Goal: Task Accomplishment & Management: Manage account settings

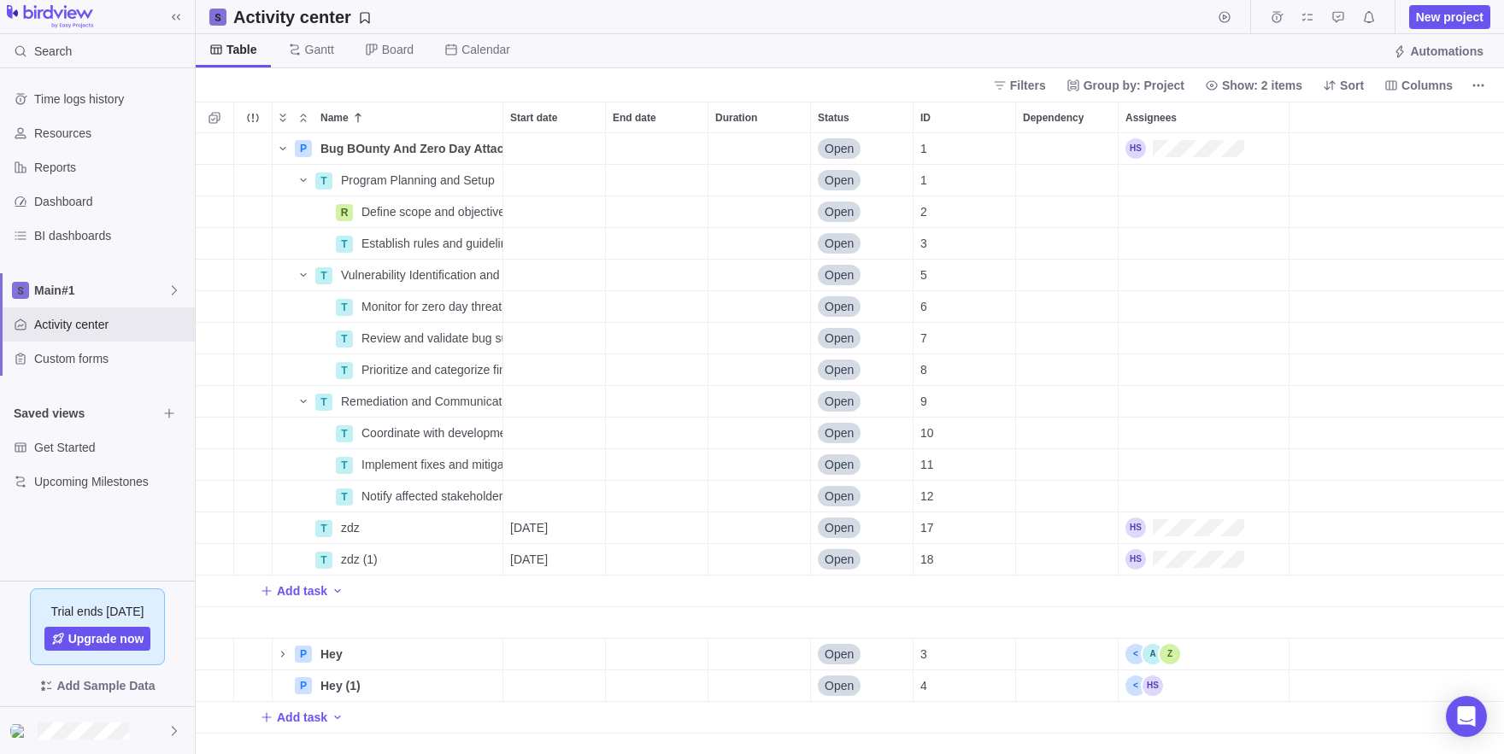
scroll to position [621, 1308]
click at [167, 298] on span "Main#1" at bounding box center [100, 290] width 133 height 17
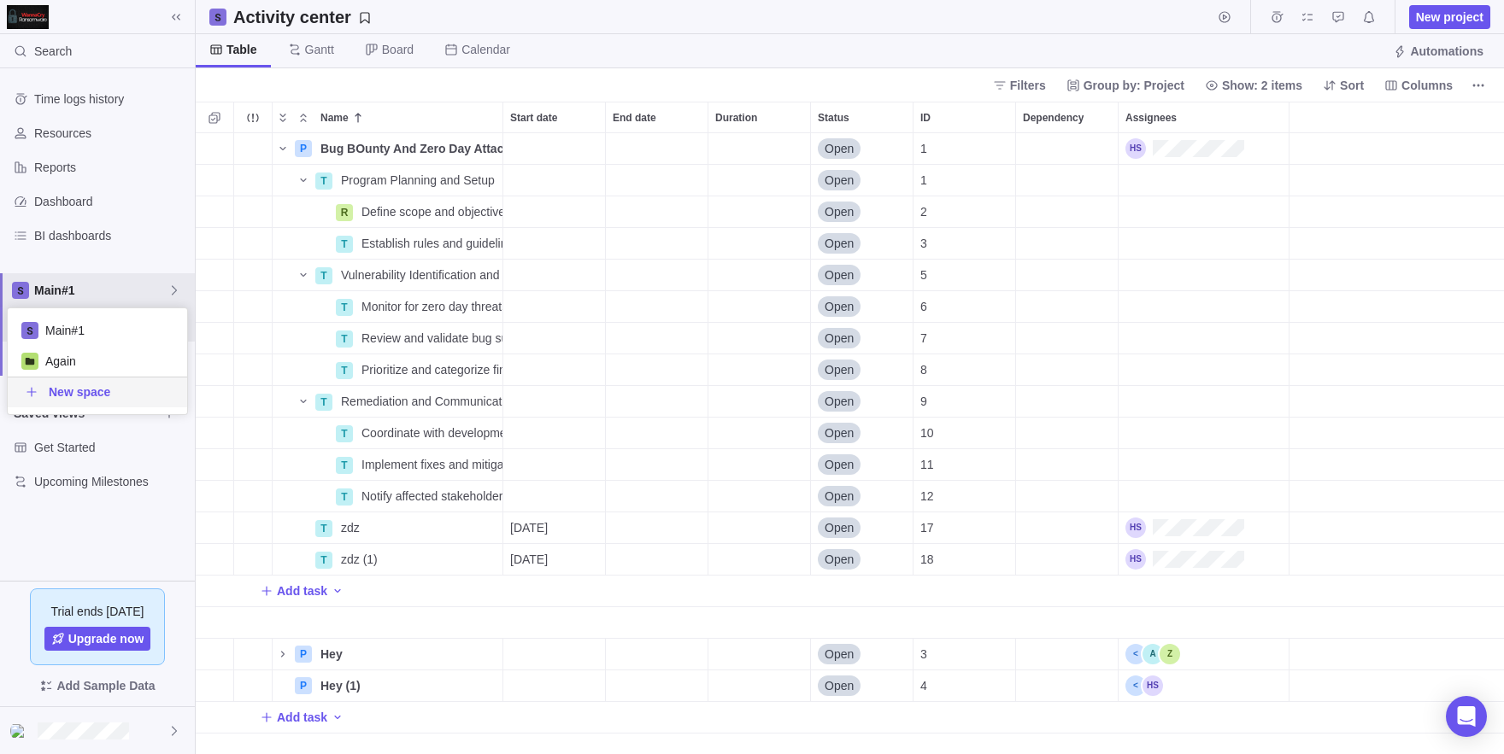
click at [0, 543] on div "Time logs history Resources Reports Dashboard BI dashboards Main#1 Activity cen…" at bounding box center [97, 324] width 195 height 513
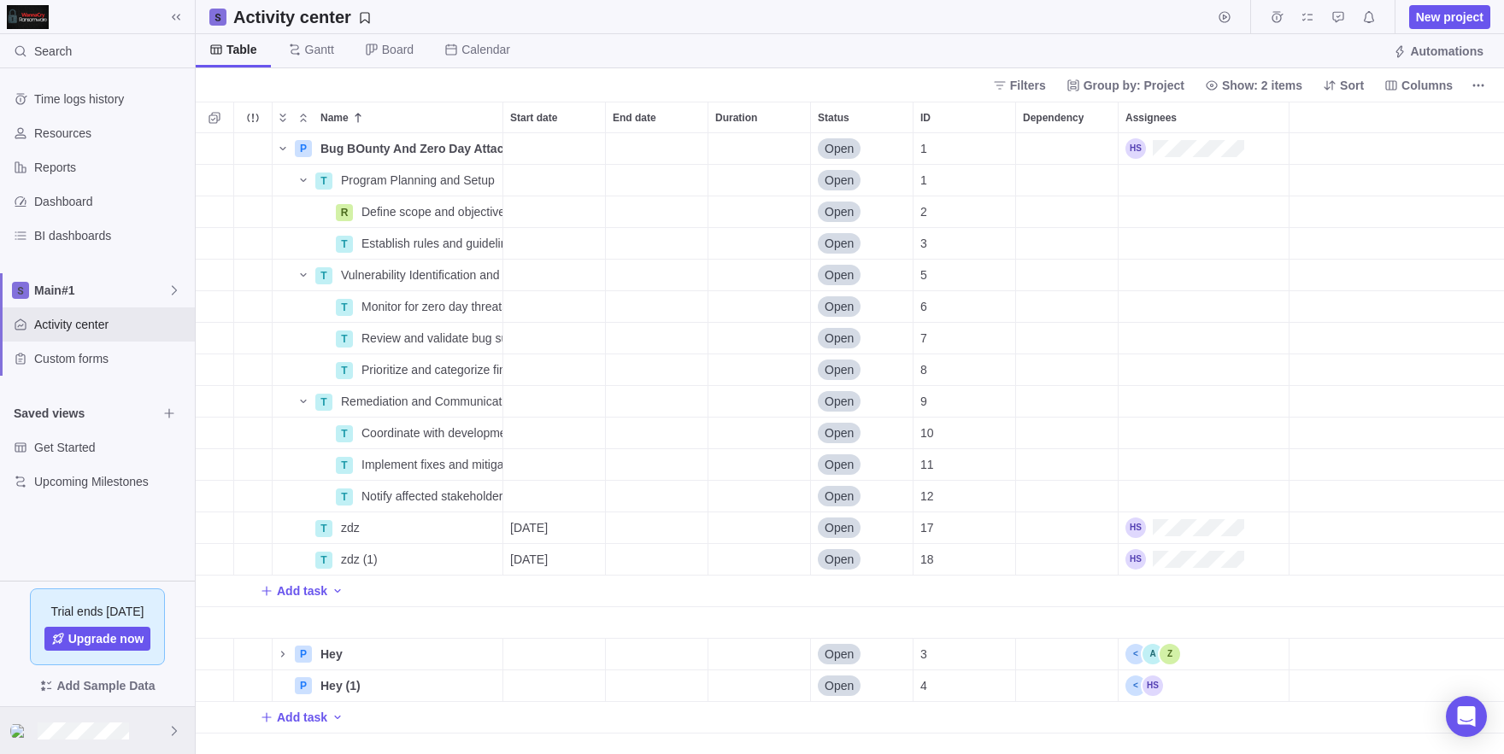
click at [63, 710] on div at bounding box center [97, 730] width 195 height 47
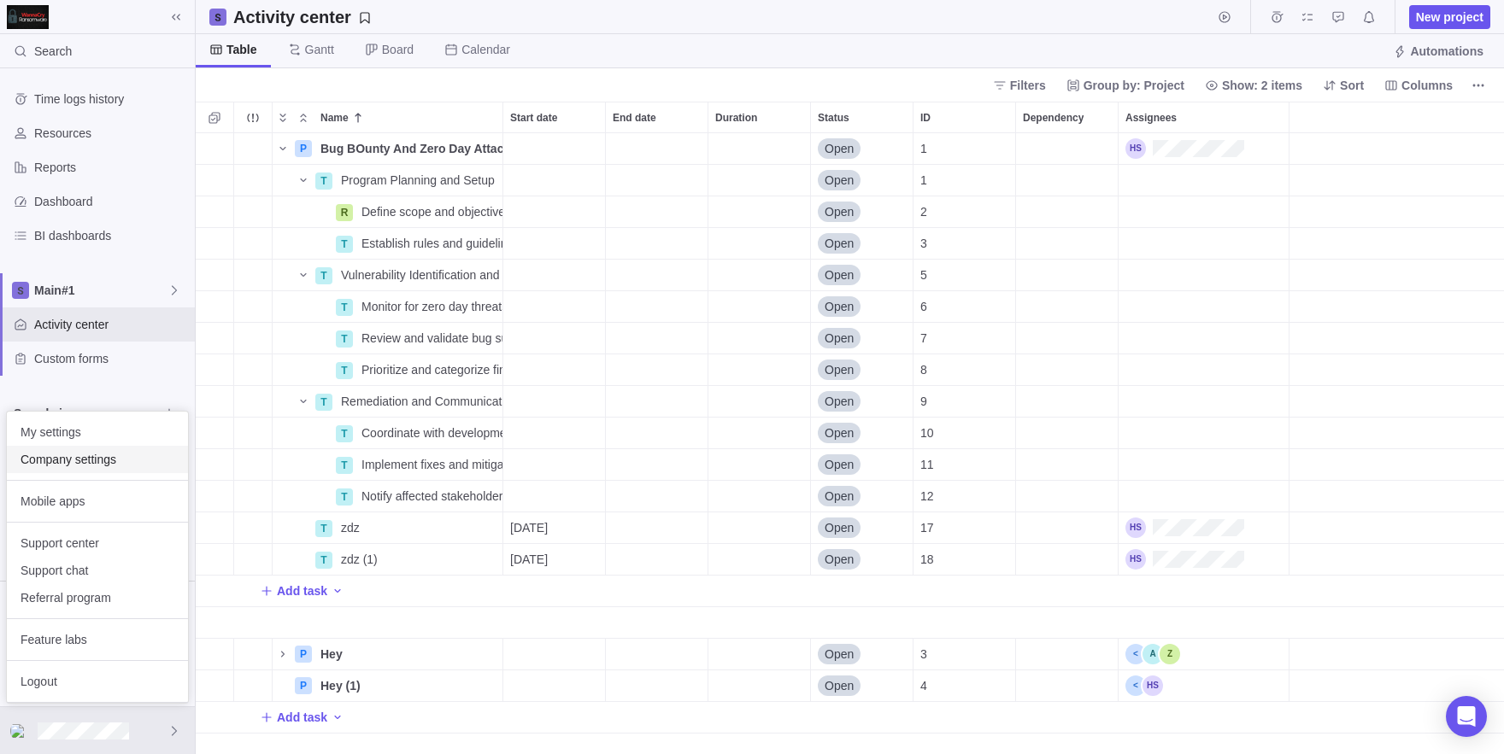
click at [77, 460] on span "Company settings" at bounding box center [98, 459] width 154 height 17
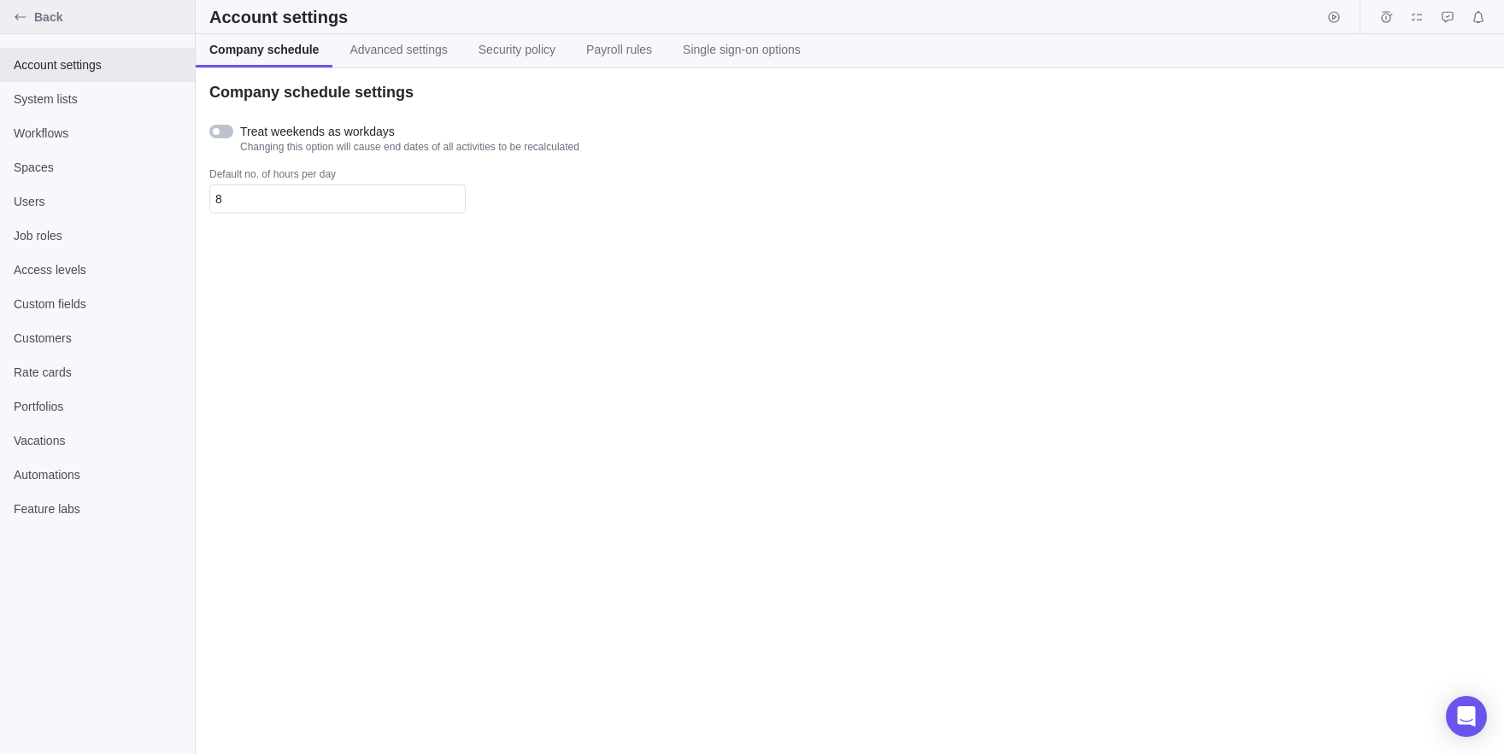
click at [22, 21] on icon "Back" at bounding box center [21, 17] width 14 height 14
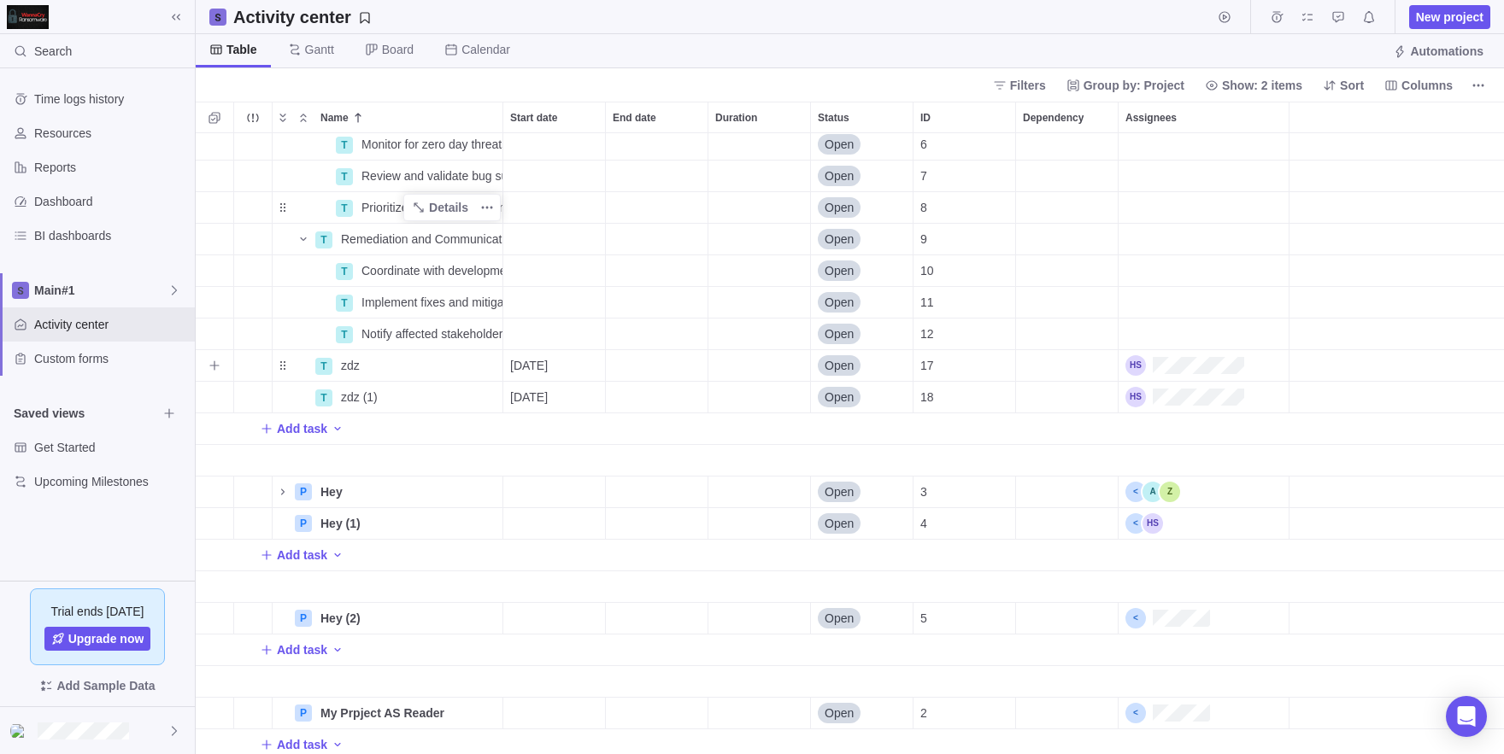
scroll to position [167, 0]
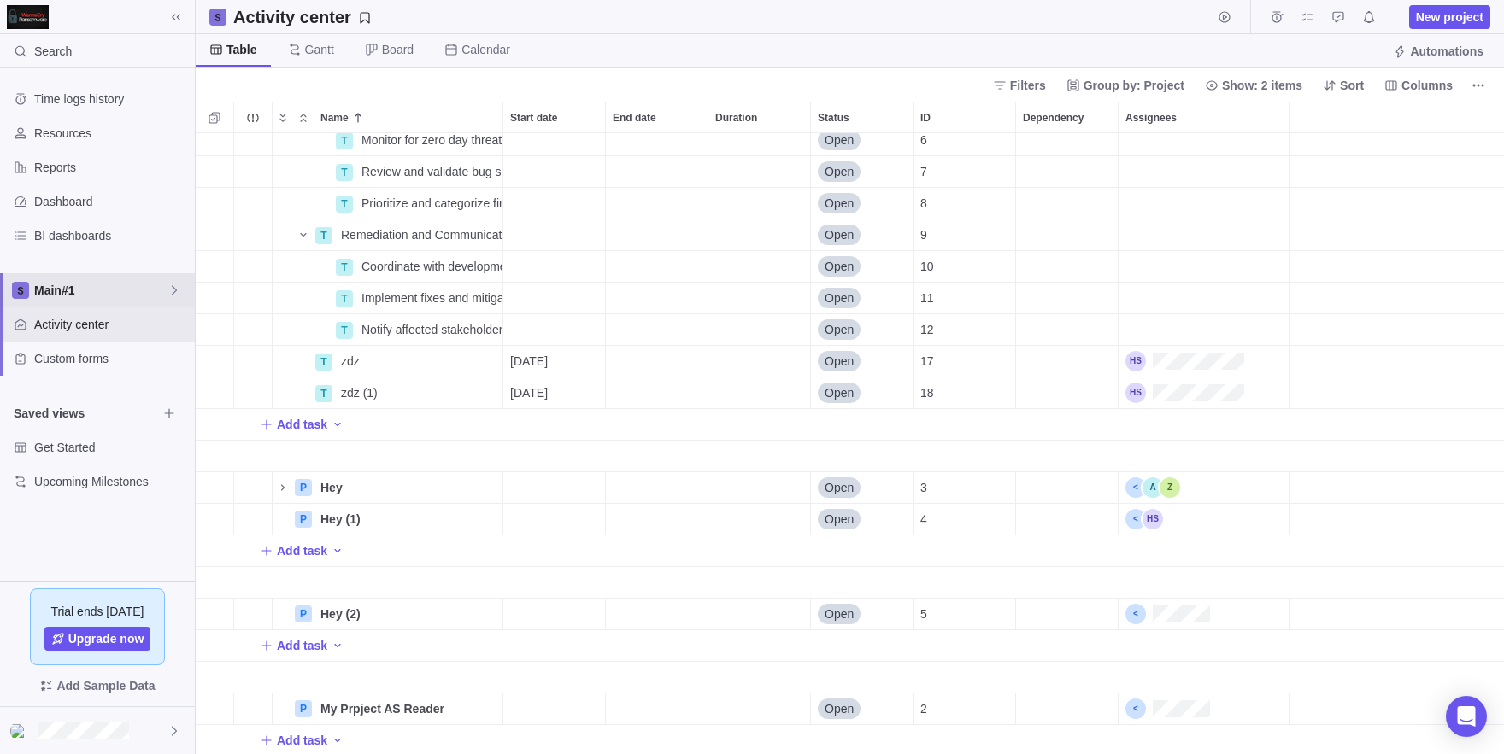
click at [161, 294] on span "Main#1" at bounding box center [100, 290] width 133 height 17
click at [166, 325] on icon "Edit space settings" at bounding box center [162, 331] width 14 height 14
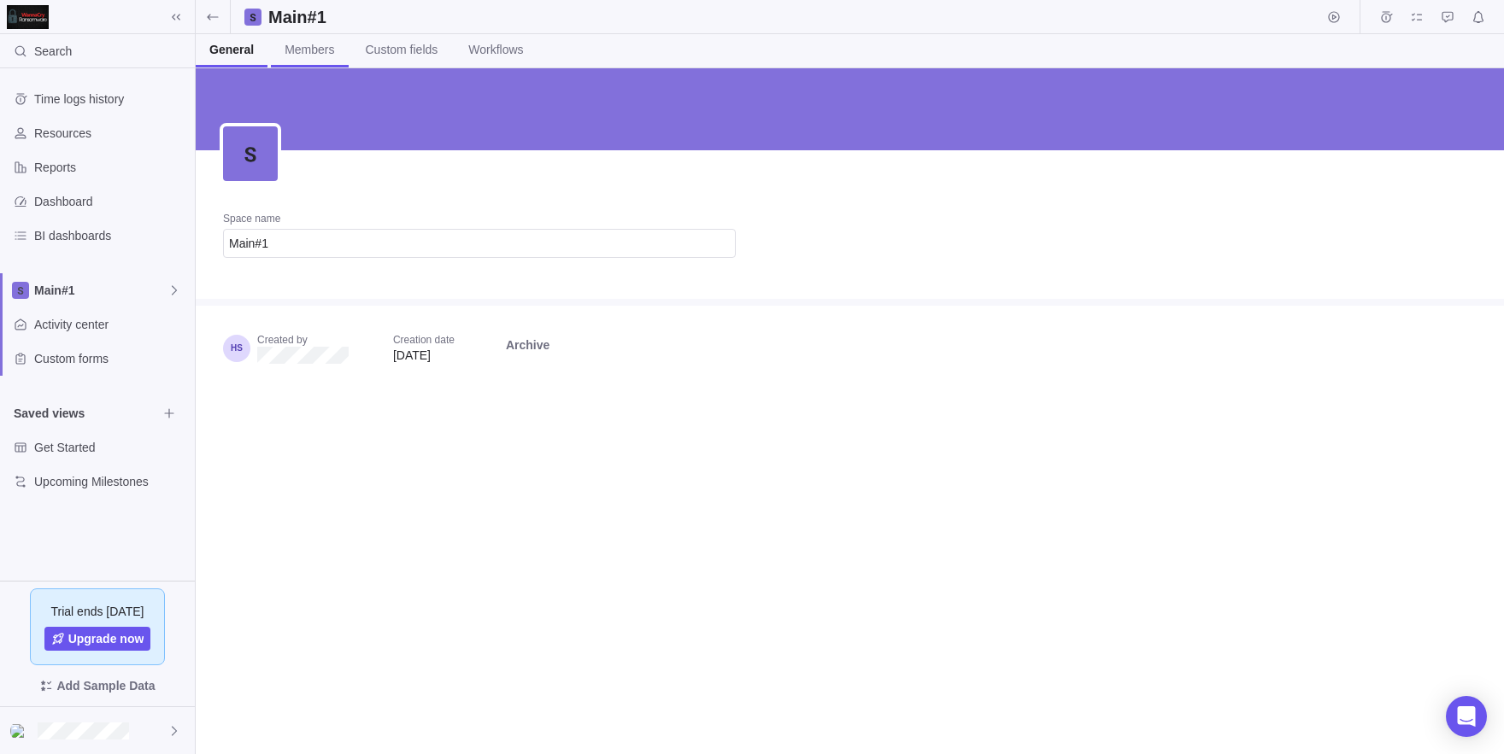
click at [309, 62] on link "Members" at bounding box center [309, 50] width 77 height 33
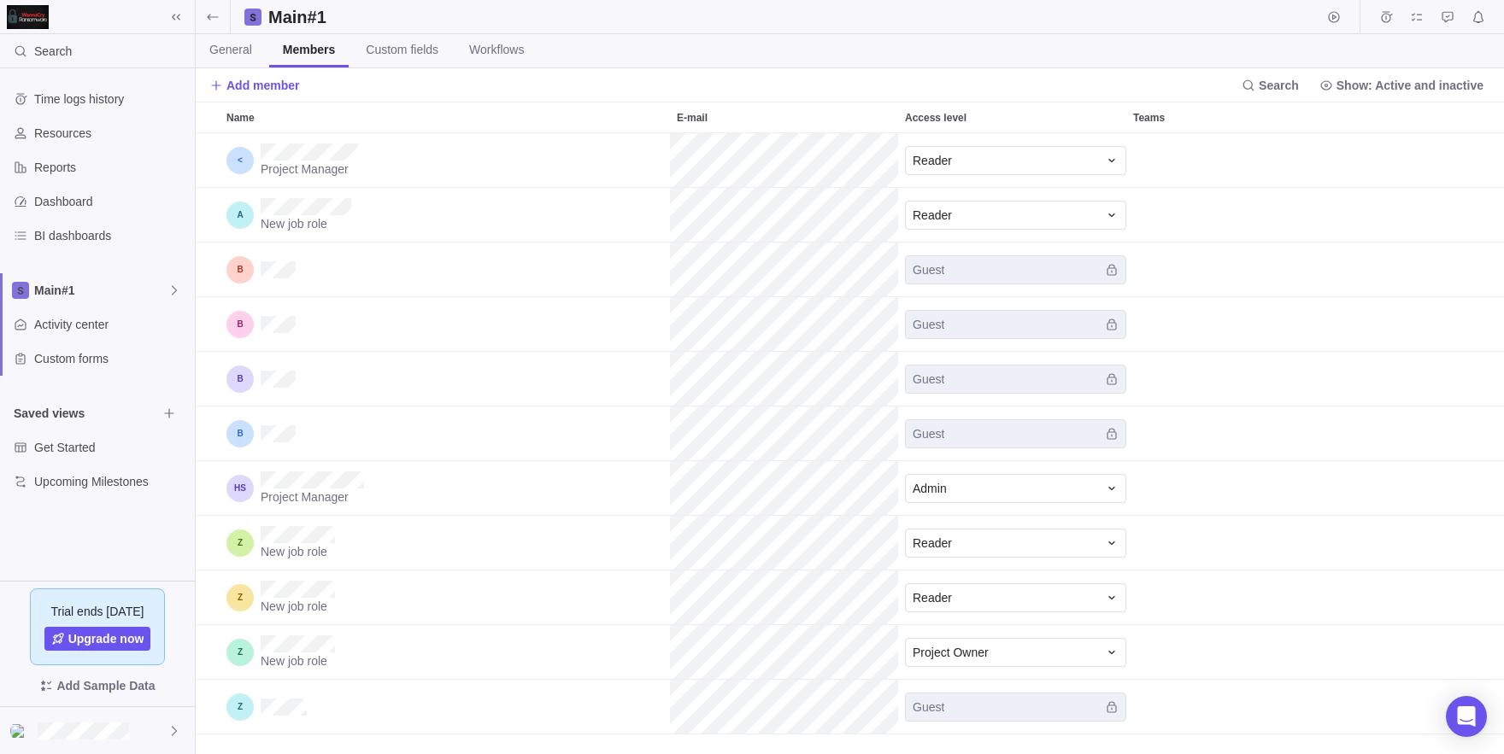
scroll to position [621, 1308]
click at [934, 158] on span "Reader" at bounding box center [932, 160] width 39 height 17
drag, startPoint x: 302, startPoint y: 86, endPoint x: 267, endPoint y: 85, distance: 35.9
click at [267, 85] on body "Search Time logs history Resources Reports Dashboard BI dashboards Main#1 Activ…" at bounding box center [752, 377] width 1504 height 754
click at [267, 85] on span "Add member" at bounding box center [262, 85] width 73 height 17
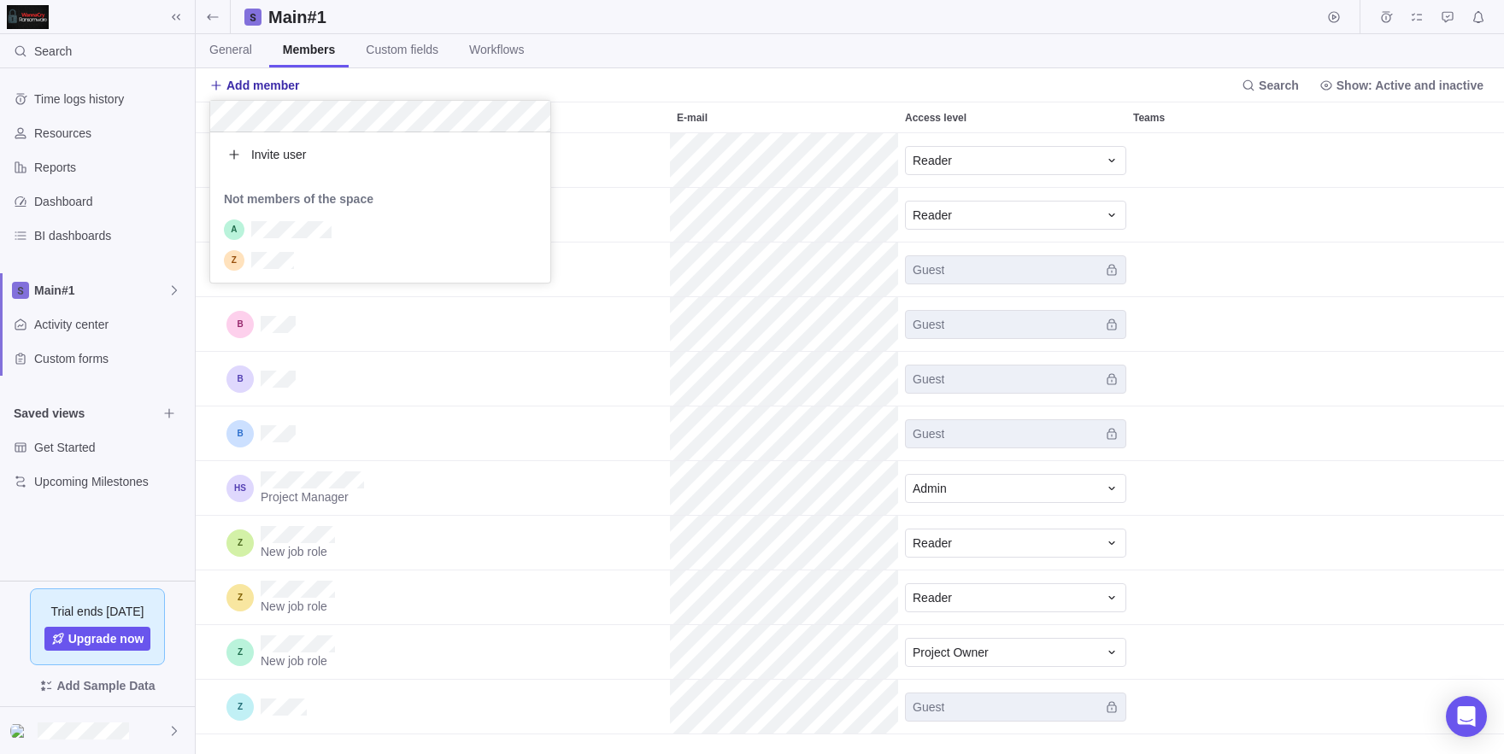
scroll to position [44, 340]
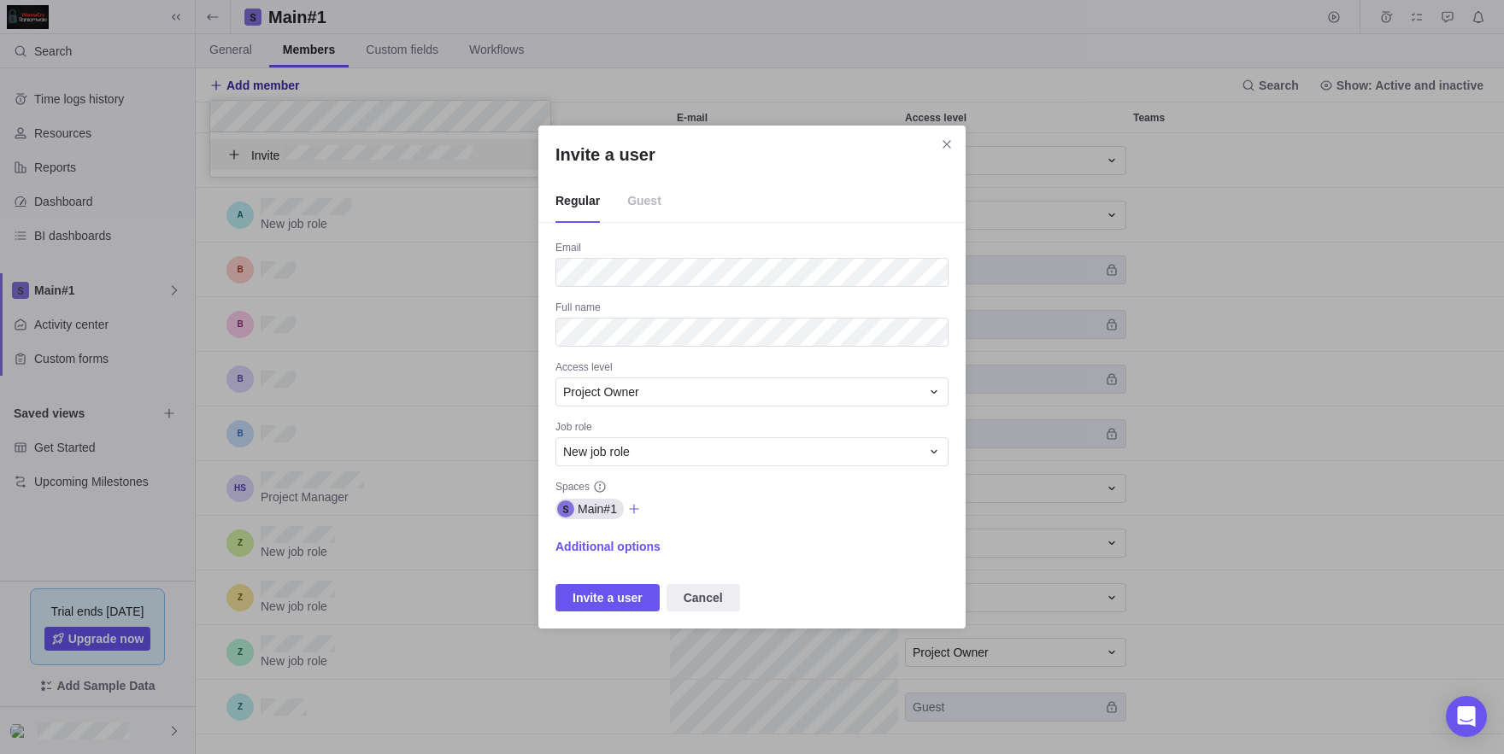
click at [654, 210] on span "Guest" at bounding box center [644, 201] width 34 height 43
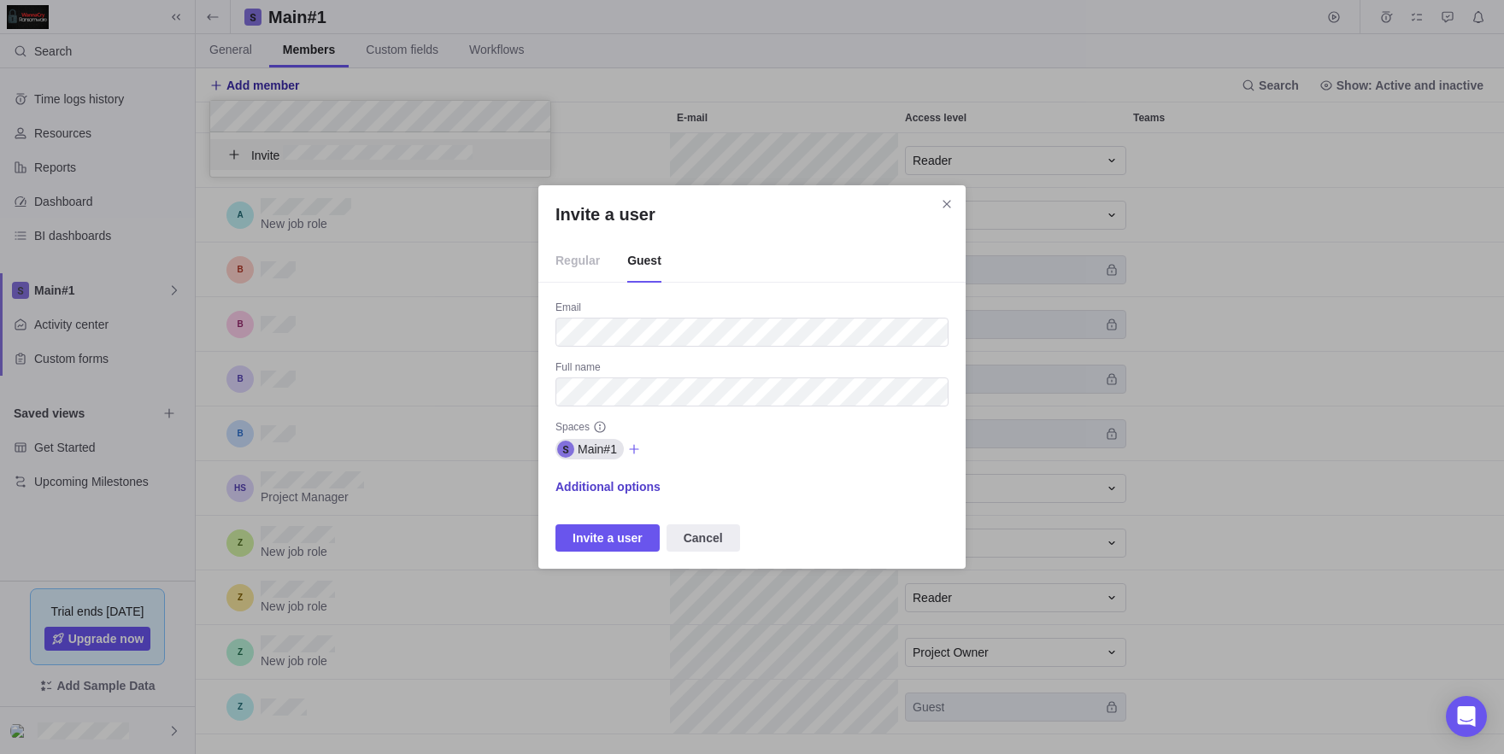
click at [582, 496] on span "Additional options" at bounding box center [607, 487] width 105 height 24
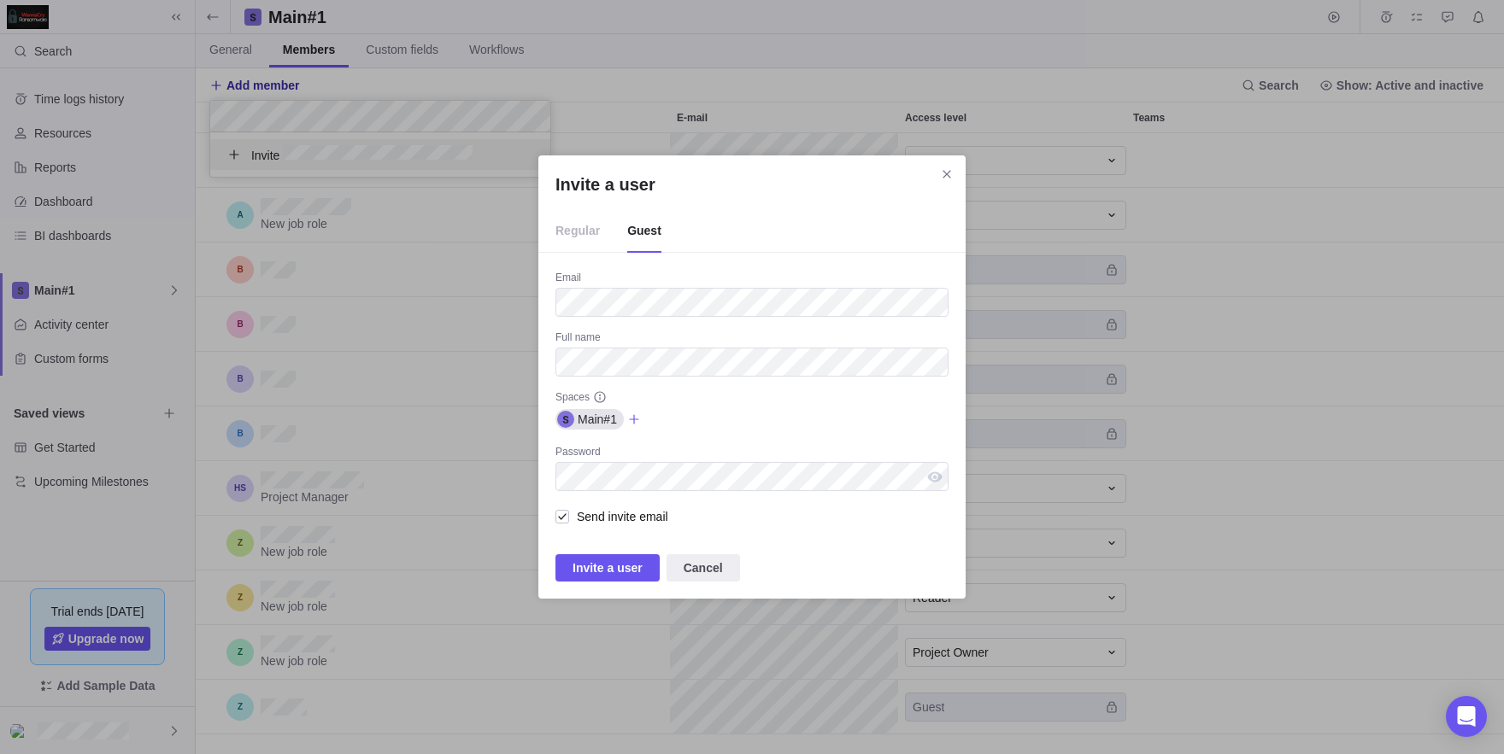
click at [723, 425] on div "Main#1" at bounding box center [751, 420] width 393 height 24
click at [609, 573] on span "Invite a user" at bounding box center [607, 568] width 70 height 21
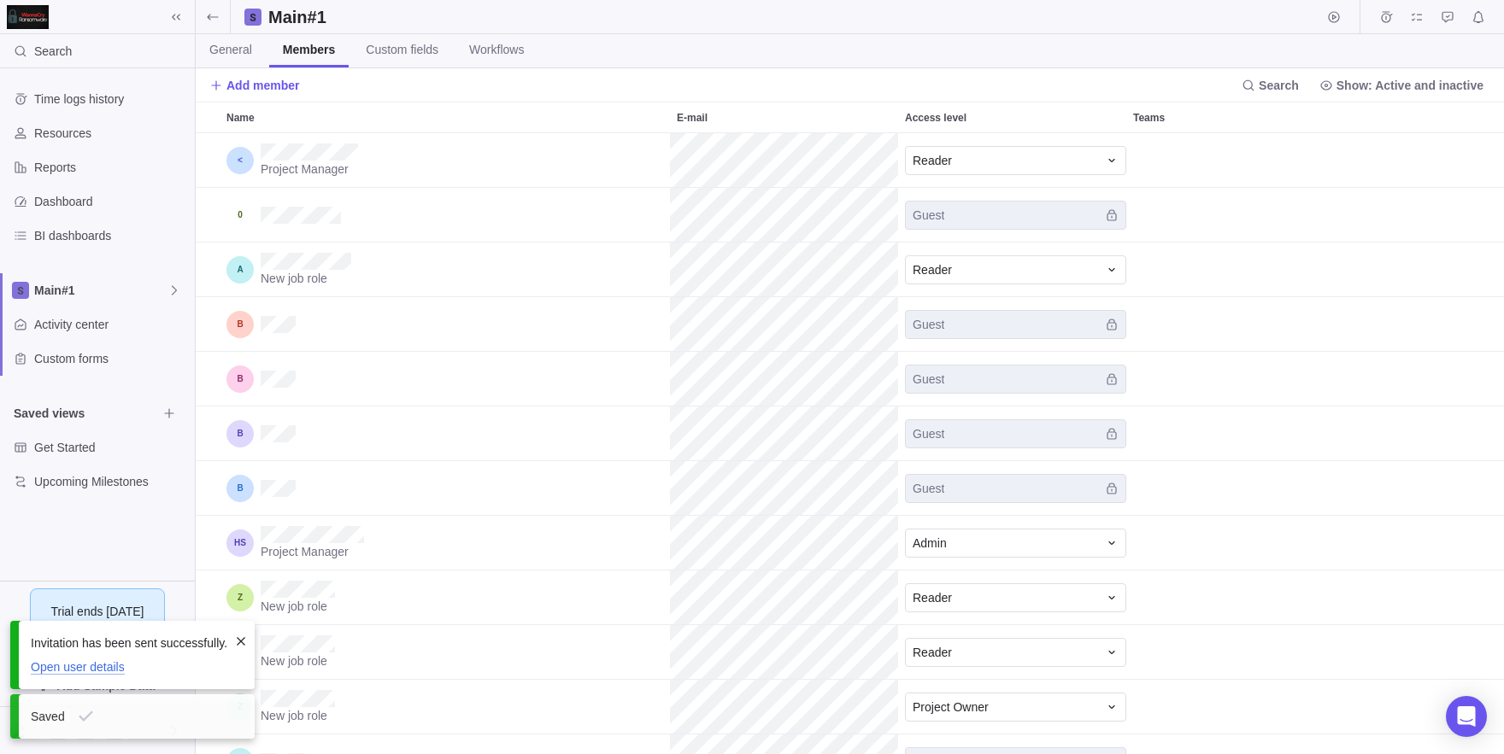
click at [120, 672] on span "Open user details" at bounding box center [78, 667] width 94 height 15
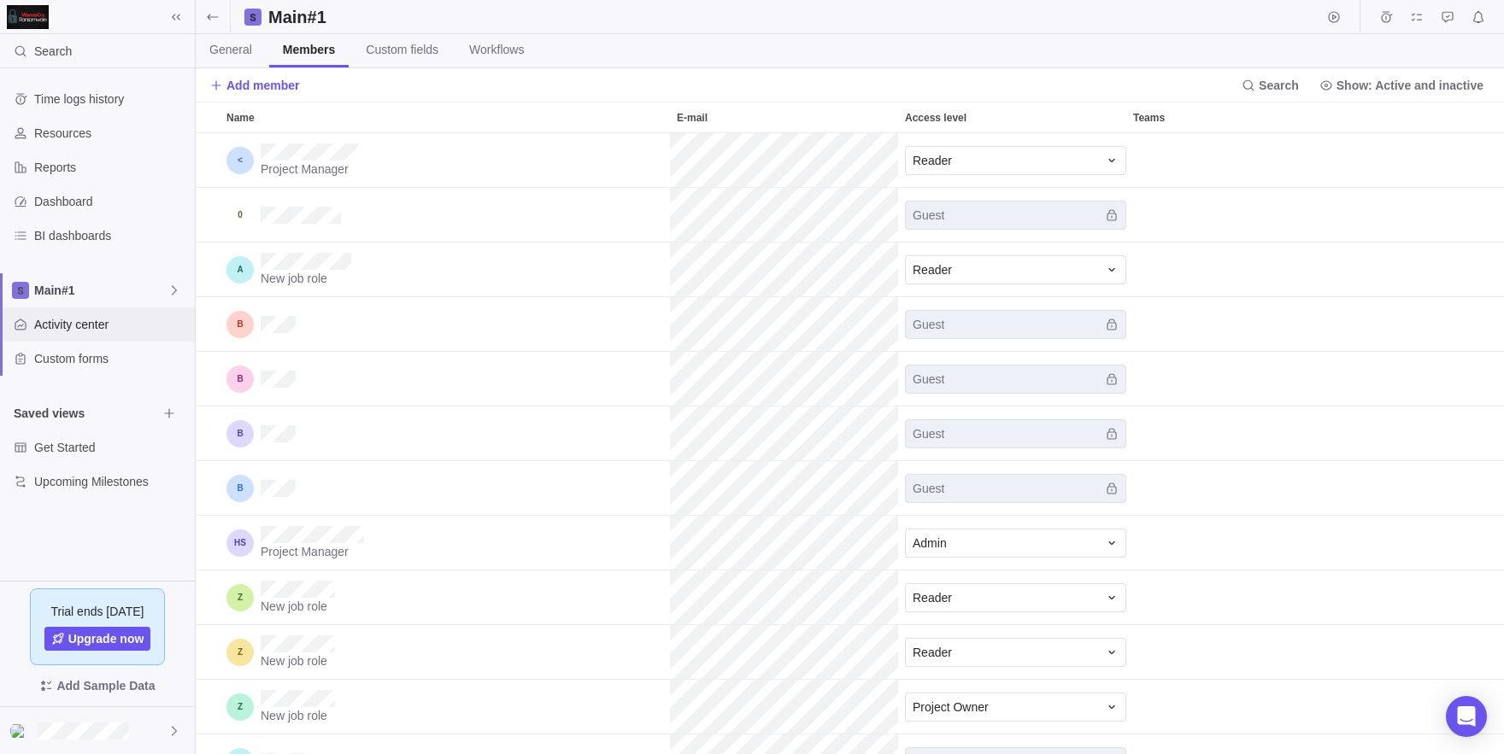
click at [84, 318] on span "Activity center" at bounding box center [111, 324] width 154 height 17
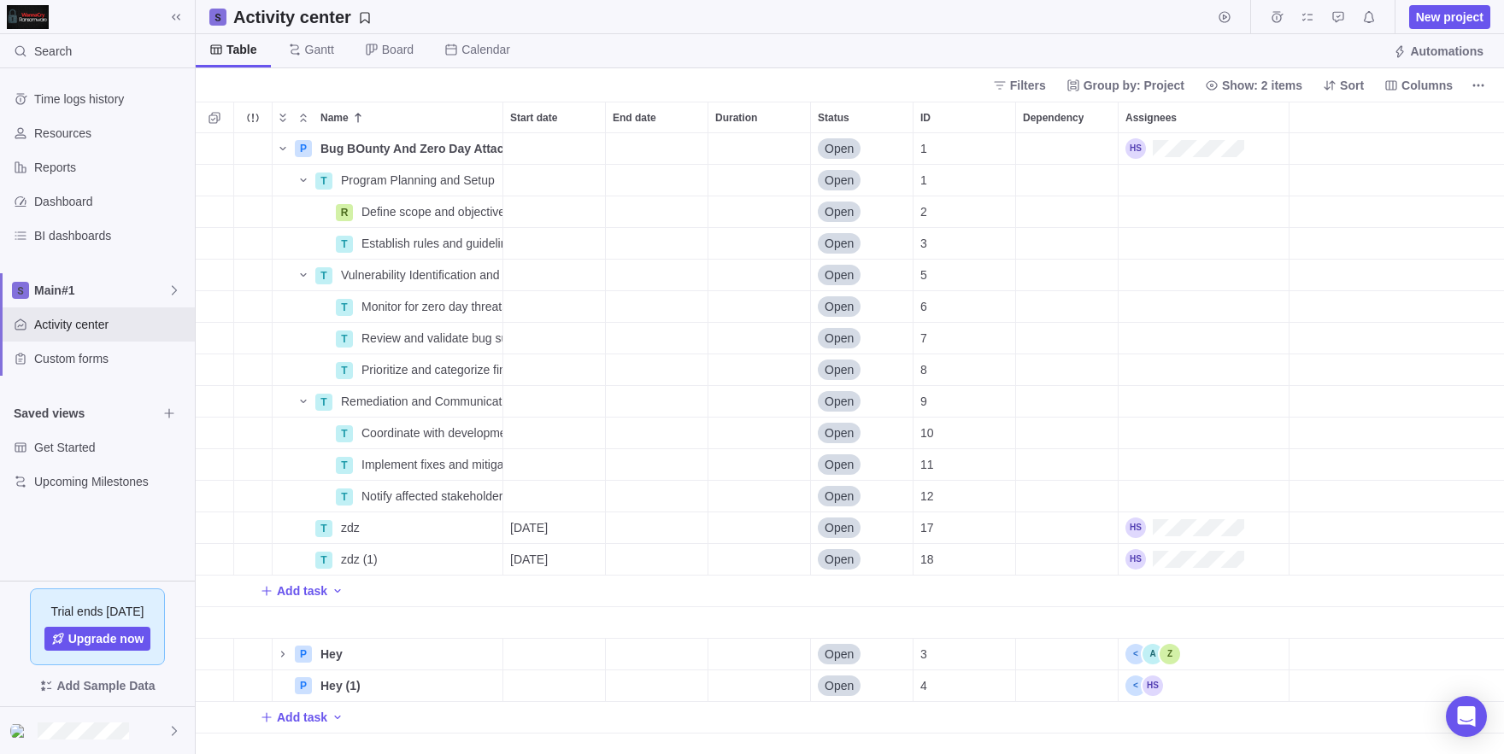
scroll to position [621, 1308]
click at [405, 147] on span "Details" at bounding box center [440, 149] width 70 height 24
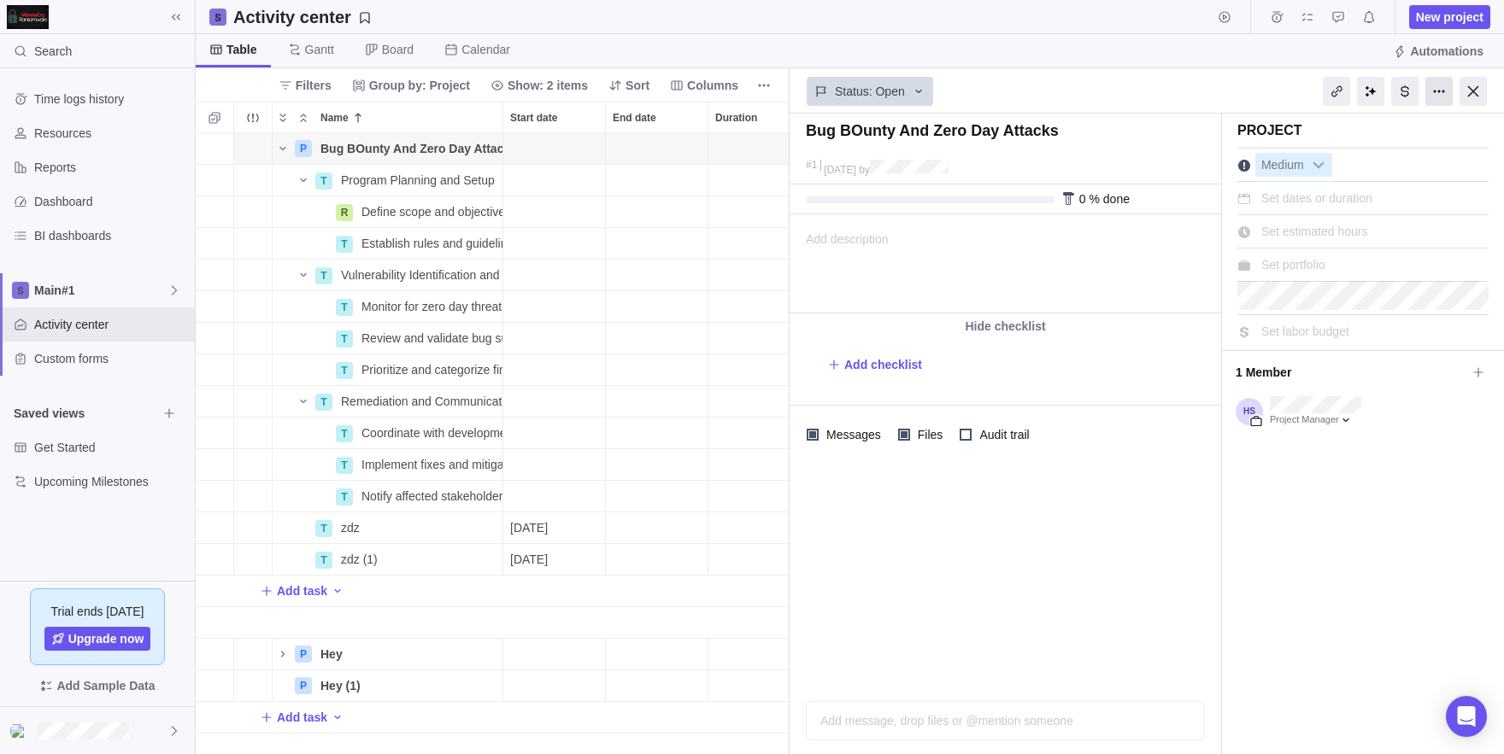
click at [1439, 98] on div at bounding box center [1438, 91] width 27 height 29
click at [1441, 97] on div at bounding box center [1438, 91] width 27 height 29
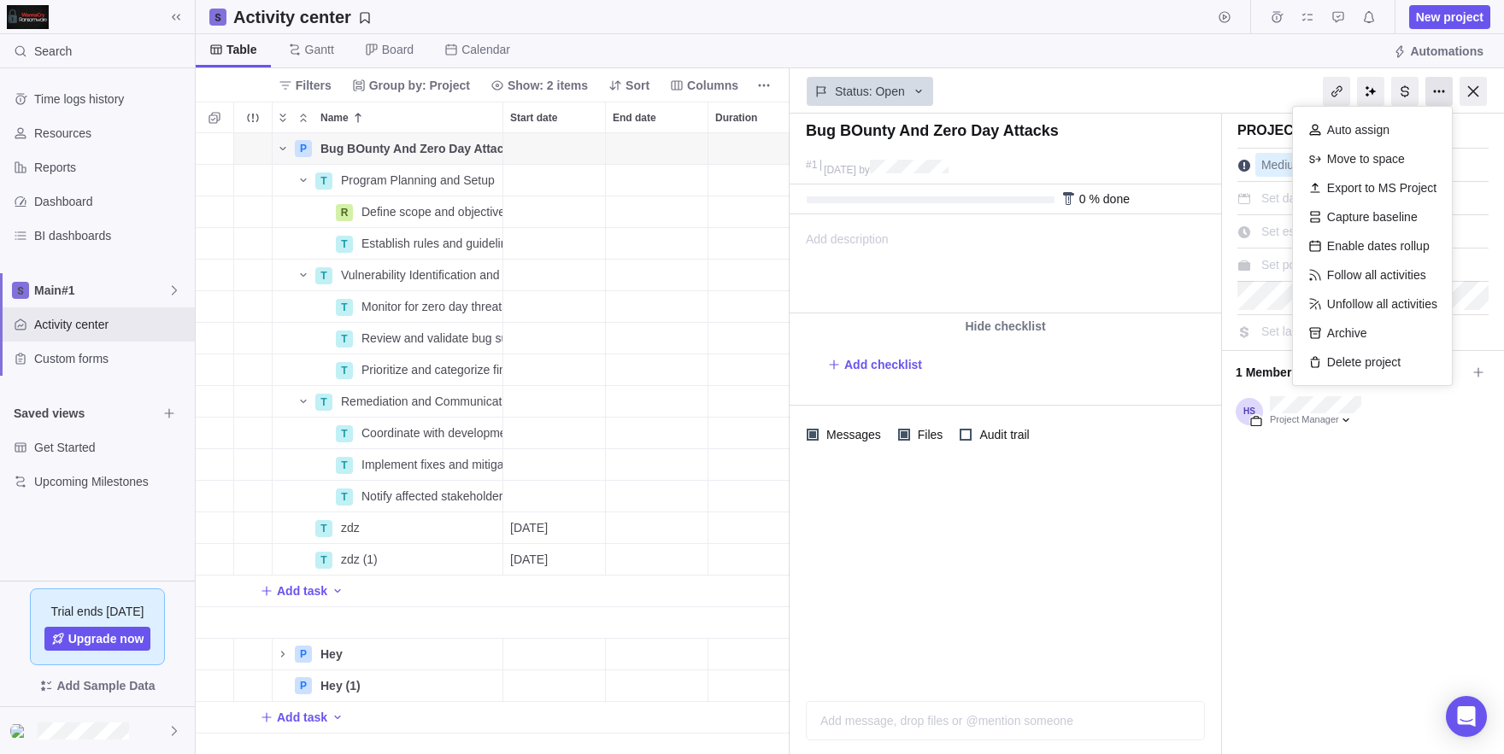
click at [1441, 97] on div at bounding box center [1438, 91] width 27 height 29
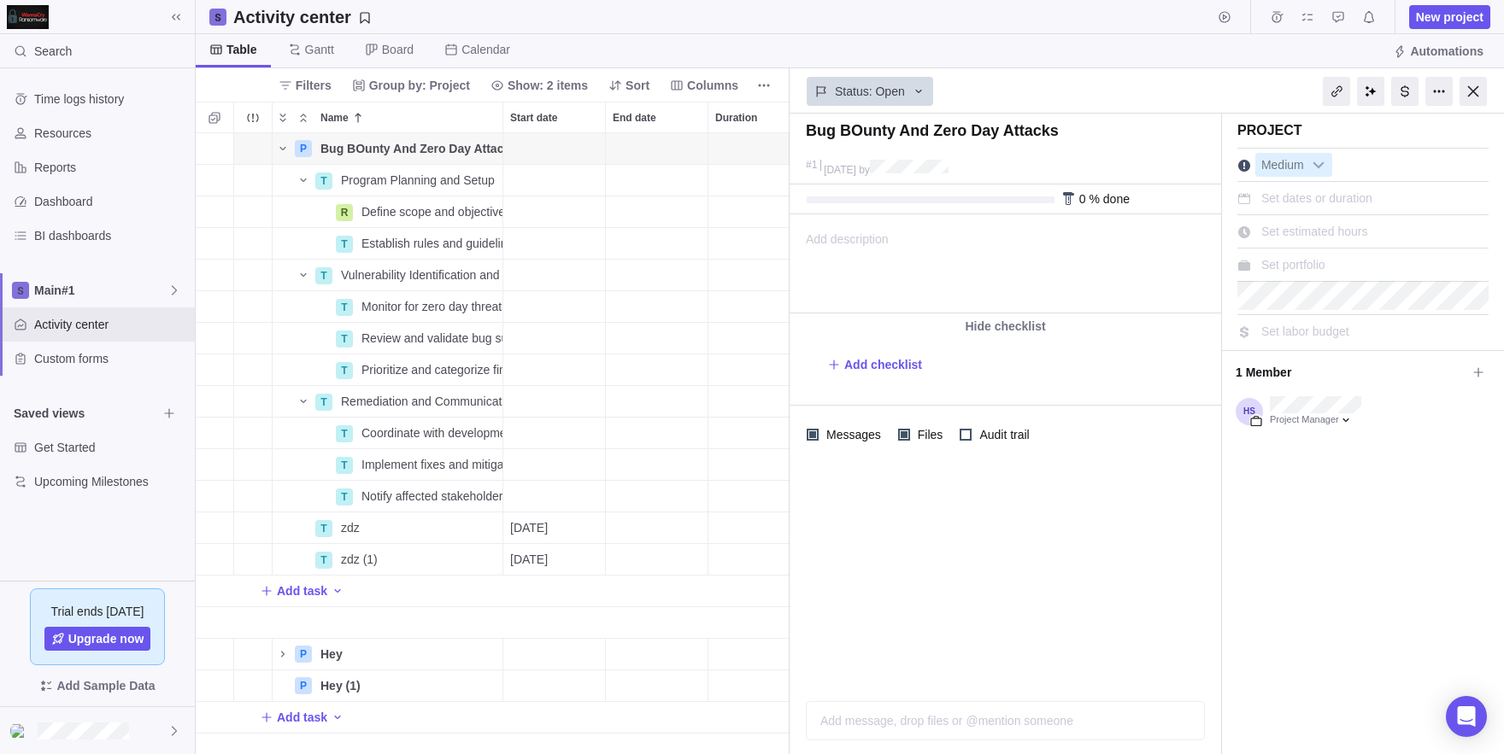
click at [987, 76] on div "Status: Open" at bounding box center [1004, 89] width 431 height 39
click at [759, 97] on span "More actions" at bounding box center [764, 85] width 24 height 24
click at [829, 120] on span "Project snapshots" at bounding box center [834, 121] width 95 height 17
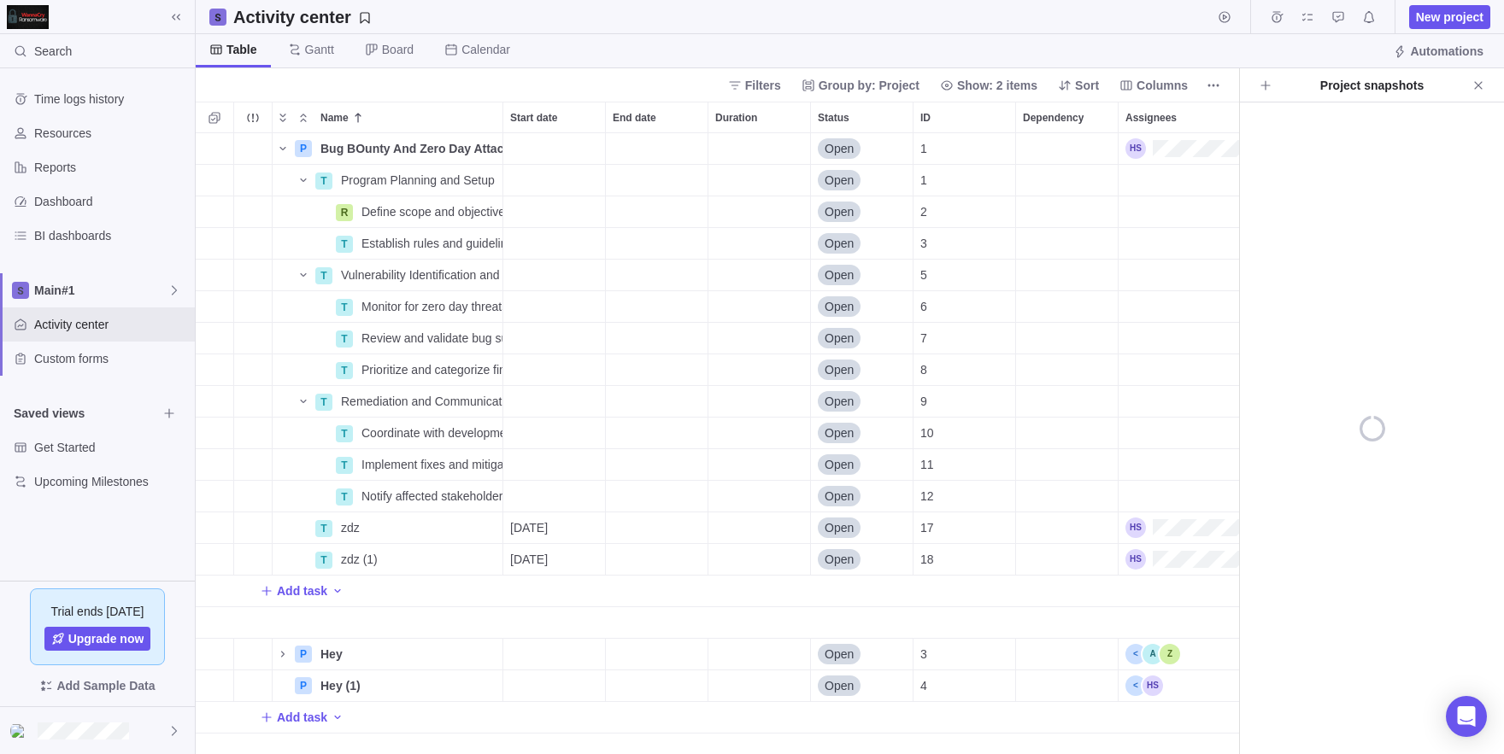
scroll to position [621, 1043]
click at [1256, 94] on span "Create project snapshot" at bounding box center [1265, 85] width 24 height 24
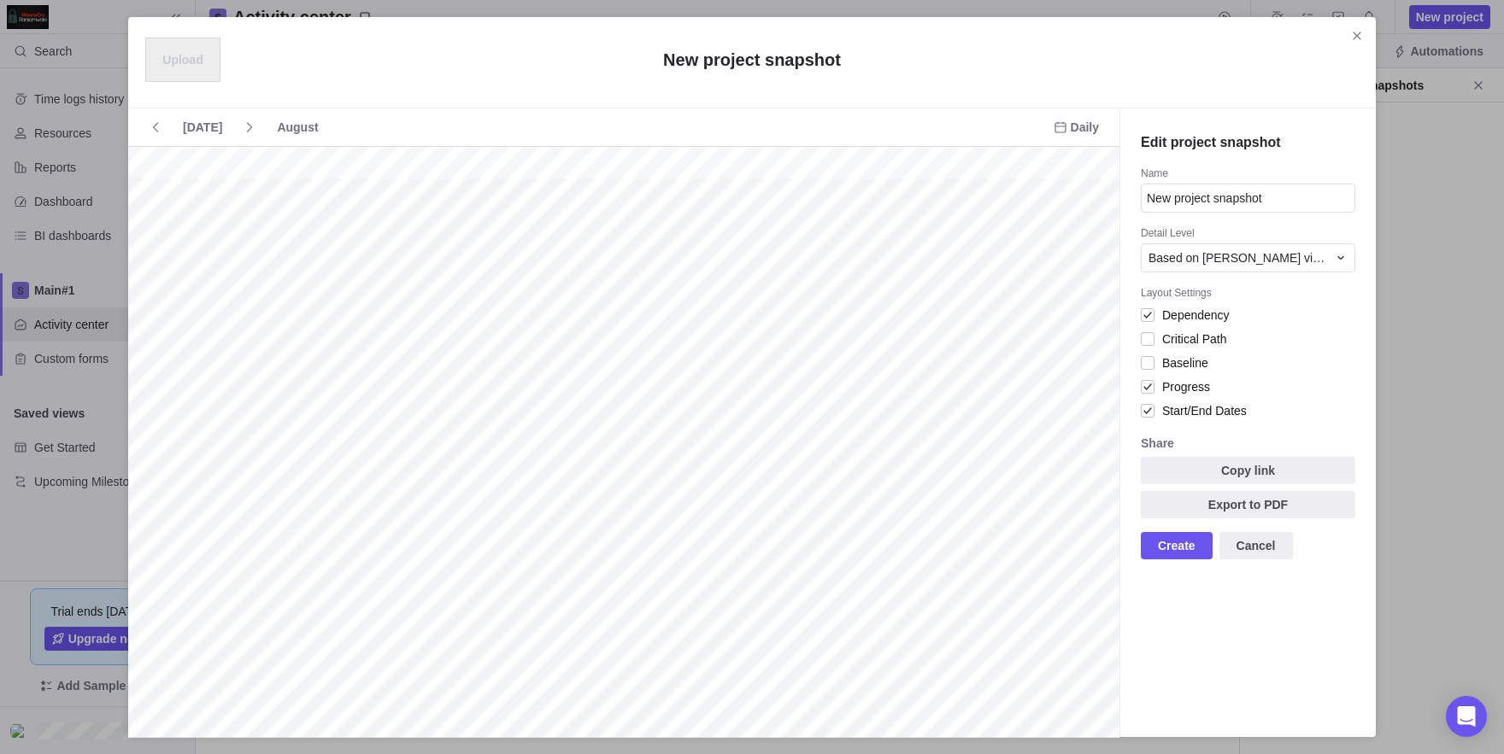
scroll to position [0, 213]
type input "My SnapShpt"
click at [1215, 274] on div "Edit project snapshot Name My SnapShpt Detail Level Based on [PERSON_NAME] view…" at bounding box center [1247, 423] width 256 height 629
click at [1207, 268] on div "Based on [PERSON_NAME] view" at bounding box center [1248, 258] width 214 height 29
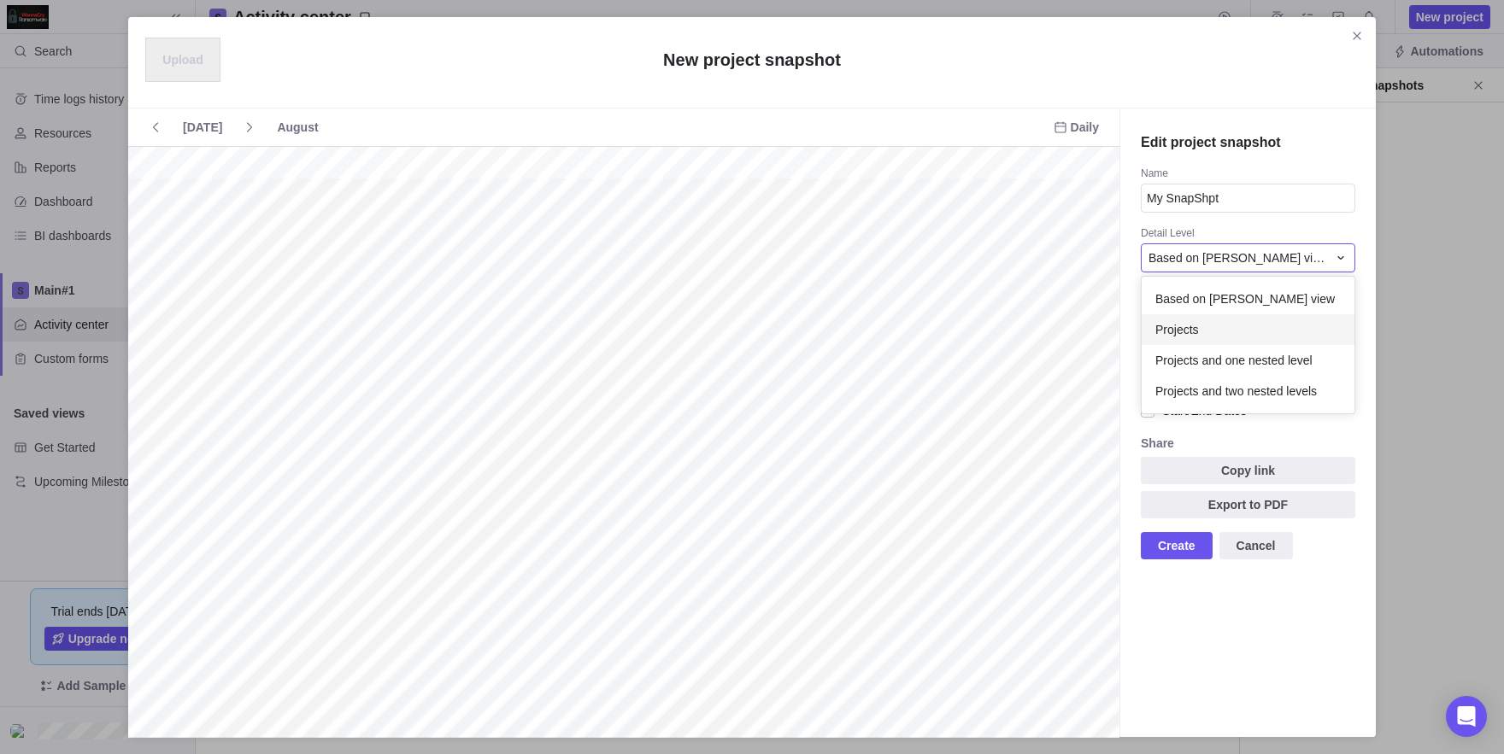
click at [1174, 332] on span "Projects" at bounding box center [1177, 329] width 44 height 17
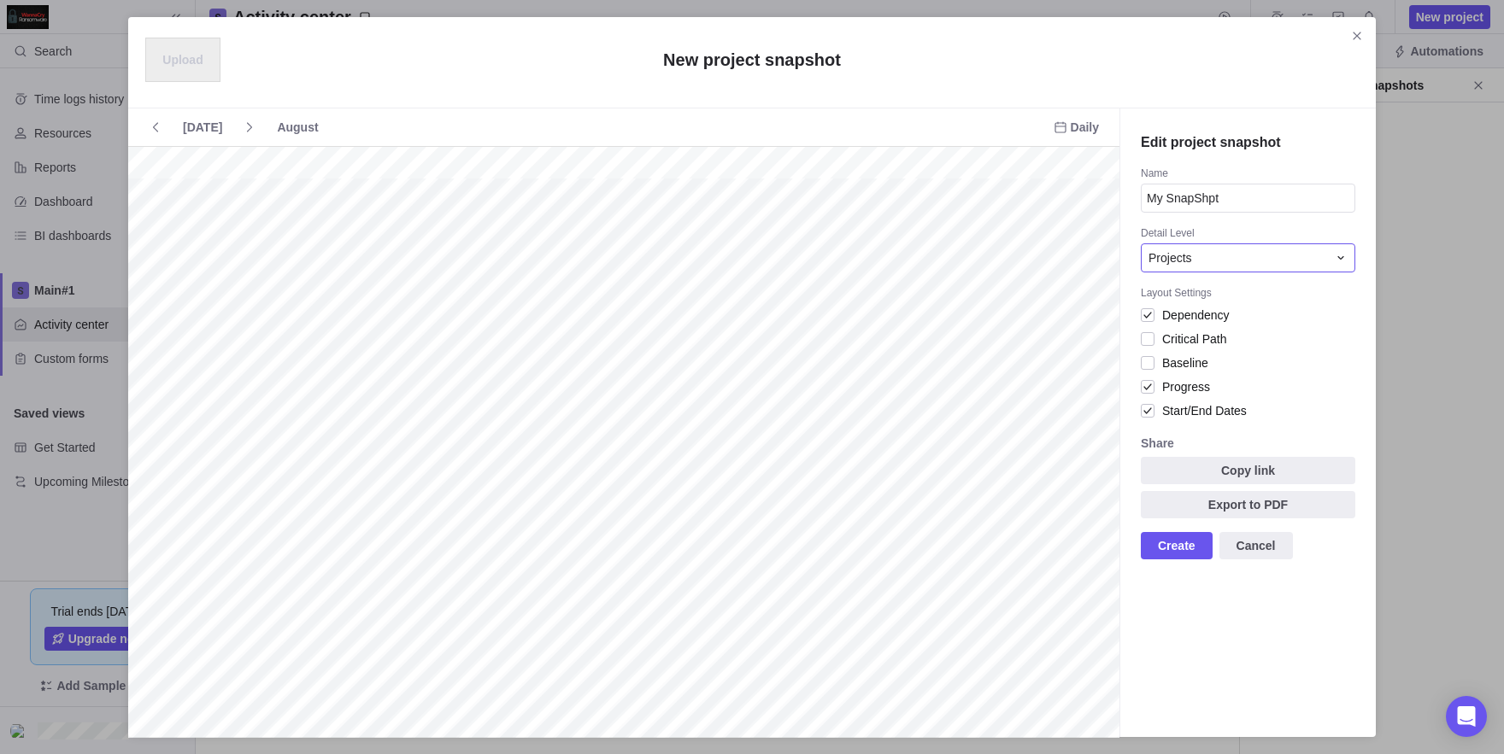
scroll to position [0, 142]
click at [1190, 473] on span "Copy link" at bounding box center [1248, 470] width 214 height 27
click at [1159, 541] on span "Create" at bounding box center [1177, 546] width 38 height 21
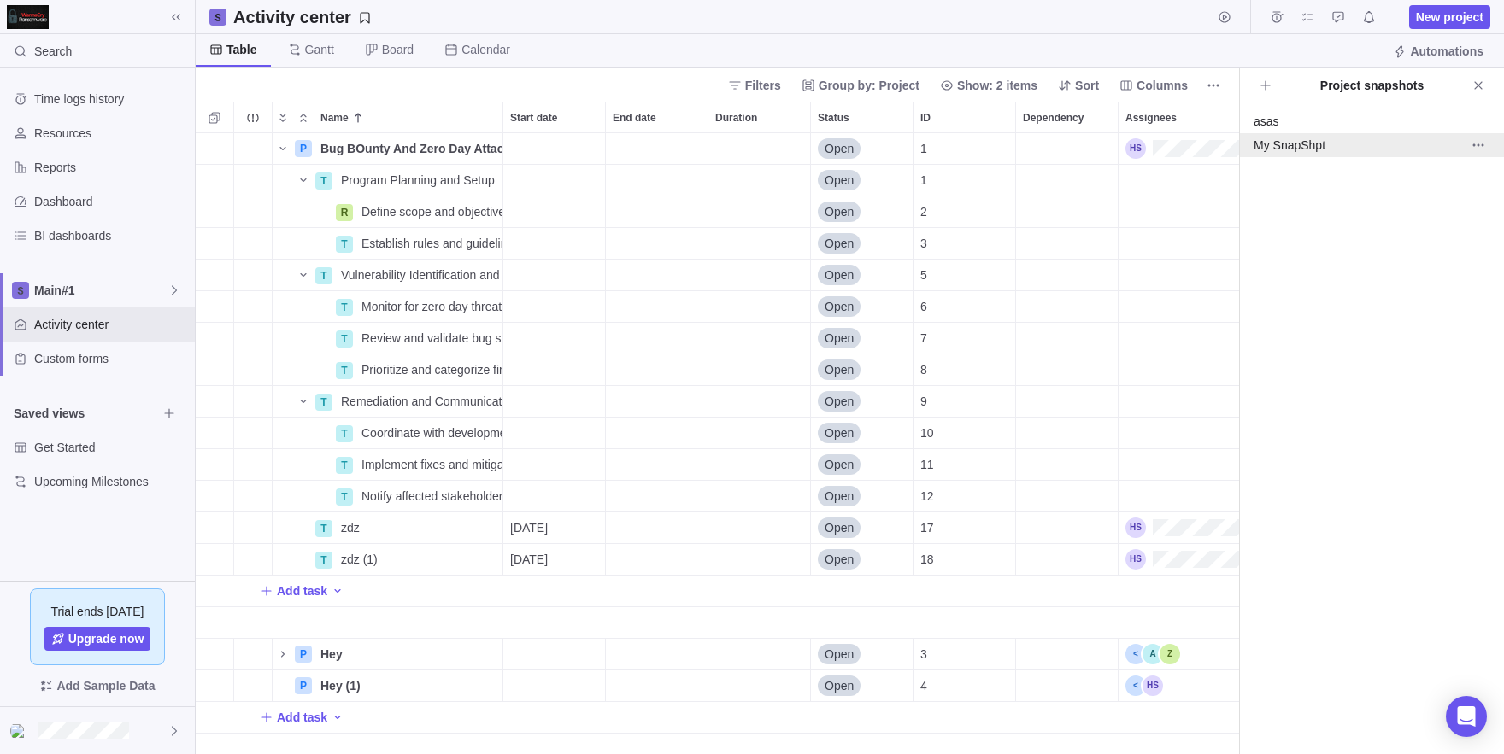
click at [1297, 141] on div "My SnapShpt" at bounding box center [1352, 145] width 198 height 17
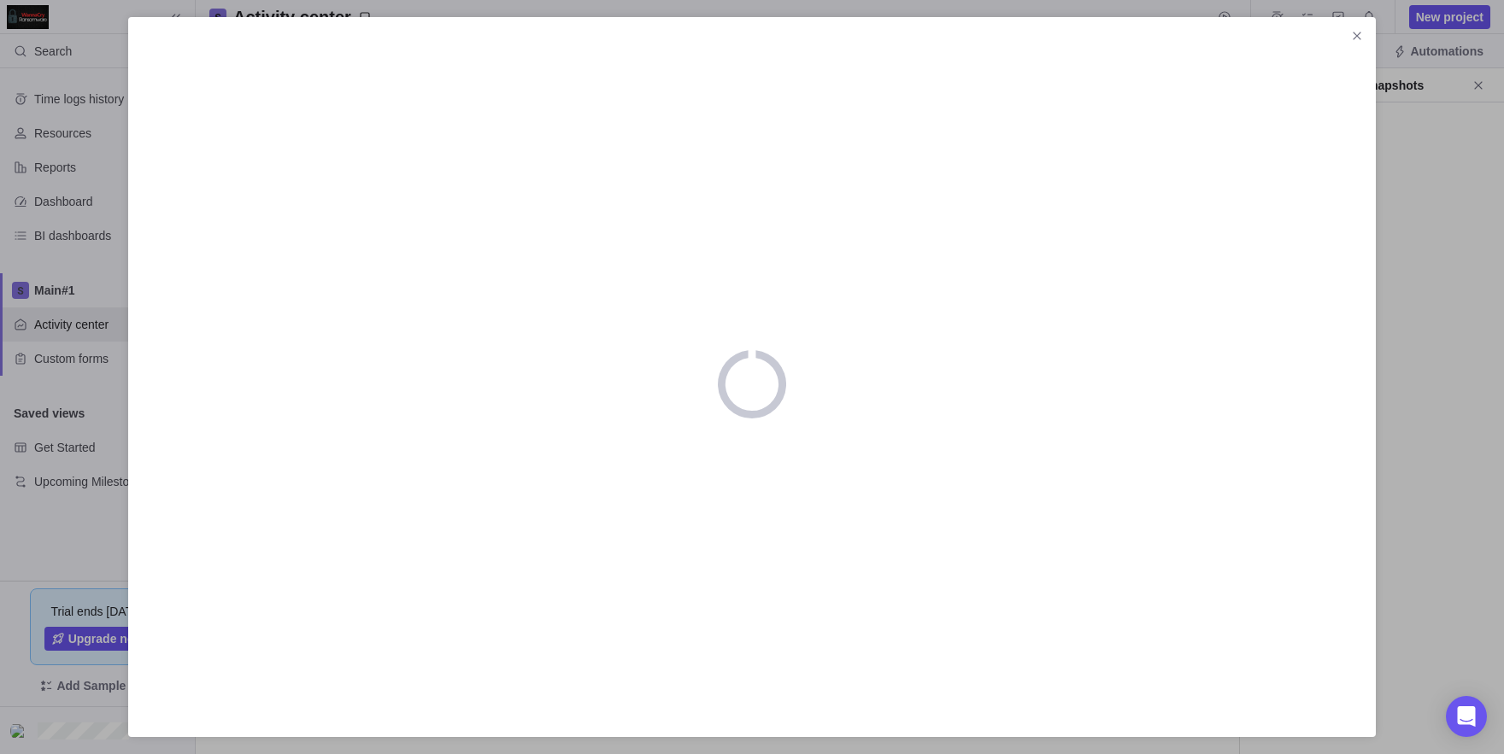
scroll to position [1, 1]
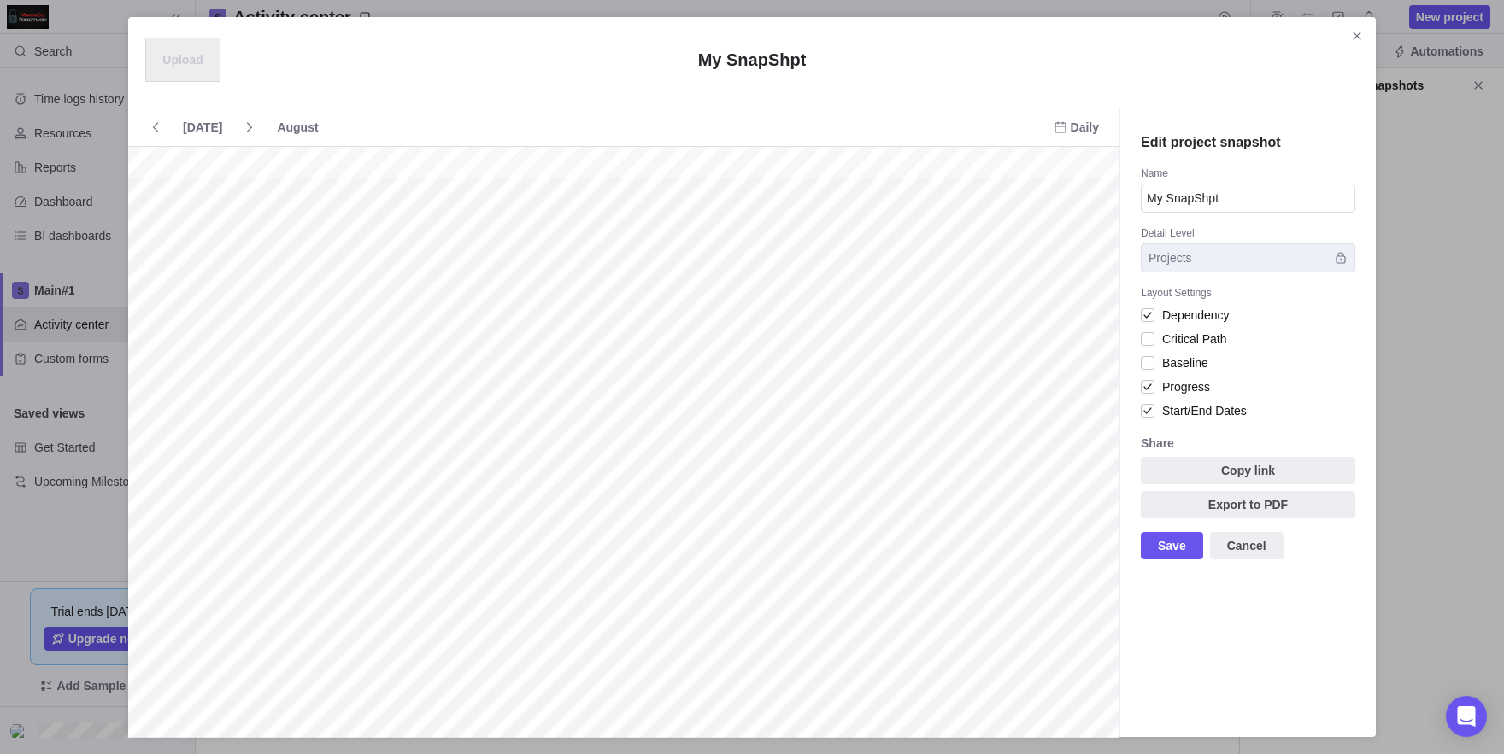
click at [1340, 42] on div "Upload My SnapShpt" at bounding box center [751, 64] width 1213 height 60
click at [1347, 34] on span "Close" at bounding box center [1357, 36] width 24 height 24
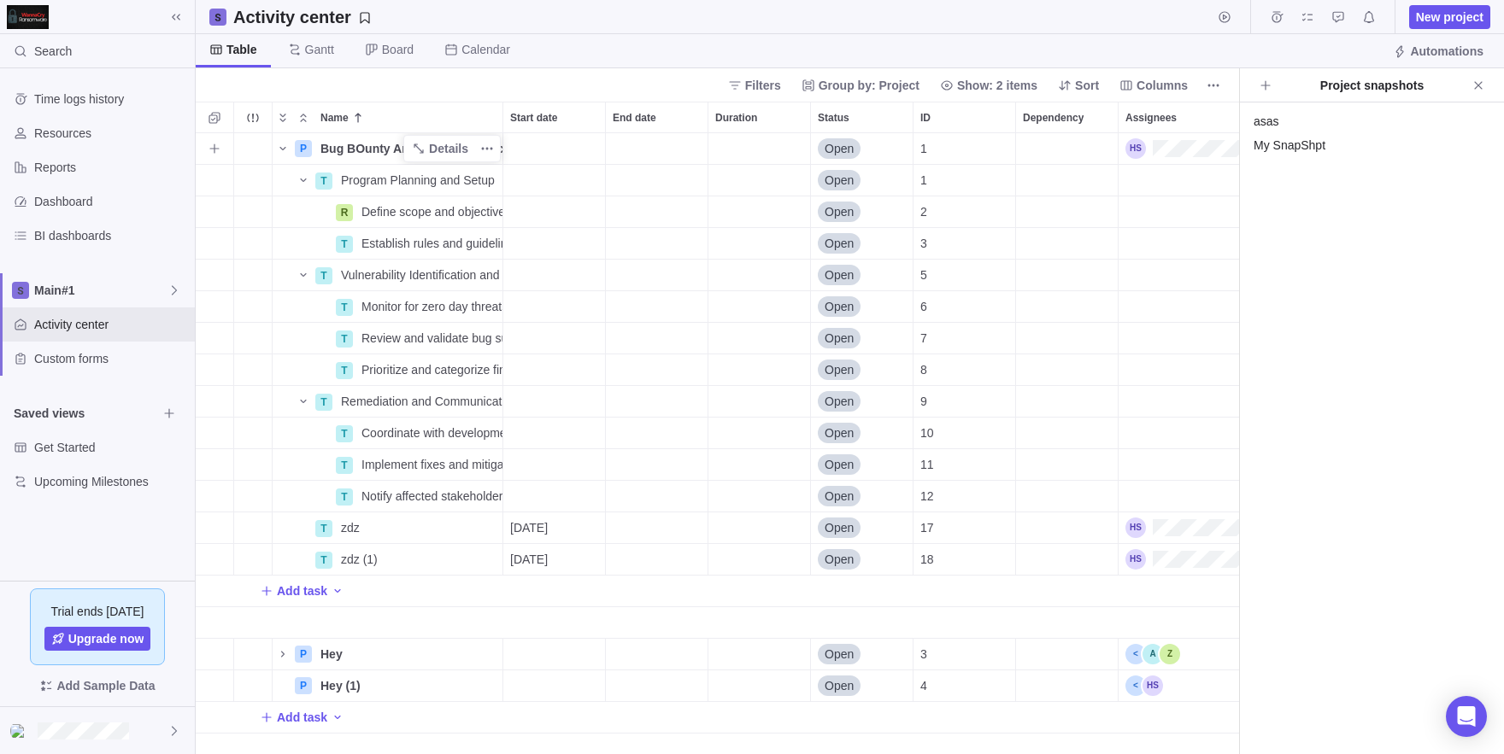
click at [372, 146] on span "Bug BOunty And Zero Day Attacks" at bounding box center [411, 148] width 182 height 17
click at [500, 66] on body "Search Time logs history Resources Reports Dashboard BI dashboards Main#1 Activ…" at bounding box center [752, 377] width 1504 height 754
click at [640, 148] on div "End date" at bounding box center [657, 148] width 102 height 31
click at [550, 161] on div "P Bug BOunty And Zero Day Attacks Details Open 1 T Program Planning and Setup D…" at bounding box center [717, 443] width 1043 height 621
click at [550, 161] on div "Start date" at bounding box center [554, 148] width 102 height 31
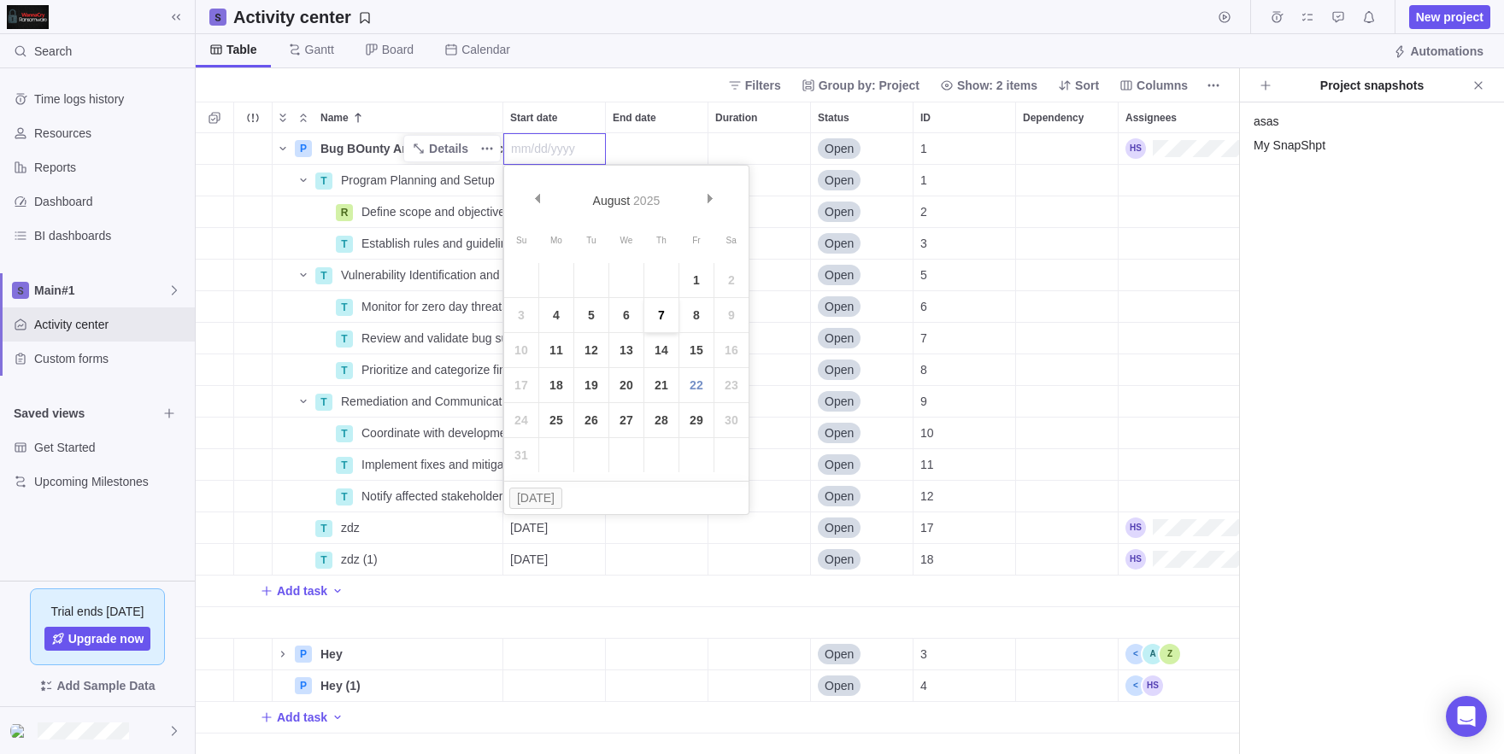
click at [663, 320] on link "7" at bounding box center [661, 315] width 34 height 34
click at [638, 156] on div "End date" at bounding box center [657, 148] width 102 height 31
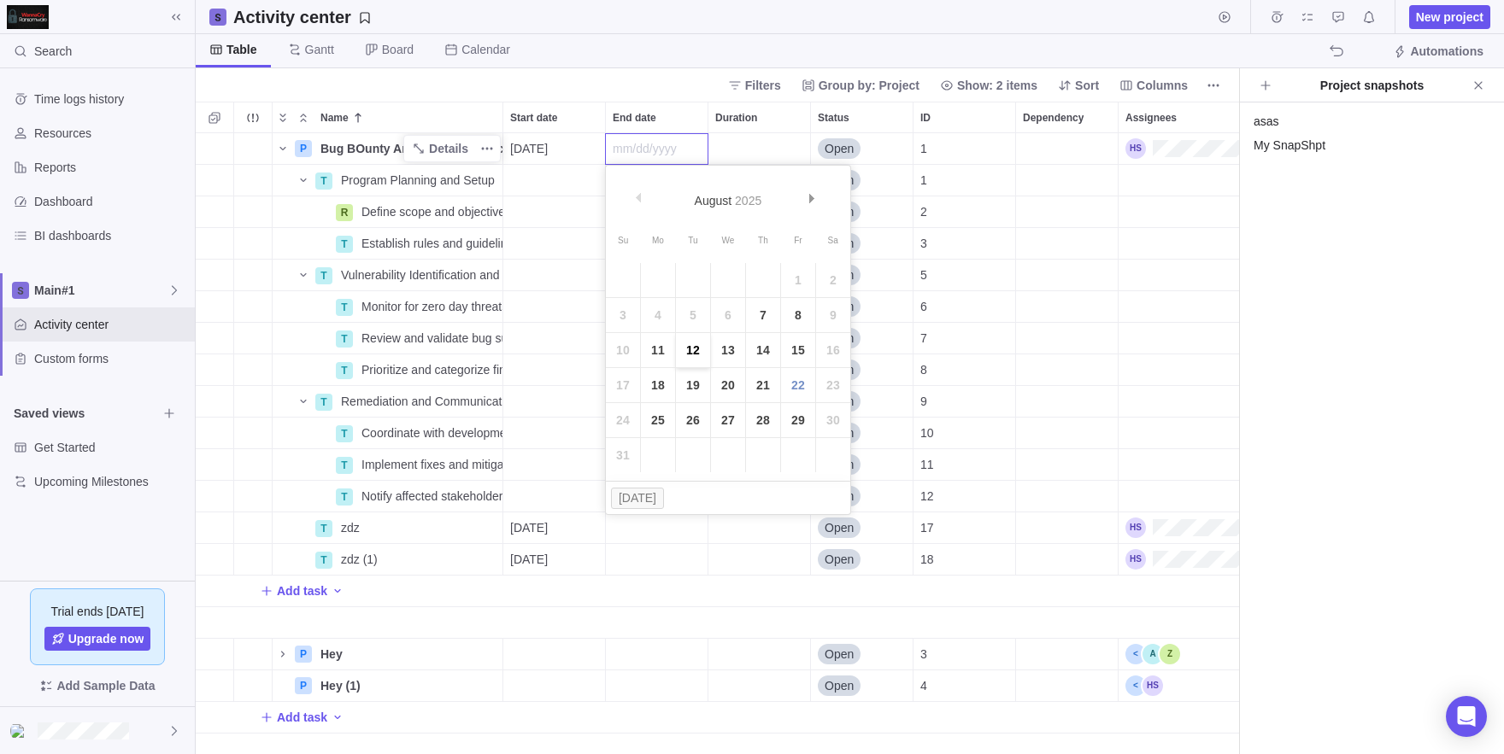
click at [701, 345] on link "12" at bounding box center [693, 350] width 34 height 34
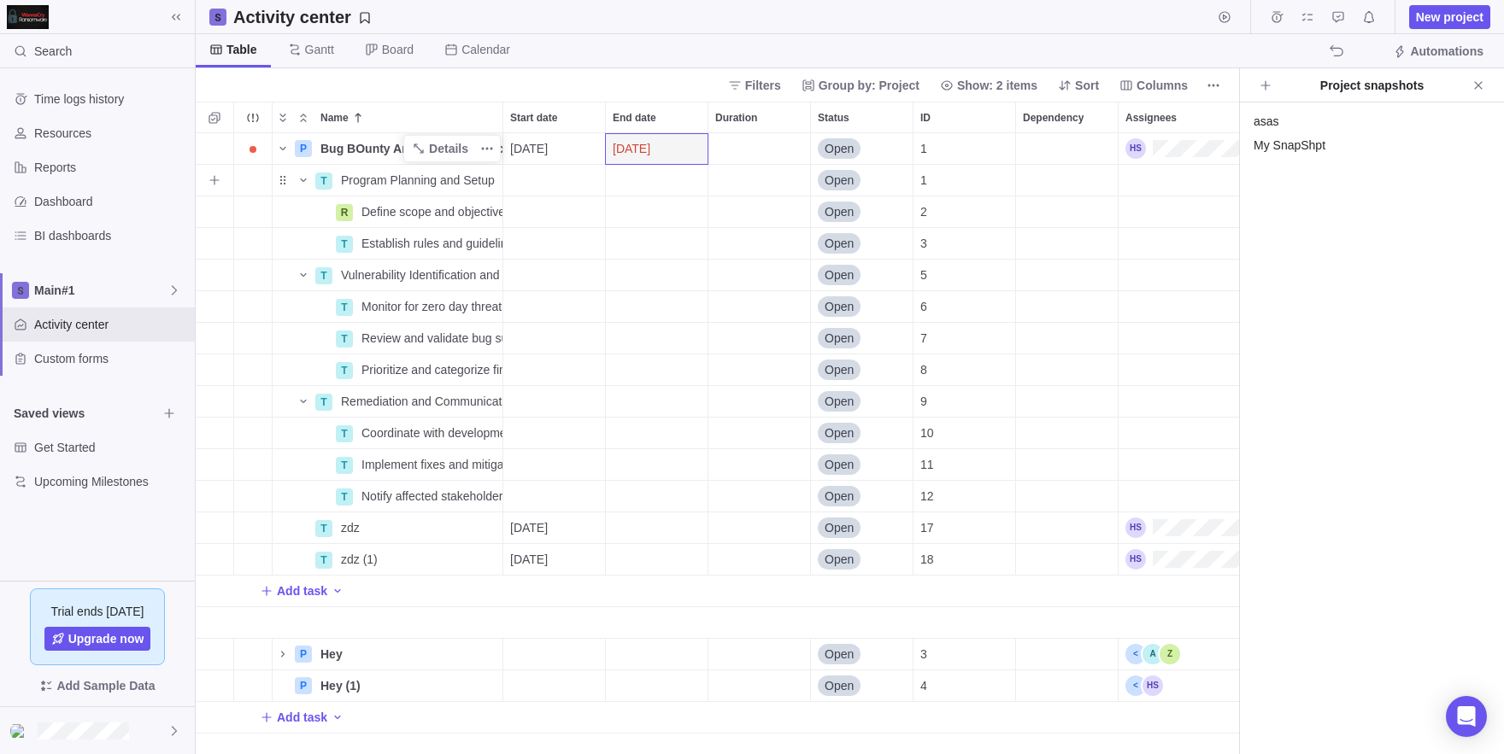
click at [544, 177] on div "Start date" at bounding box center [554, 180] width 102 height 31
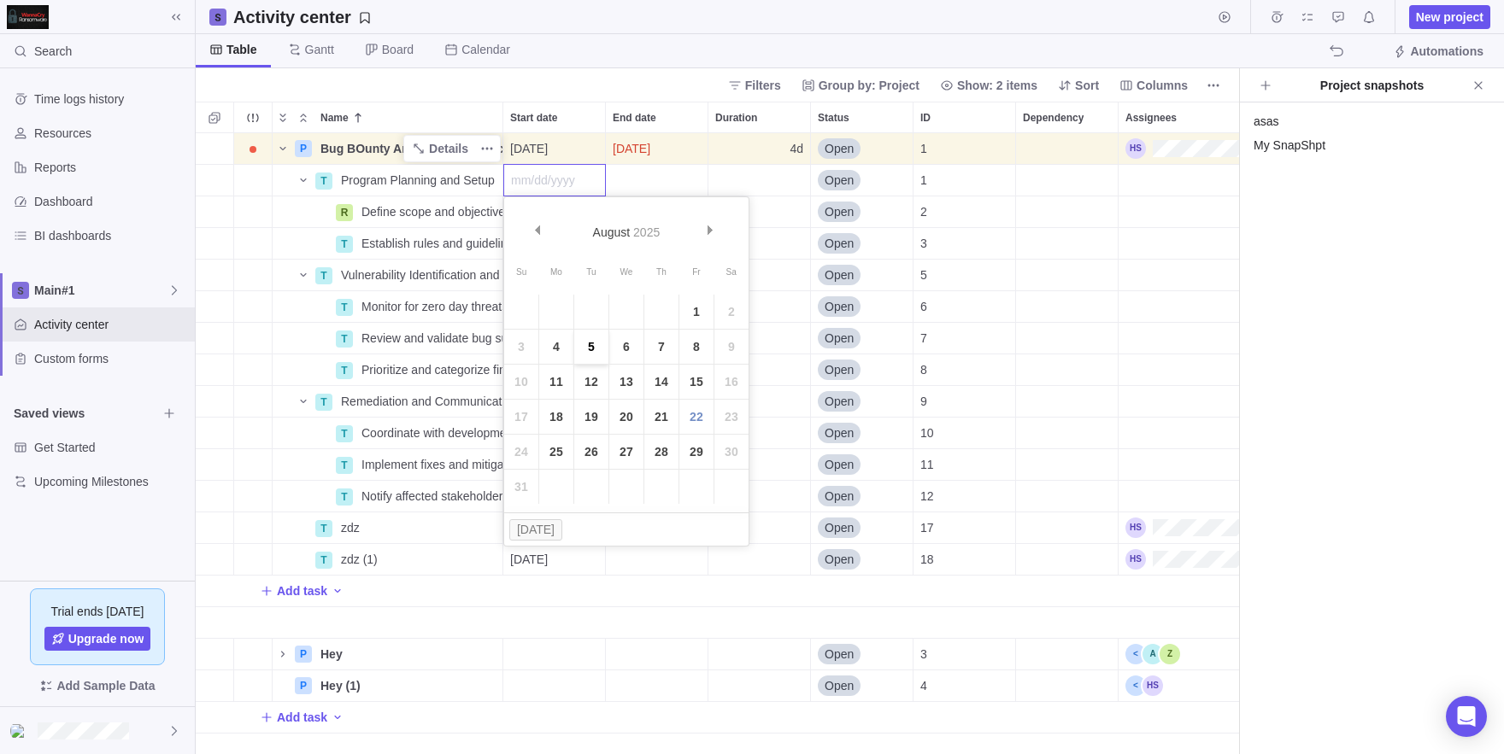
click at [598, 355] on link "5" at bounding box center [591, 347] width 34 height 34
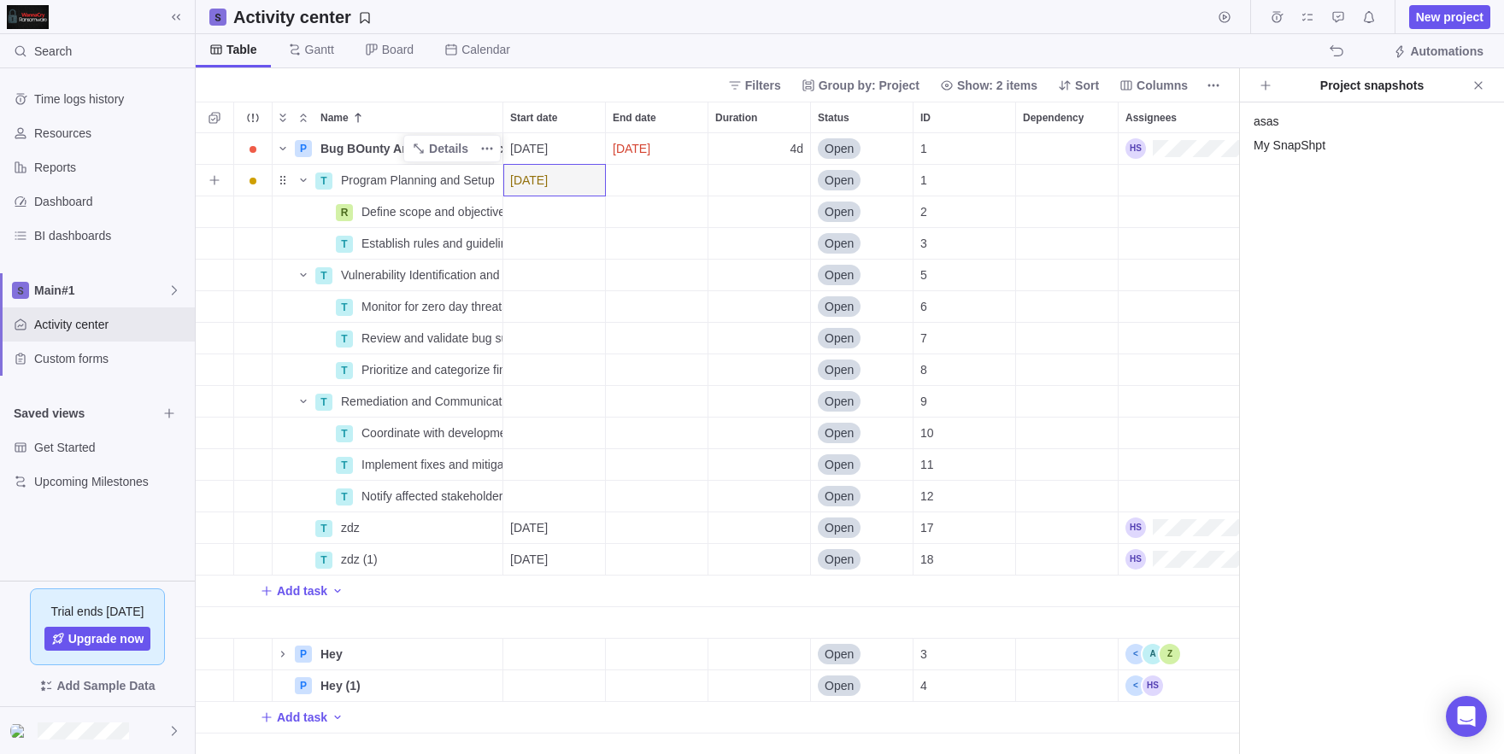
click at [649, 187] on div "End date" at bounding box center [657, 180] width 102 height 31
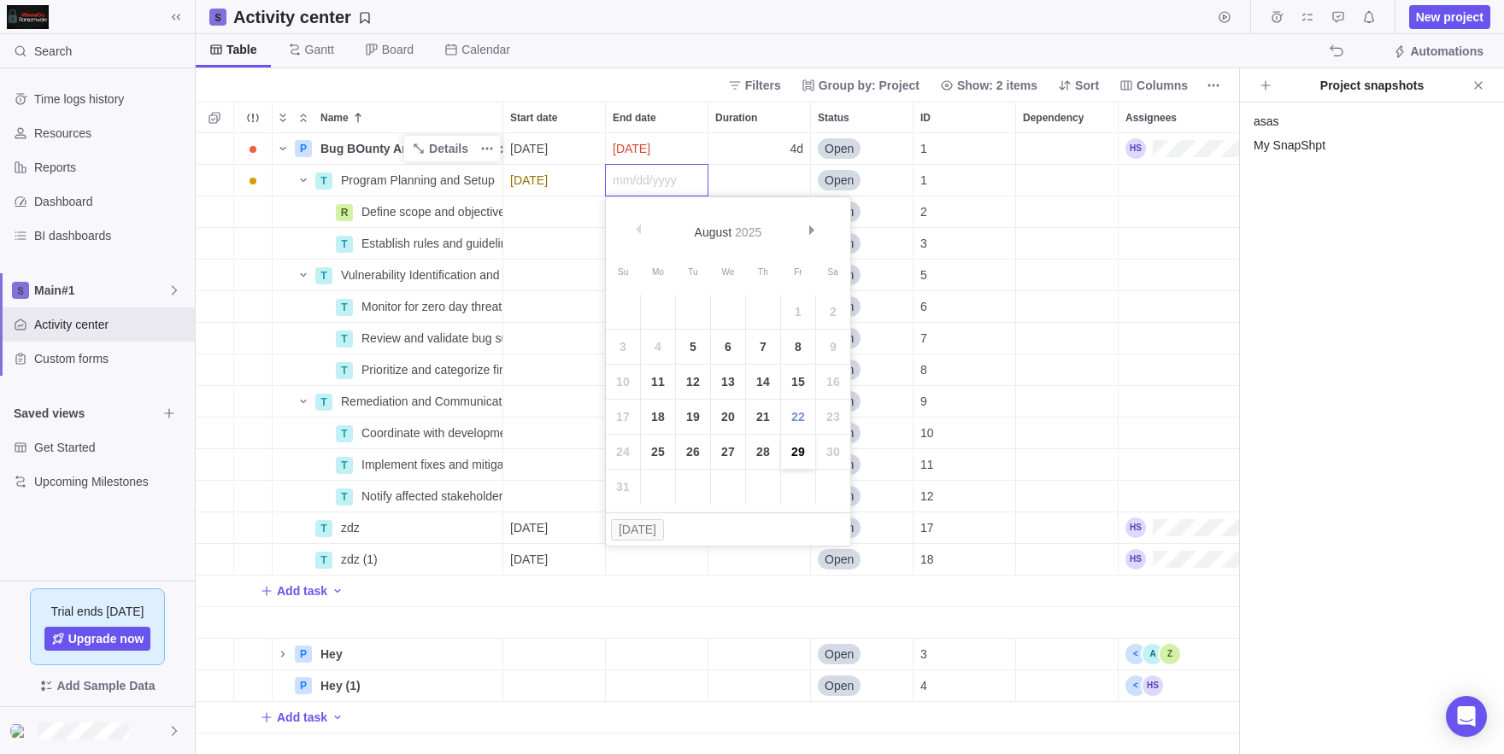
click at [790, 449] on link "29" at bounding box center [798, 452] width 34 height 34
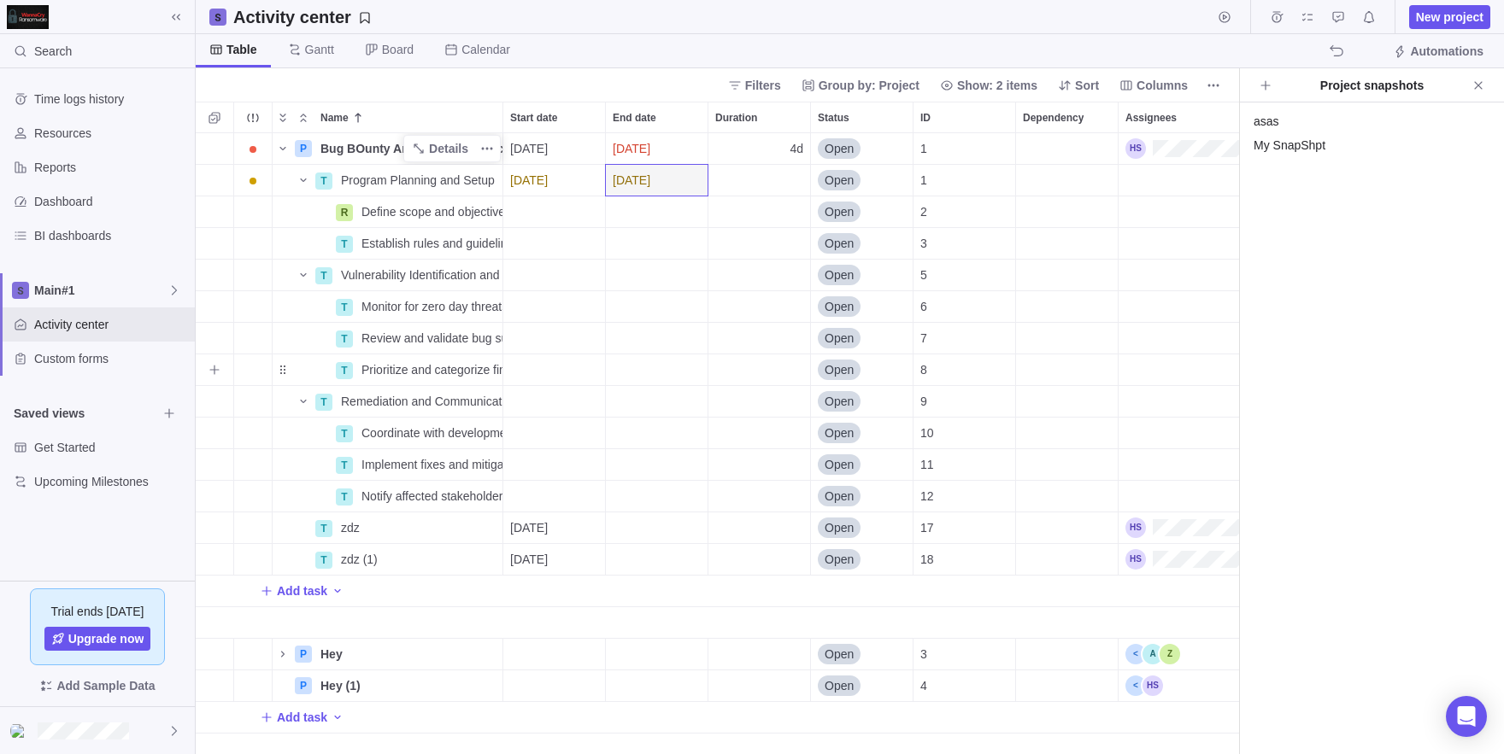
click at [637, 353] on div "End date" at bounding box center [657, 338] width 102 height 31
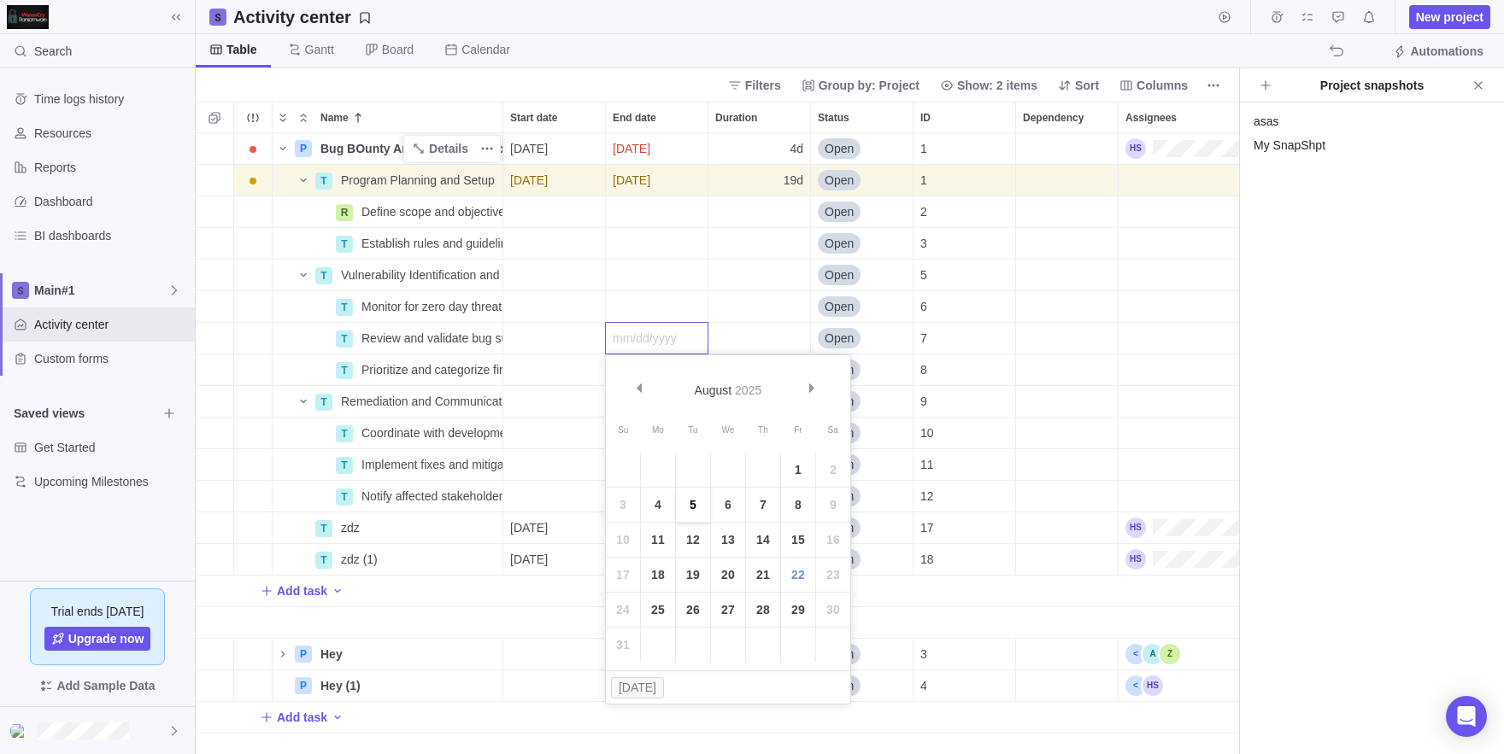
click at [688, 505] on link "5" at bounding box center [693, 505] width 34 height 34
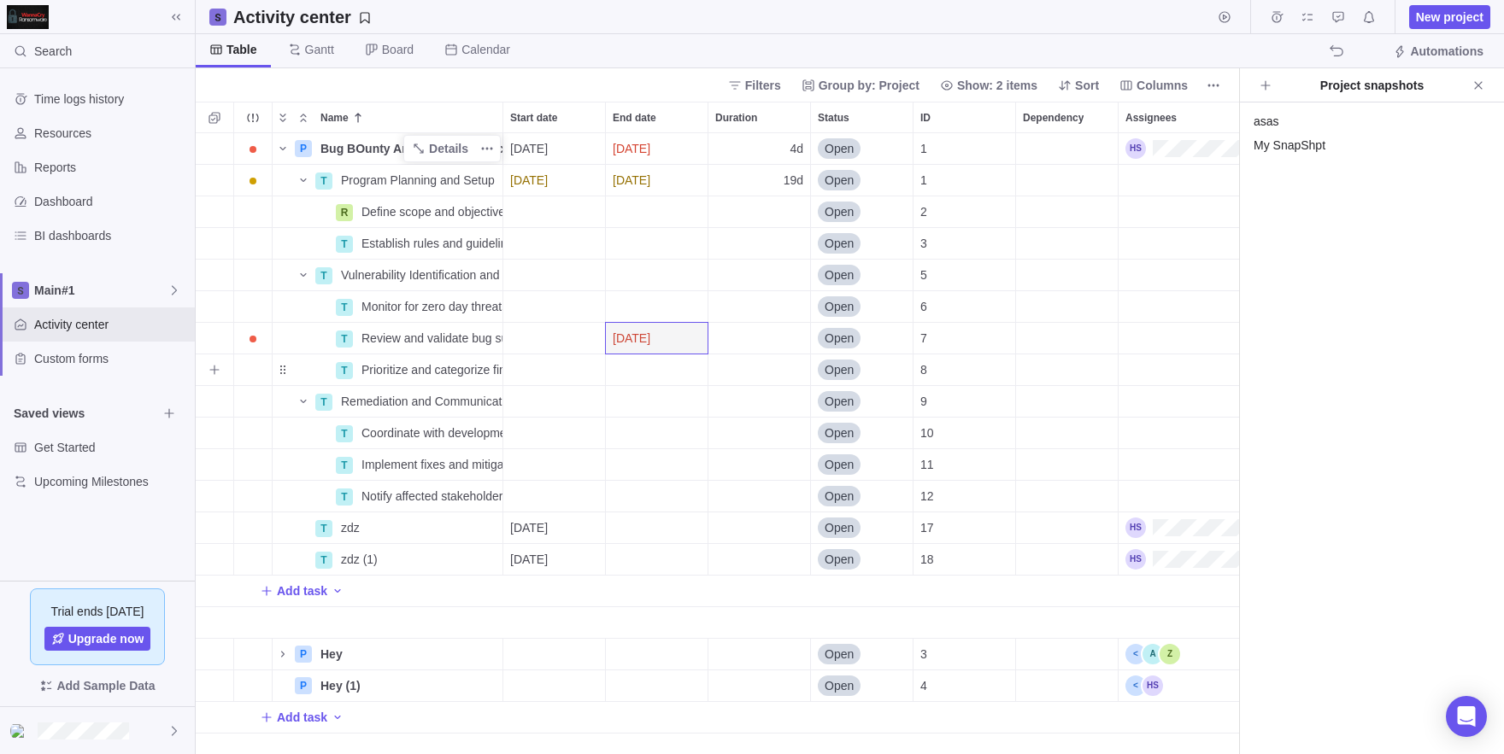
click at [572, 382] on div "Start date" at bounding box center [554, 370] width 102 height 31
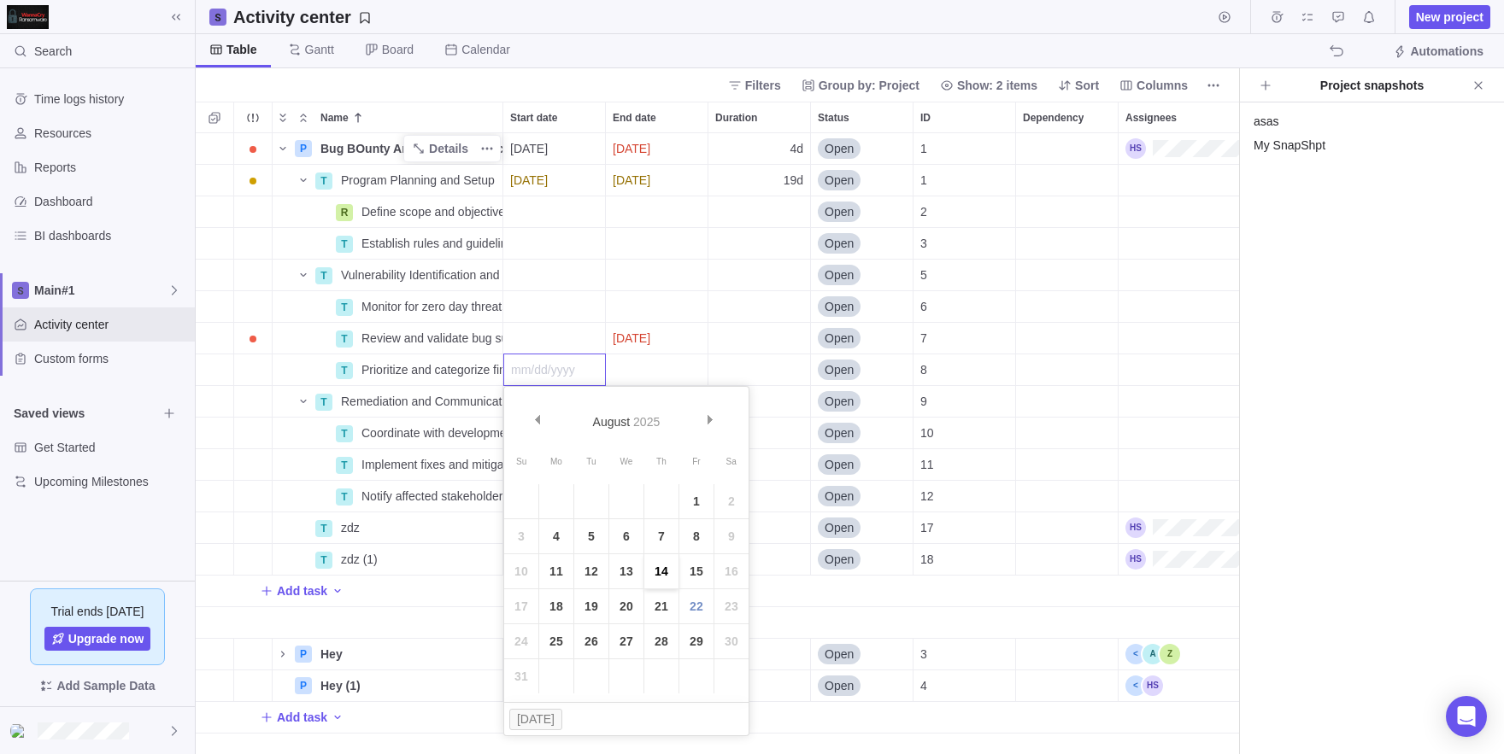
click at [666, 566] on link "14" at bounding box center [661, 572] width 34 height 34
click at [1217, 82] on icon "More actions" at bounding box center [1213, 86] width 14 height 14
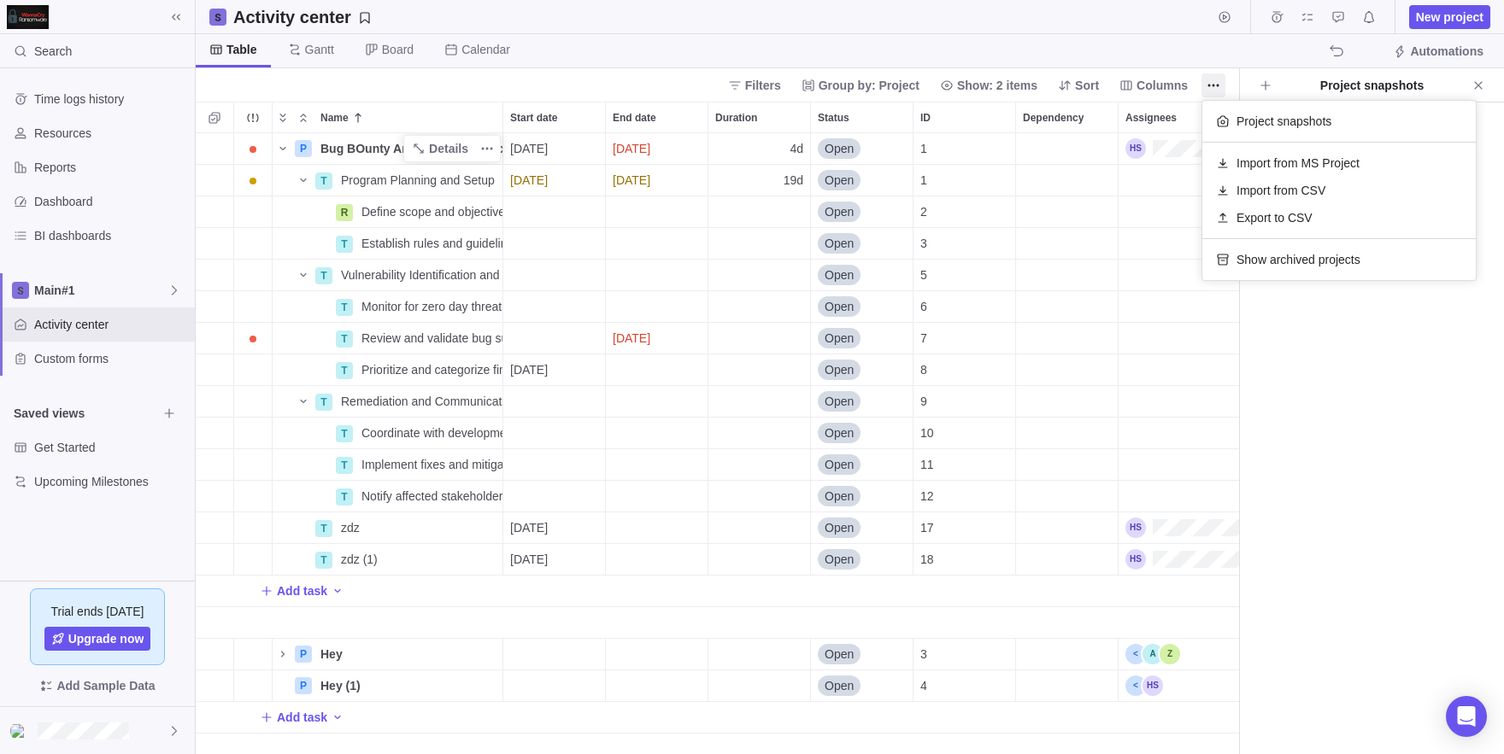
click at [1503, 185] on body "Search Time logs history Resources Reports Dashboard BI dashboards Main#1 Activ…" at bounding box center [752, 377] width 1504 height 754
click at [1265, 91] on icon "Create project snapshot" at bounding box center [1266, 86] width 14 height 14
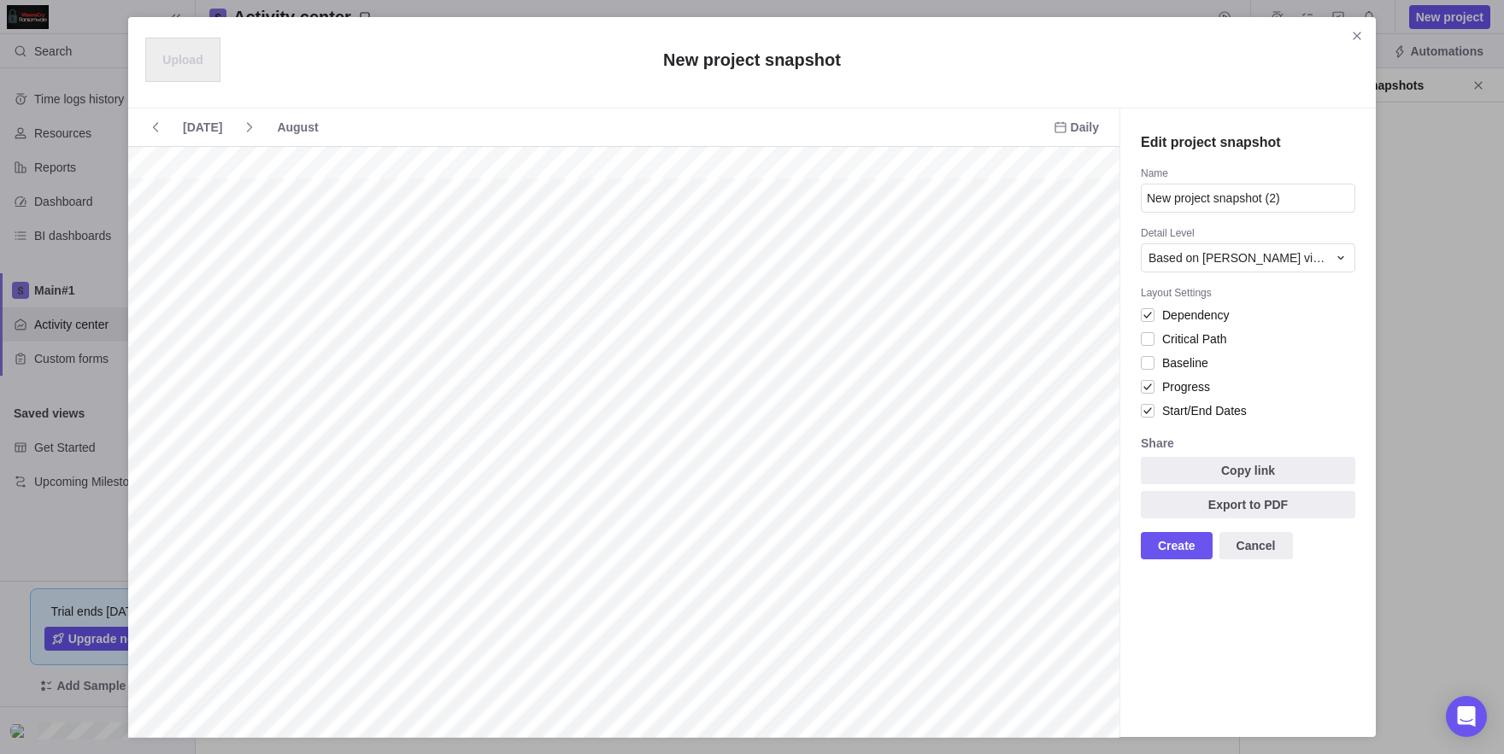
scroll to position [0, 490]
click at [1206, 478] on span "Copy link" at bounding box center [1248, 470] width 214 height 27
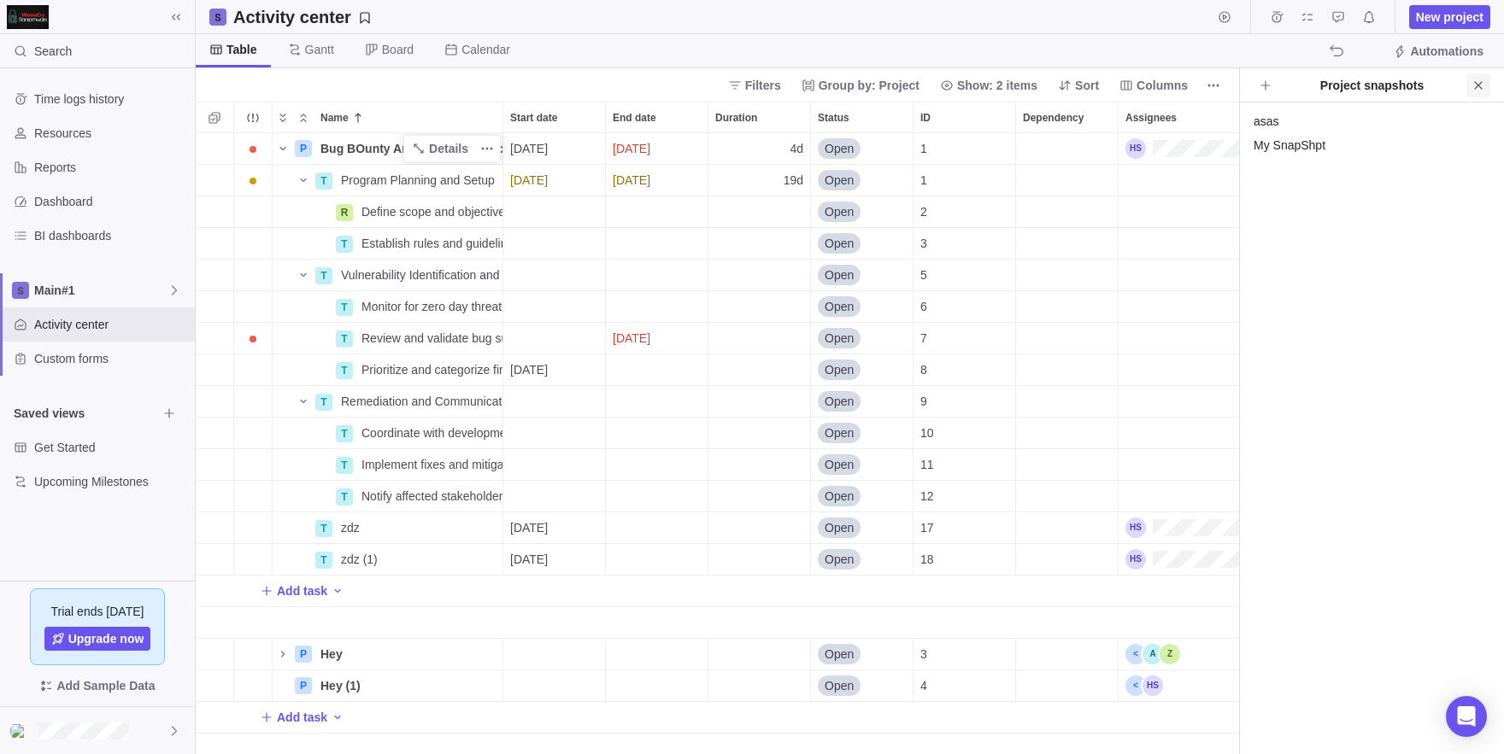
click at [1474, 79] on icon "Close" at bounding box center [1478, 86] width 14 height 14
click at [1481, 81] on icon "More actions" at bounding box center [1478, 86] width 14 height 14
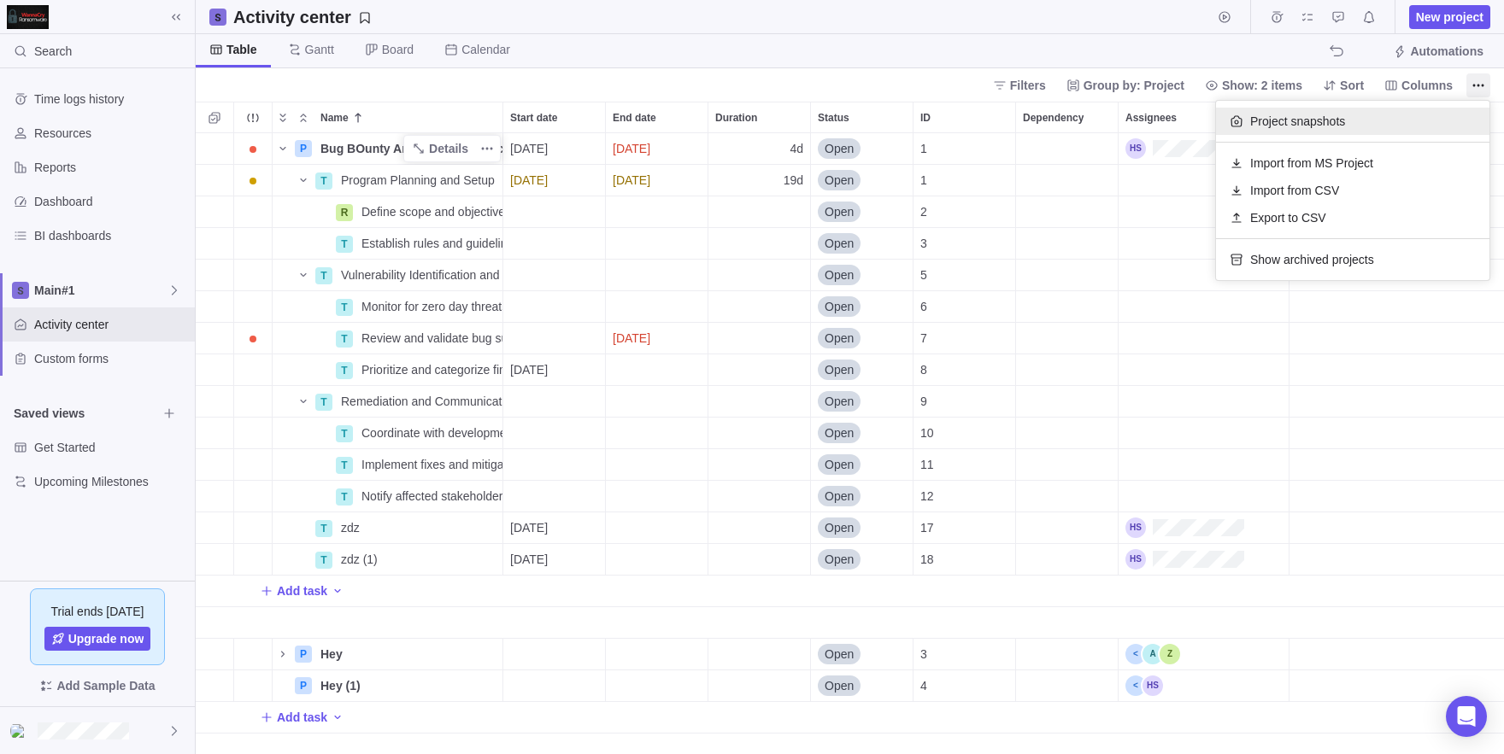
click at [1334, 133] on div "Project snapshots" at bounding box center [1352, 121] width 273 height 27
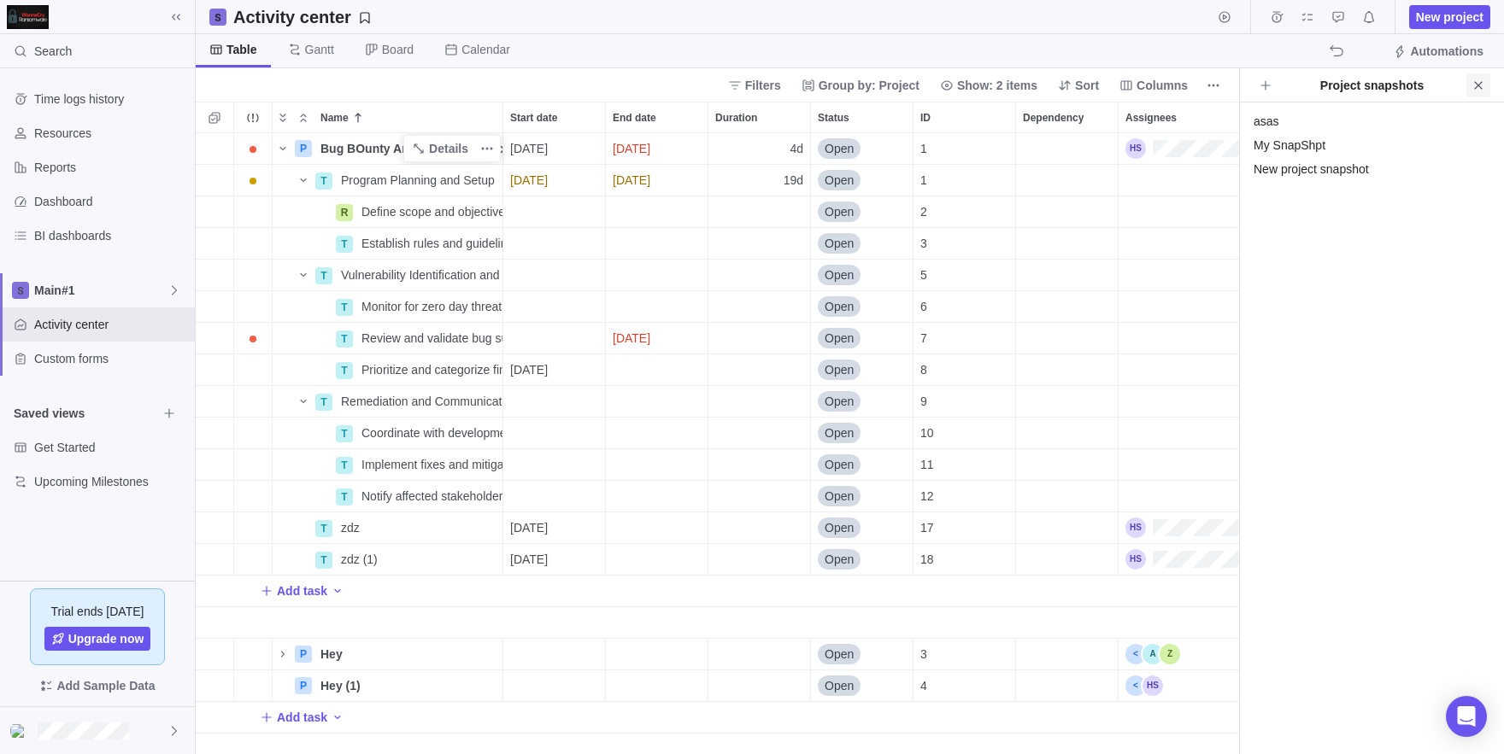
click at [1485, 80] on span "Close" at bounding box center [1478, 85] width 24 height 24
click at [1470, 88] on span "More actions" at bounding box center [1478, 85] width 24 height 24
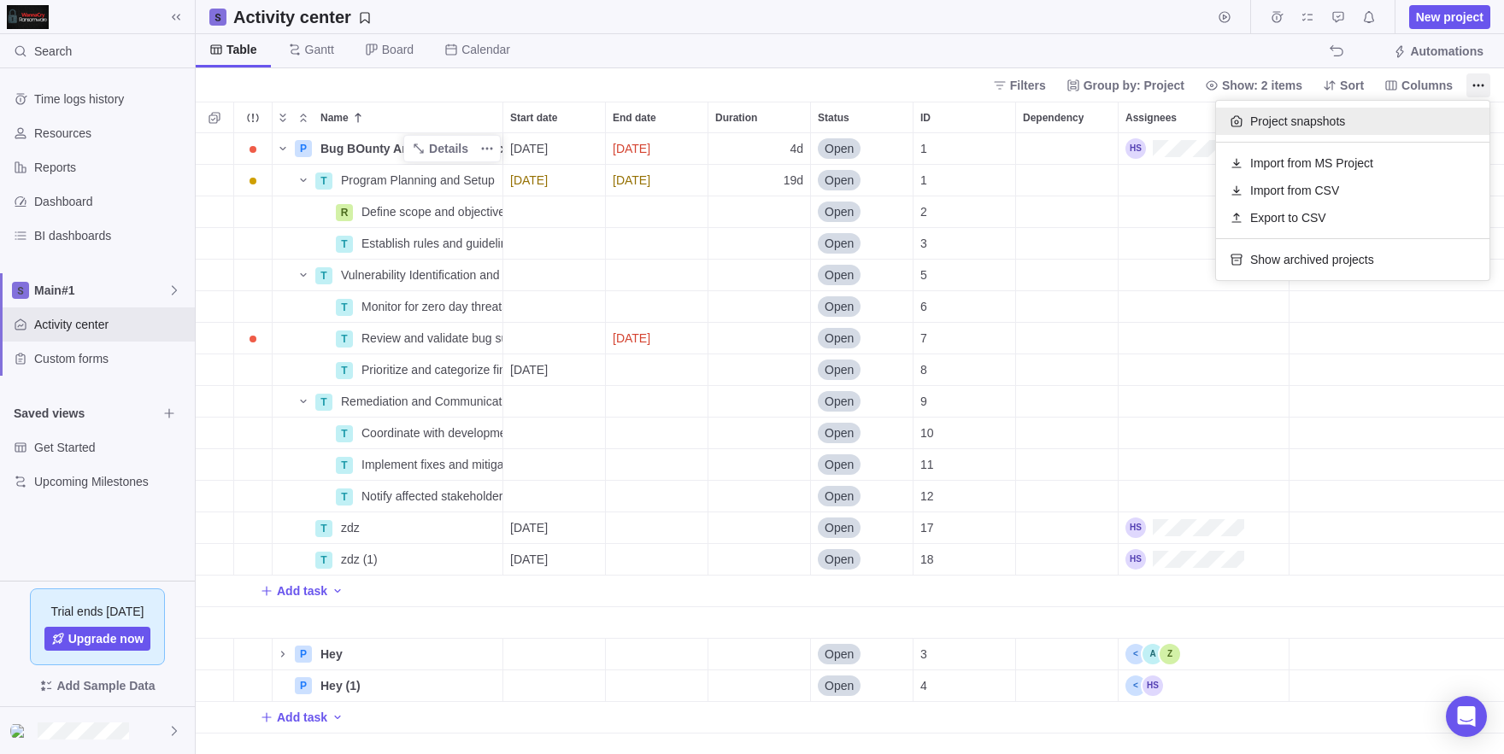
click at [1365, 123] on div "Project snapshots" at bounding box center [1352, 121] width 273 height 27
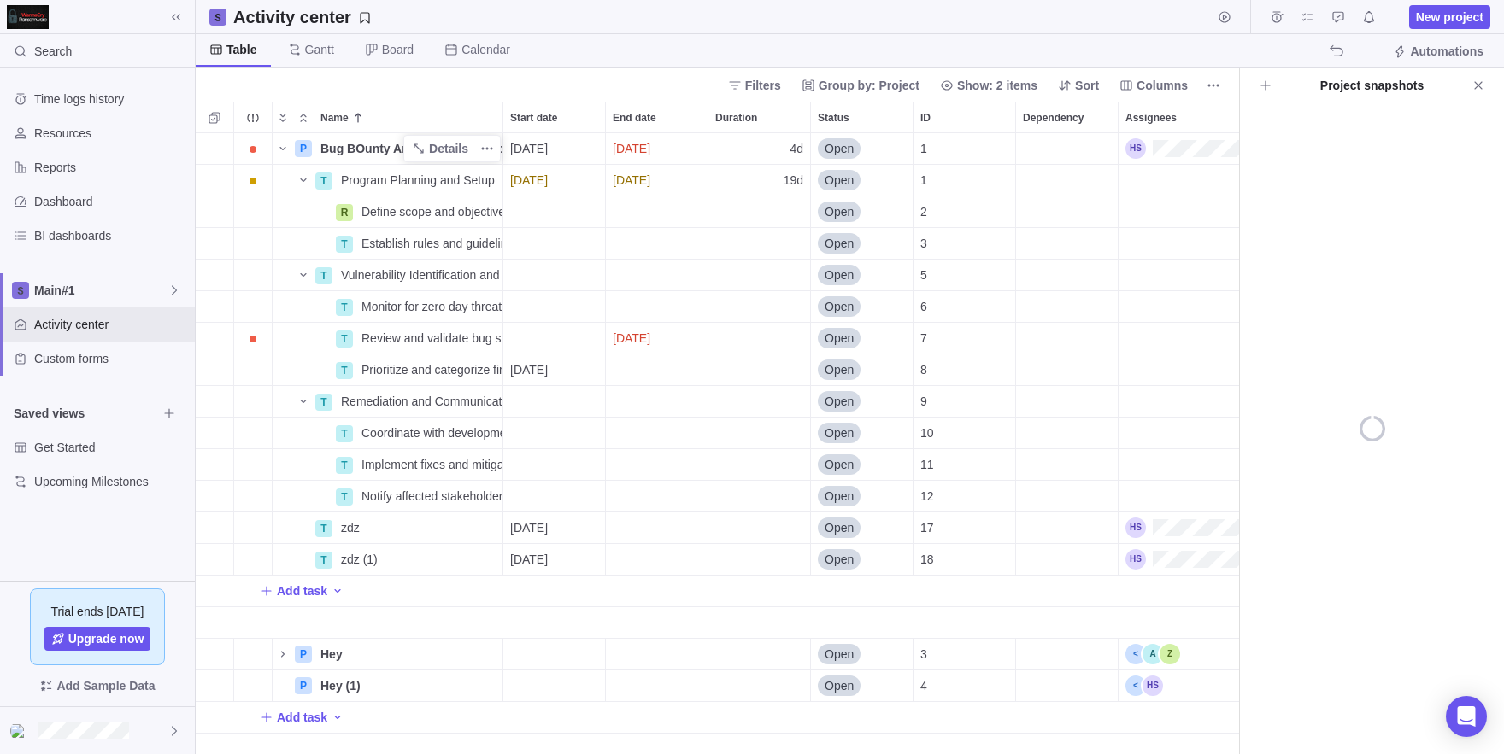
scroll to position [621, 1043]
click at [1253, 91] on div "Project snapshots" at bounding box center [1372, 85] width 264 height 34
click at [1276, 84] on span "Create project snapshot" at bounding box center [1265, 85] width 24 height 24
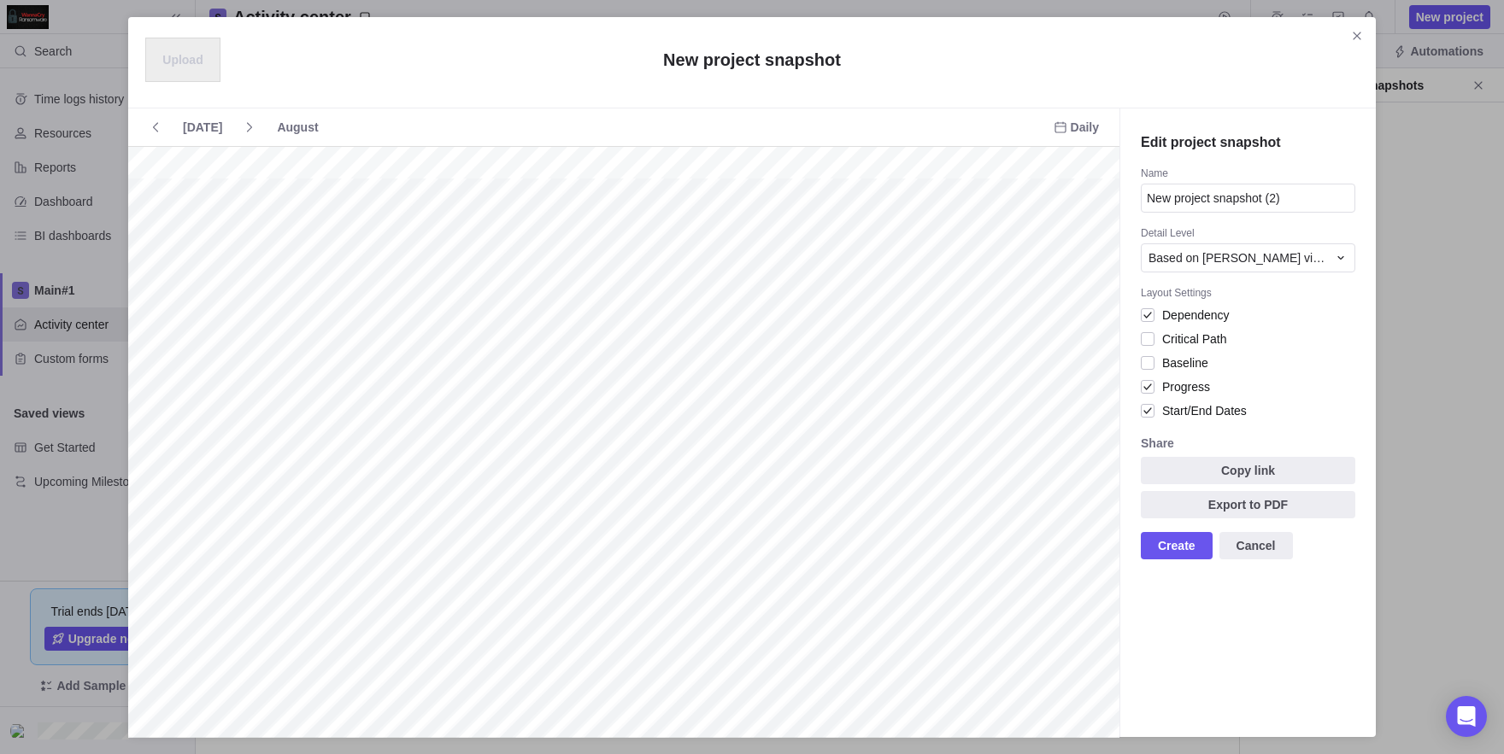
scroll to position [0, 1347]
type input "This is Private Org"
click at [1166, 338] on span "Critical Path" at bounding box center [1190, 339] width 72 height 24
click at [1161, 366] on span "Baseline" at bounding box center [1181, 363] width 54 height 24
click at [1251, 251] on span "Based on [PERSON_NAME] view" at bounding box center [1237, 257] width 179 height 17
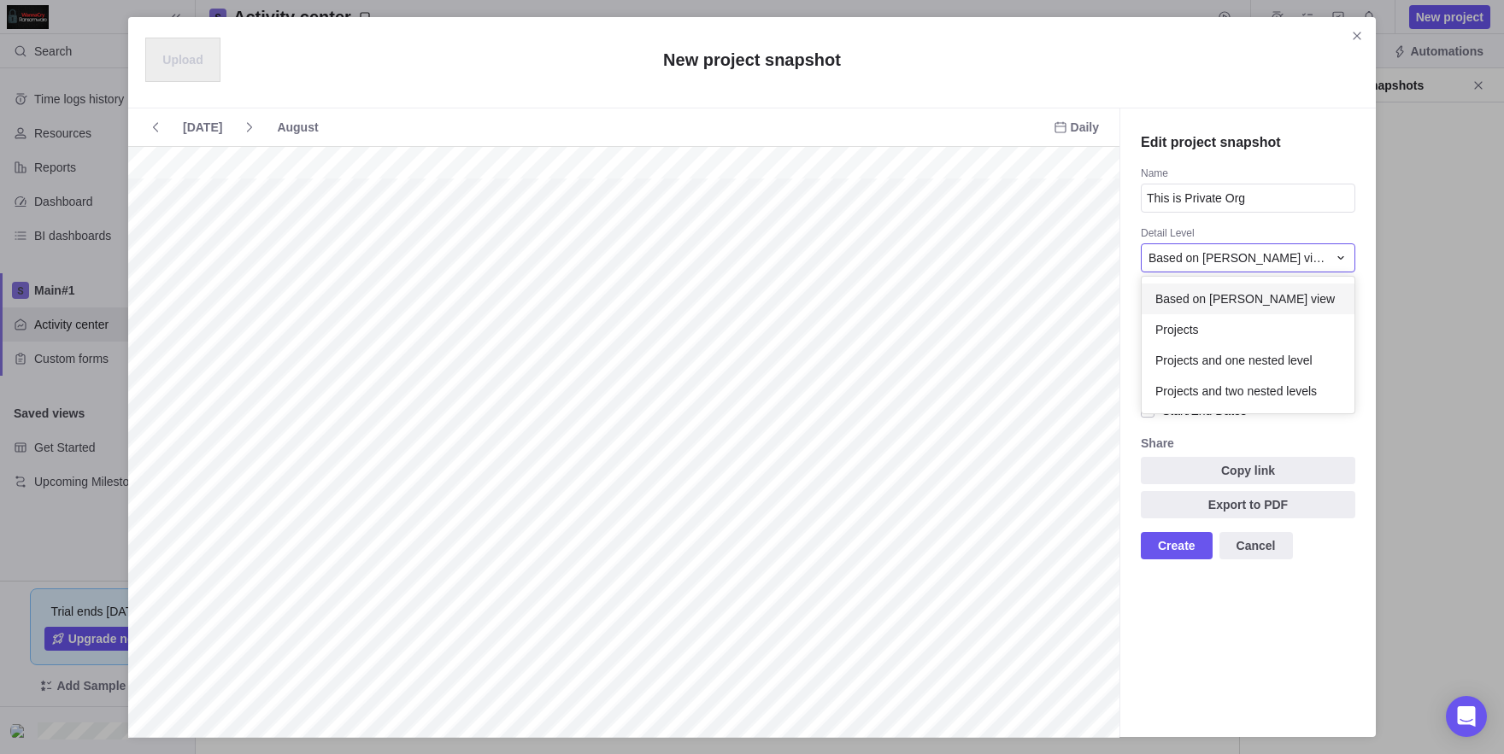
click at [1171, 234] on div "Edit project snapshot Name This is Private Org Detail Level Based on [PERSON_NA…" at bounding box center [1247, 423] width 256 height 629
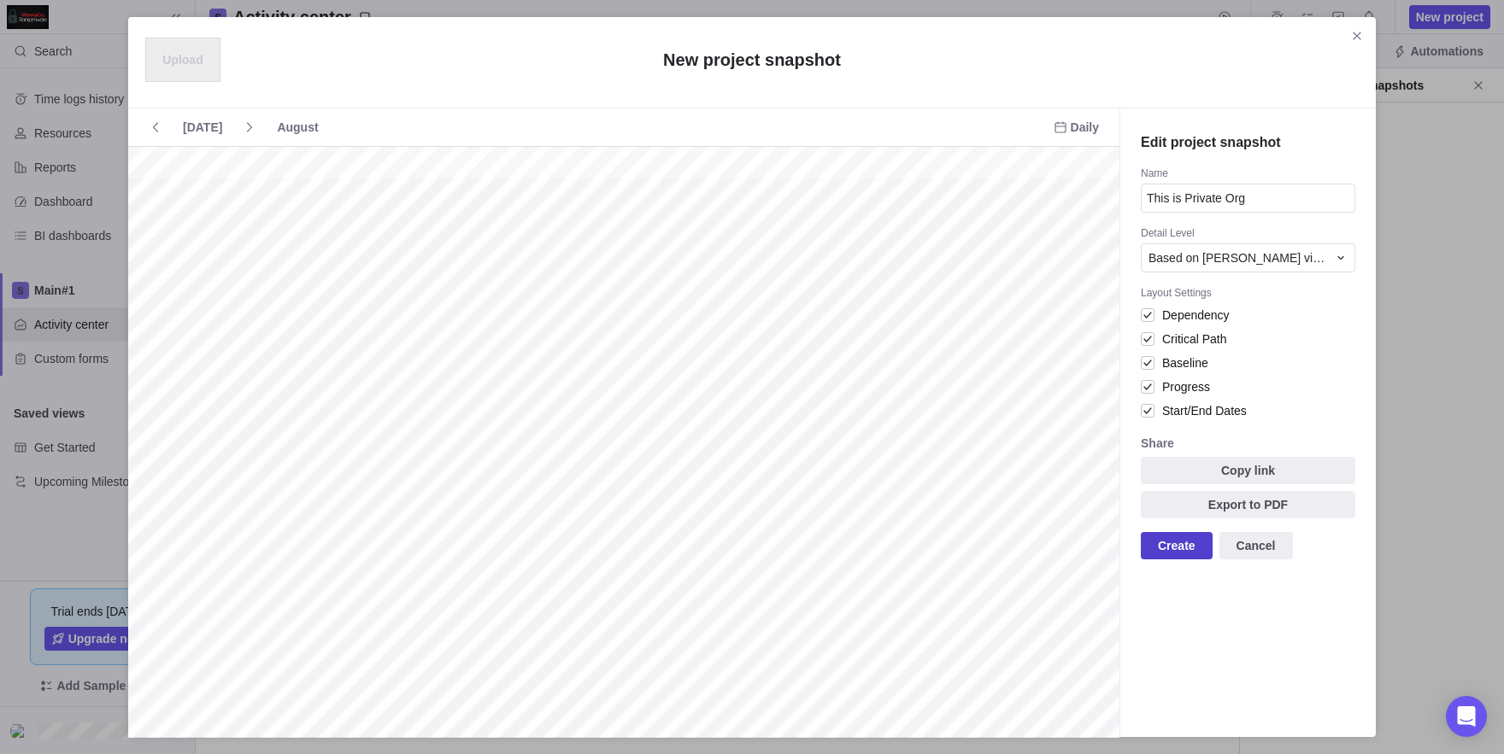
click at [1186, 549] on span "Create" at bounding box center [1177, 546] width 38 height 21
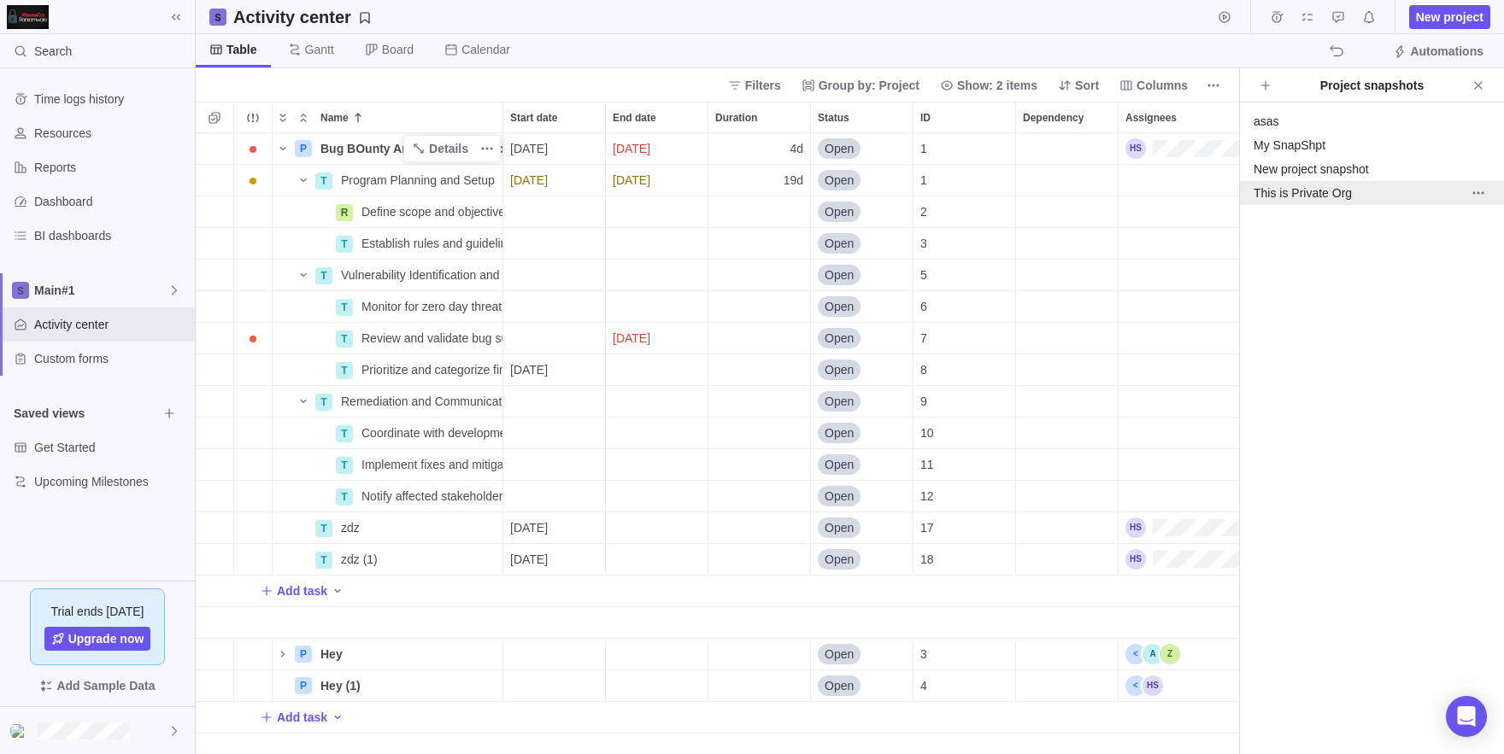
click at [1291, 201] on div "This is Private Org" at bounding box center [1352, 193] width 198 height 17
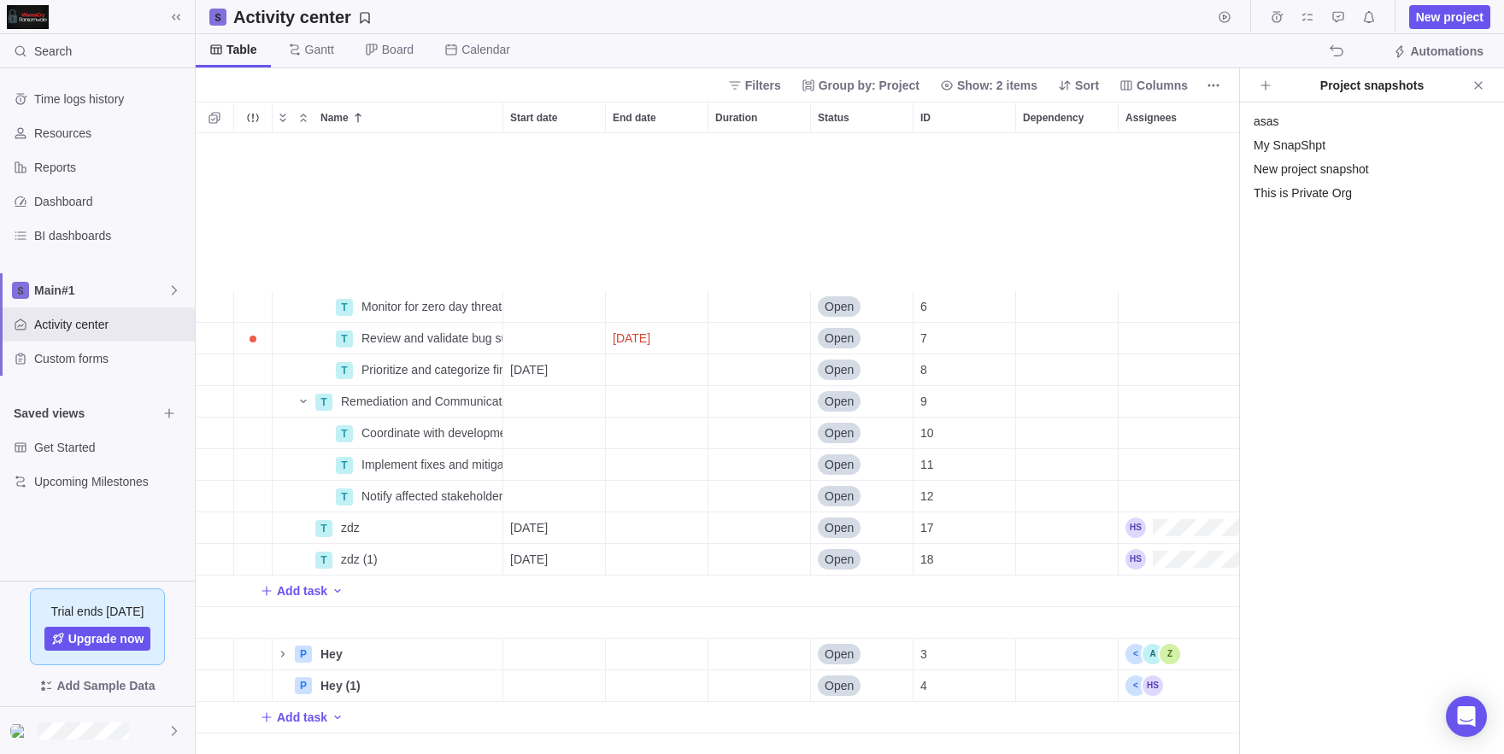
scroll to position [169, 0]
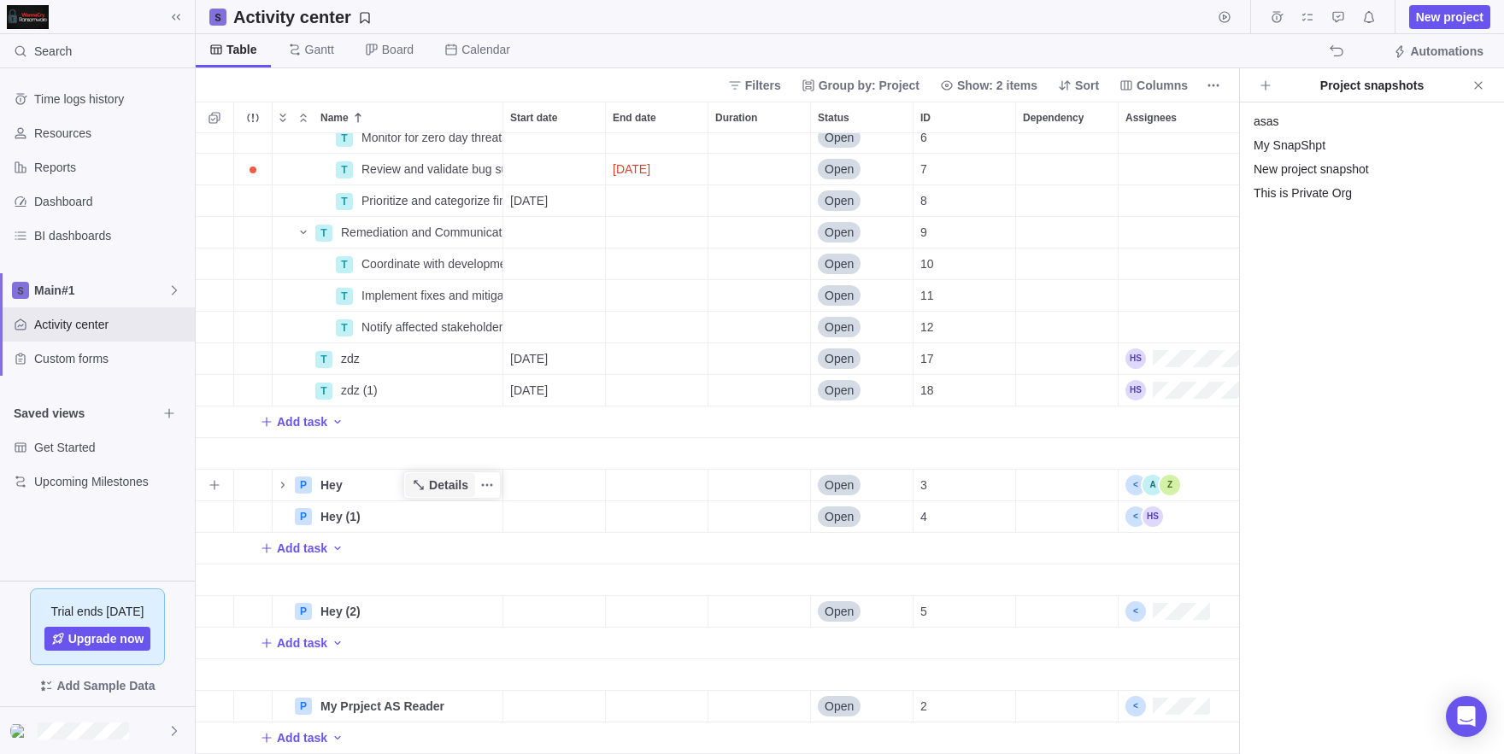
click at [430, 490] on span "Details" at bounding box center [448, 485] width 39 height 17
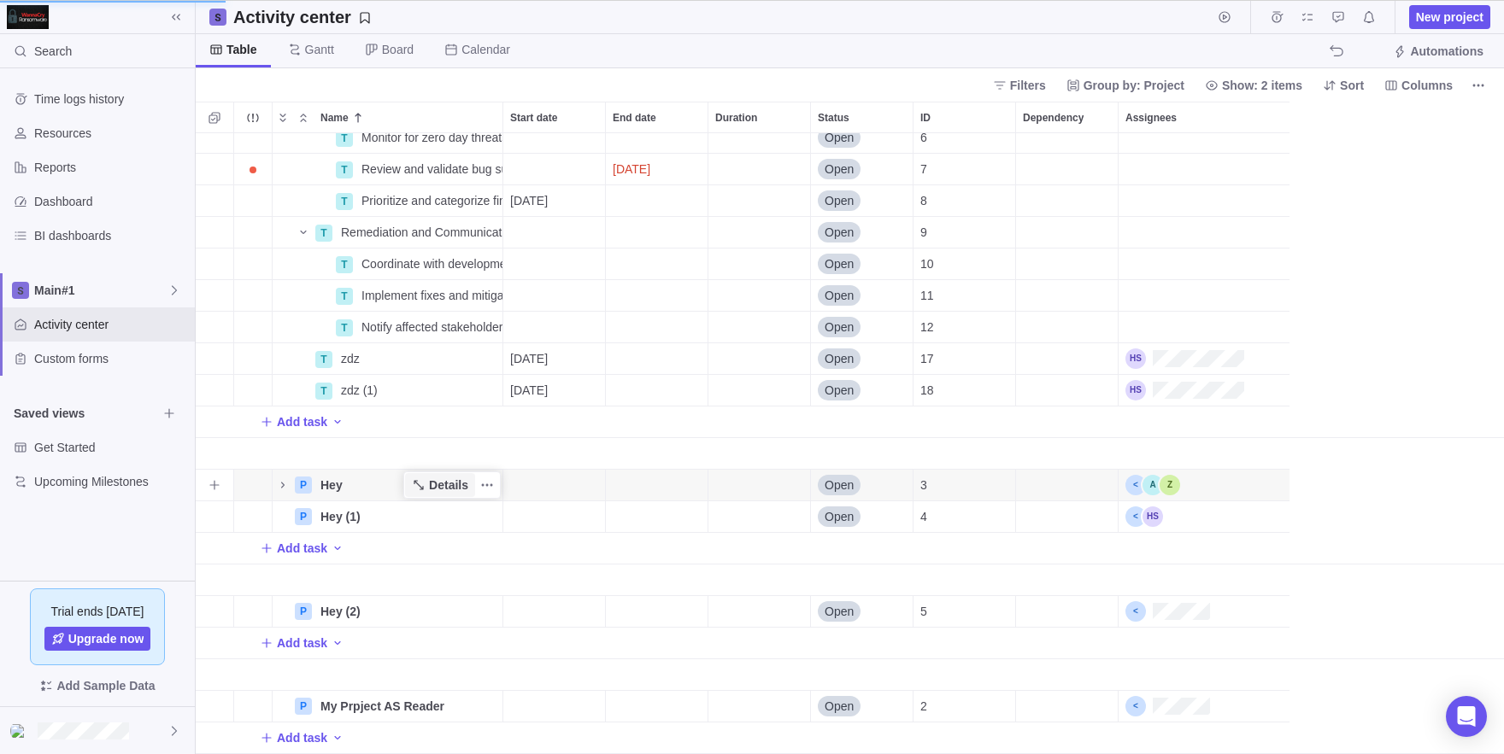
scroll to position [1, 1]
click at [482, 492] on icon "More actions" at bounding box center [487, 485] width 14 height 14
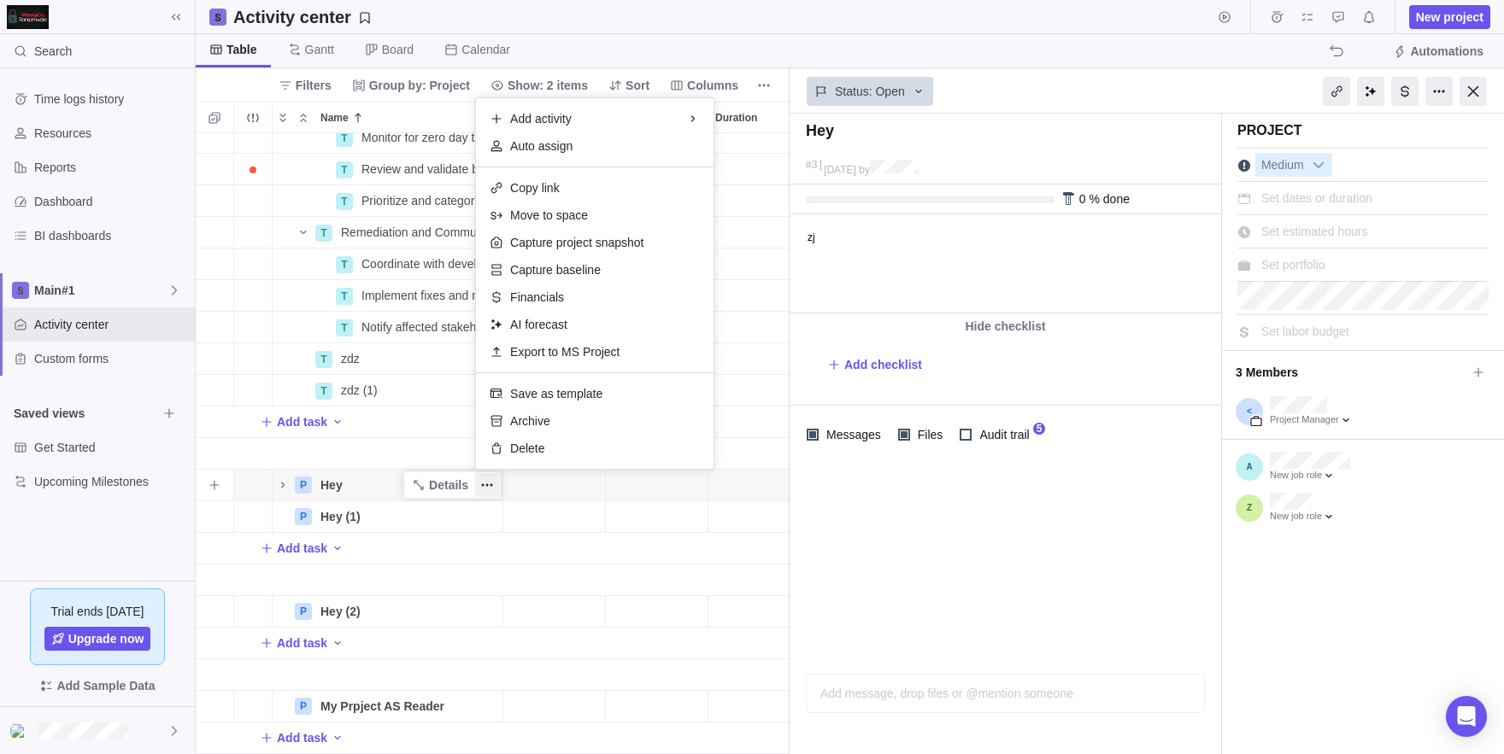
scroll to position [0, 0]
click at [607, 242] on span "Capture project snapshot" at bounding box center [576, 242] width 133 height 17
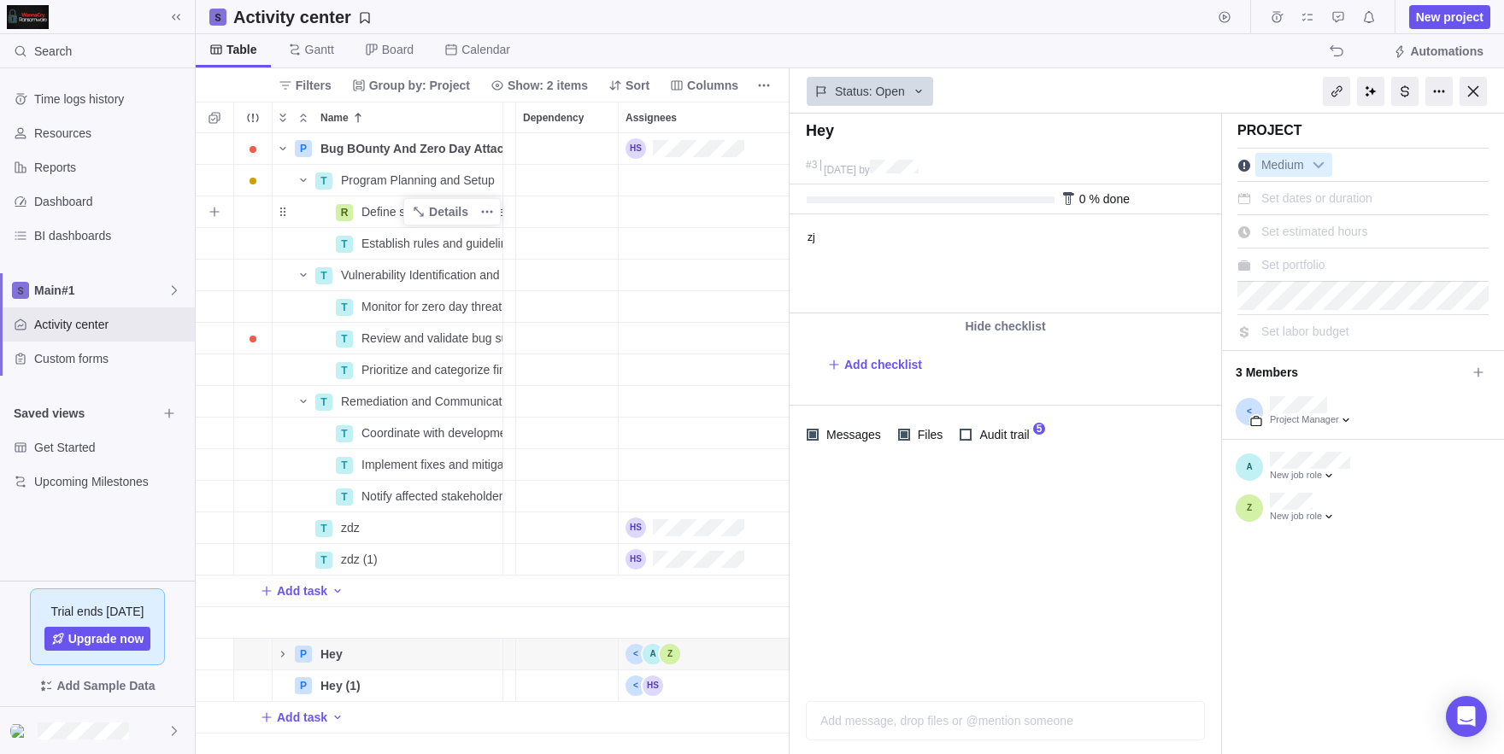
scroll to position [0, 42]
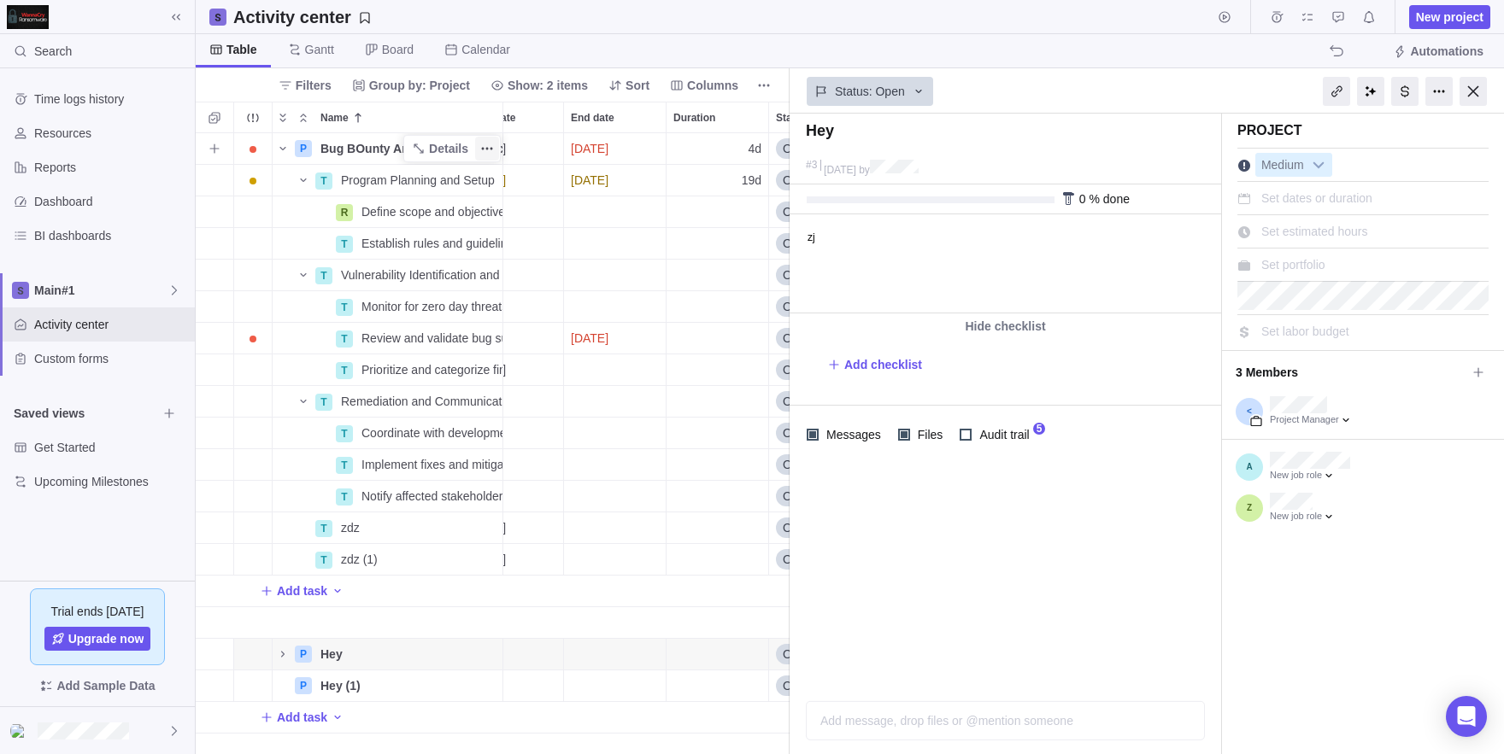
click at [489, 144] on icon "More actions" at bounding box center [487, 149] width 14 height 14
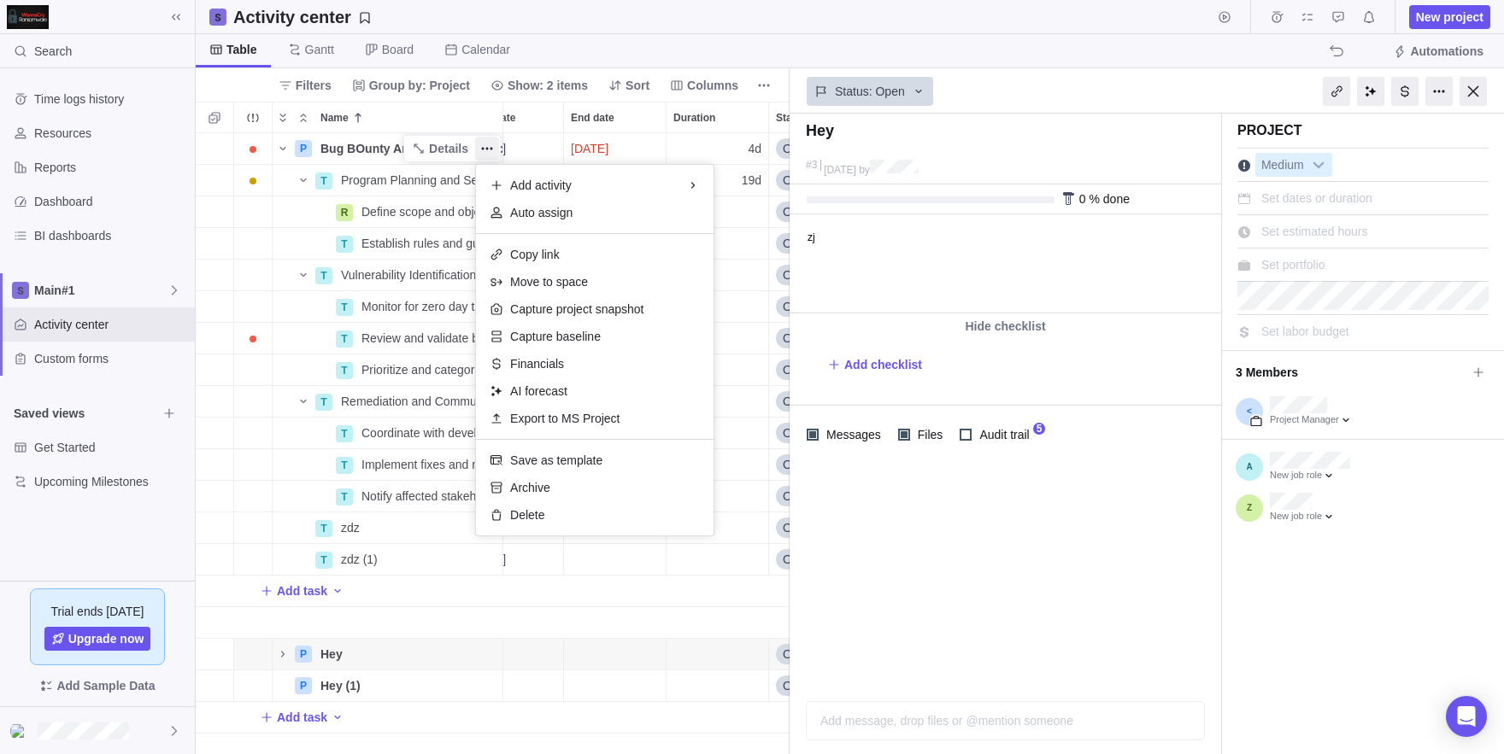
click at [422, 144] on div "P Bug BOunty And Zero Day Attacks Details [DATE] [DATE] 4d Open 1 T Program Pla…" at bounding box center [493, 443] width 594 height 621
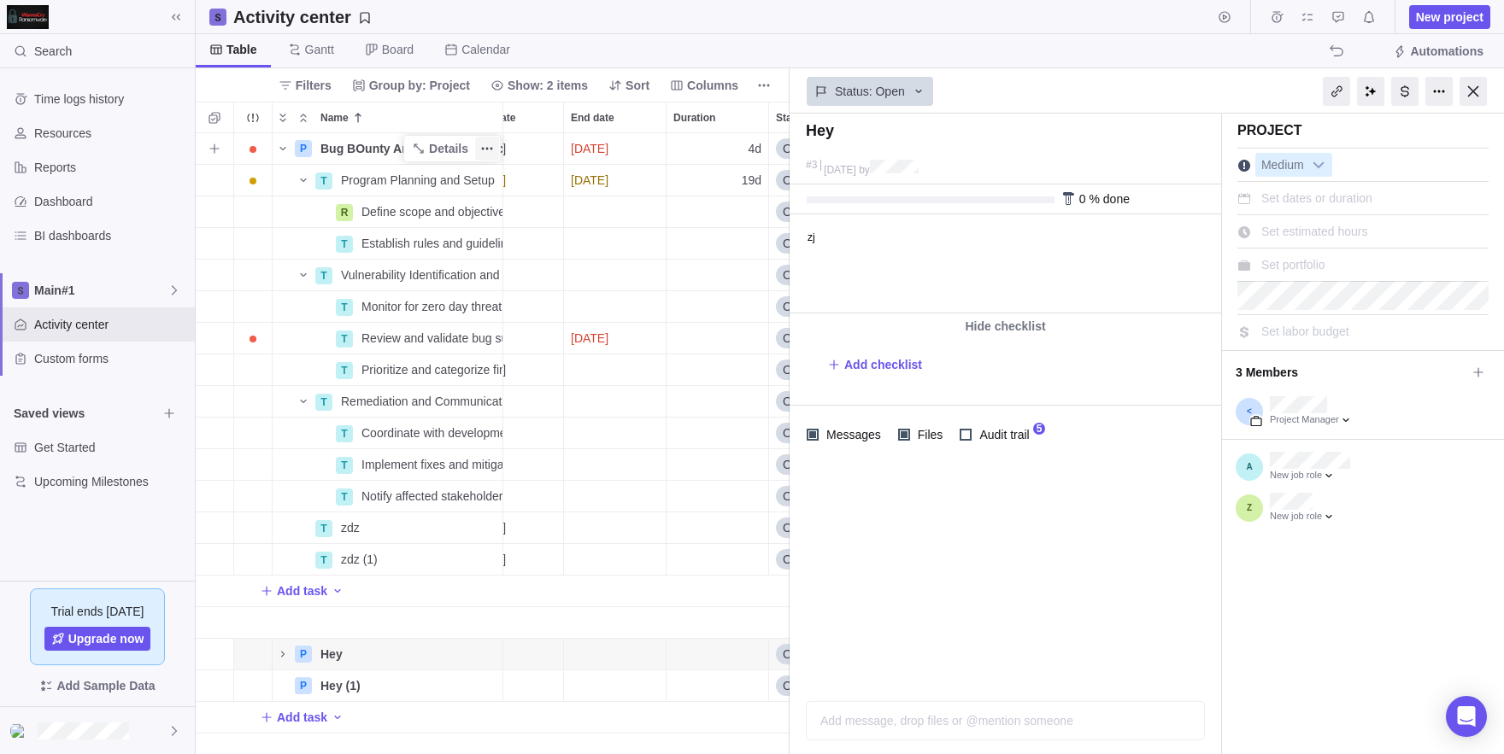
click at [490, 151] on icon "More actions" at bounding box center [487, 149] width 14 height 14
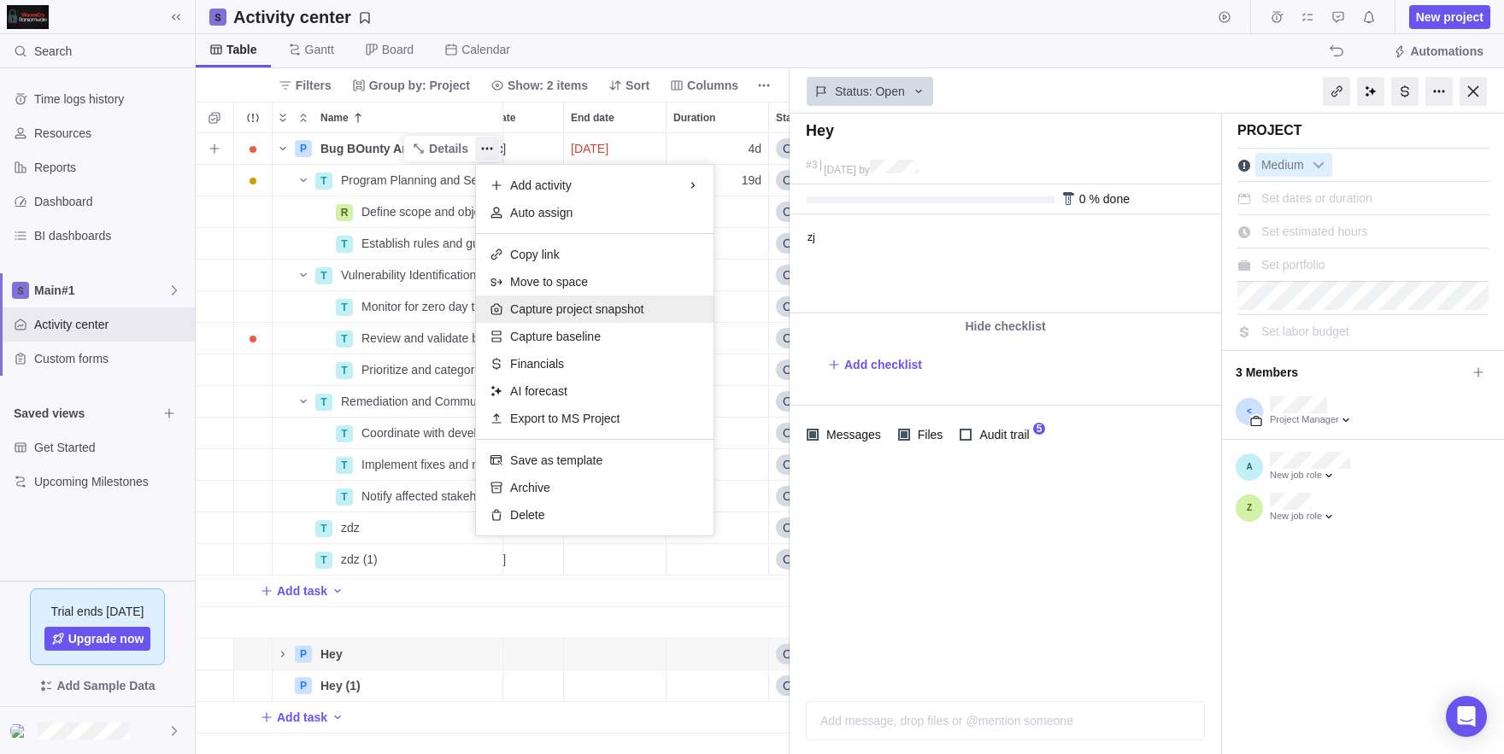
click at [531, 315] on span "Capture project snapshot" at bounding box center [576, 309] width 133 height 17
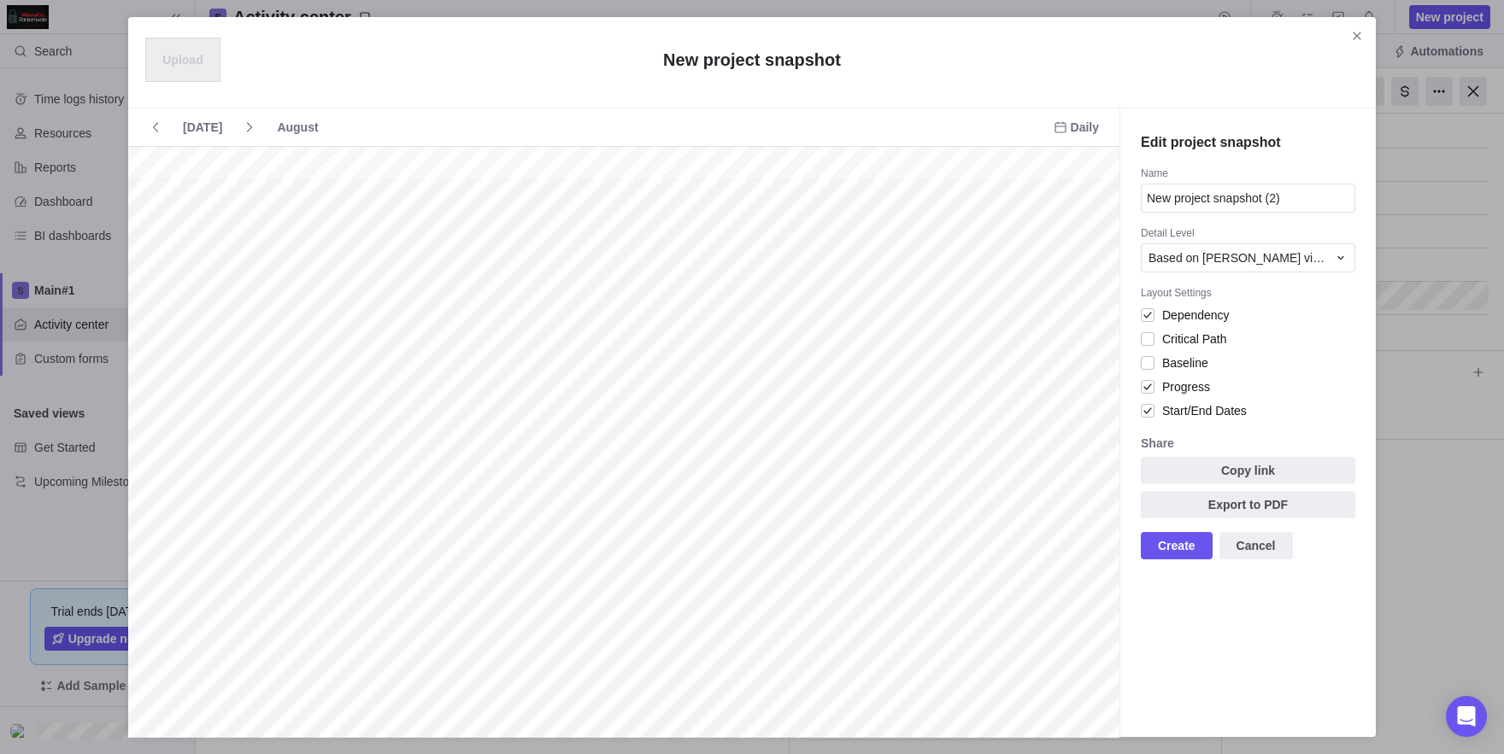
scroll to position [0, 1347]
click at [1171, 540] on span "Create" at bounding box center [1177, 546] width 38 height 21
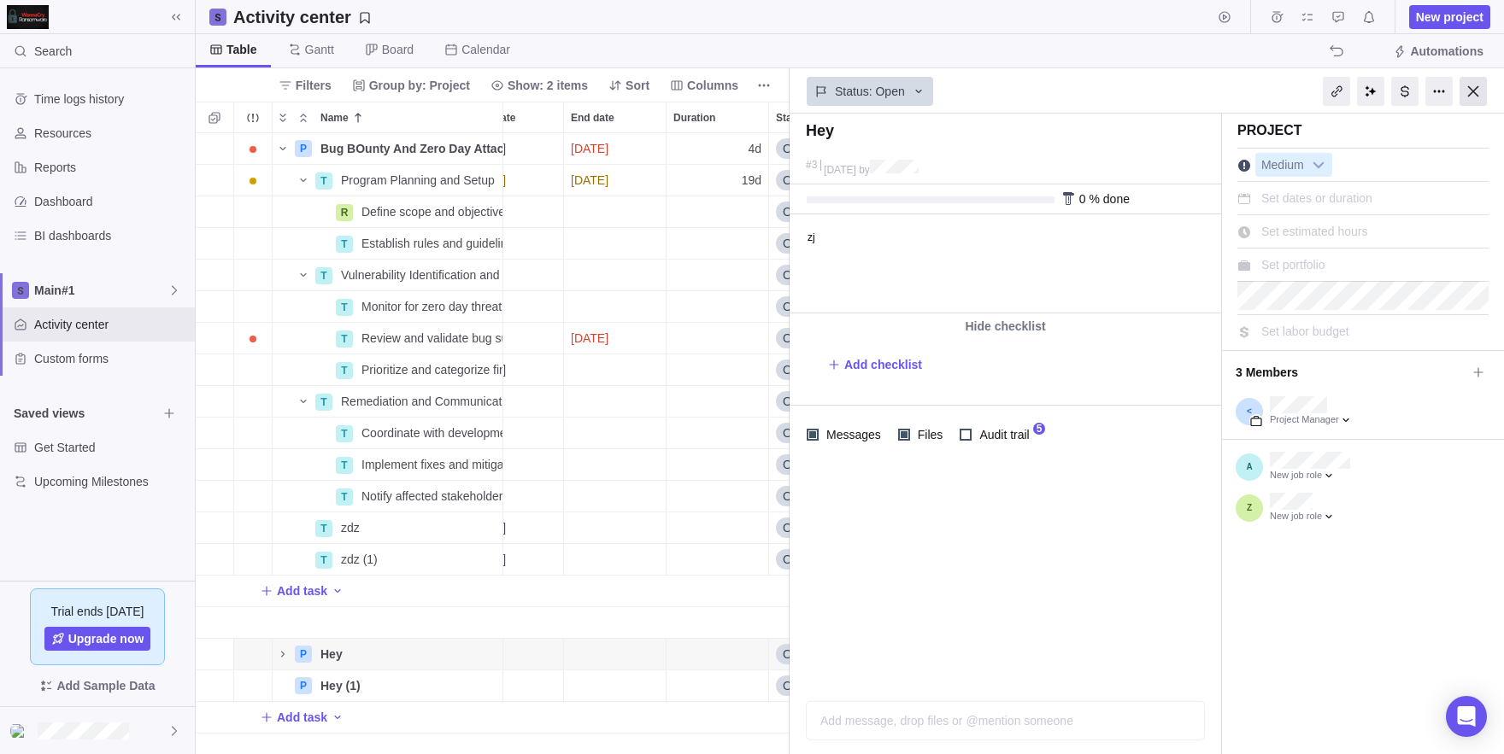
click at [1485, 82] on div at bounding box center [1472, 91] width 27 height 29
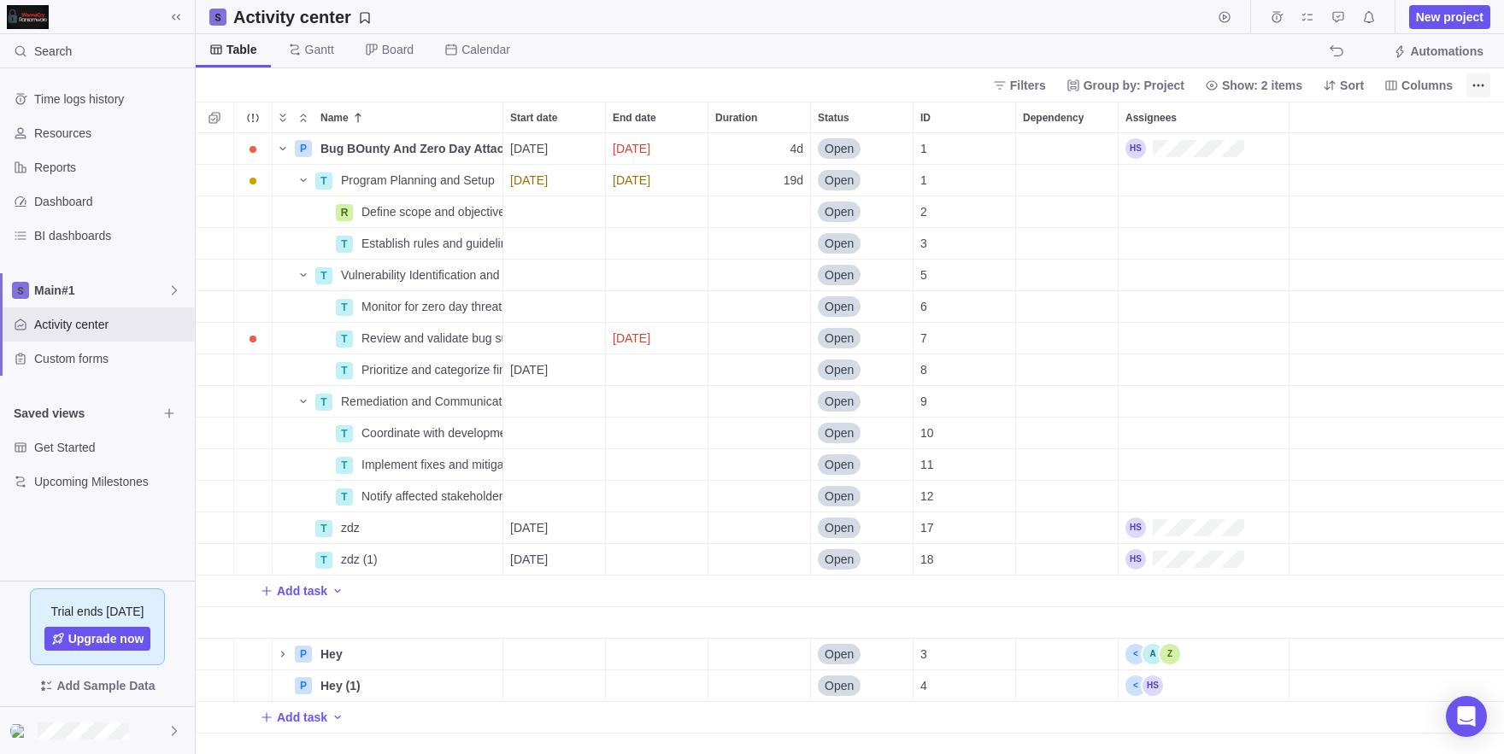
click at [1468, 80] on span "More actions" at bounding box center [1478, 85] width 24 height 24
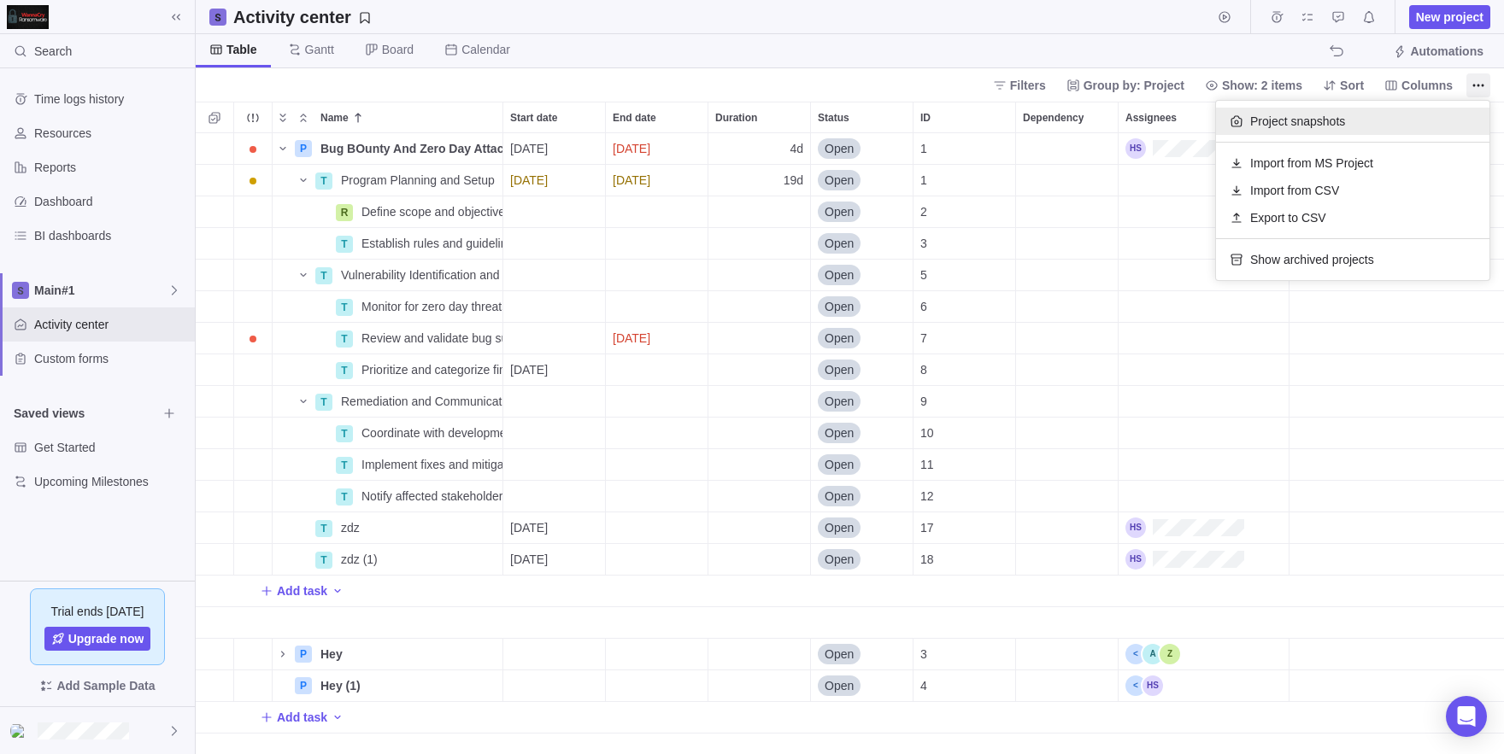
click at [1409, 111] on div "Project snapshots" at bounding box center [1352, 121] width 273 height 27
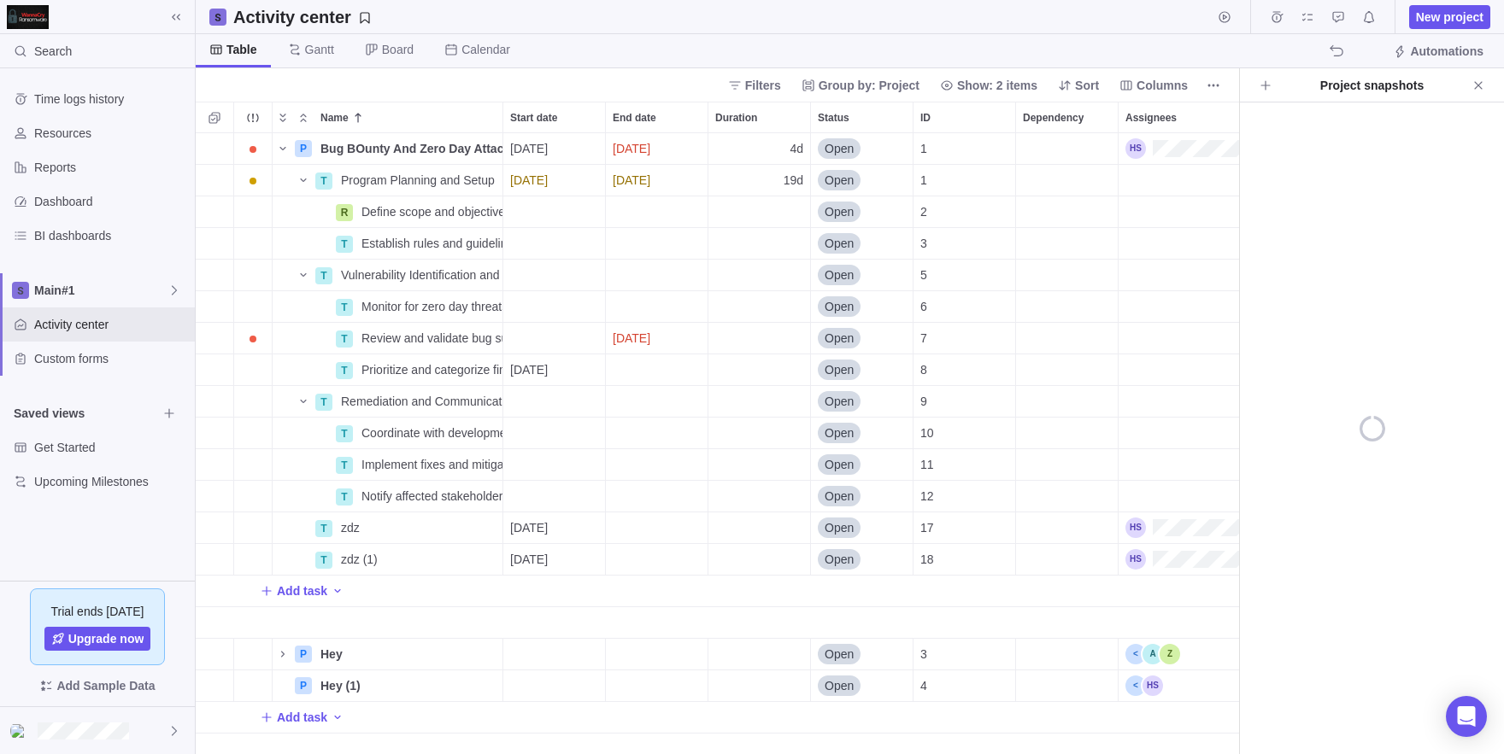
scroll to position [621, 1043]
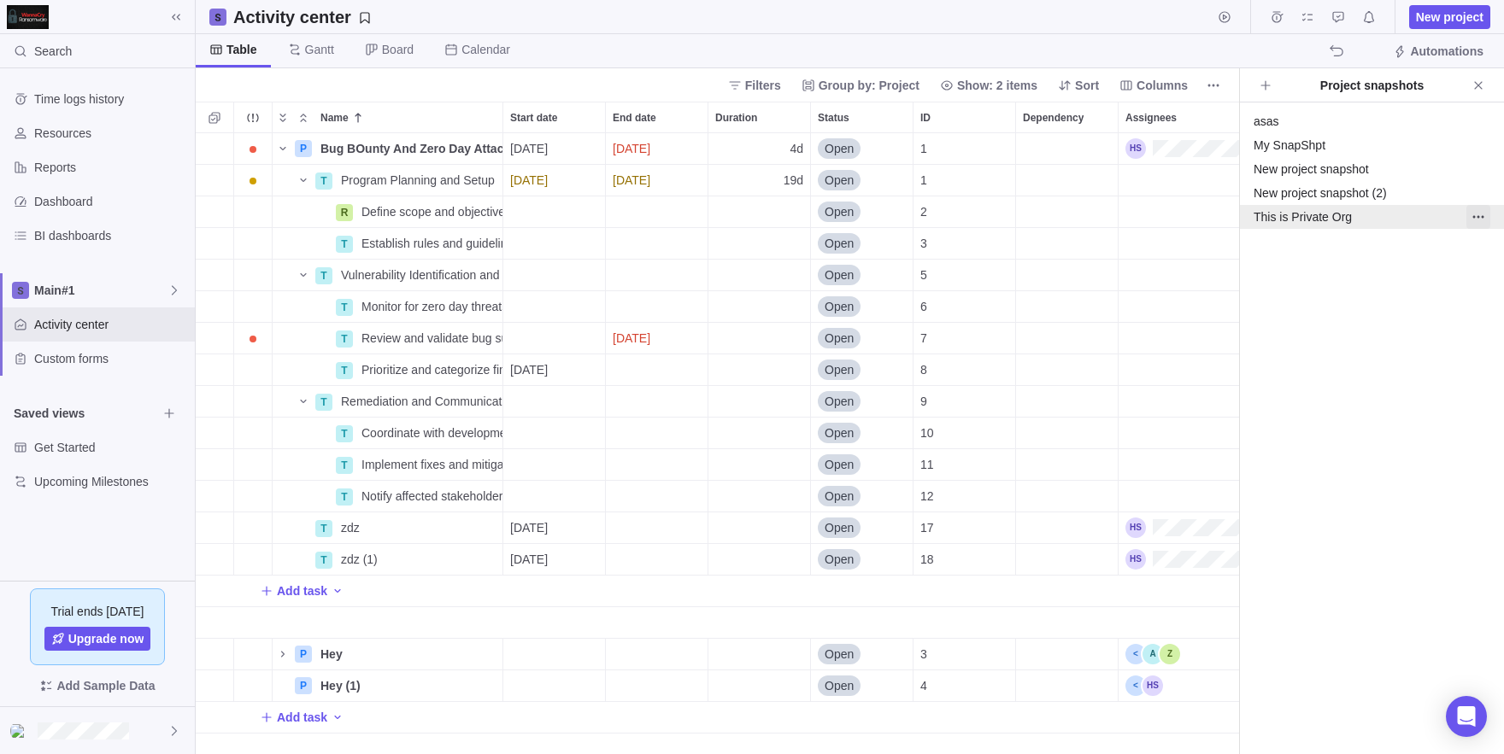
click at [1468, 220] on span "More actions" at bounding box center [1478, 217] width 24 height 24
click at [1410, 327] on span "Share with Guest" at bounding box center [1418, 322] width 91 height 17
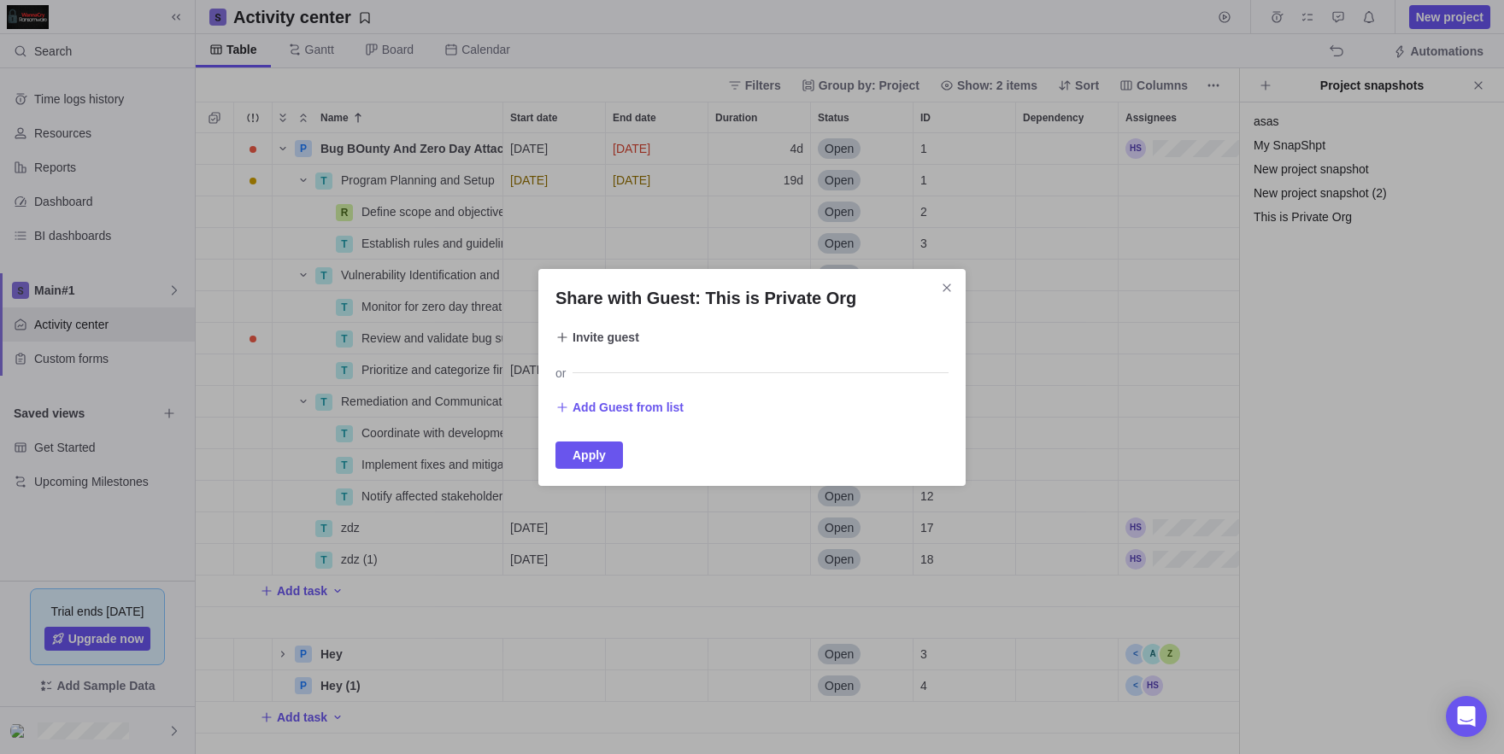
click at [593, 333] on span "Invite guest" at bounding box center [605, 337] width 67 height 21
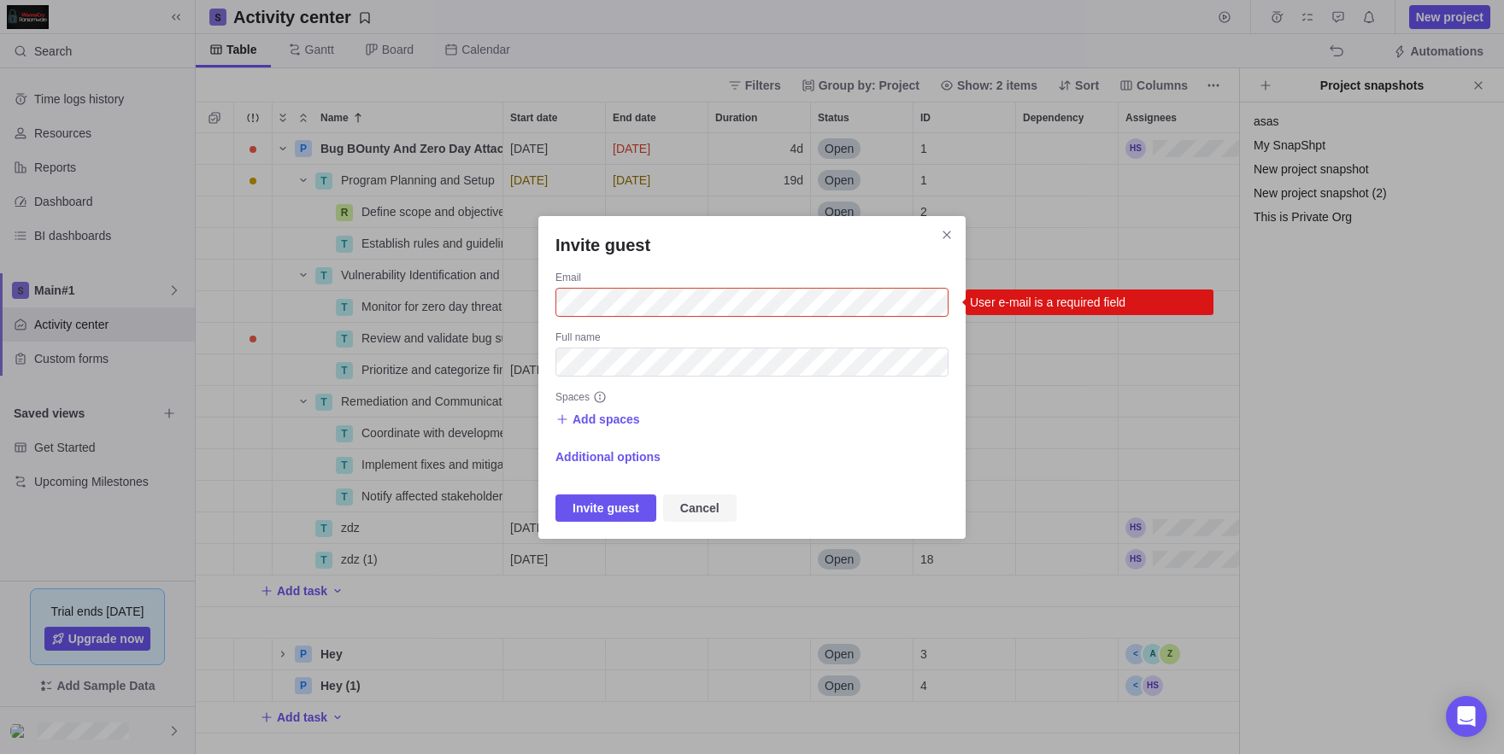
click at [717, 503] on span "Cancel" at bounding box center [699, 508] width 39 height 21
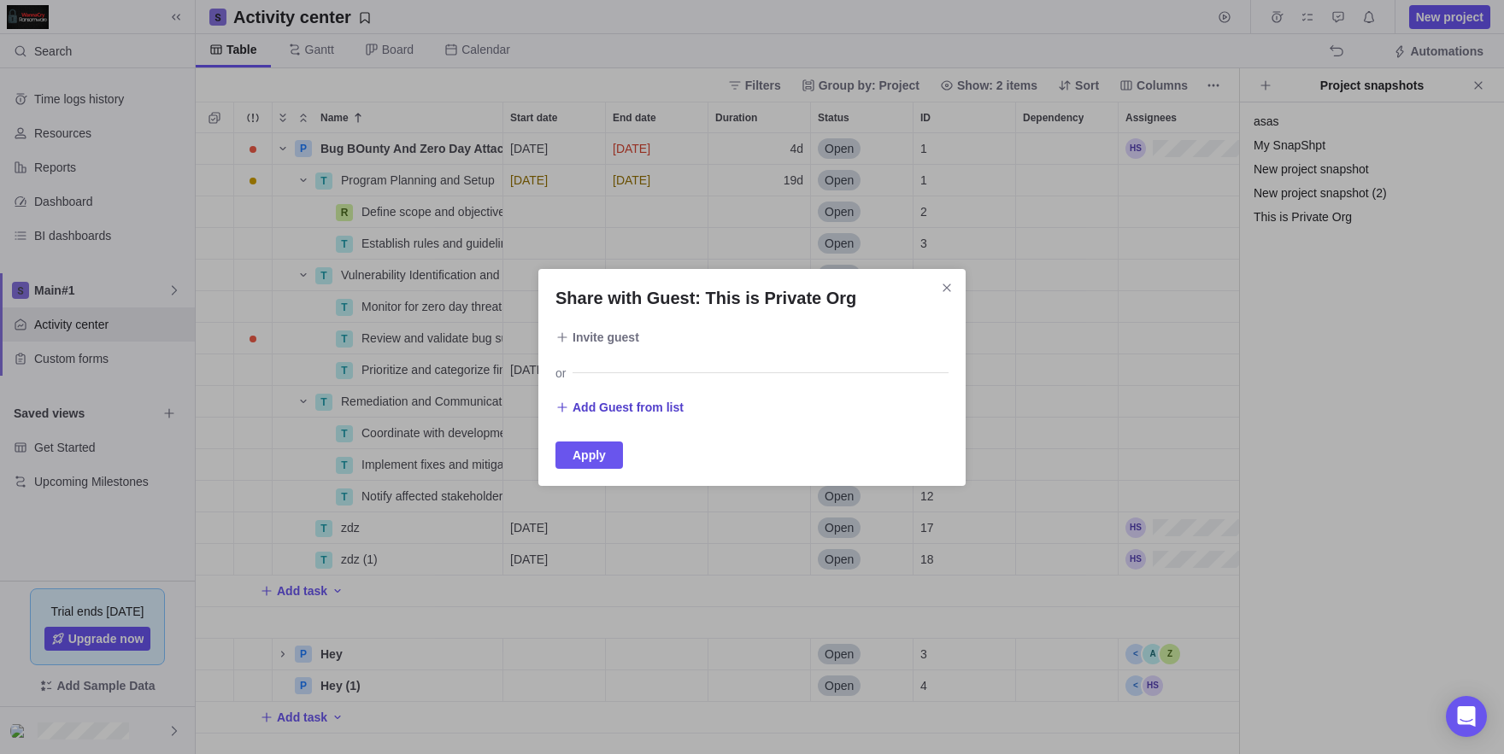
click at [656, 404] on span "Add Guest from list" at bounding box center [627, 407] width 111 height 17
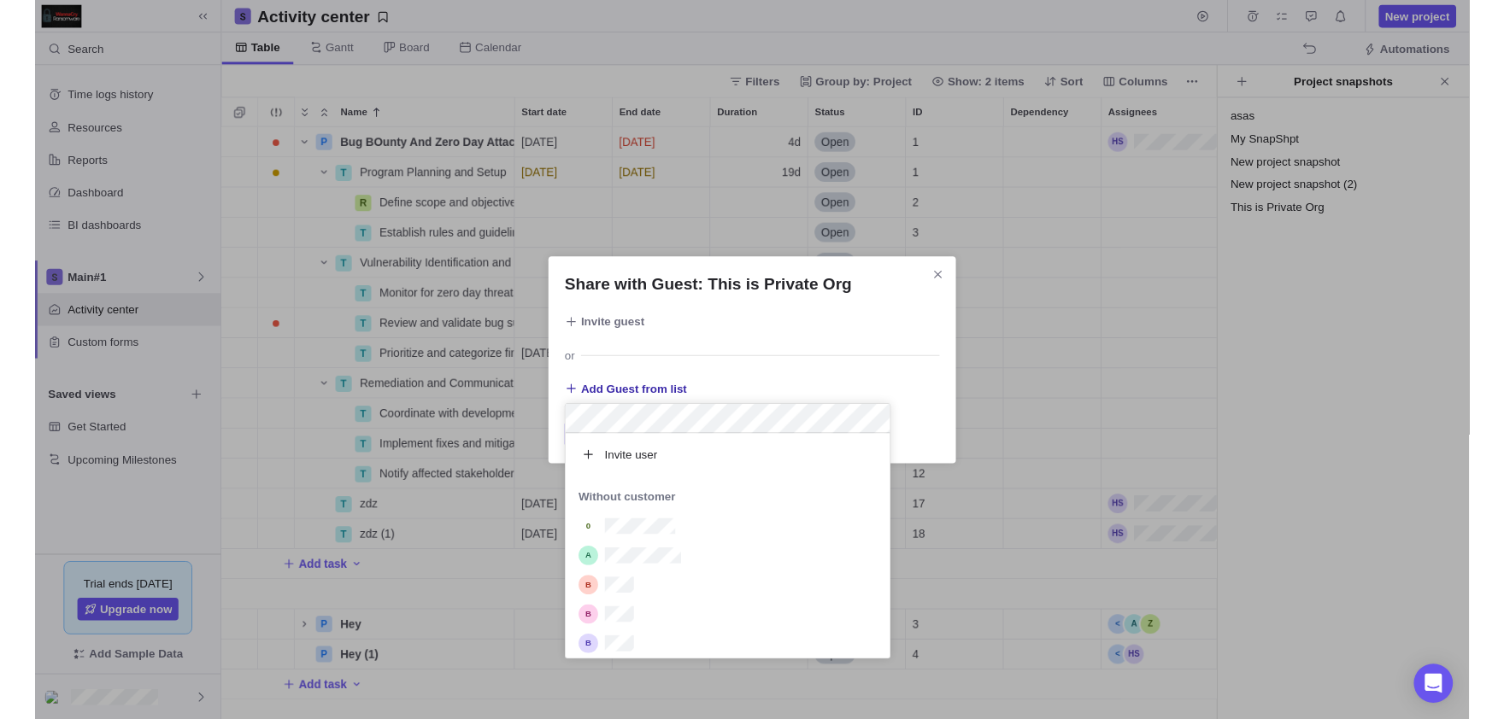
scroll to position [236, 341]
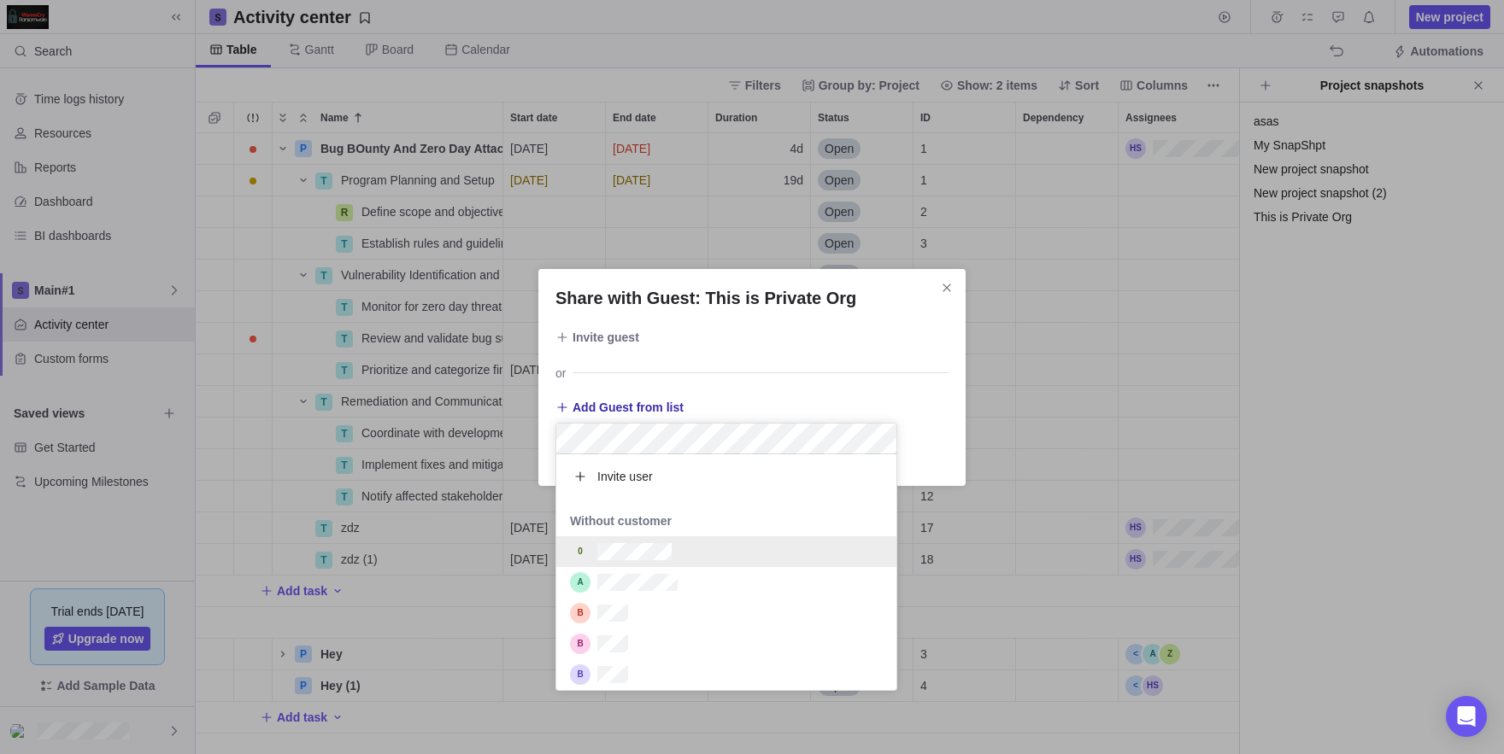
click at [646, 560] on div "grid" at bounding box center [726, 552] width 340 height 31
click at [795, 398] on div "Add Guest from list" at bounding box center [751, 408] width 393 height 24
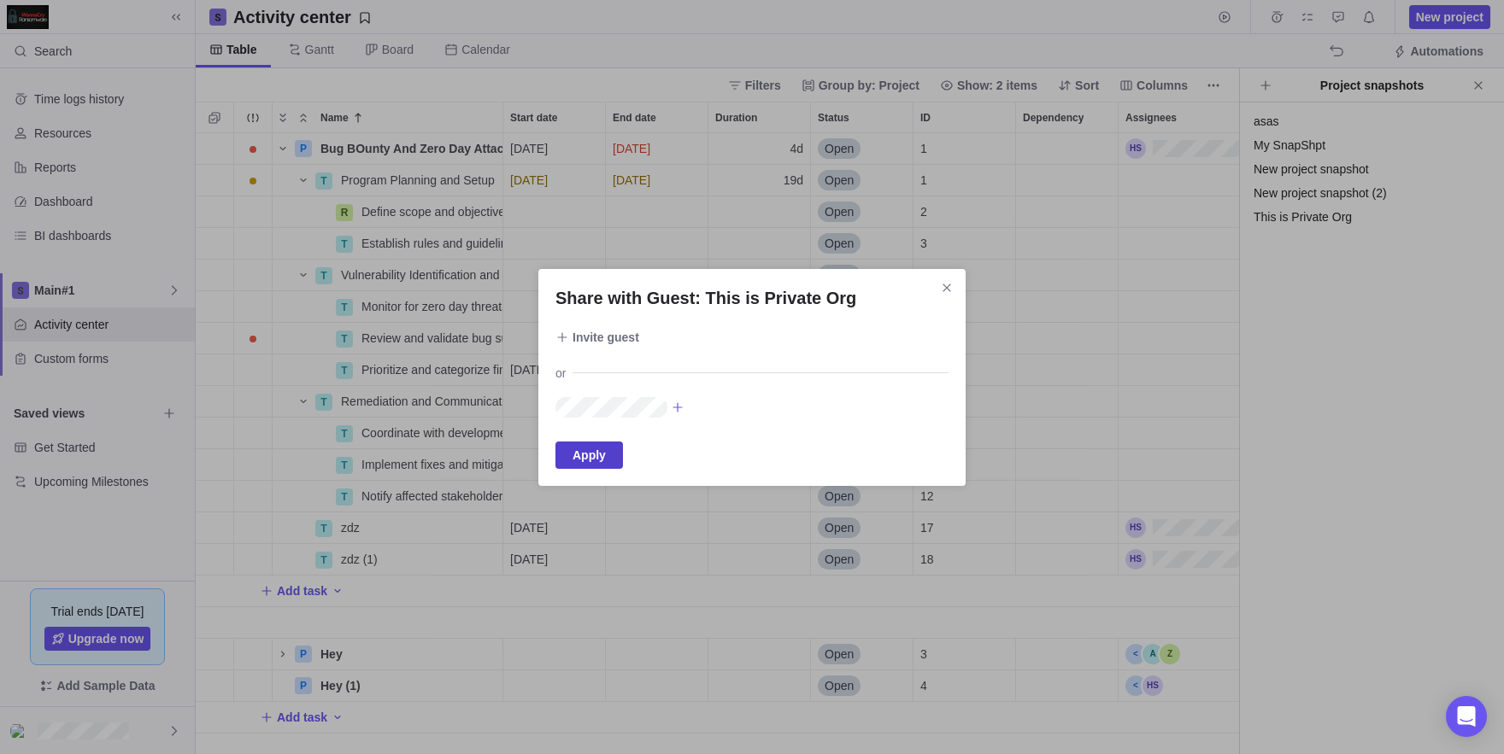
click at [621, 455] on span "Apply" at bounding box center [588, 455] width 67 height 27
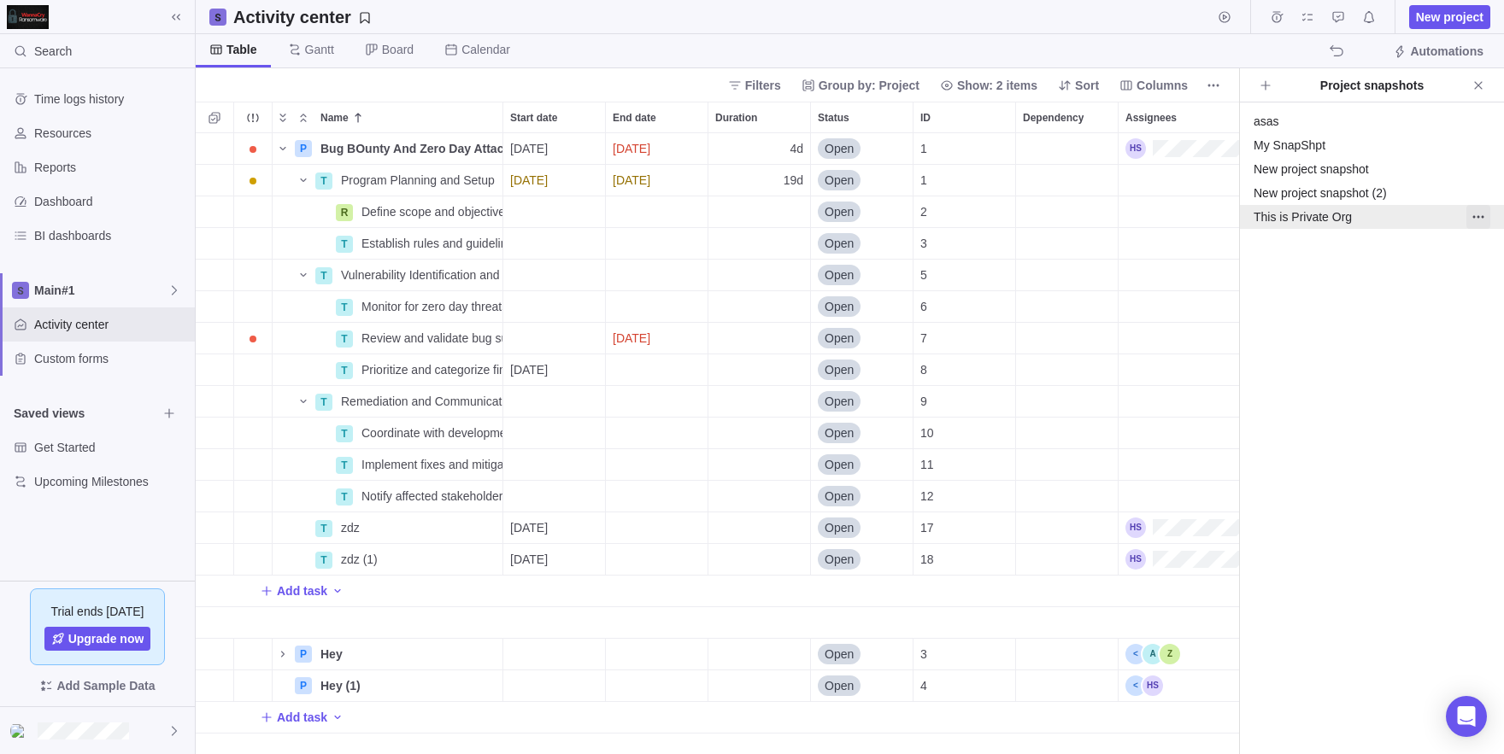
click at [1475, 220] on icon "More actions" at bounding box center [1478, 217] width 14 height 14
click at [1450, 251] on div "Edit" at bounding box center [1408, 253] width 139 height 27
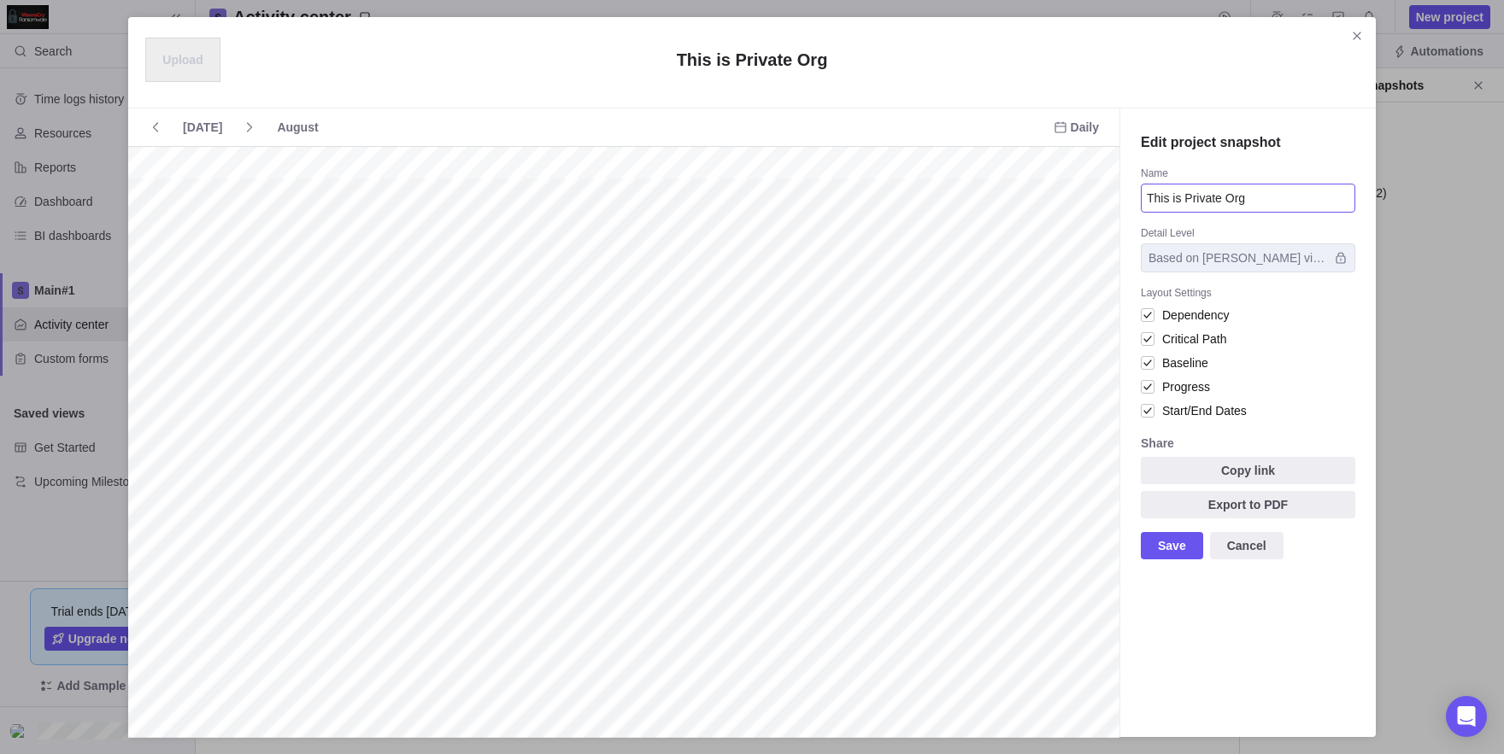
scroll to position [0, 1347]
click at [1354, 39] on icon "Close" at bounding box center [1357, 36] width 8 height 8
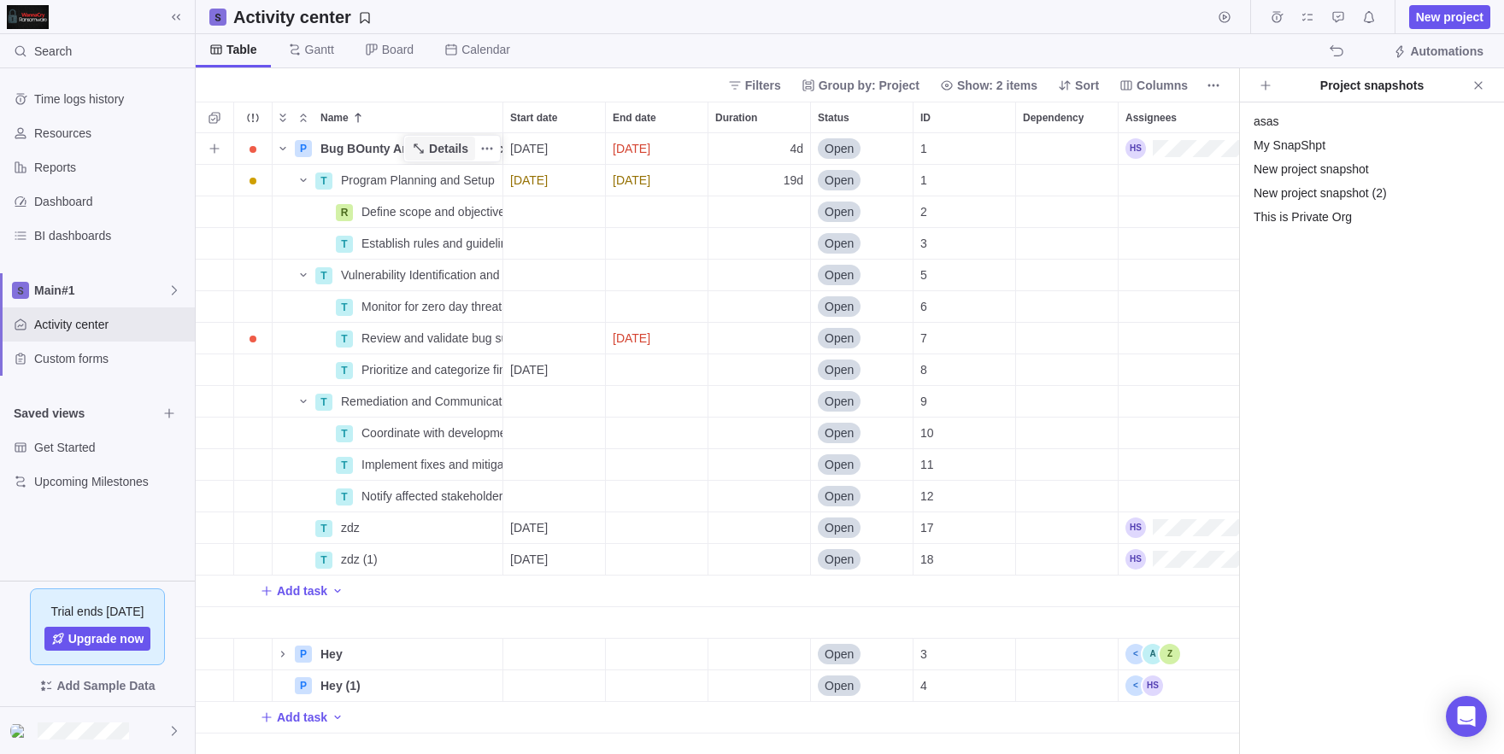
click at [455, 148] on span "Details" at bounding box center [448, 148] width 39 height 17
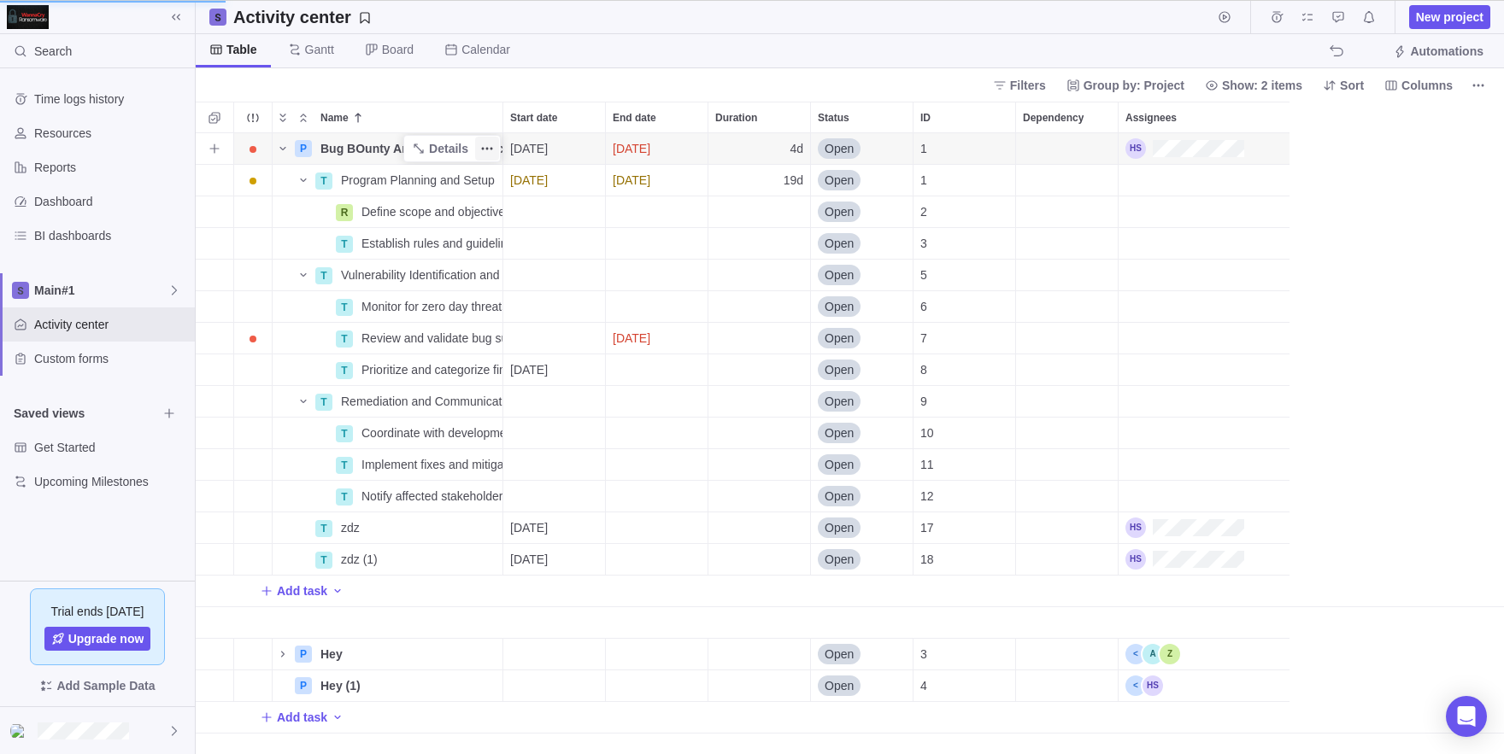
scroll to position [621, 1308]
click at [490, 146] on icon "More actions" at bounding box center [487, 149] width 14 height 14
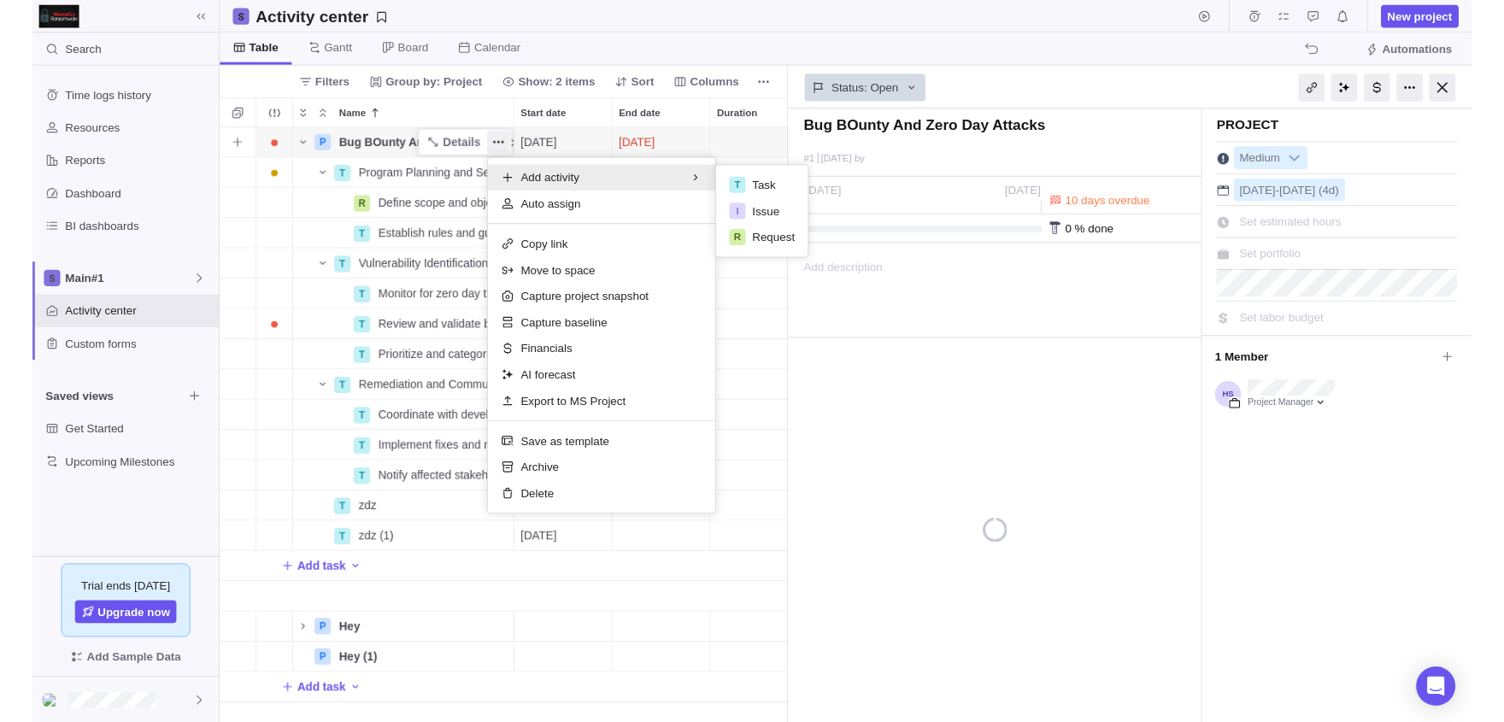
scroll to position [0, 0]
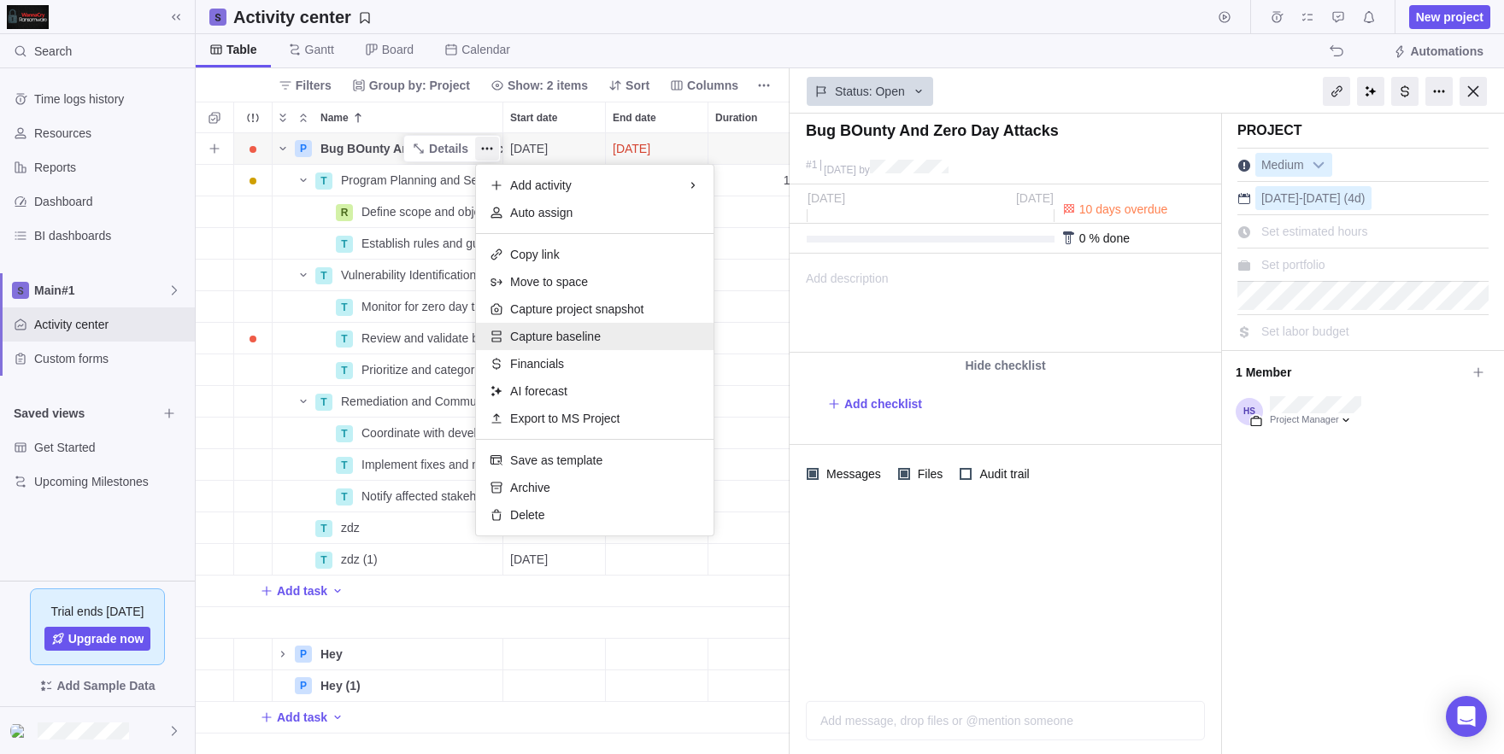
click at [544, 341] on span "Capture baseline" at bounding box center [555, 336] width 91 height 17
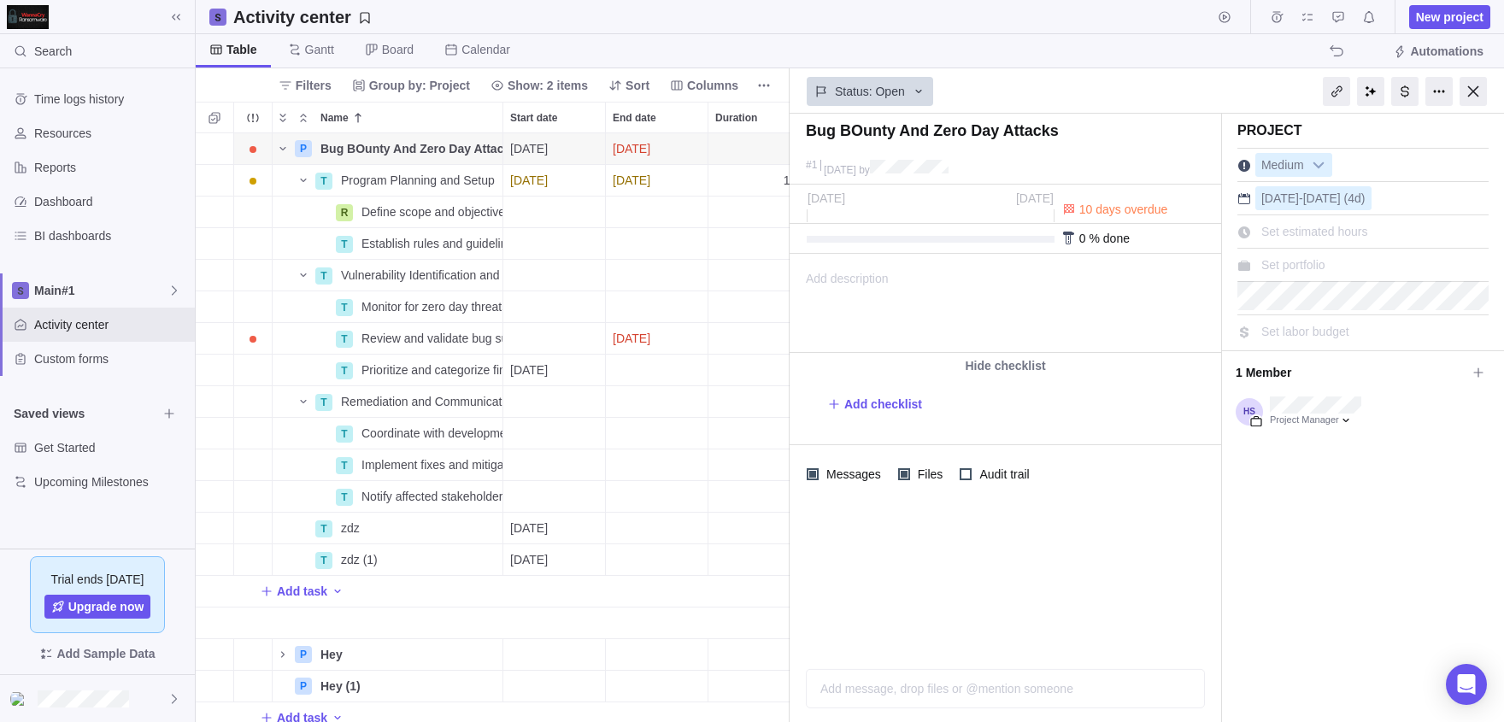
scroll to position [589, 594]
click at [1429, 95] on div at bounding box center [1438, 91] width 27 height 29
click at [760, 90] on icon "More actions" at bounding box center [764, 86] width 14 height 14
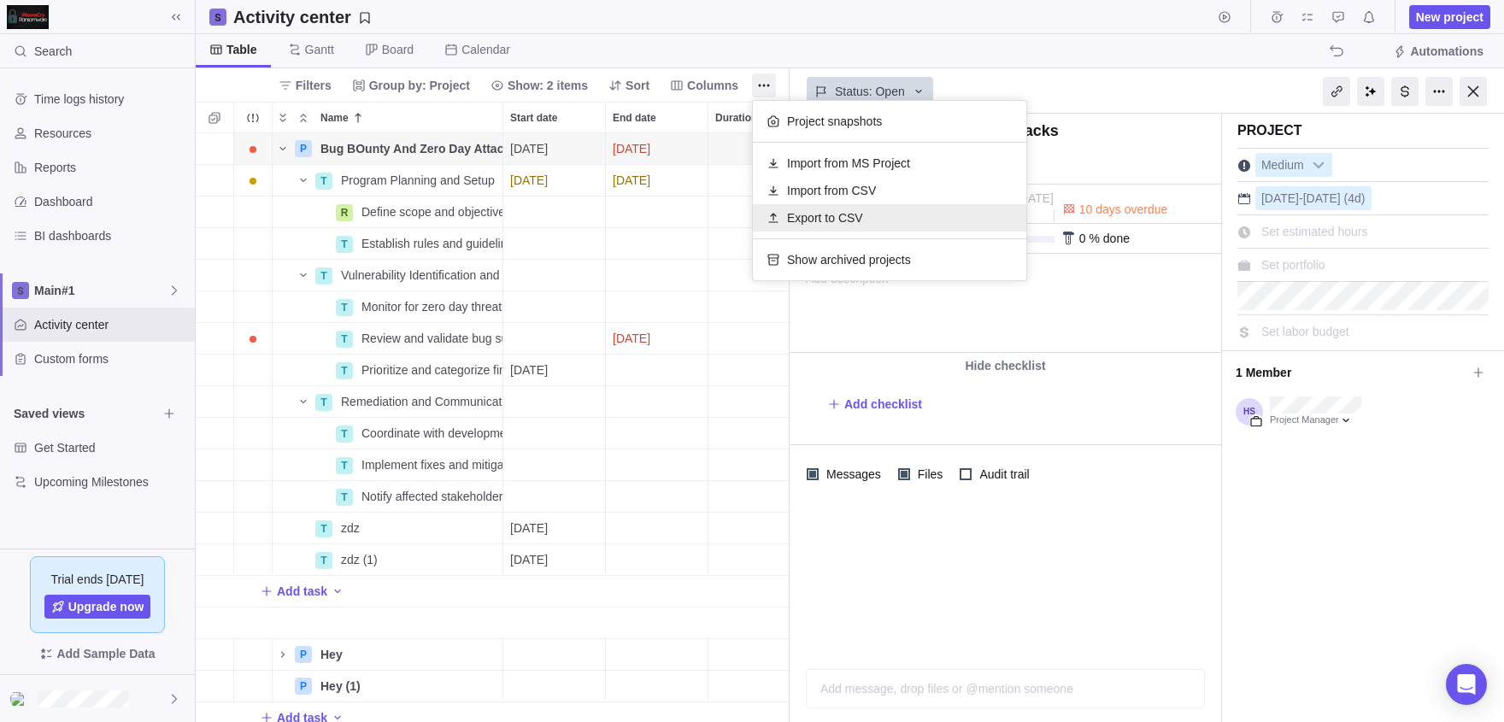
click at [806, 221] on span "Export to CSV" at bounding box center [825, 217] width 76 height 17
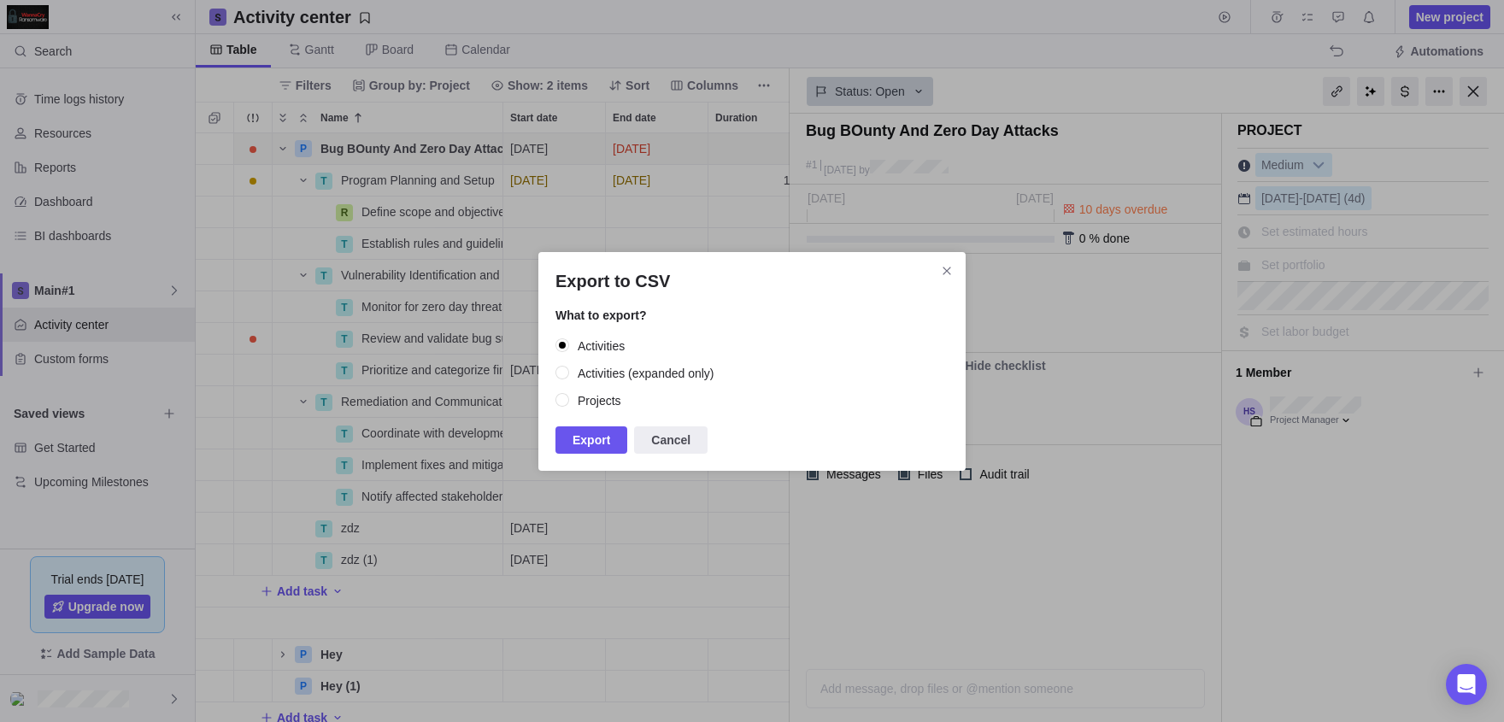
click at [570, 400] on input "Projects" at bounding box center [562, 400] width 15 height 15
radio input "true"
click at [610, 440] on span "Export" at bounding box center [591, 440] width 38 height 21
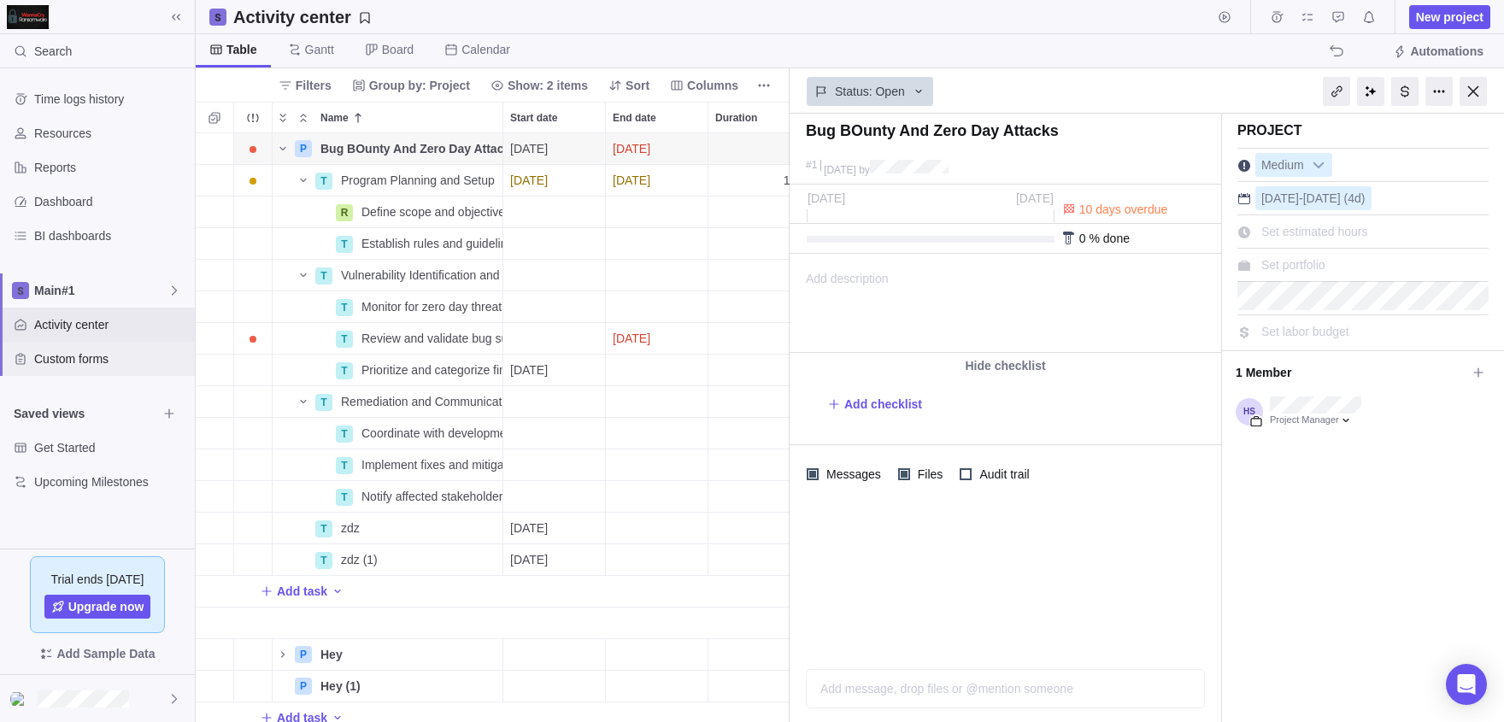
click at [98, 367] on div "Custom forms" at bounding box center [97, 359] width 195 height 34
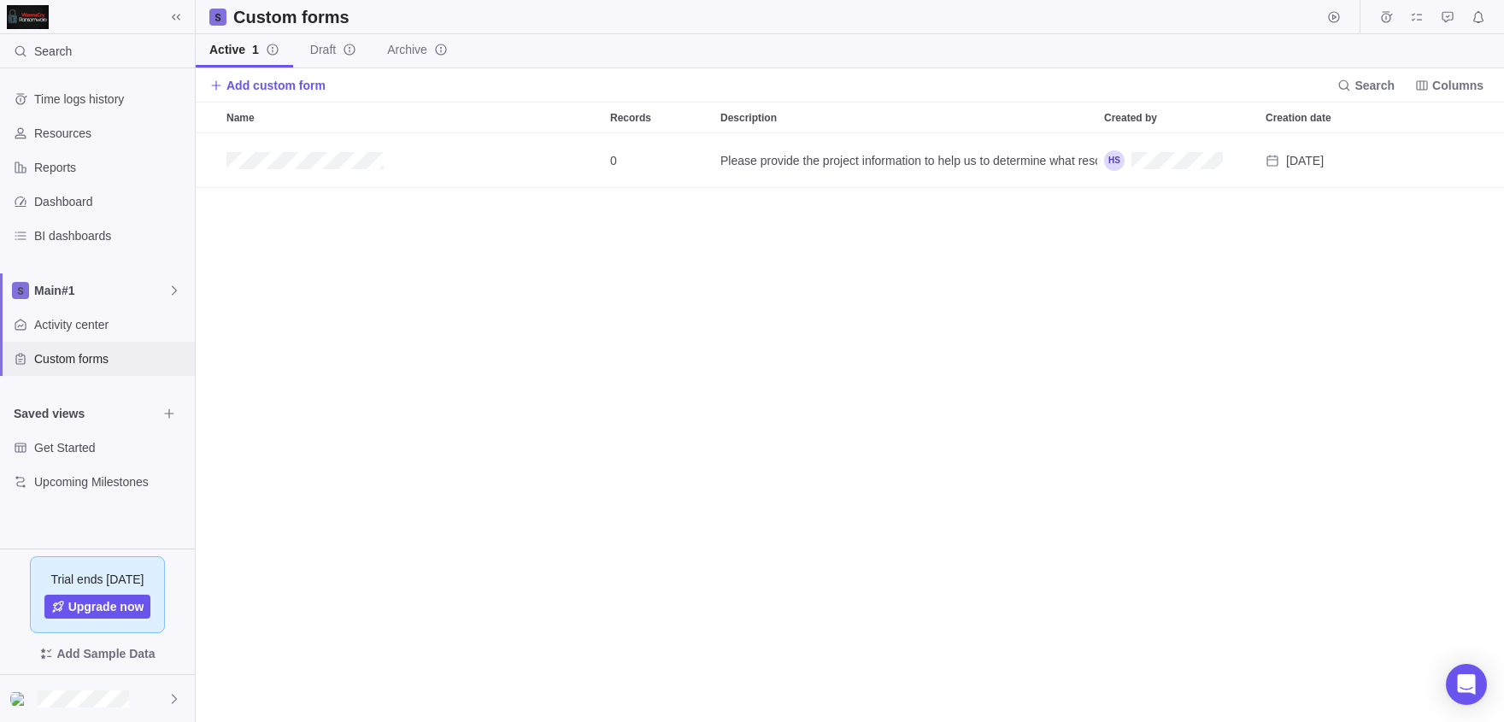
scroll to position [1, 1]
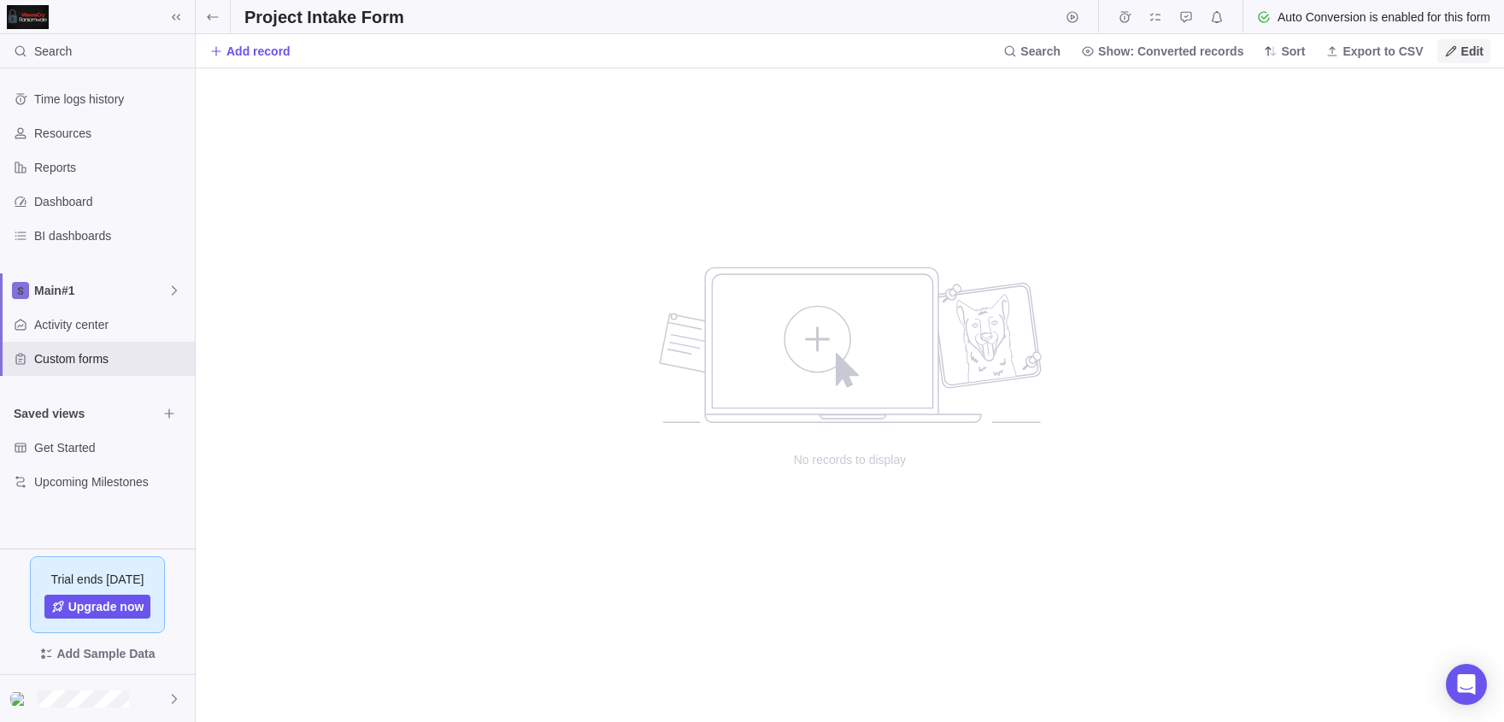
click at [1453, 62] on span "Edit" at bounding box center [1463, 51] width 53 height 24
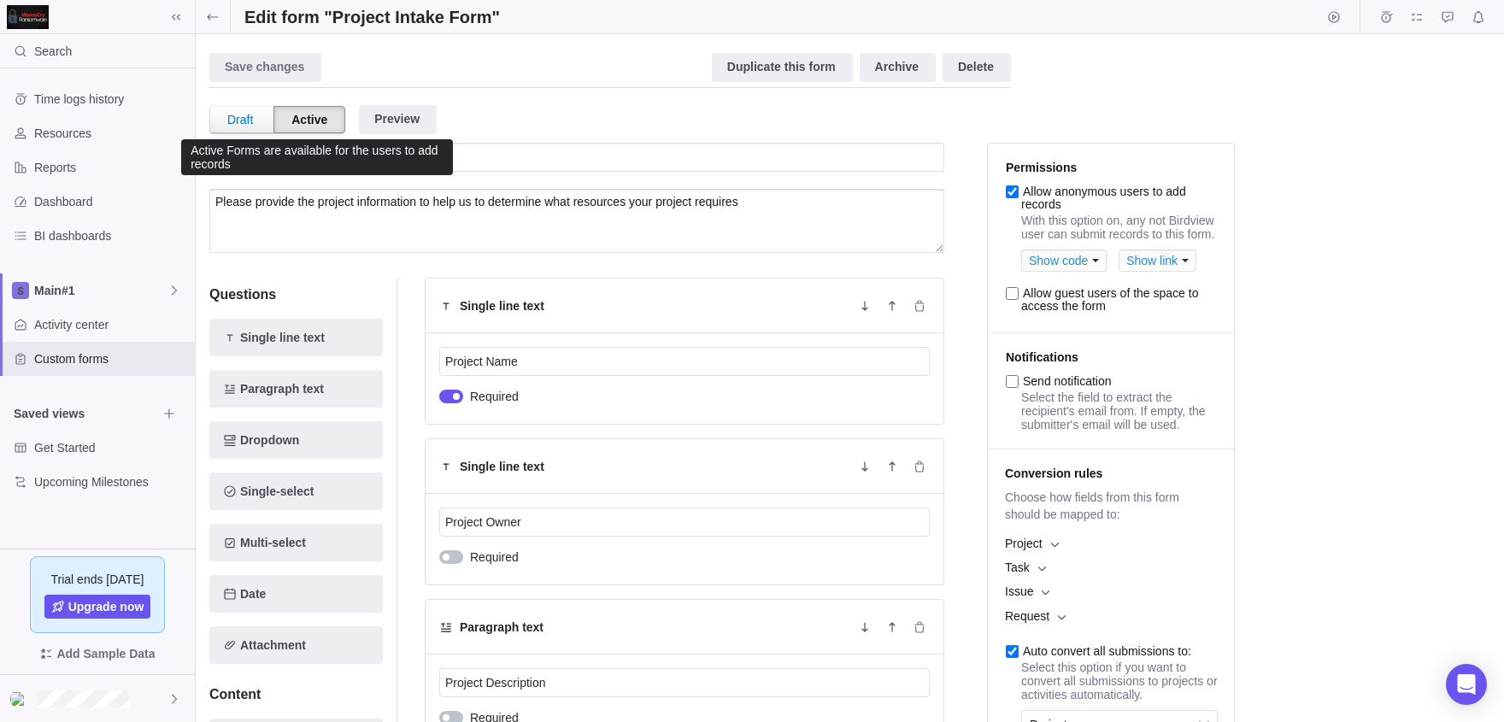
click at [308, 127] on div "Active" at bounding box center [309, 119] width 72 height 27
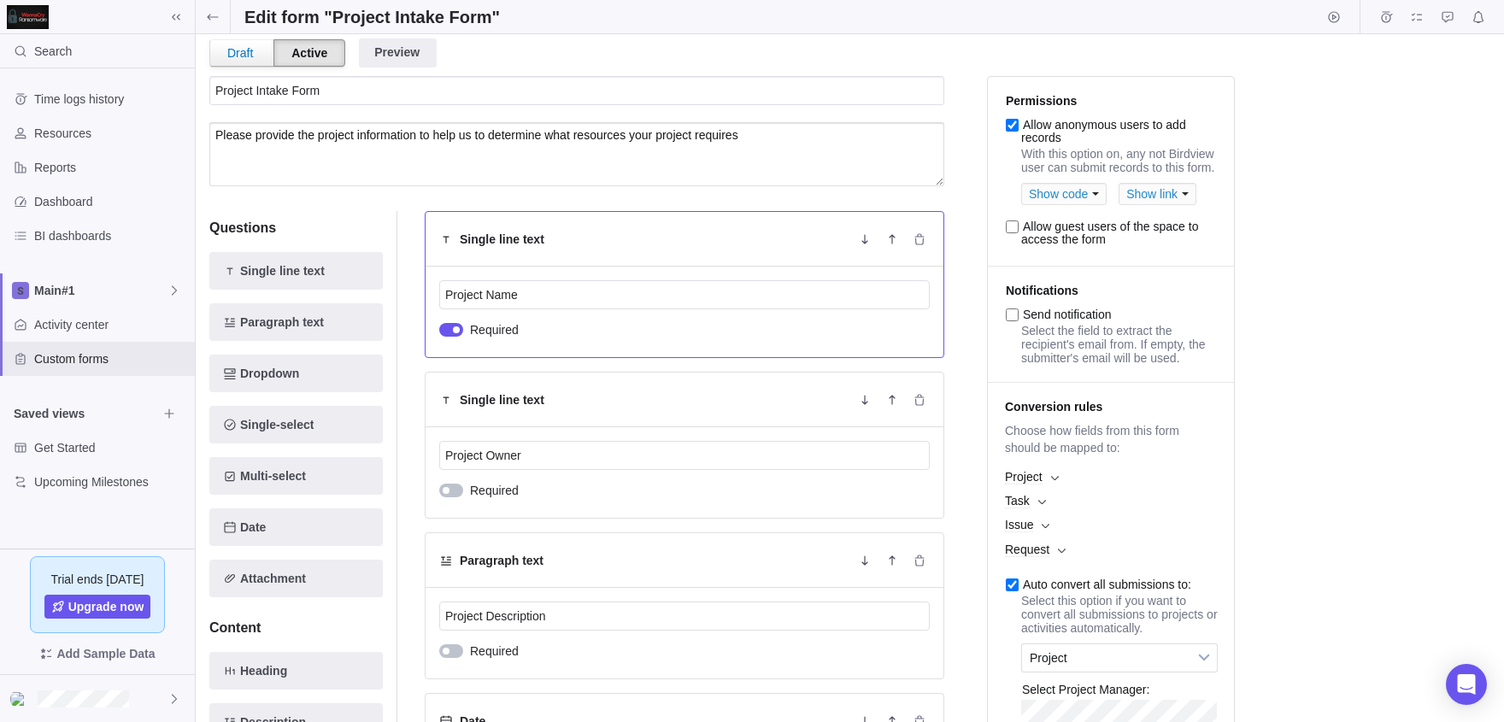
scroll to position [63, 0]
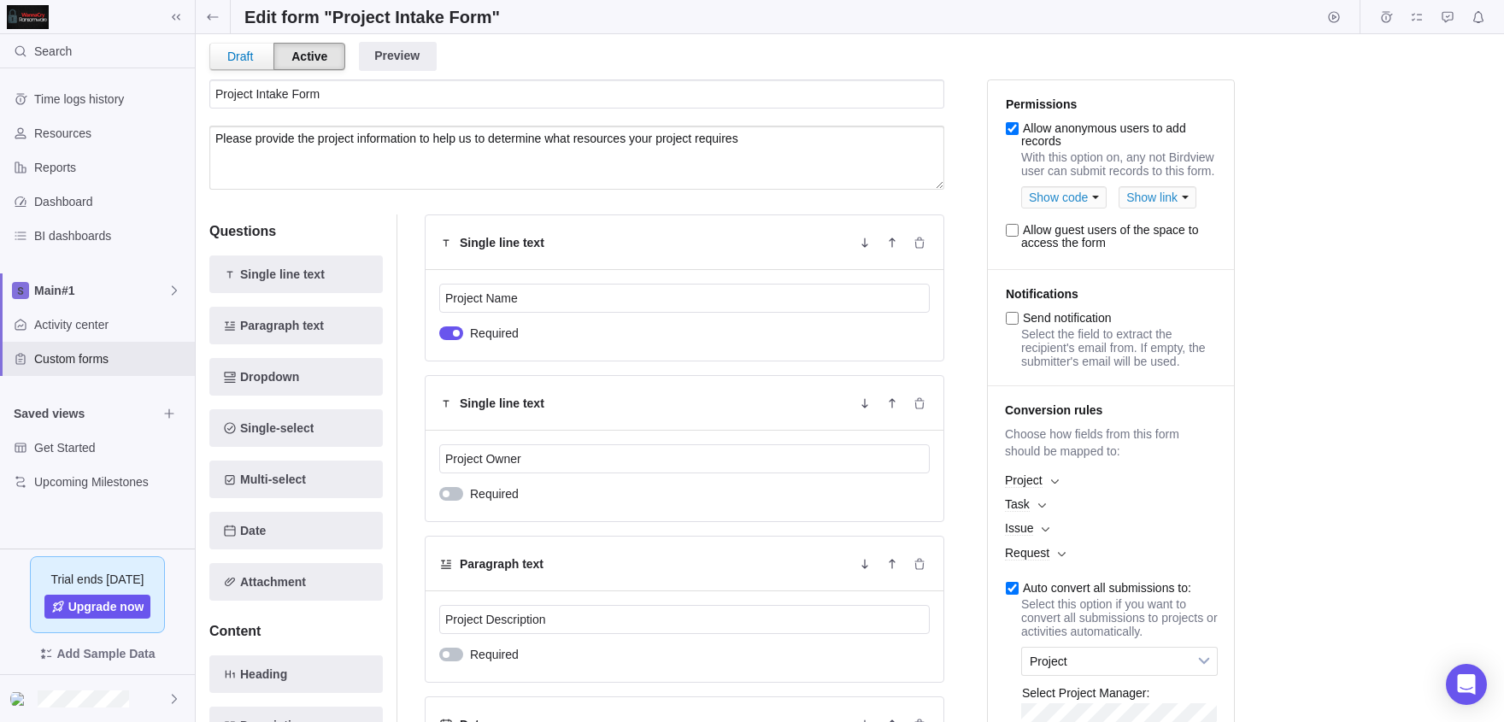
click at [1013, 237] on input "Allow guest users of the space to access the form" at bounding box center [1012, 230] width 13 height 13
checkbox input "true"
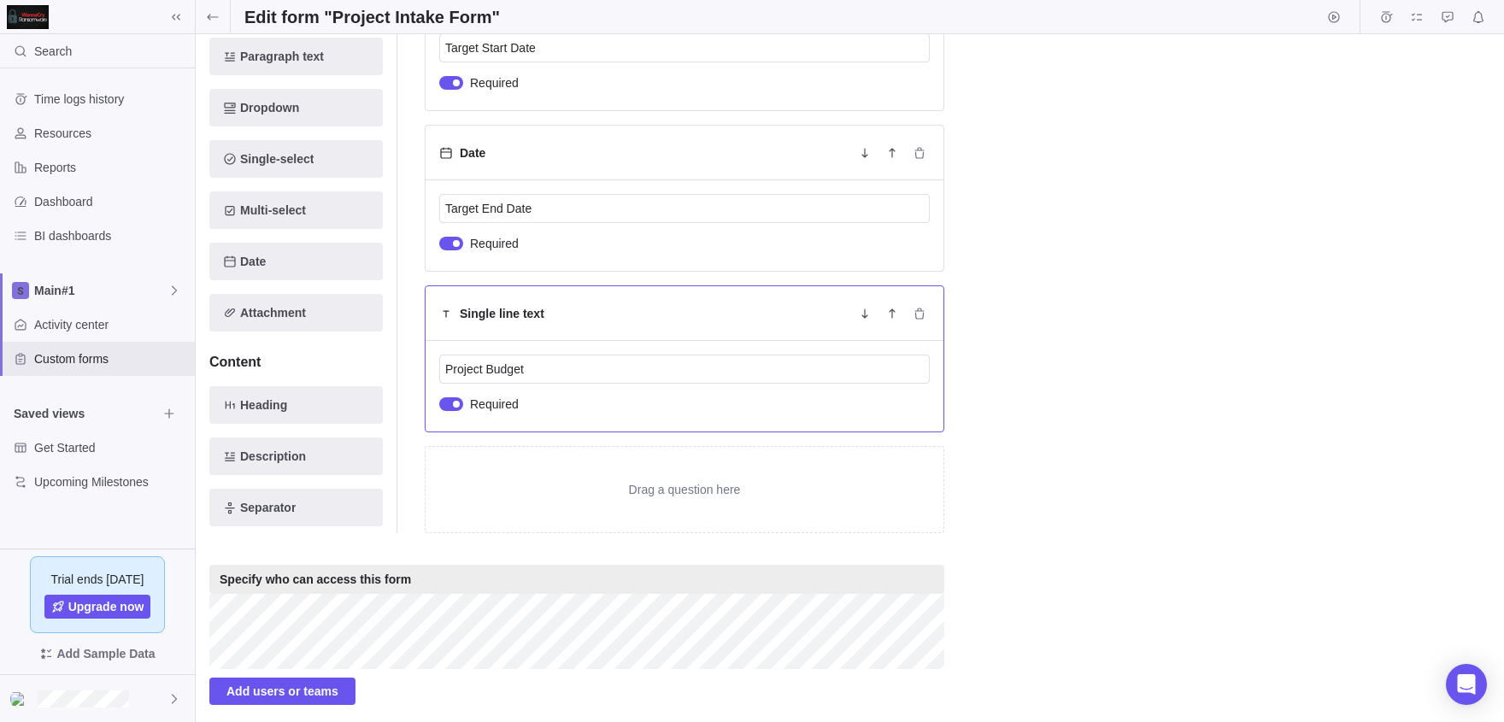
scroll to position [0, 0]
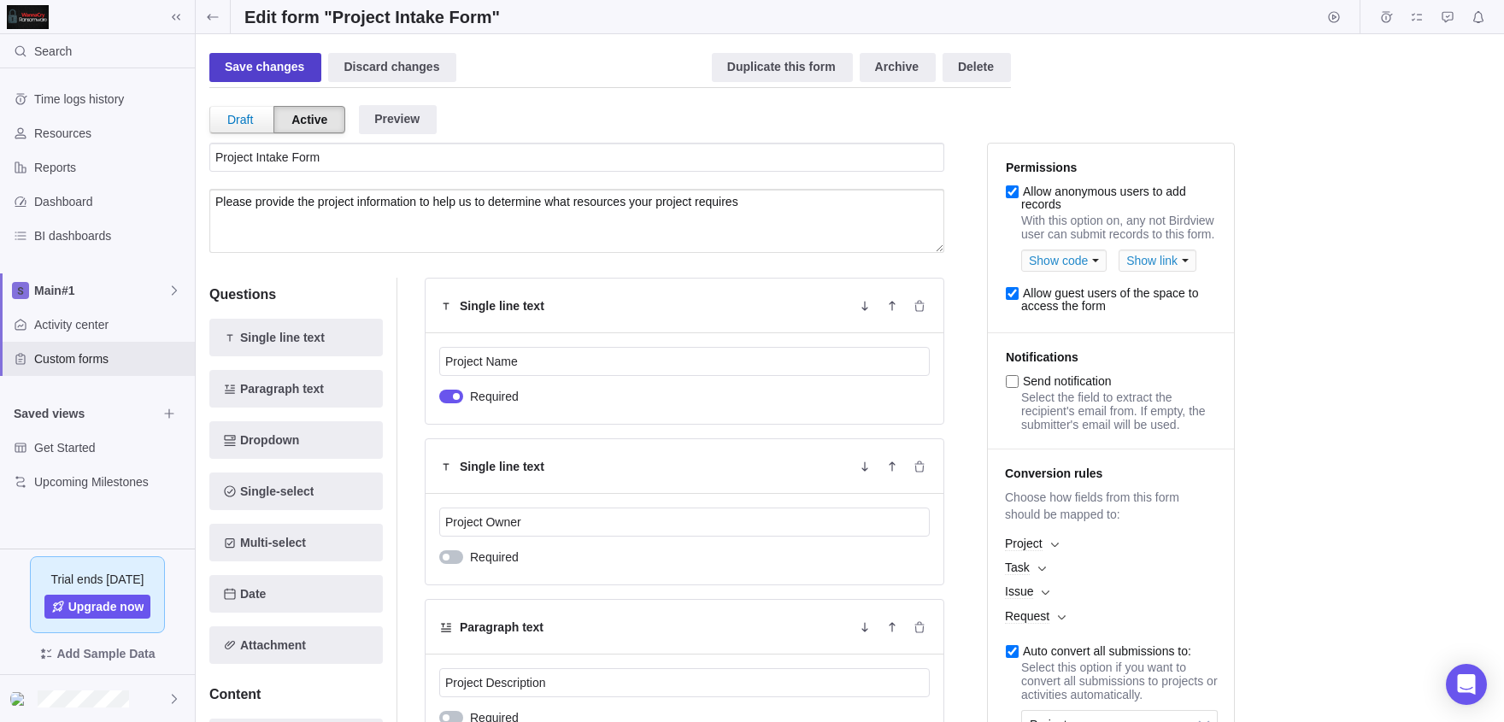
click at [262, 76] on div "Save changes" at bounding box center [265, 67] width 112 height 29
click at [217, 3] on span at bounding box center [213, 16] width 34 height 33
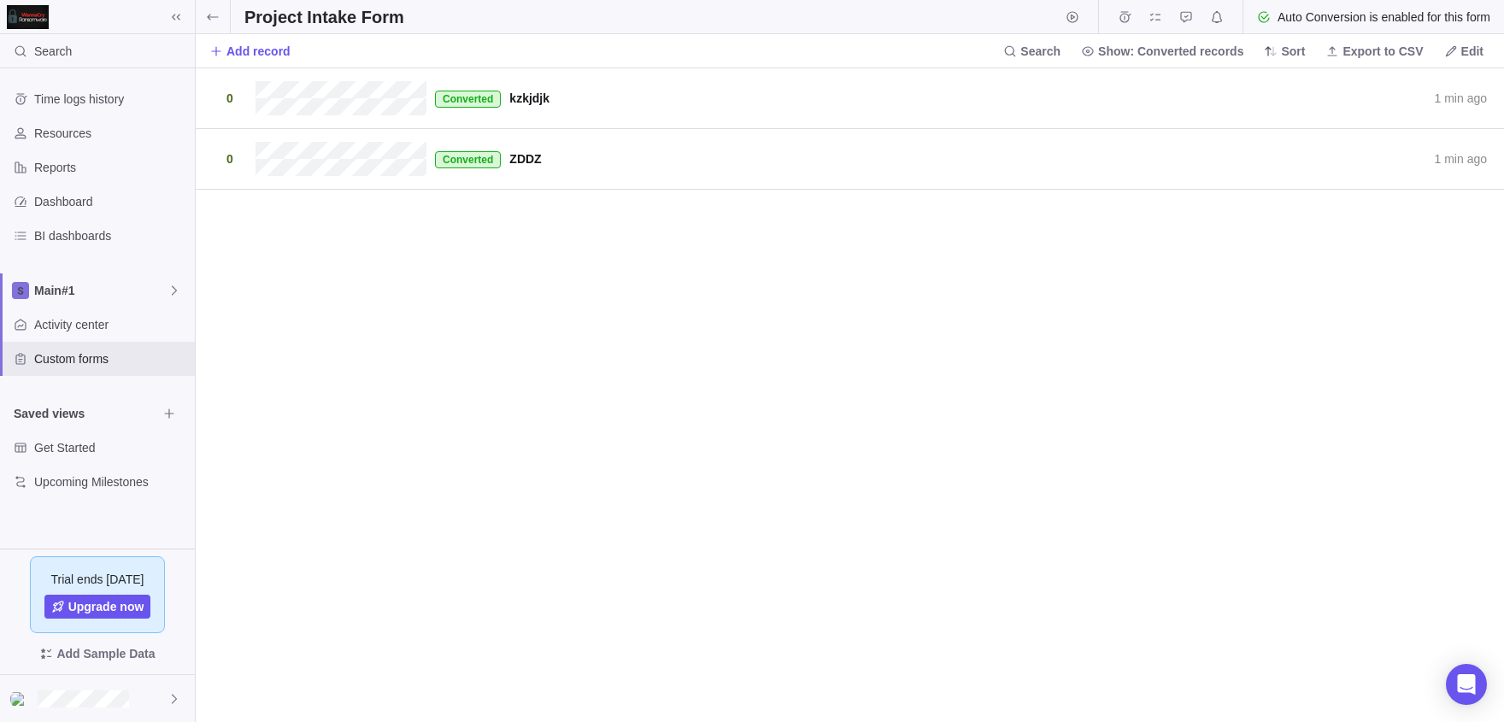
scroll to position [654, 1308]
click at [1462, 98] on div "Convert to" at bounding box center [1426, 98] width 122 height 29
click at [1486, 99] on span "Record actions" at bounding box center [1475, 98] width 24 height 24
click at [308, 24] on body "Search Time logs history Resources Reports Dashboard BI dashboards Main#1 Activ…" at bounding box center [752, 361] width 1504 height 722
click at [215, 13] on icon at bounding box center [213, 17] width 14 height 14
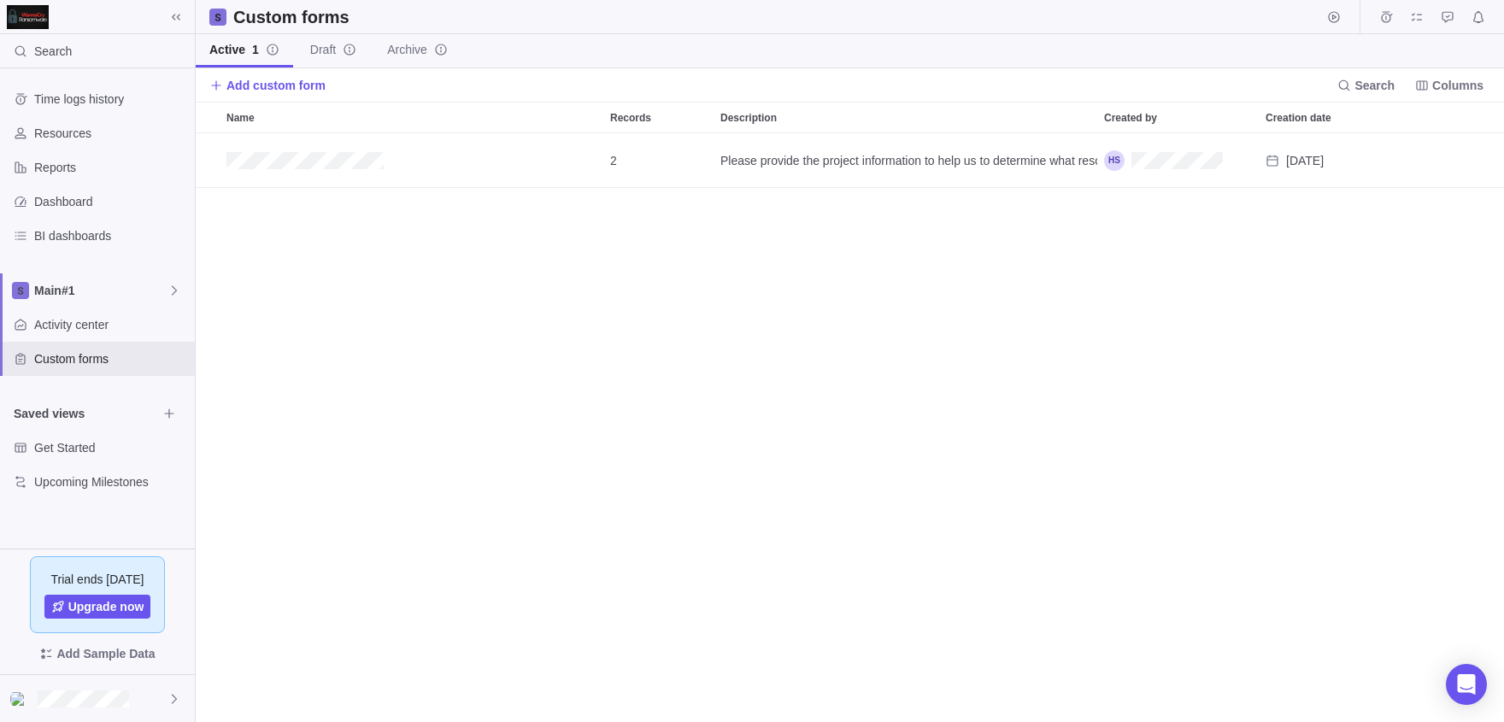
scroll to position [589, 1308]
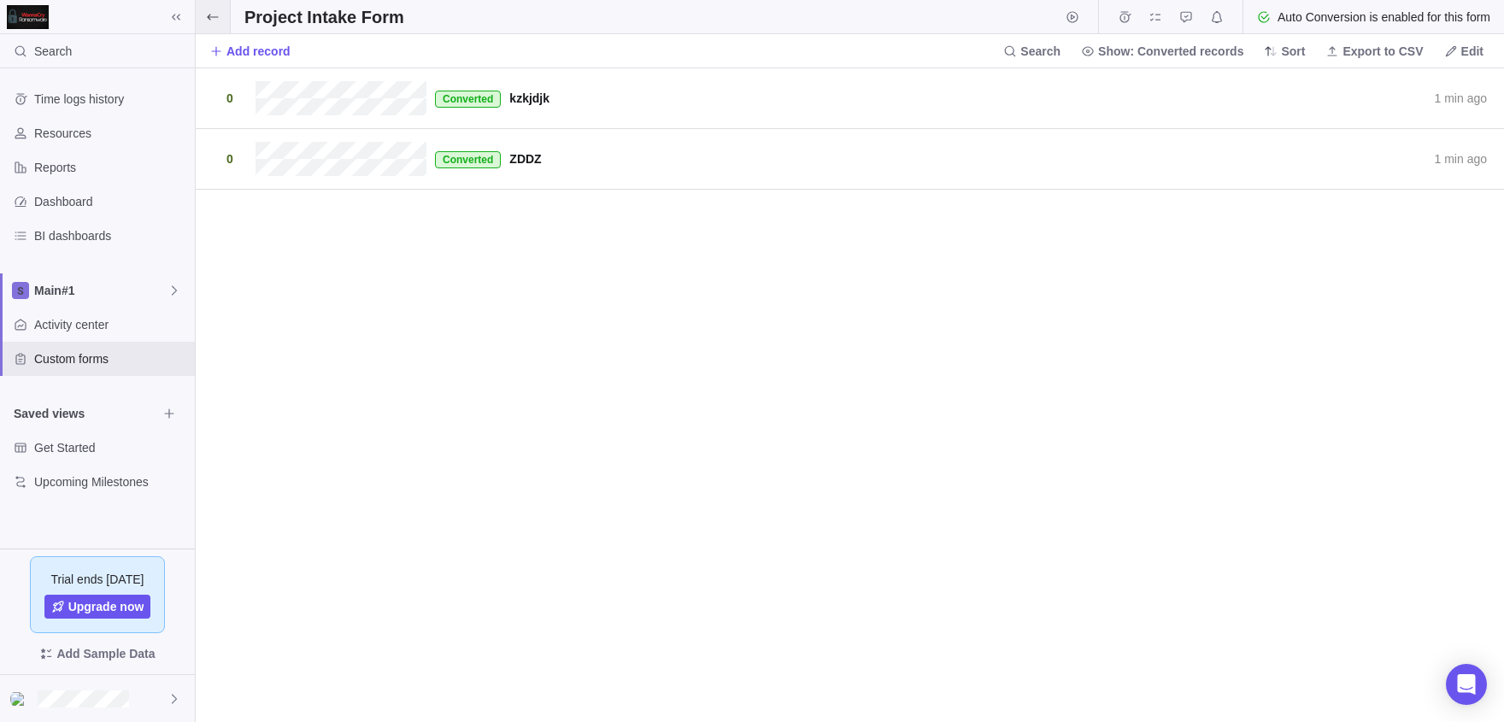
scroll to position [654, 1308]
click at [212, 24] on span at bounding box center [213, 16] width 34 height 33
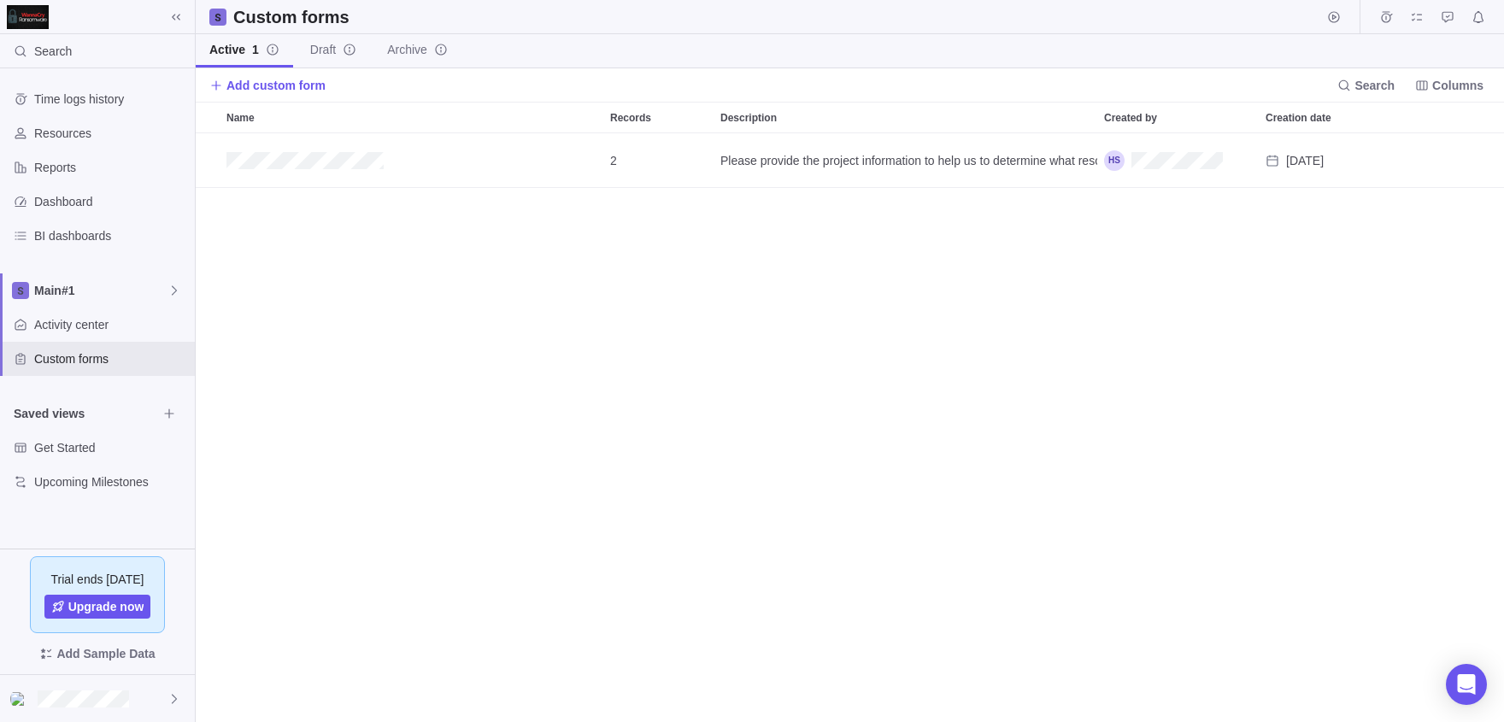
scroll to position [589, 1308]
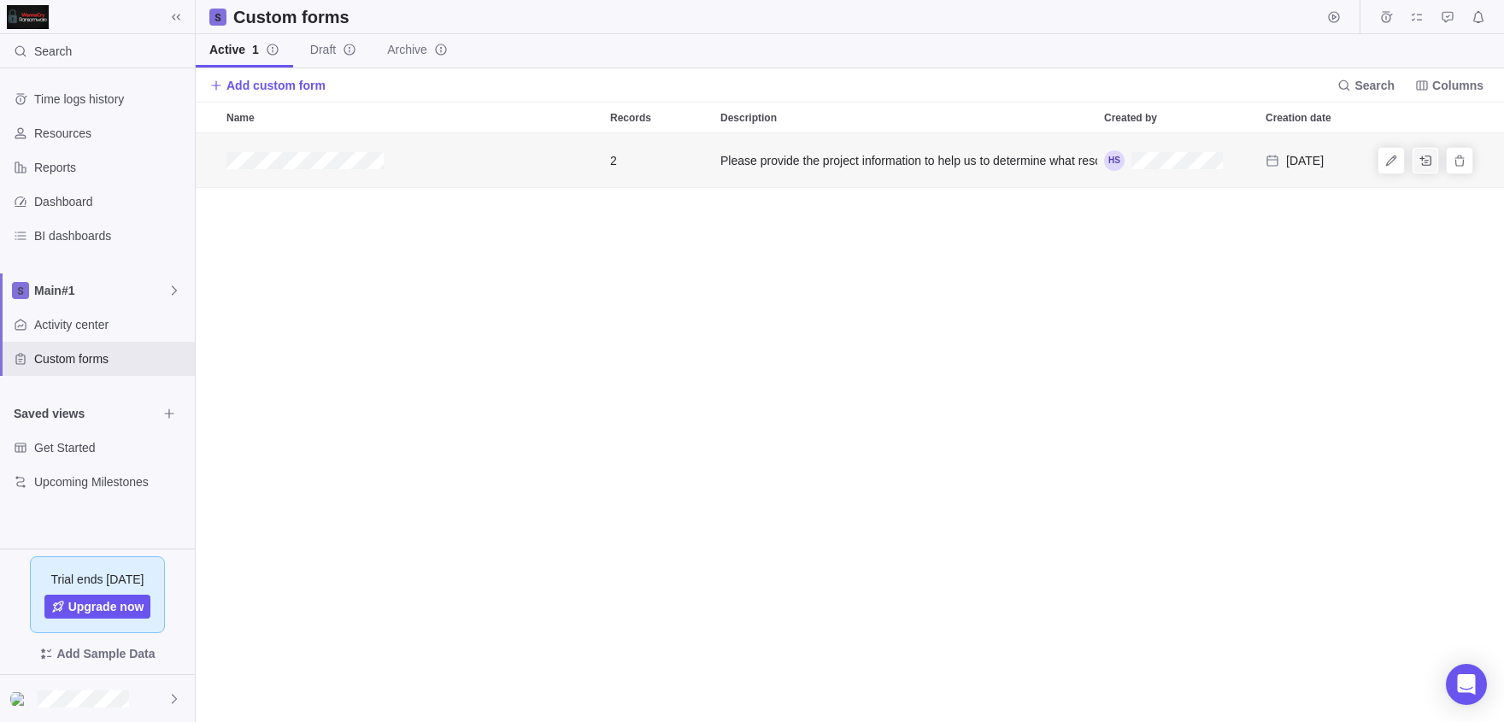
click at [1422, 162] on icon "Add record" at bounding box center [1425, 161] width 14 height 14
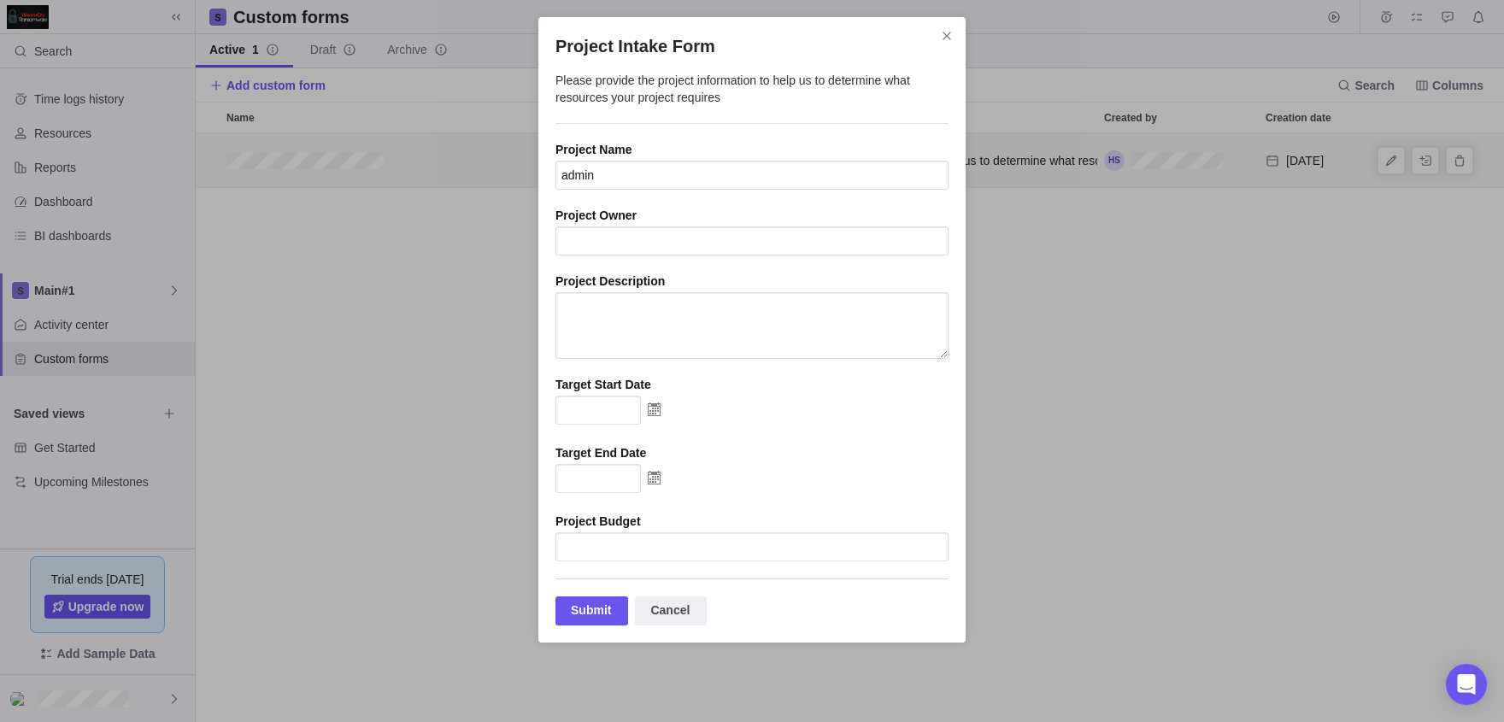
type input "admin"
type textarea "admin"
click at [659, 408] on img "Project Intake Form" at bounding box center [654, 409] width 26 height 27
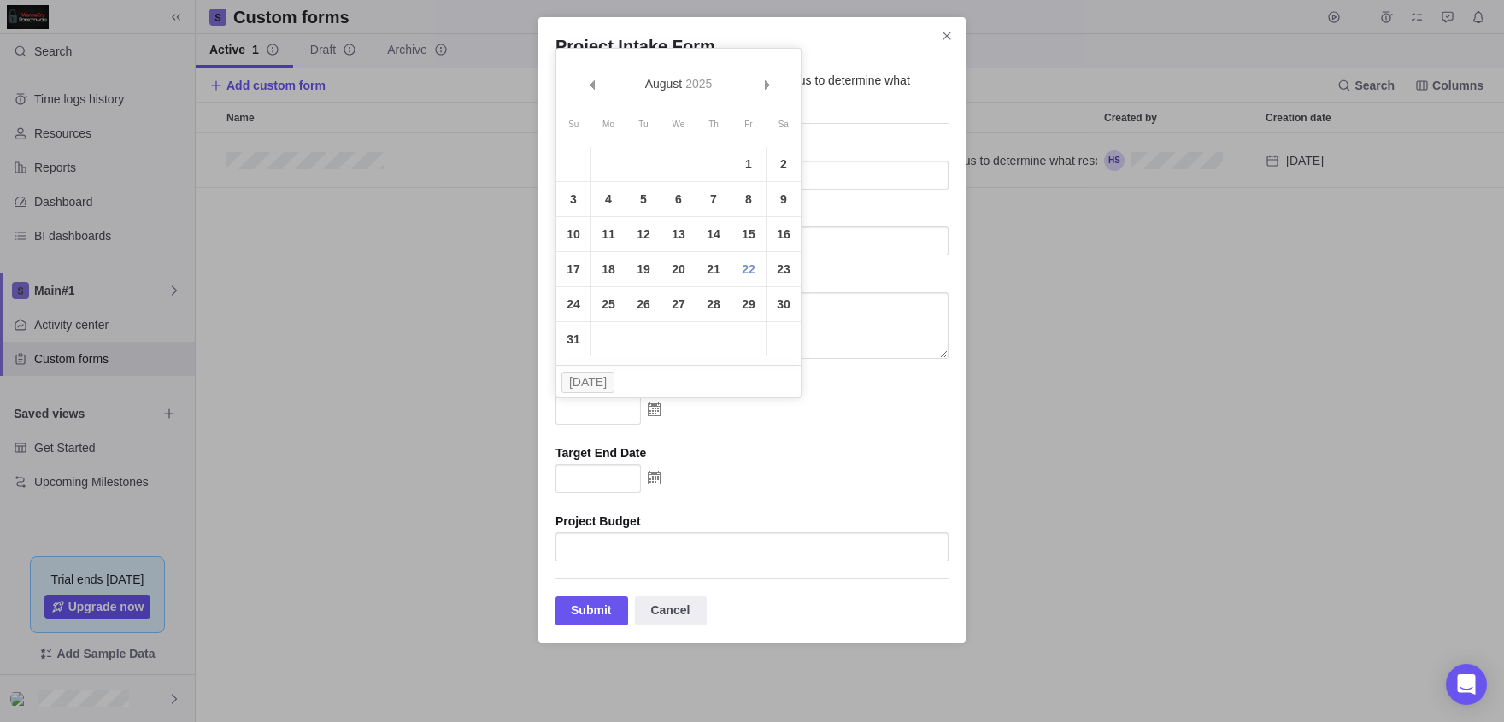
click at [603, 326] on table "Su Mo Tu We Th Fr Sa 1 2 3 4 5 6 7 8 9 10 11 12 13 14 15 16 17 18 19 20 21 22 2…" at bounding box center [678, 233] width 244 height 246
click at [578, 328] on link "31" at bounding box center [573, 339] width 34 height 34
type input "[DATE]"
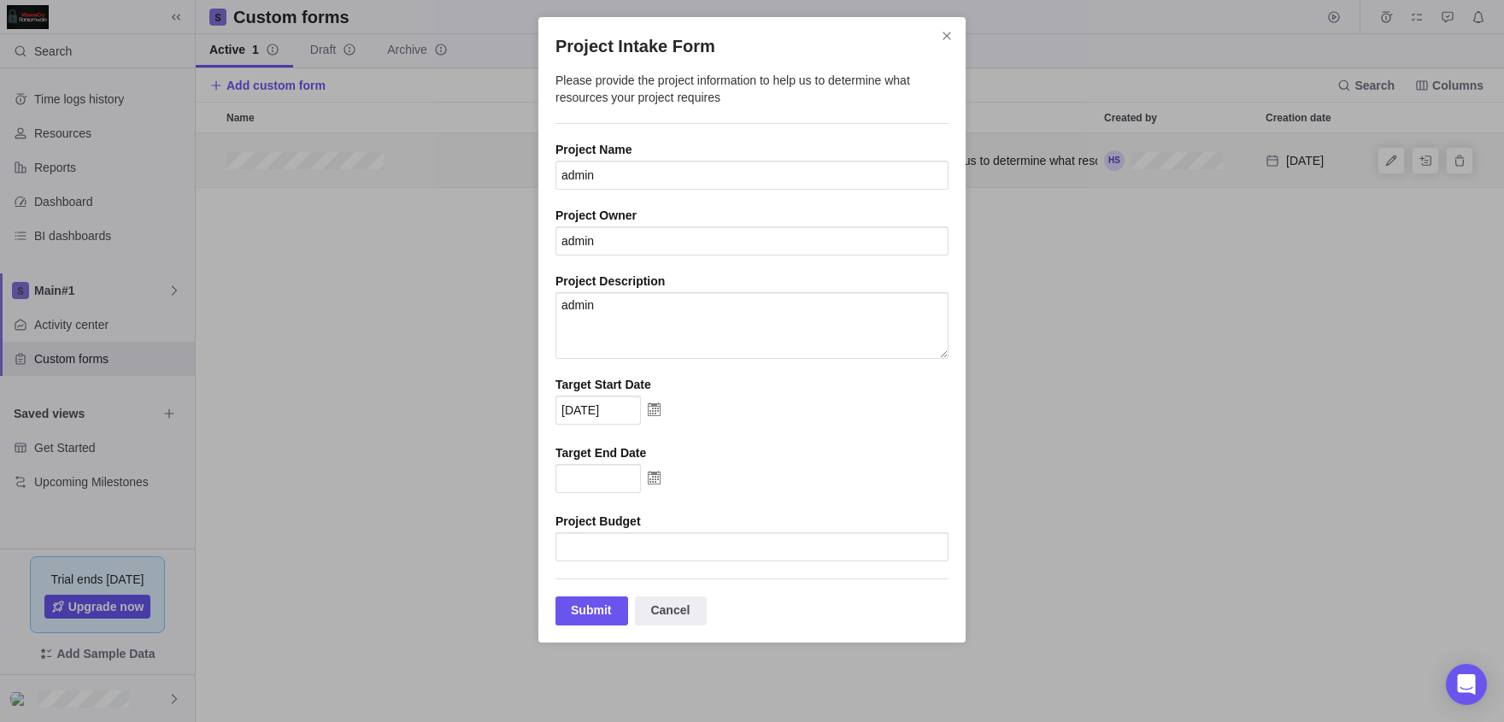
click at [648, 491] on img "Project Intake Form" at bounding box center [654, 477] width 26 height 27
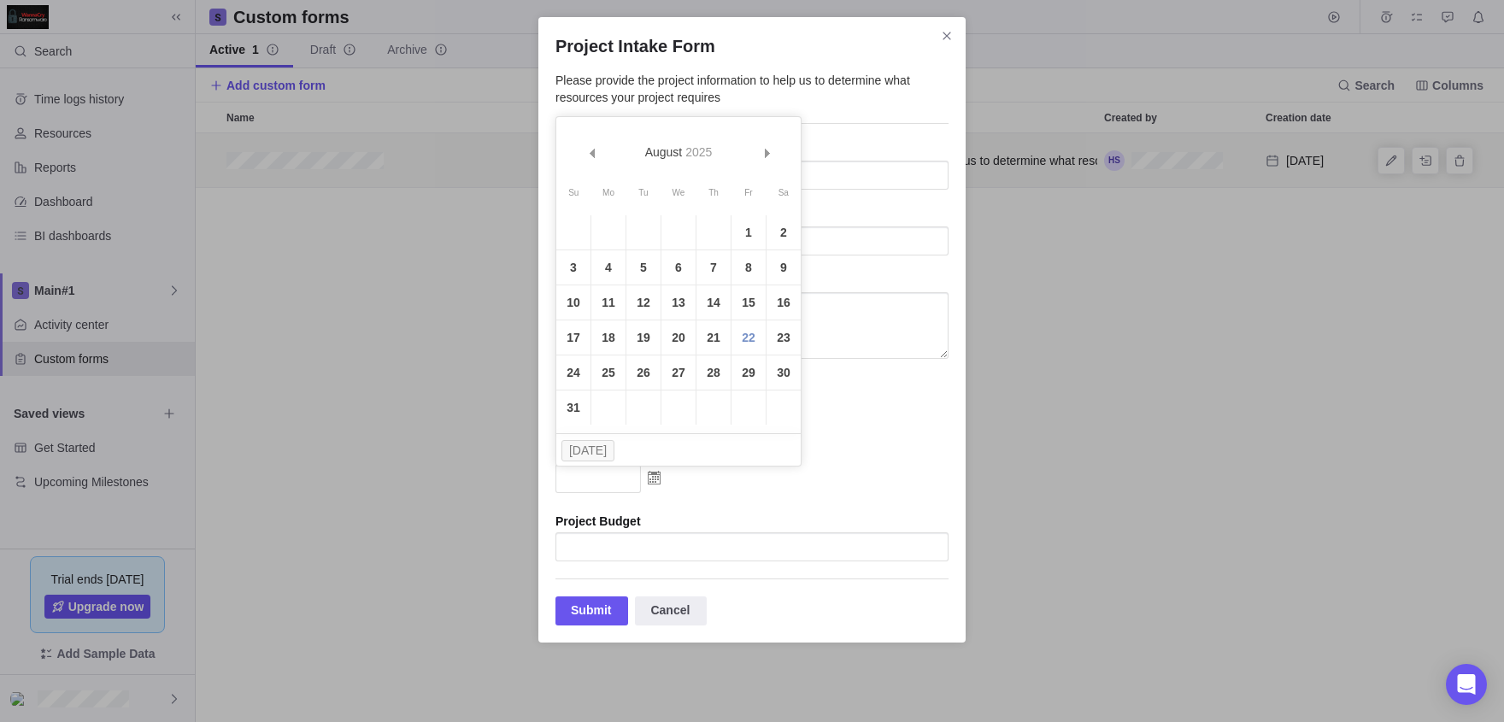
click at [660, 484] on img "Project Intake Form" at bounding box center [654, 477] width 26 height 27
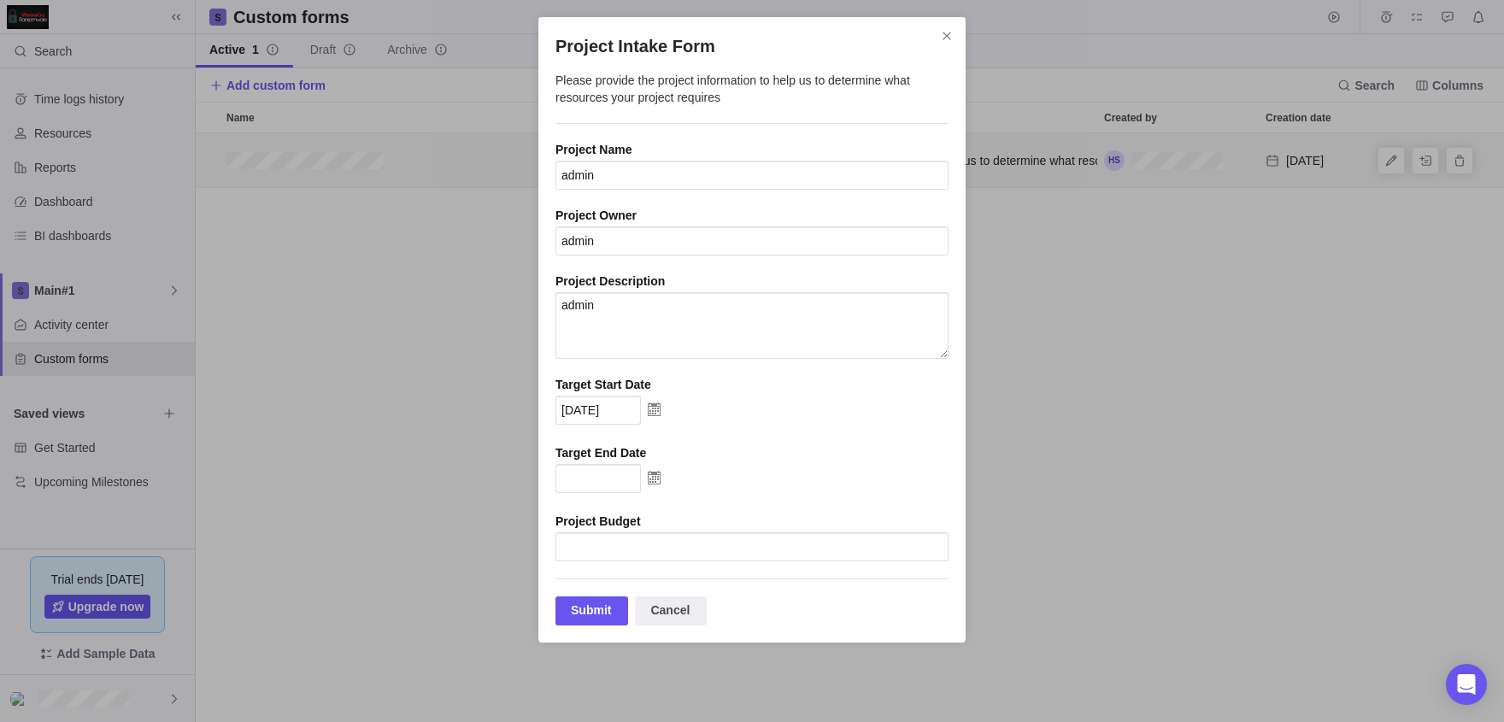
click at [651, 484] on img "Project Intake Form" at bounding box center [654, 477] width 26 height 27
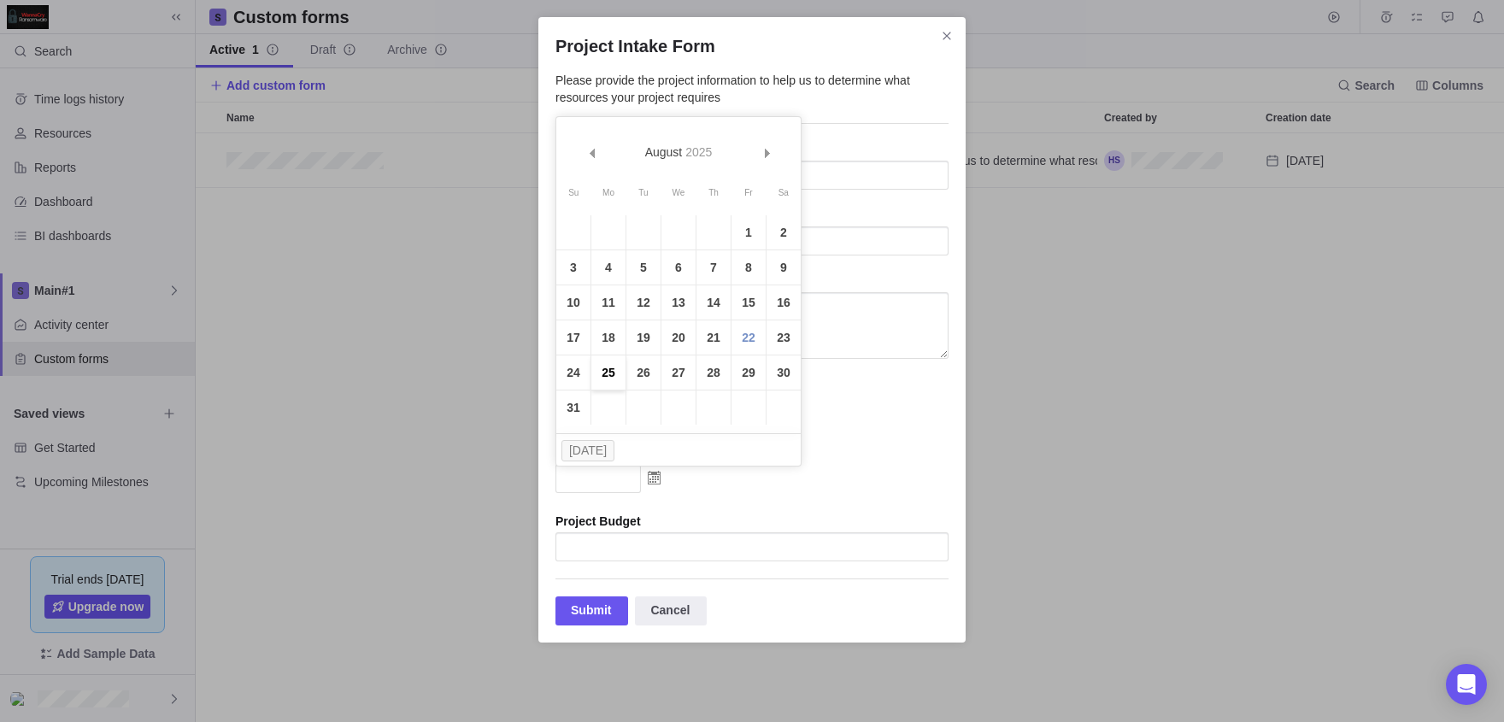
click at [596, 379] on link "25" at bounding box center [608, 372] width 34 height 34
type input "[DATE]"
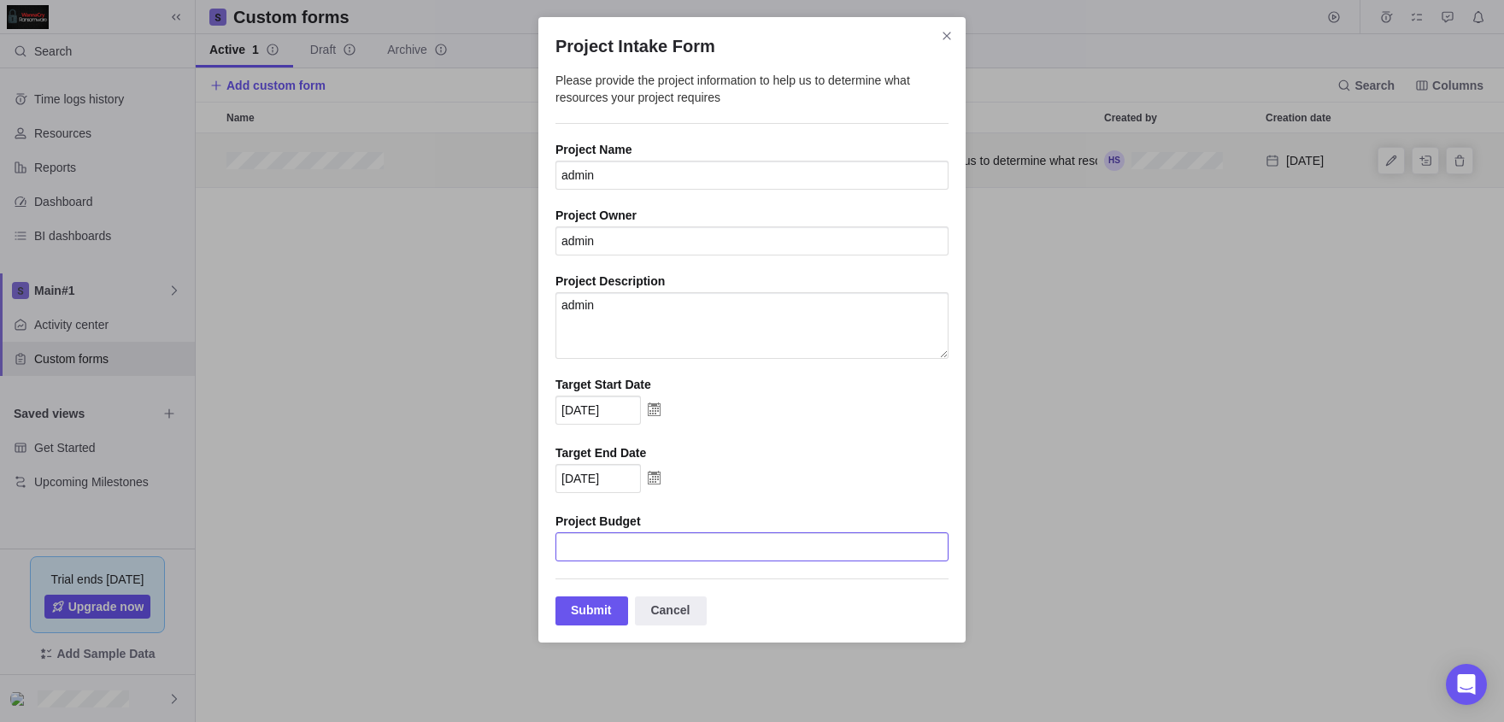
click at [607, 538] on input "Project Intake Form" at bounding box center [751, 546] width 393 height 29
type input "0"
type input "10000"
click at [623, 623] on div "Submit" at bounding box center [591, 610] width 73 height 29
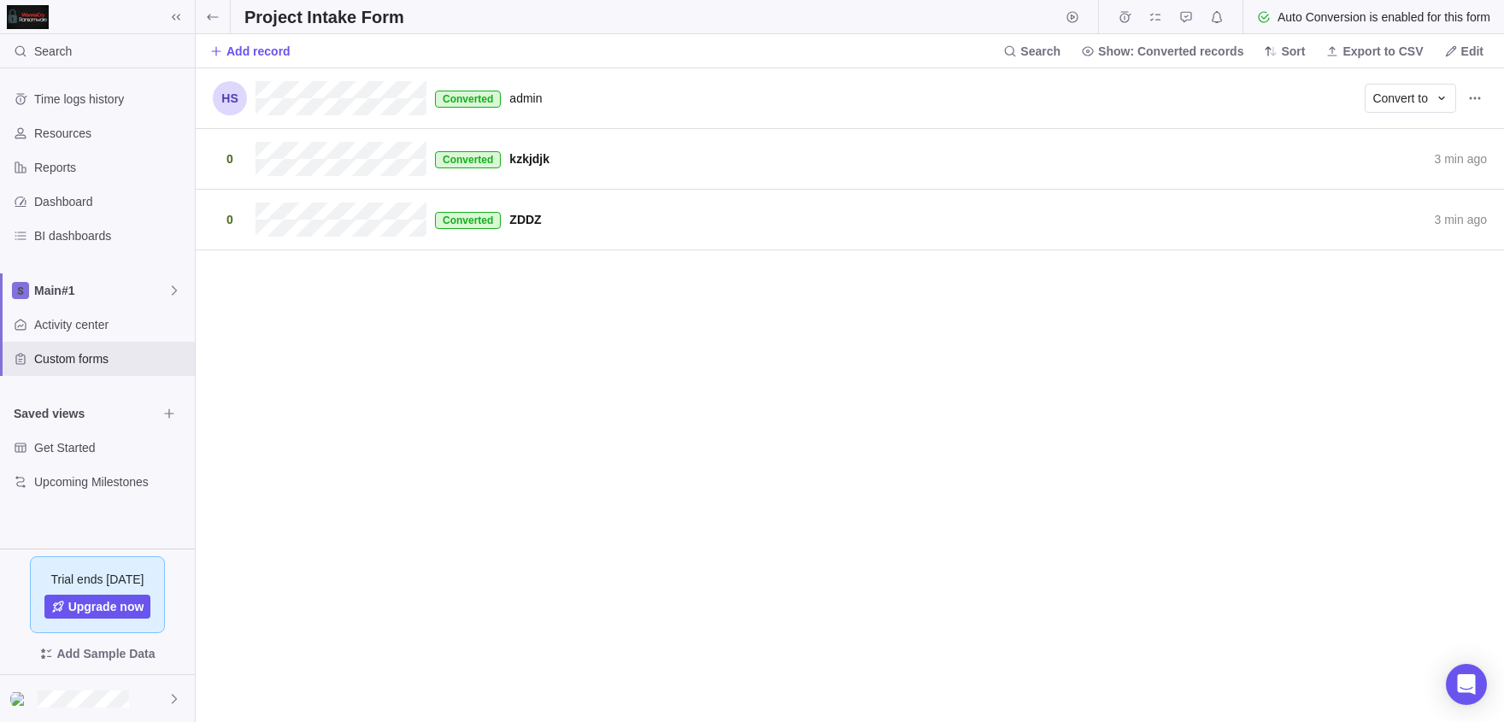
scroll to position [654, 1308]
click at [337, 79] on div "Converted admin 2 min ago Convert to" at bounding box center [850, 98] width 1308 height 61
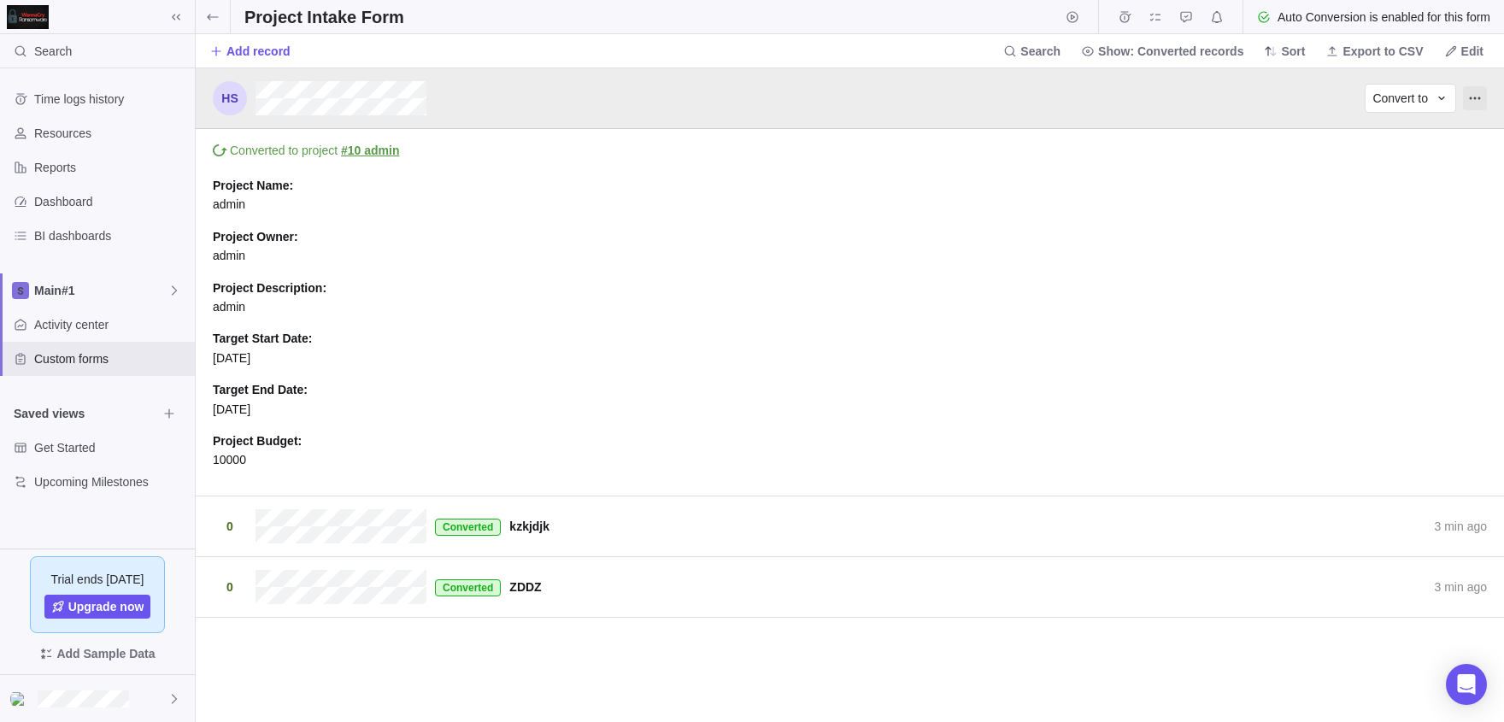
click at [1464, 96] on span "Record actions" at bounding box center [1475, 98] width 24 height 24
click at [1415, 139] on icon "grid" at bounding box center [1419, 135] width 14 height 14
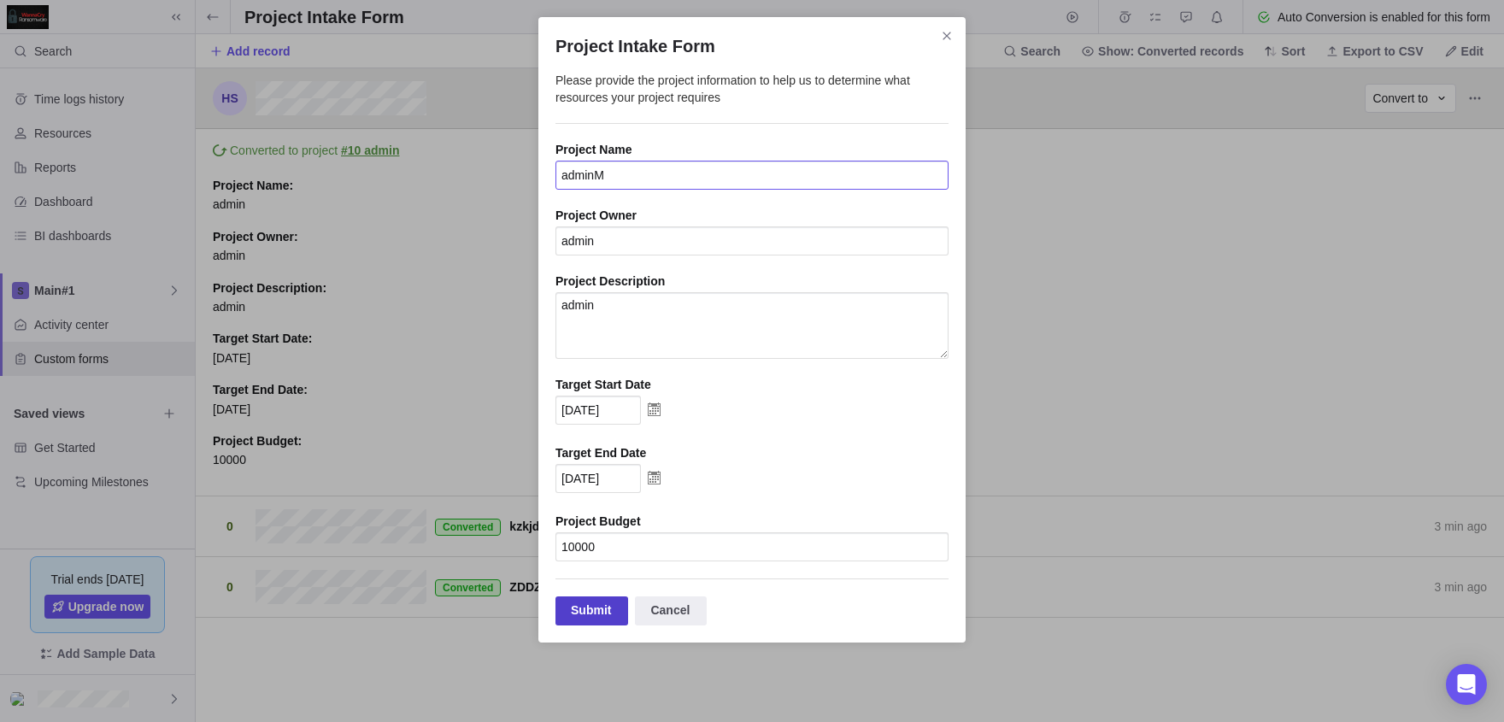
type input "adminM"
click at [595, 623] on div "Submit" at bounding box center [591, 610] width 73 height 29
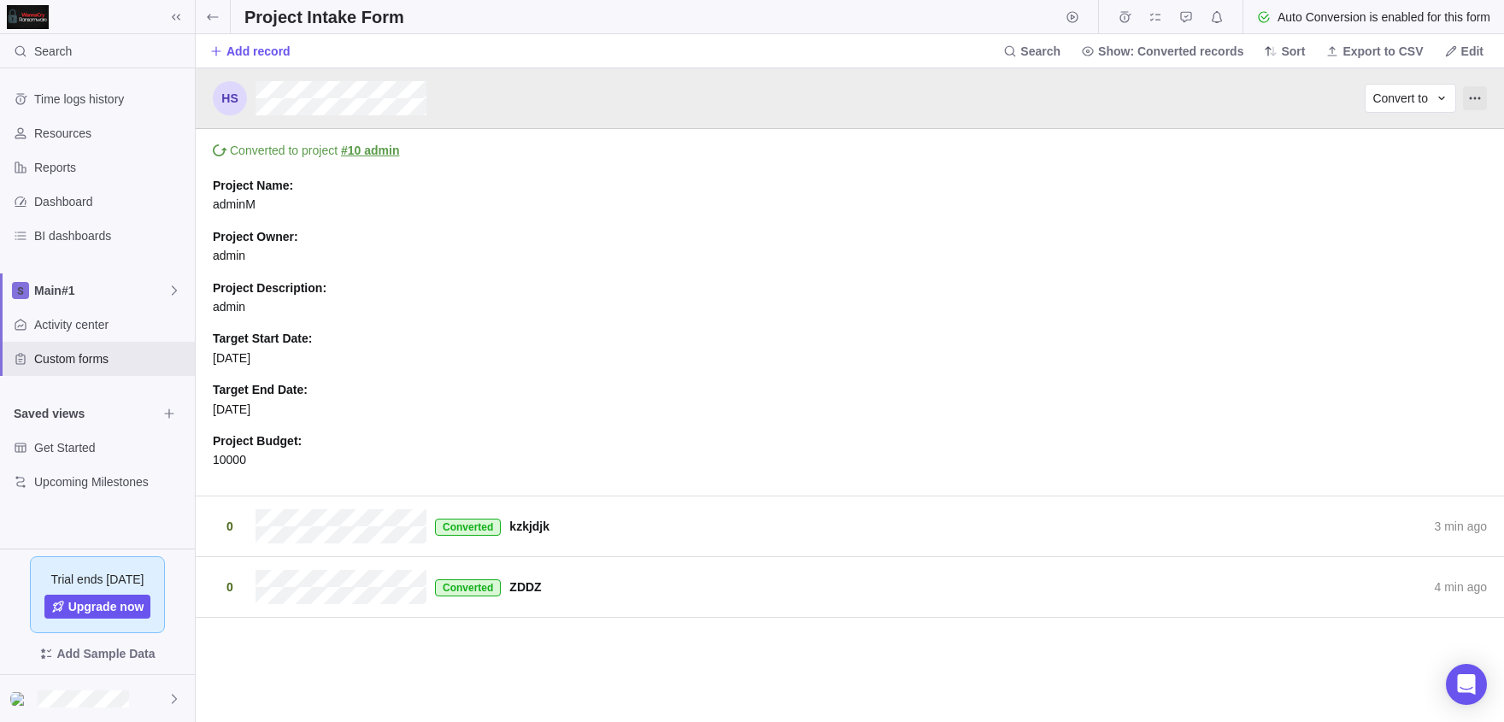
click at [1477, 90] on span "Record actions" at bounding box center [1475, 98] width 24 height 24
click at [1443, 158] on span "Delete" at bounding box center [1450, 162] width 34 height 17
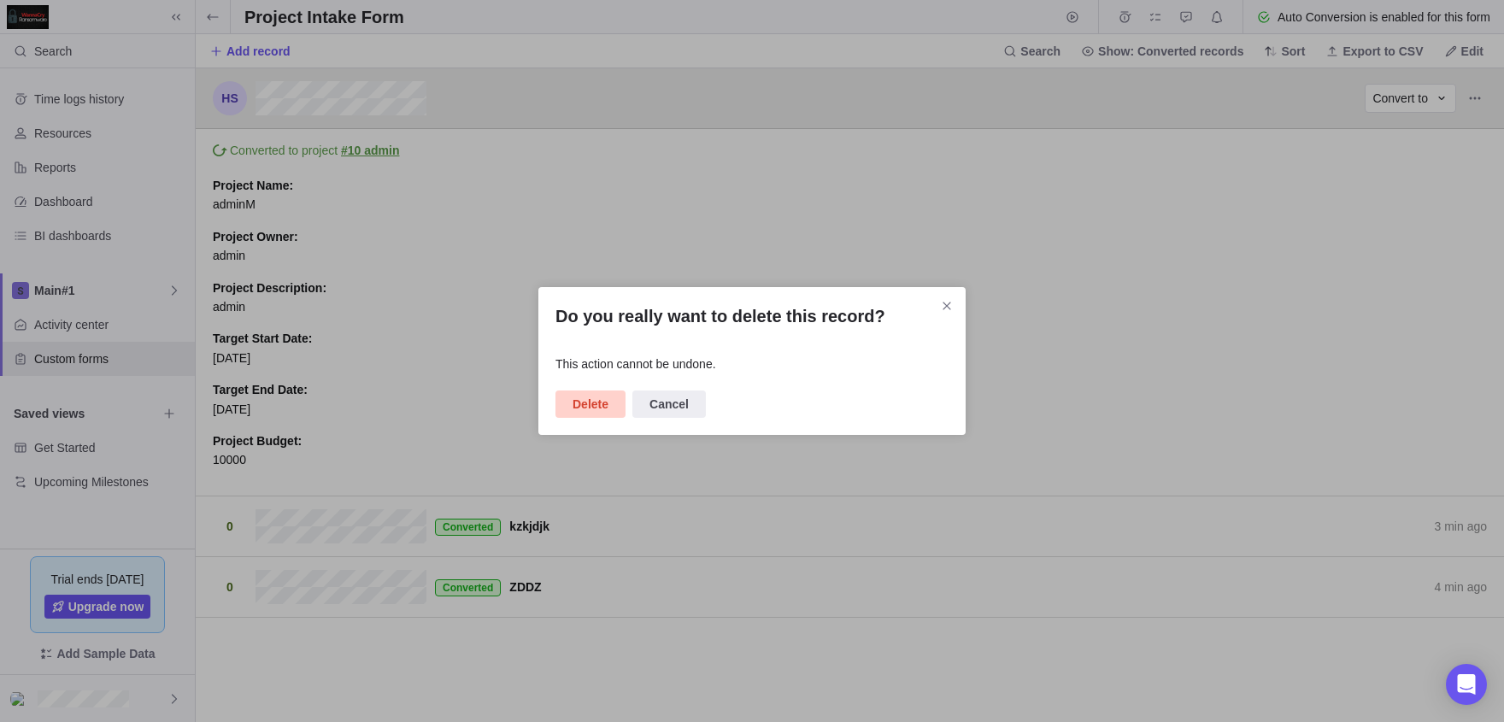
click at [602, 414] on span "Delete" at bounding box center [590, 404] width 36 height 21
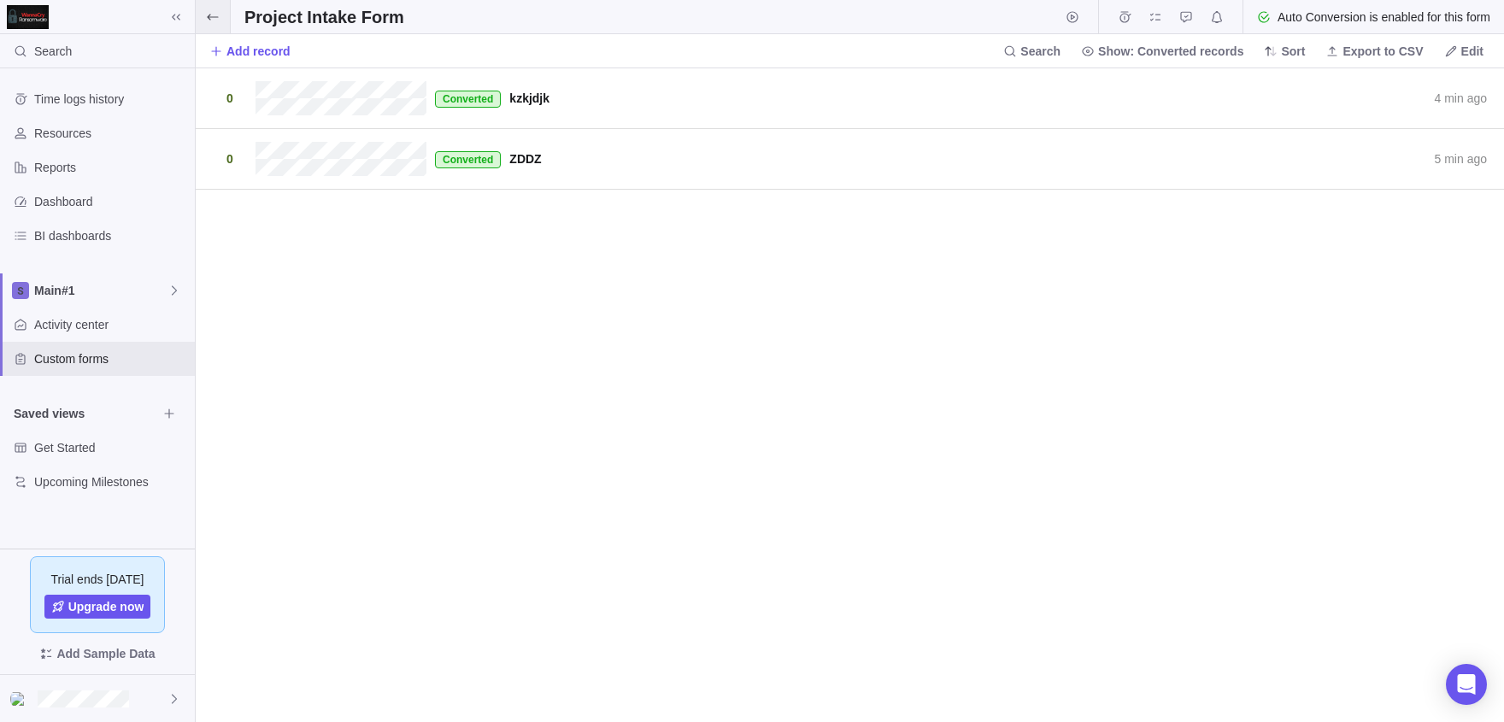
click at [214, 26] on span at bounding box center [213, 16] width 34 height 33
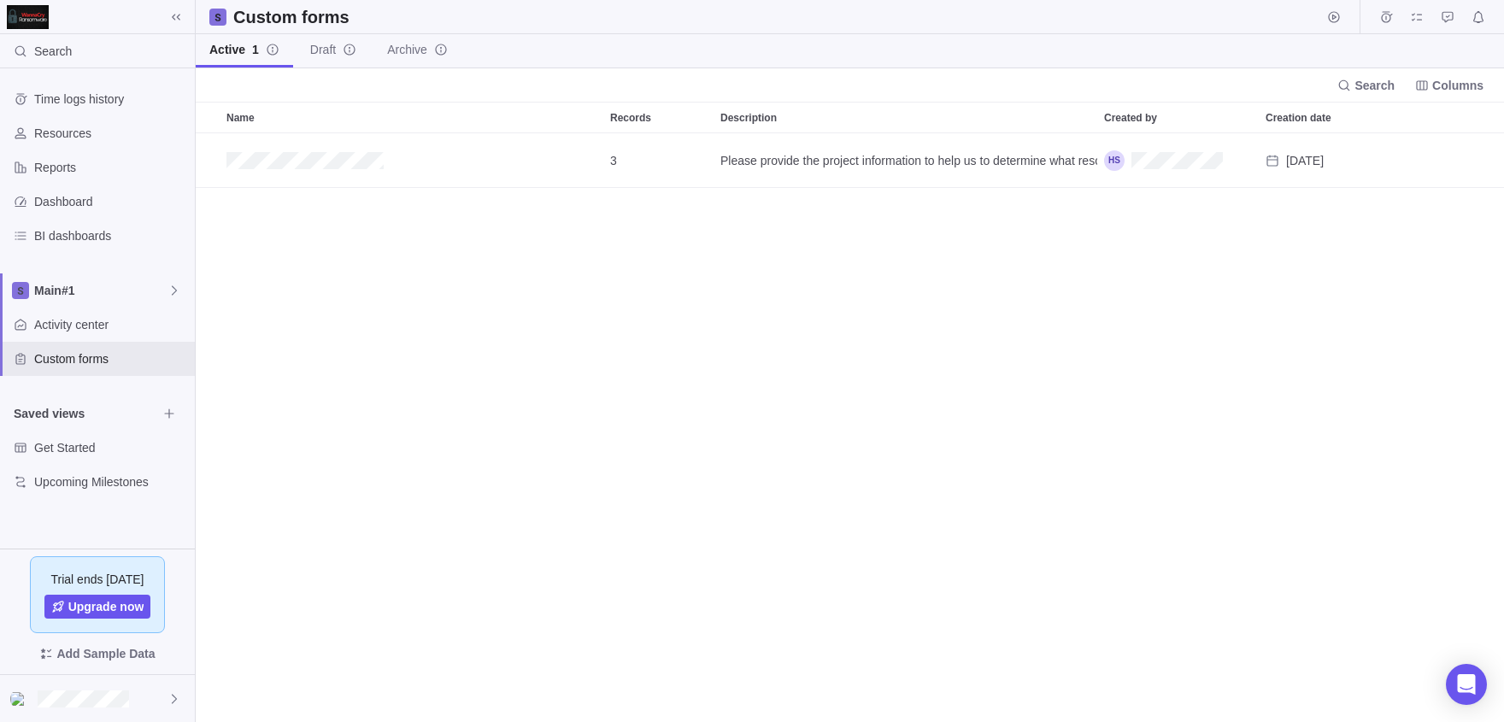
scroll to position [589, 1308]
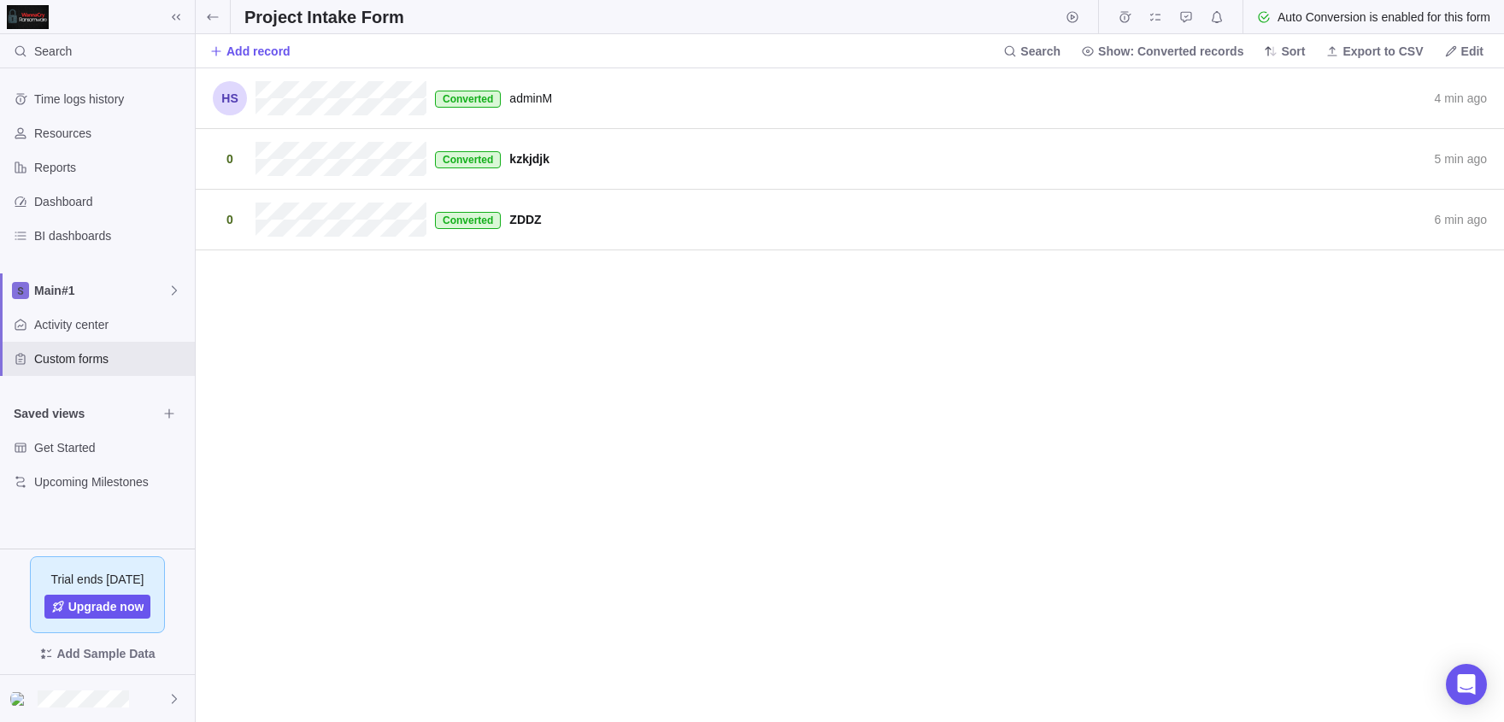
scroll to position [654, 1308]
click at [221, 9] on span at bounding box center [213, 16] width 34 height 33
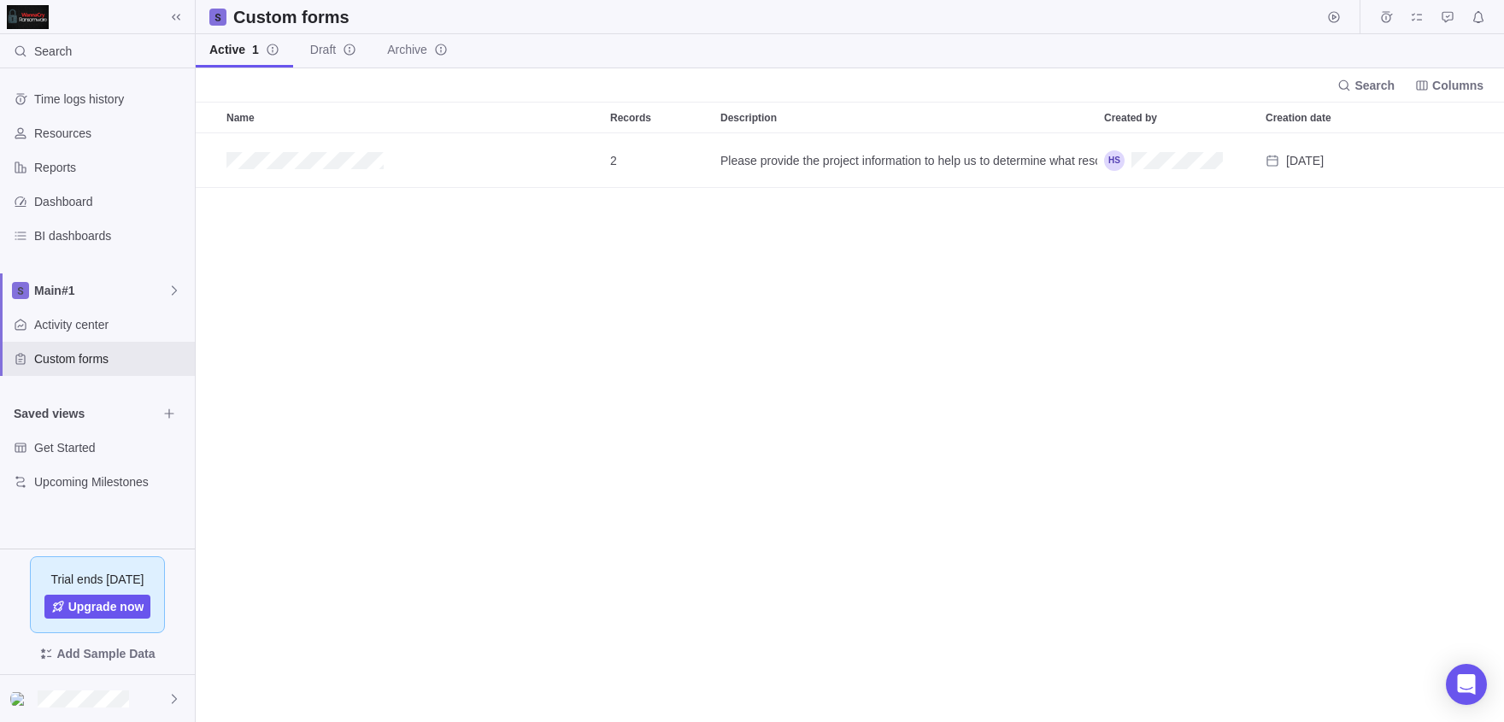
scroll to position [589, 1308]
click at [97, 362] on span "Custom forms" at bounding box center [111, 358] width 154 height 17
click at [117, 359] on span "Custom forms" at bounding box center [111, 358] width 154 height 17
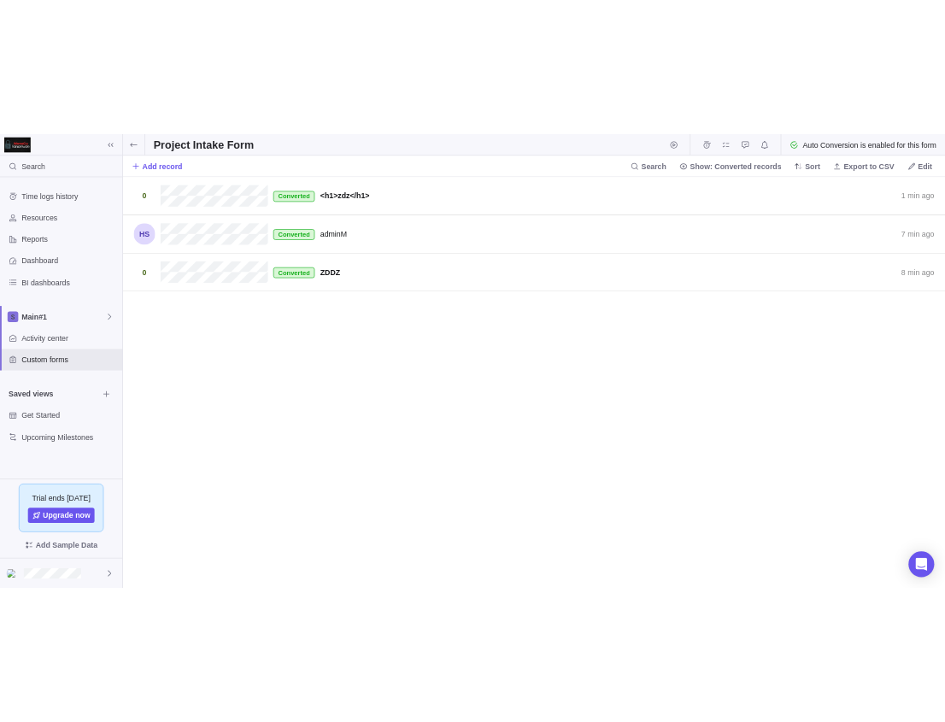
scroll to position [654, 1308]
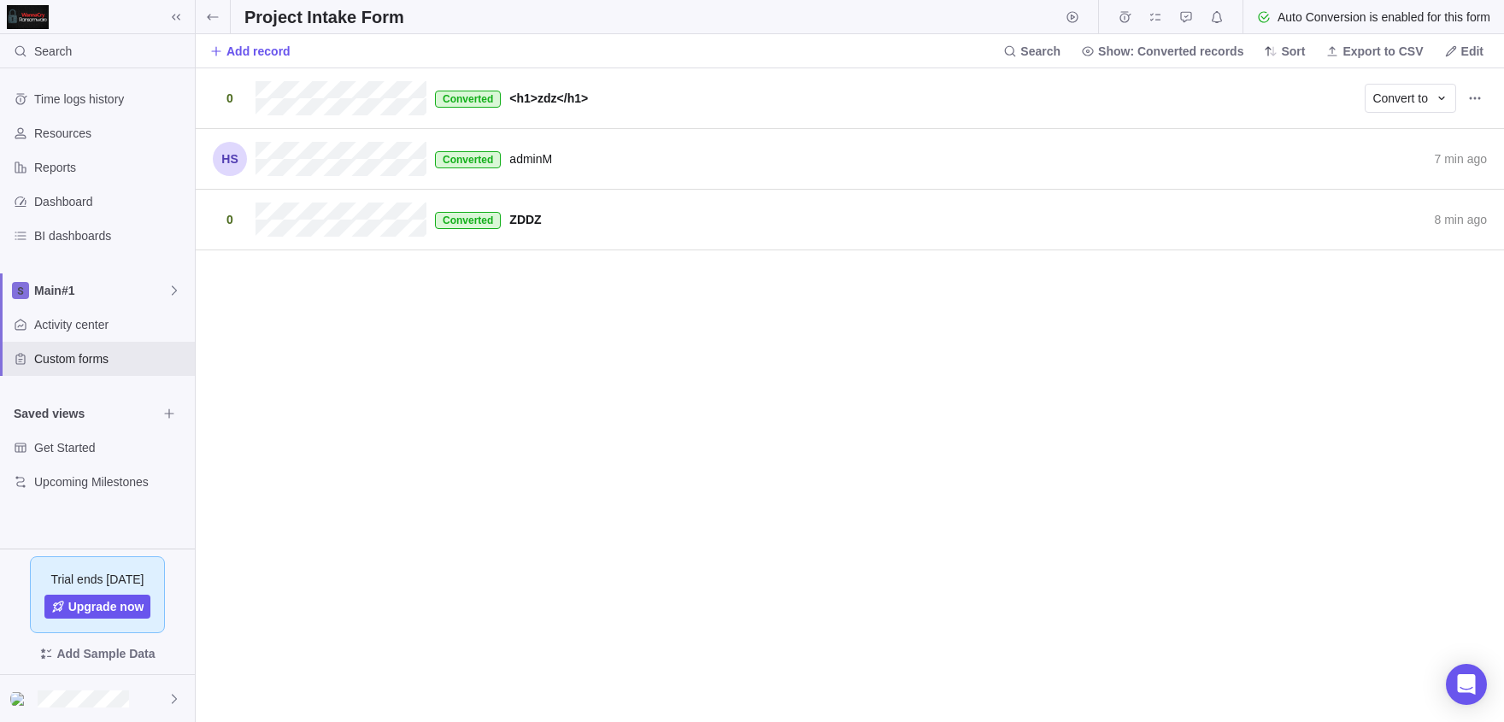
click at [639, 116] on div "Converted <h1>zdz</h1> 1 min ago Convert to" at bounding box center [850, 98] width 1308 height 61
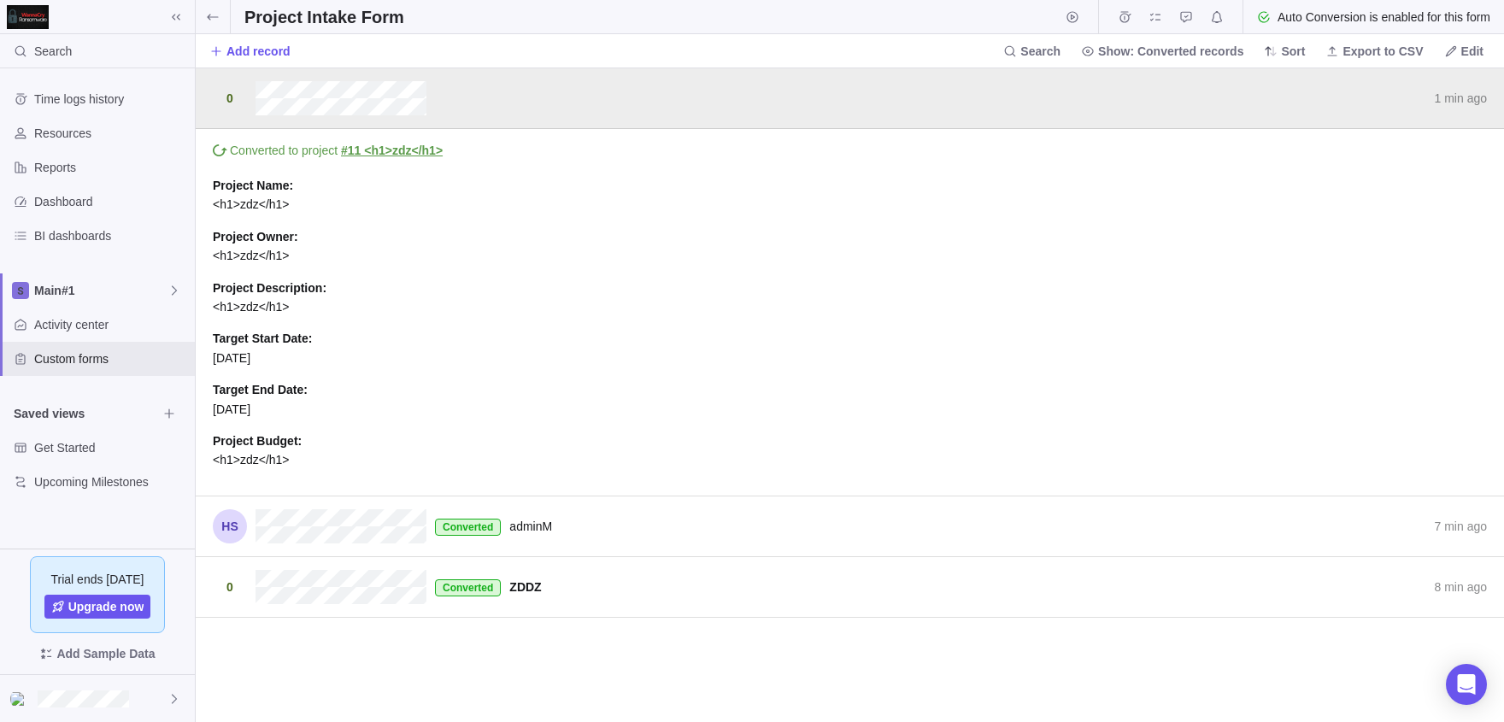
click at [724, 279] on span "Project Description :" at bounding box center [850, 288] width 1274 height 19
click at [491, 591] on span "Converted" at bounding box center [468, 588] width 50 height 14
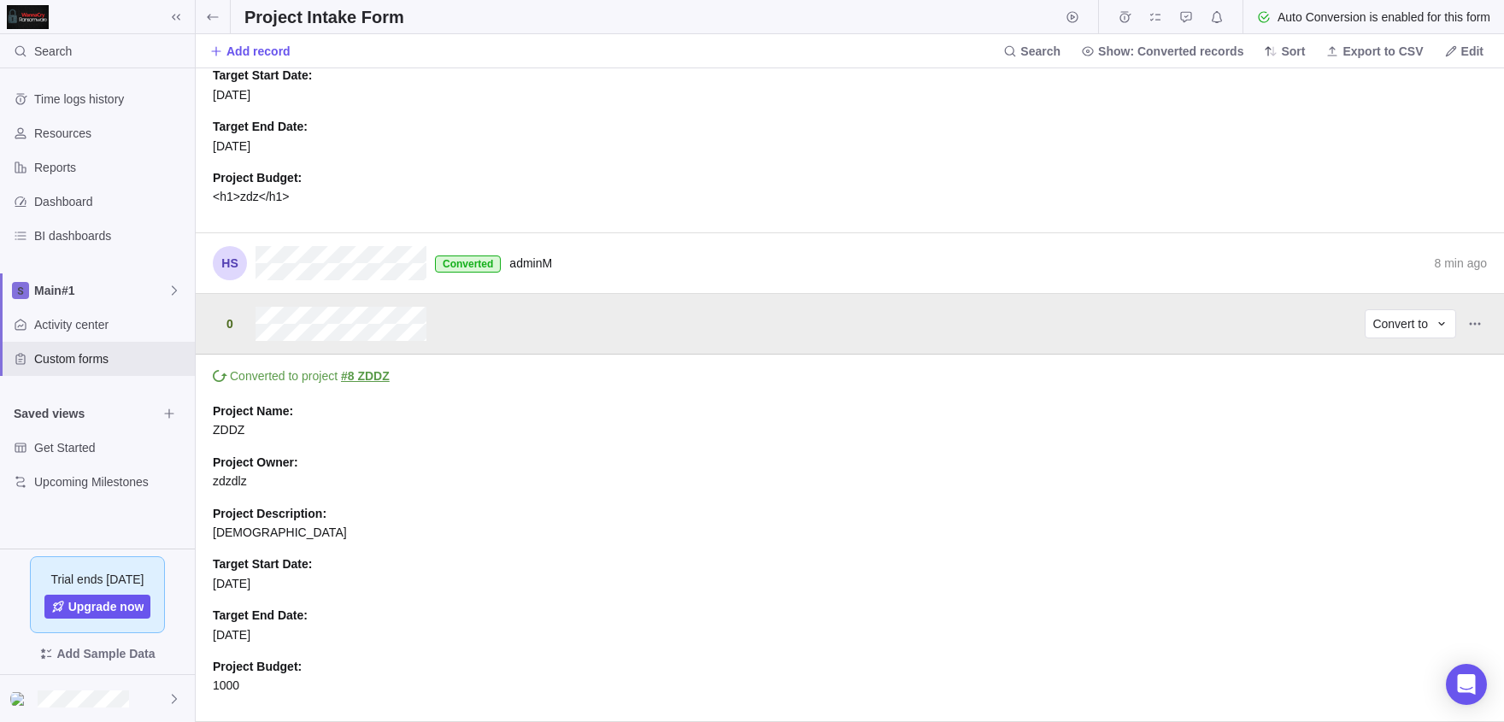
scroll to position [0, 0]
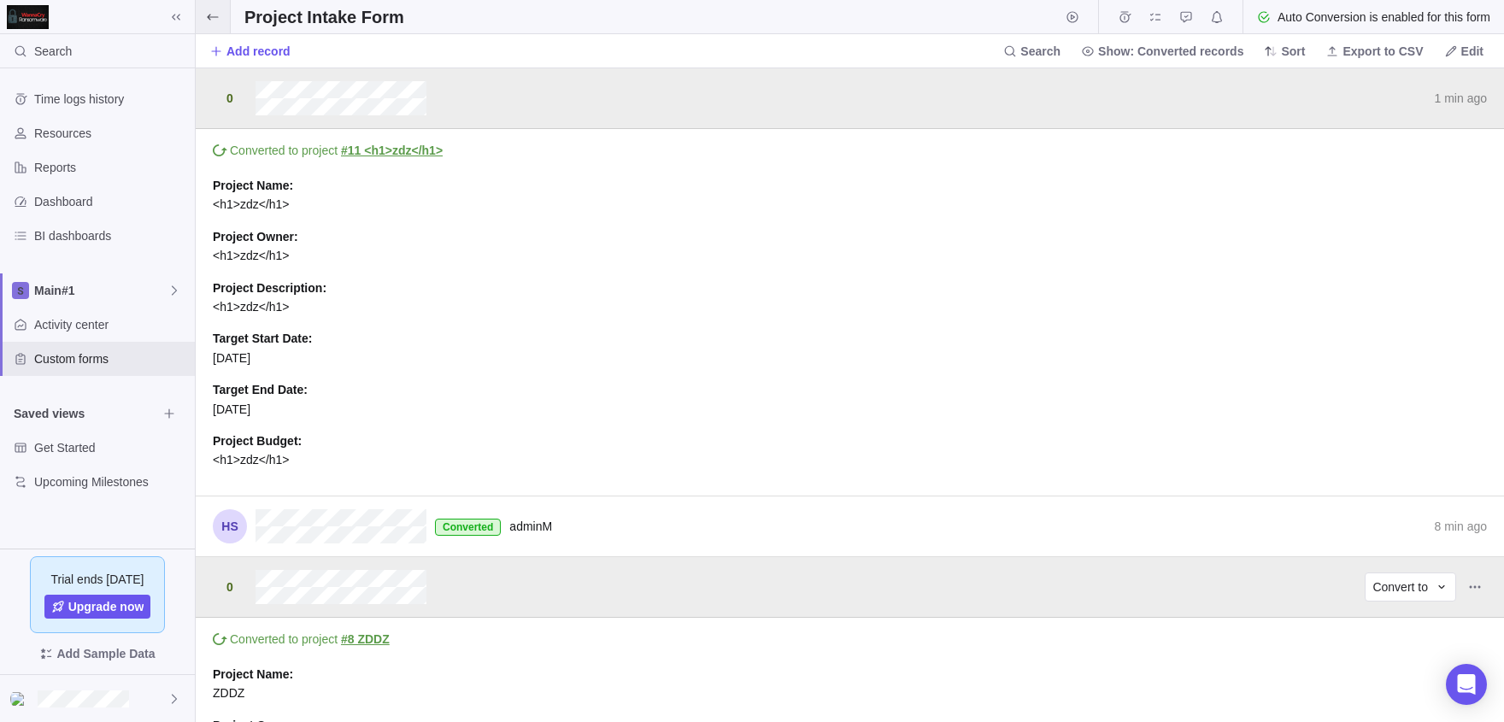
click at [212, 12] on icon at bounding box center [213, 17] width 14 height 14
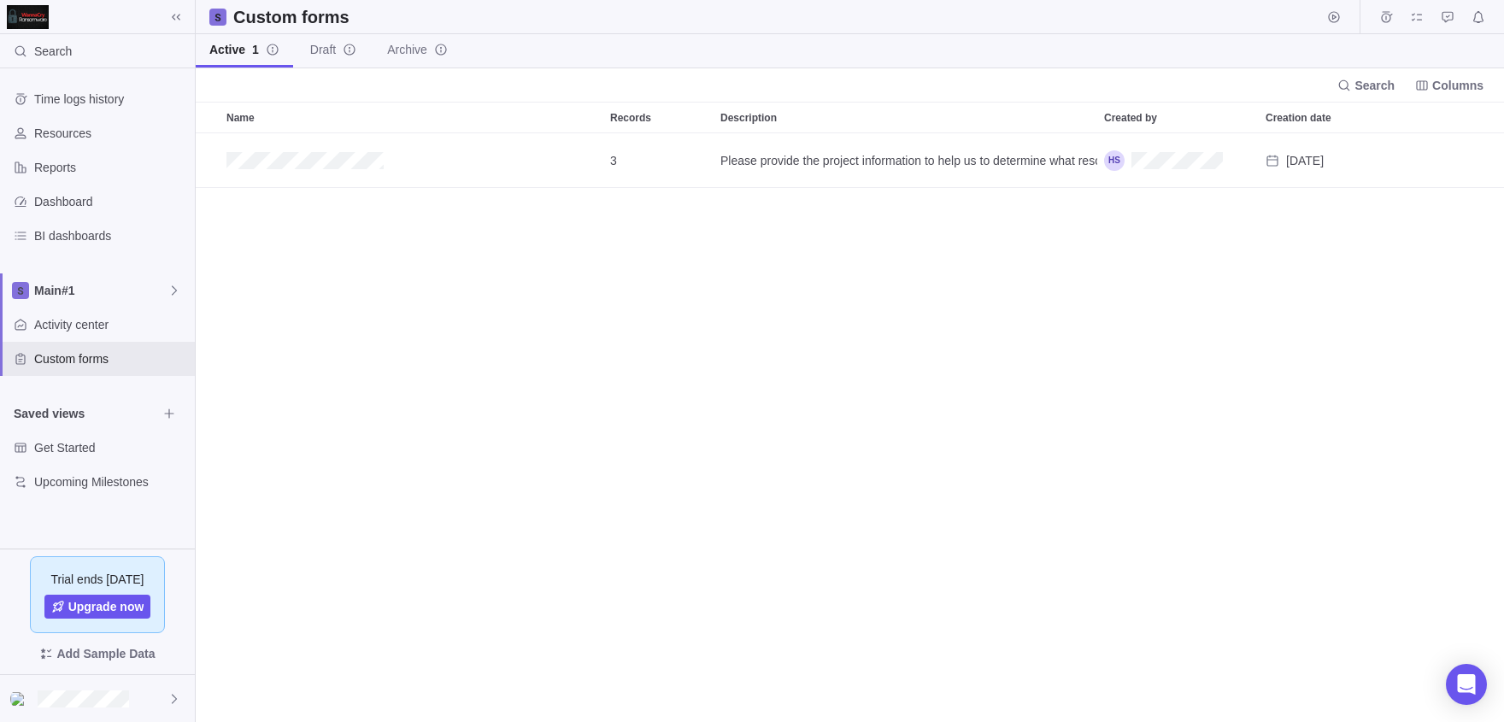
scroll to position [589, 1308]
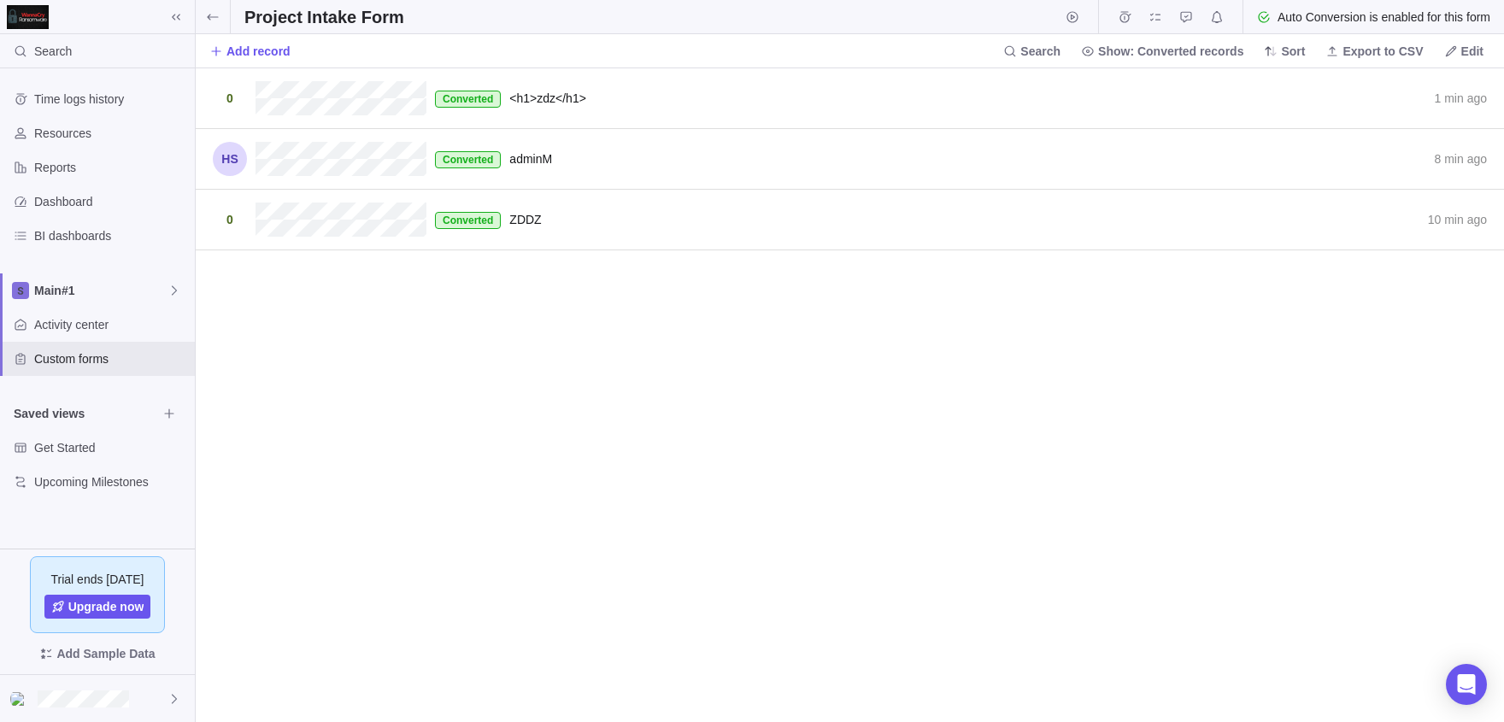
scroll to position [654, 1308]
click at [602, 139] on div "Converted adminM 8 min ago Convert to" at bounding box center [850, 159] width 1308 height 61
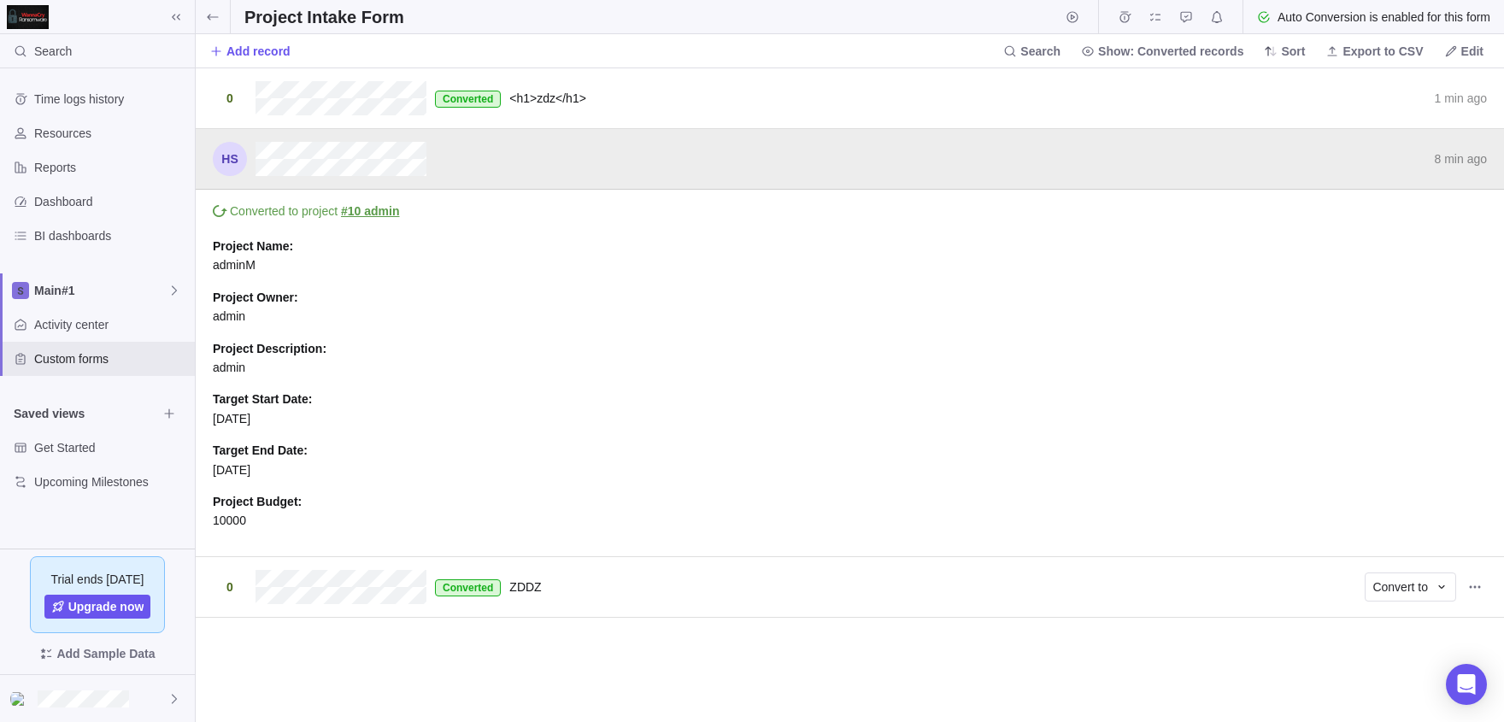
click at [597, 602] on div "Converted ZDDZ 10 min ago Convert to" at bounding box center [850, 587] width 1308 height 61
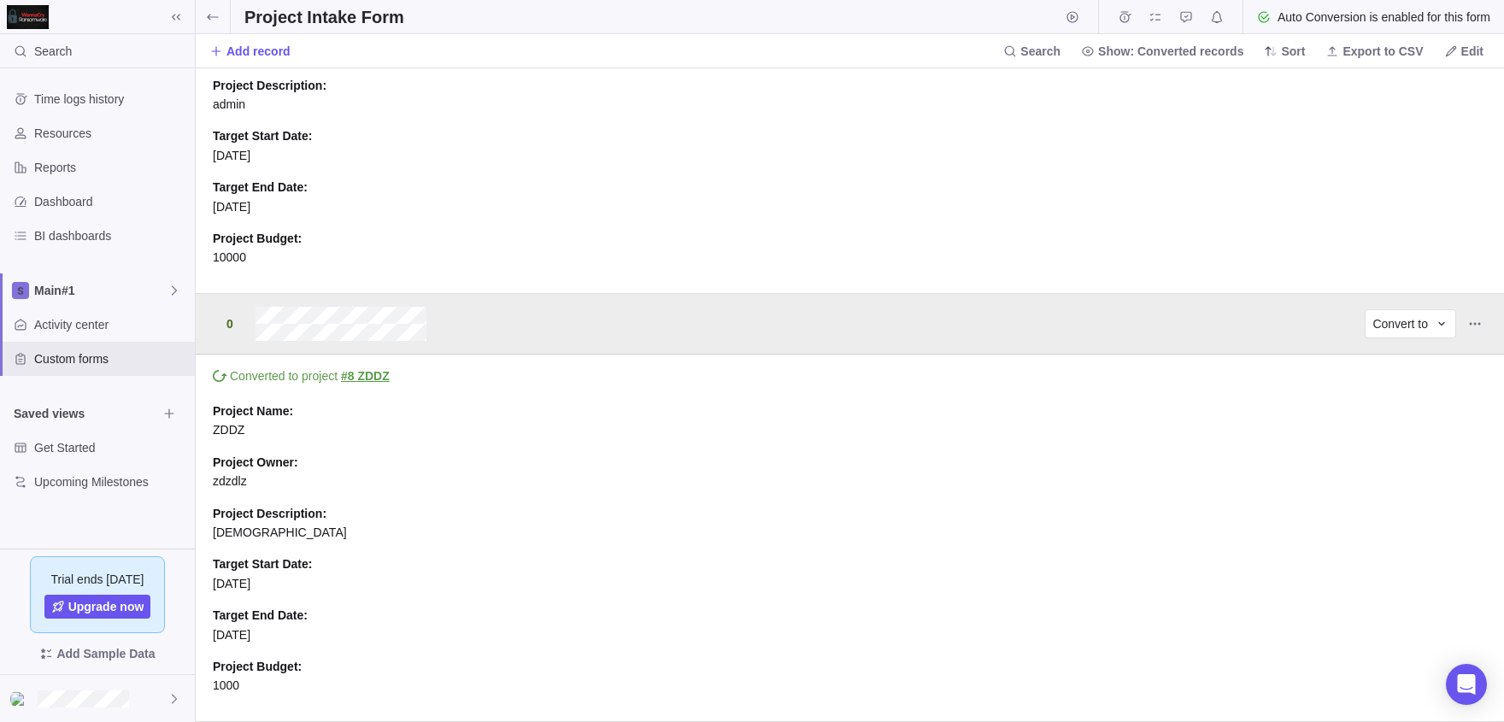
scroll to position [0, 0]
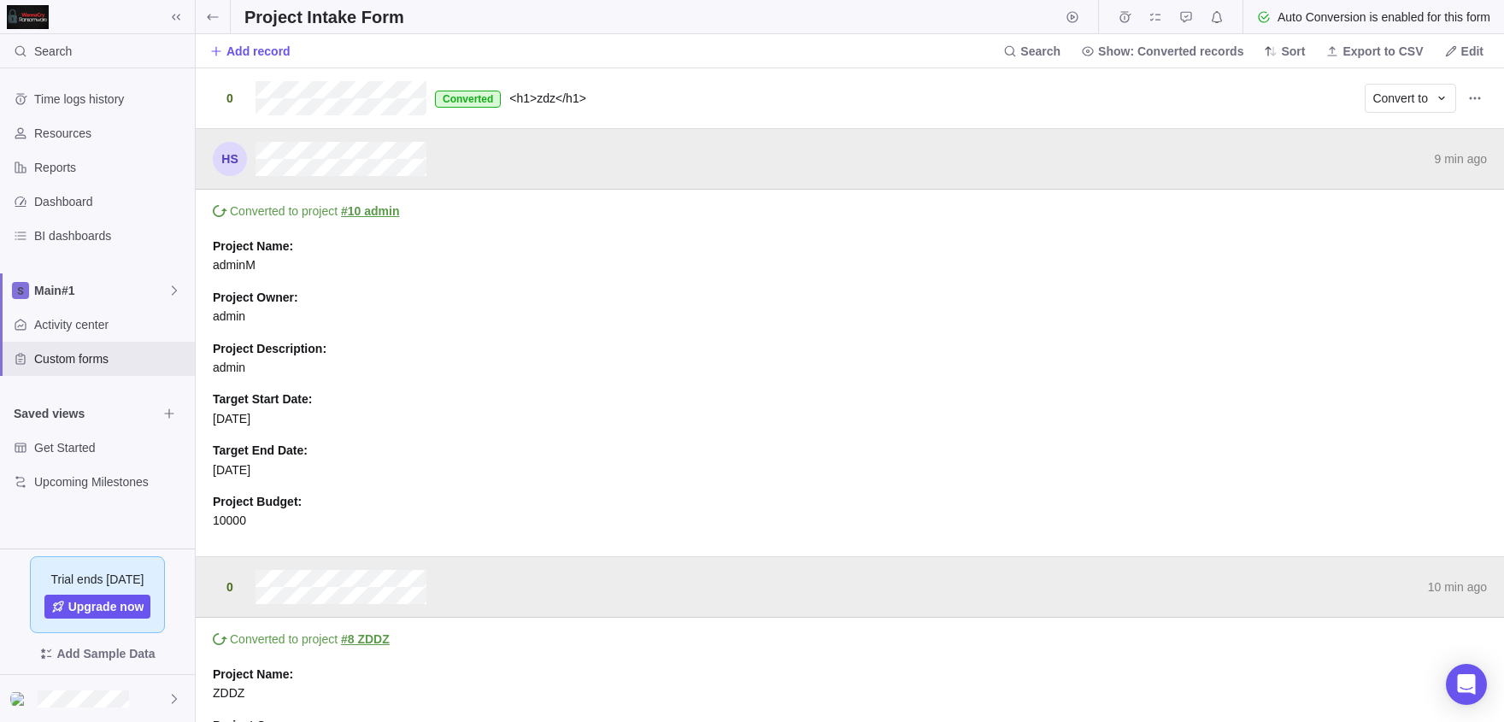
click at [541, 97] on span "<h1>zdz</h1>" at bounding box center [547, 98] width 77 height 14
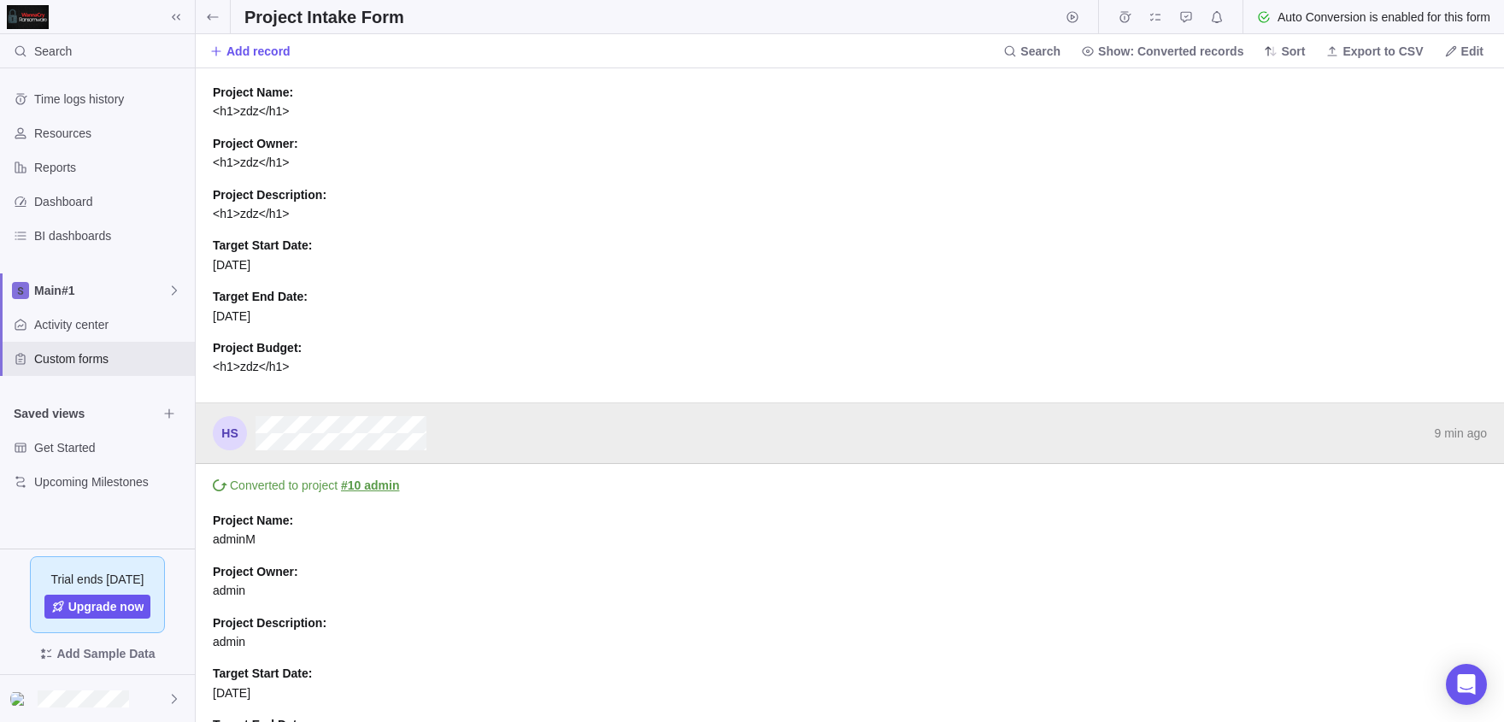
scroll to position [21, 0]
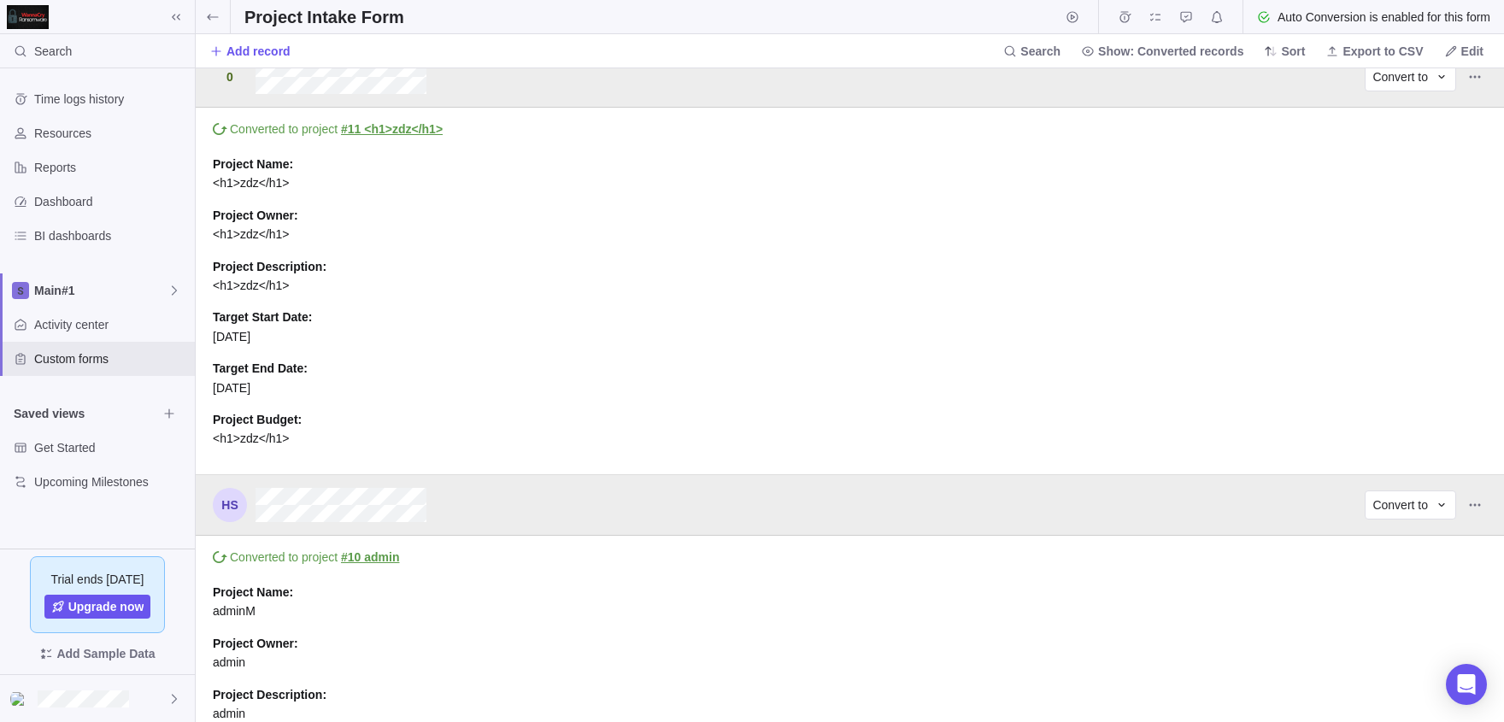
click at [550, 526] on div "9 min ago Convert to" at bounding box center [850, 505] width 1308 height 61
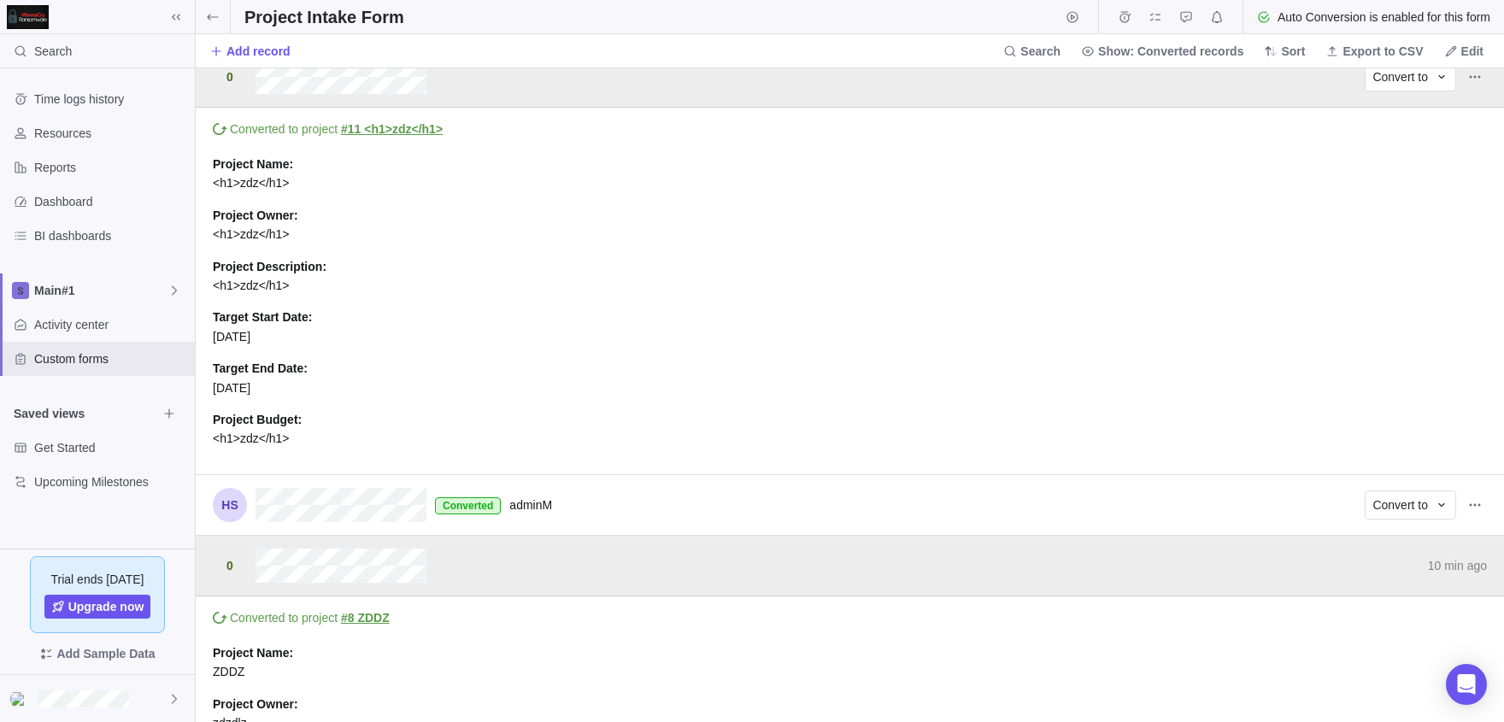
scroll to position [263, 0]
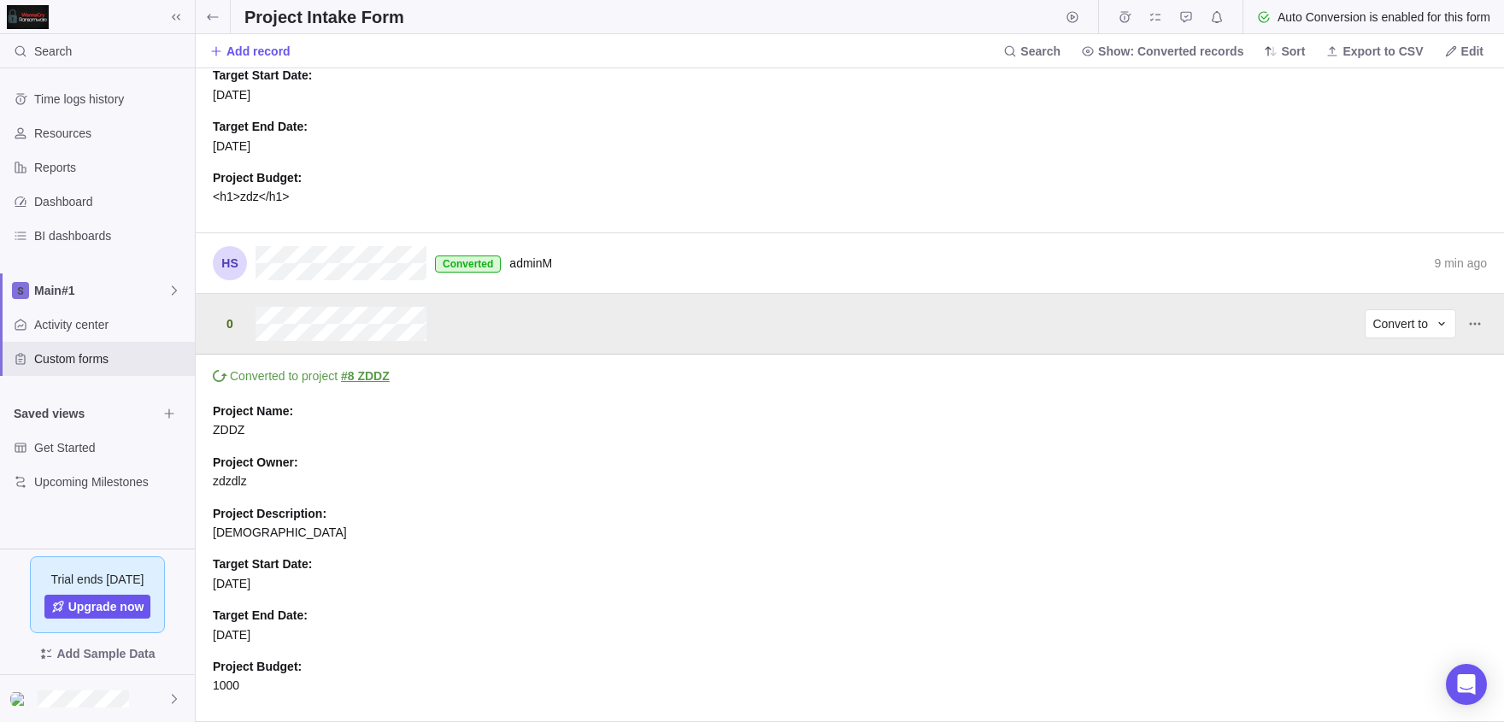
click at [596, 327] on div "10 min ago Convert to" at bounding box center [850, 324] width 1308 height 61
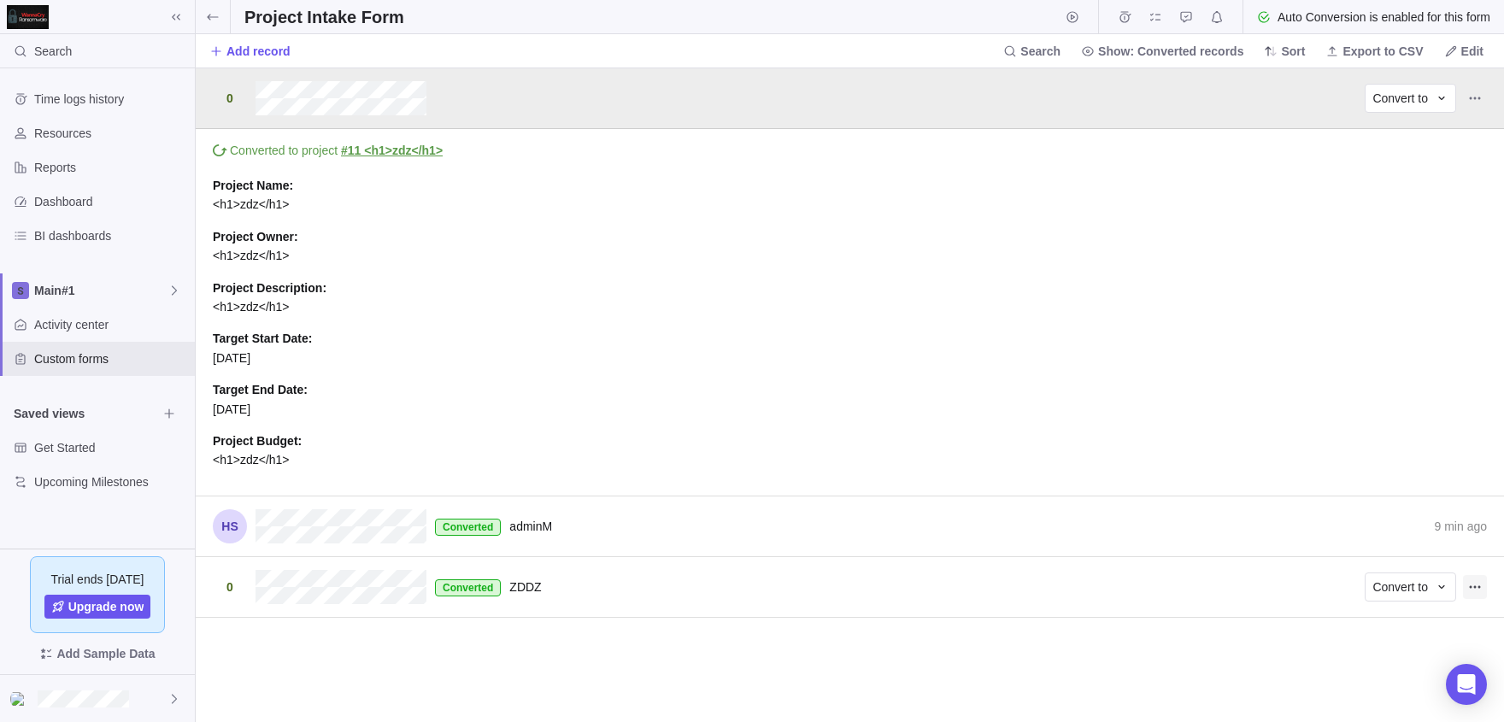
click at [1476, 595] on span "Record actions" at bounding box center [1475, 587] width 24 height 24
click at [1007, 636] on div "2 min ago Convert to Converted to project #11 <h1>zdz</h1> Project Name : <h1>z…" at bounding box center [850, 395] width 1308 height 654
click at [87, 354] on span "Custom forms" at bounding box center [111, 358] width 154 height 17
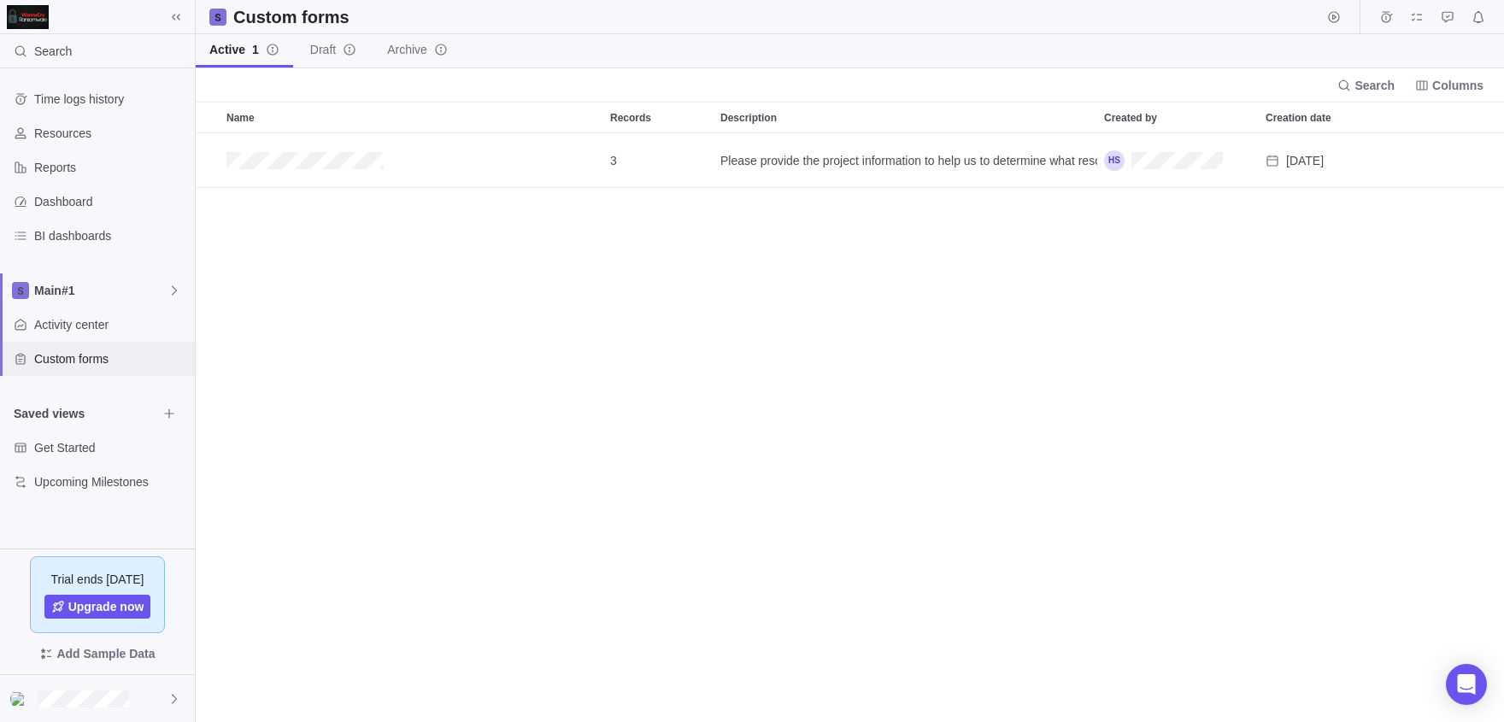
scroll to position [589, 1308]
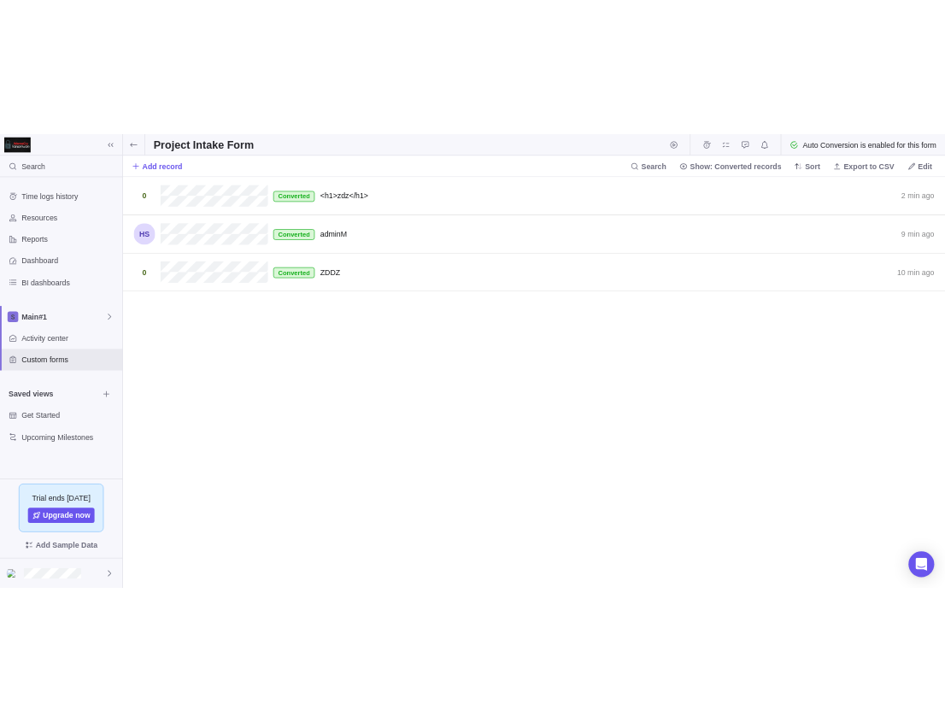
scroll to position [654, 1308]
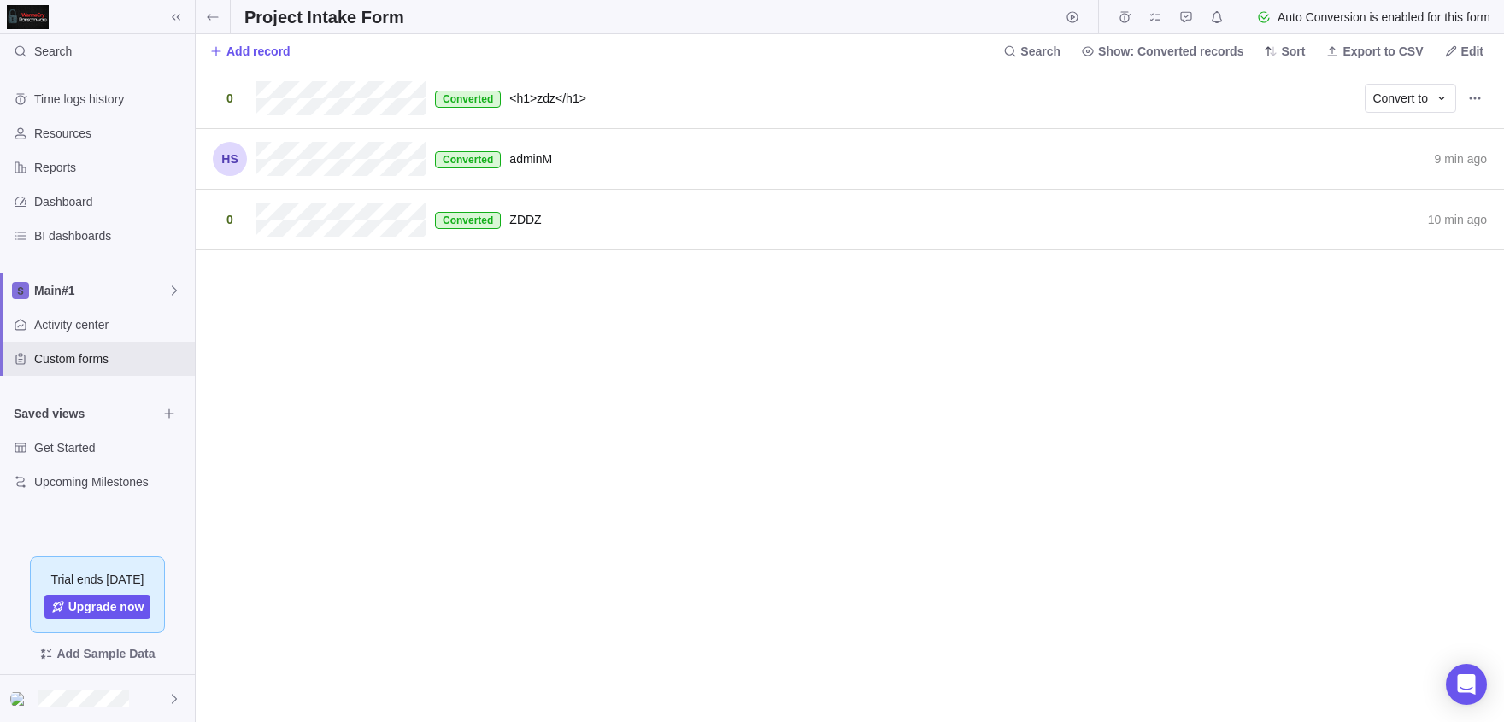
click at [1154, 86] on div "Converted <h1>zdz</h1> 2 min ago Convert to" at bounding box center [850, 98] width 1308 height 61
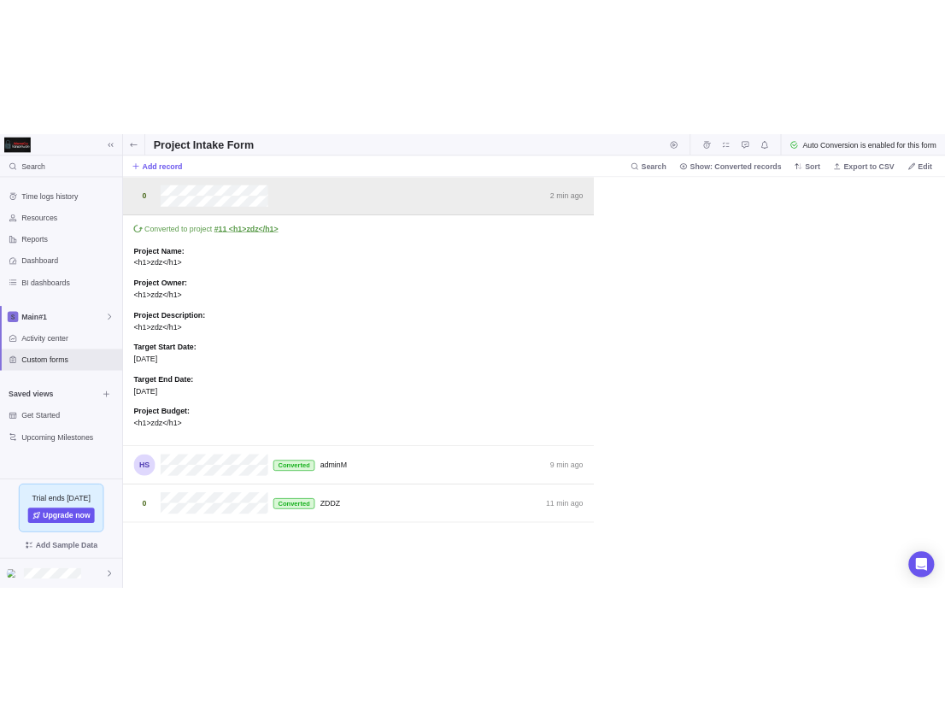
scroll to position [1, 2]
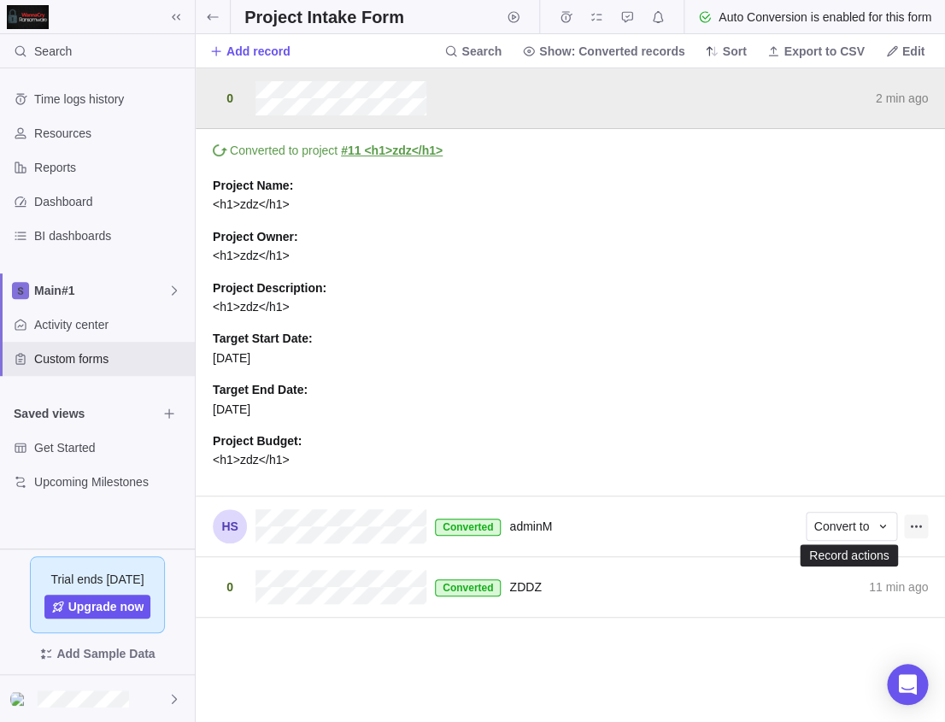
click at [922, 529] on icon "Record actions" at bounding box center [916, 526] width 14 height 14
click at [484, 606] on div "2 min ago Convert to Converted to project #11 <h1>zdz</h1> Project Name : <h1>z…" at bounding box center [570, 395] width 749 height 654
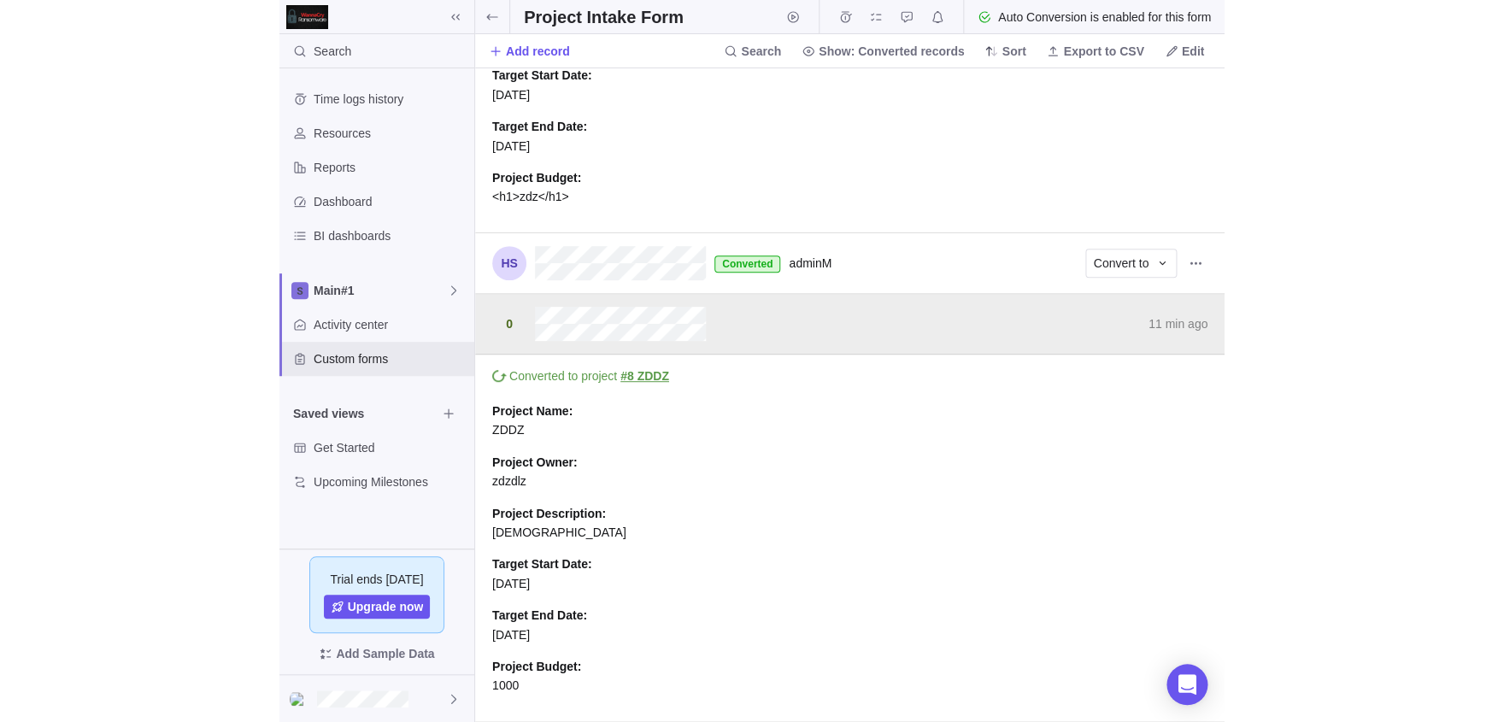
scroll to position [654, 1308]
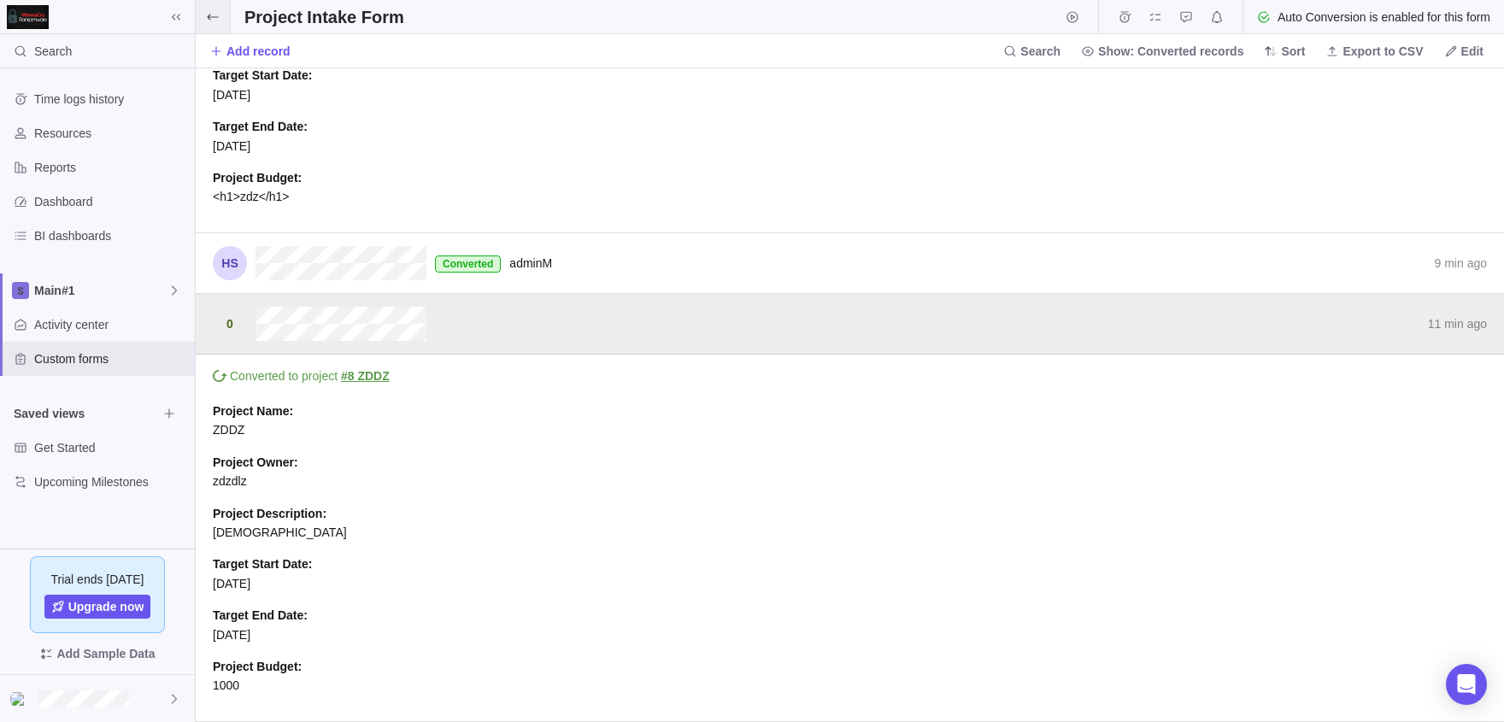
click at [221, 24] on span at bounding box center [213, 16] width 34 height 33
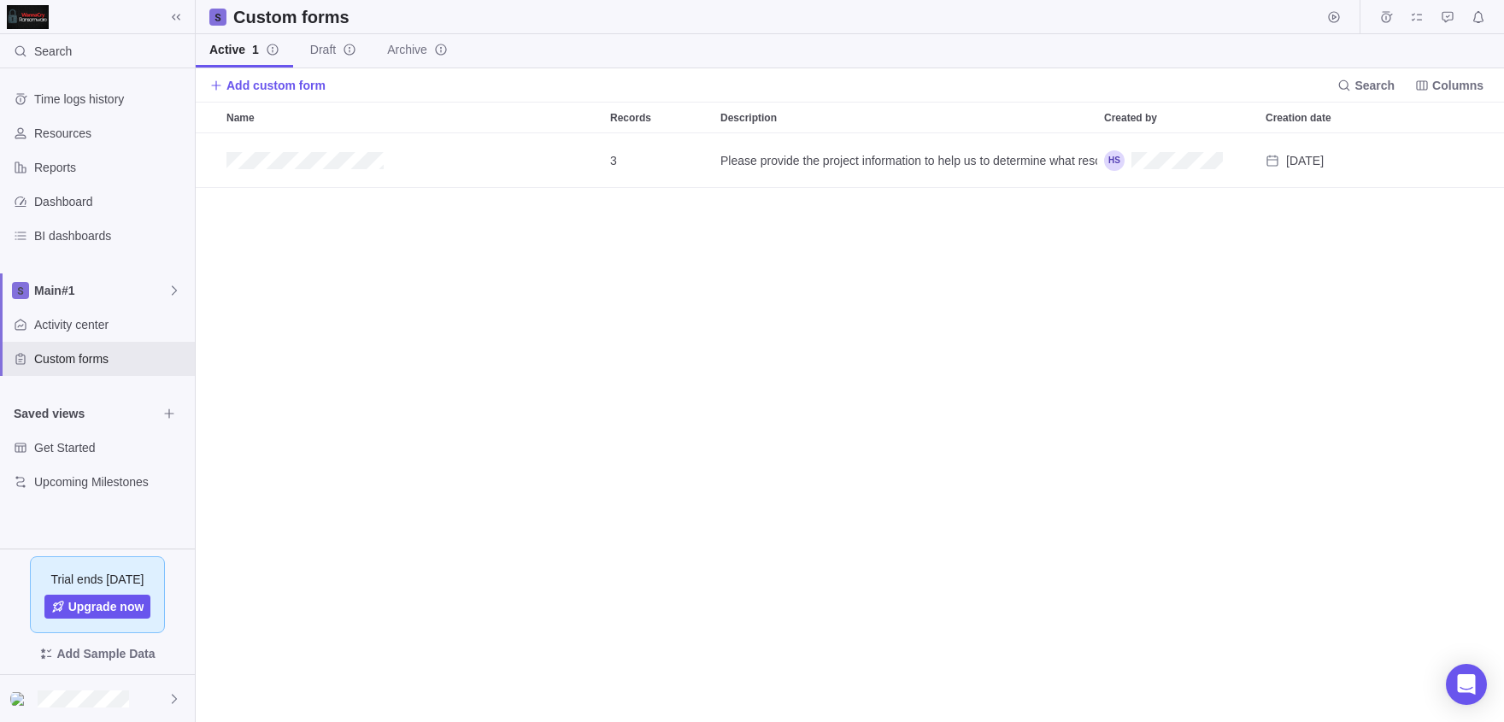
scroll to position [589, 1308]
click at [112, 452] on span "Get Started" at bounding box center [95, 447] width 123 height 17
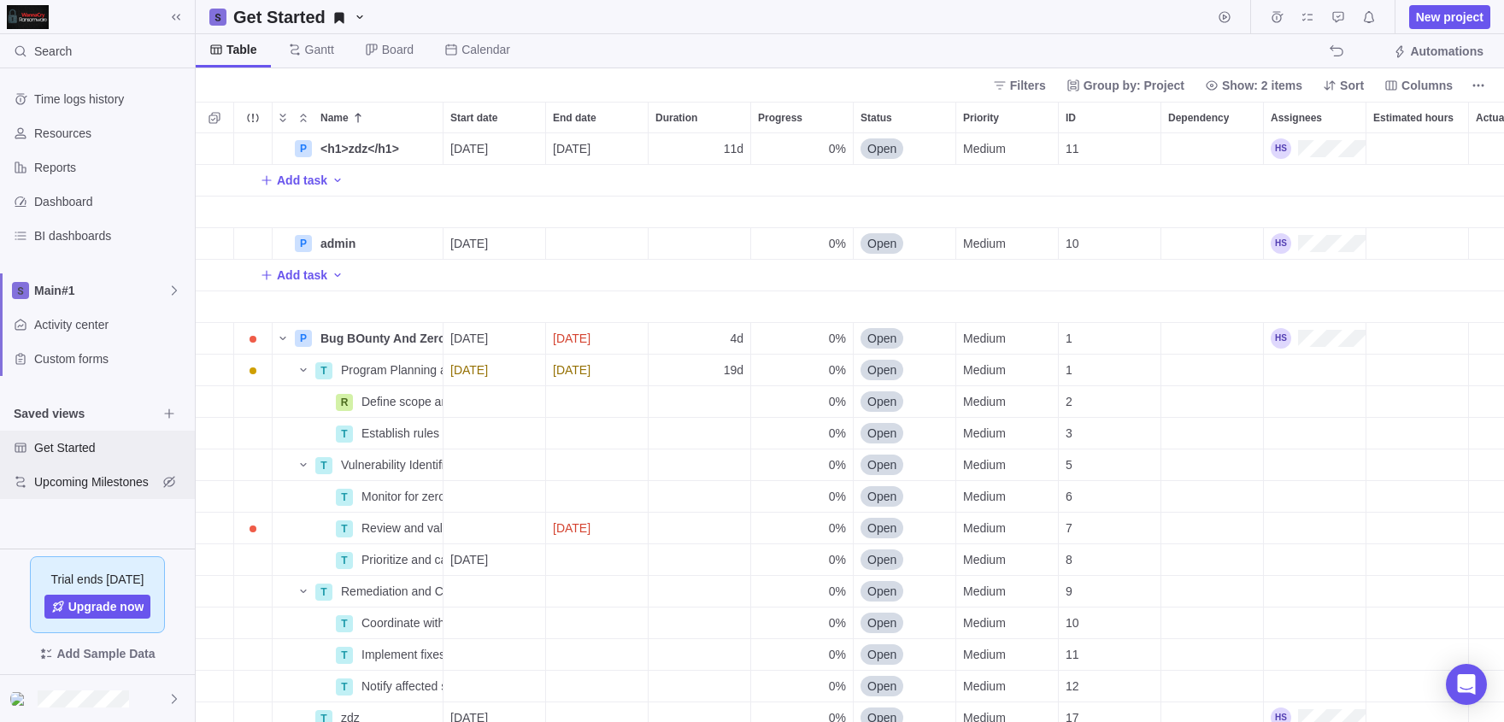
scroll to position [589, 1308]
click at [128, 686] on div at bounding box center [97, 698] width 195 height 47
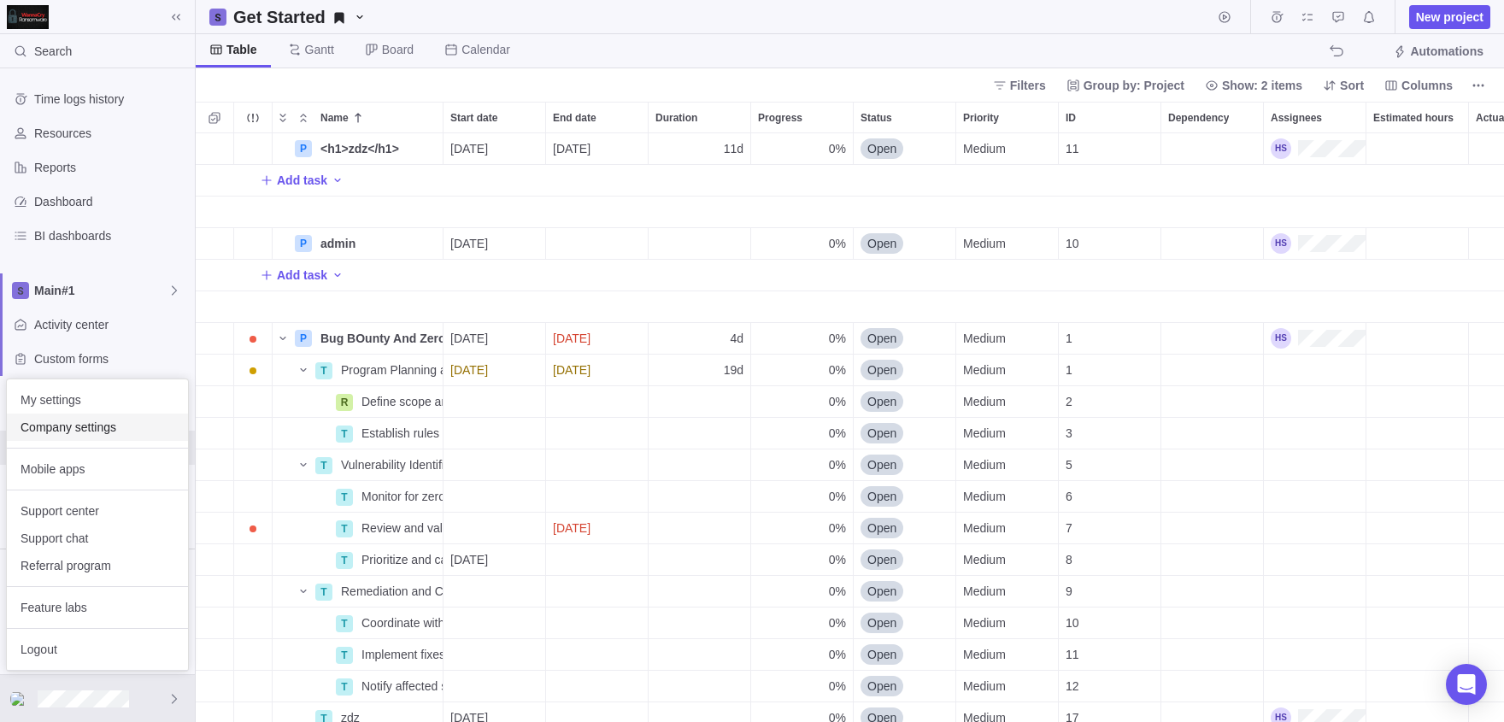
click at [58, 422] on span "Company settings" at bounding box center [98, 427] width 154 height 17
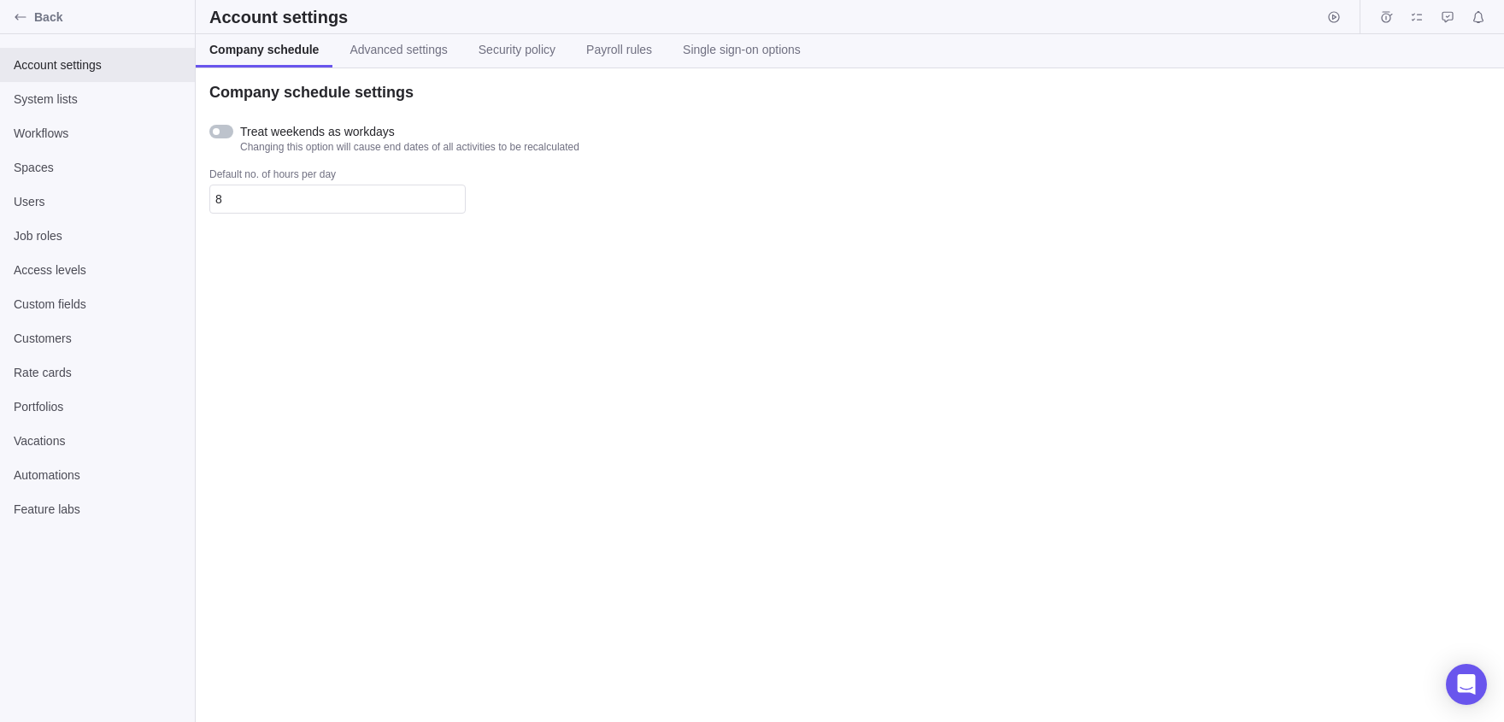
click at [675, 30] on div "Account settings" at bounding box center [850, 17] width 1308 height 34
click at [652, 43] on span "Payroll rules" at bounding box center [619, 49] width 66 height 17
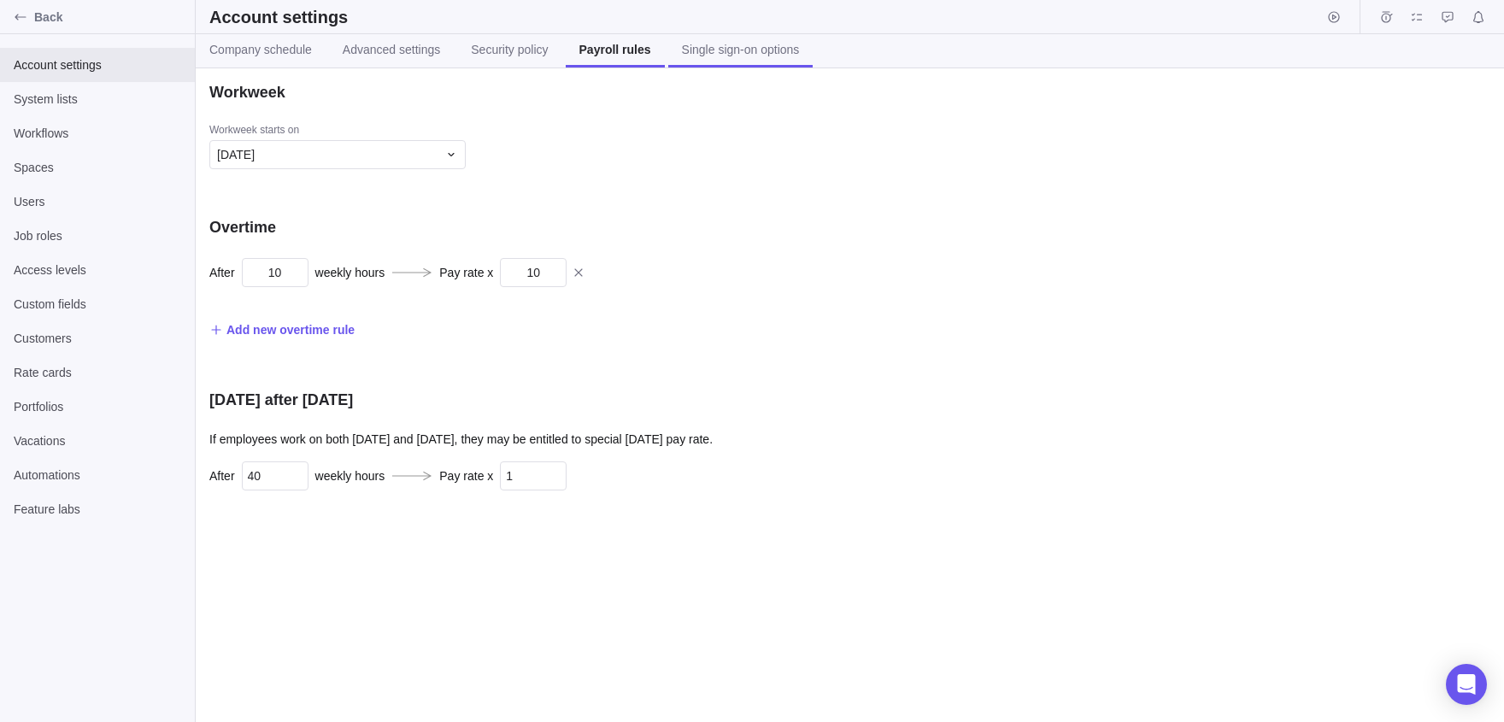
click at [810, 61] on link "Single sign-on options" at bounding box center [740, 50] width 145 height 33
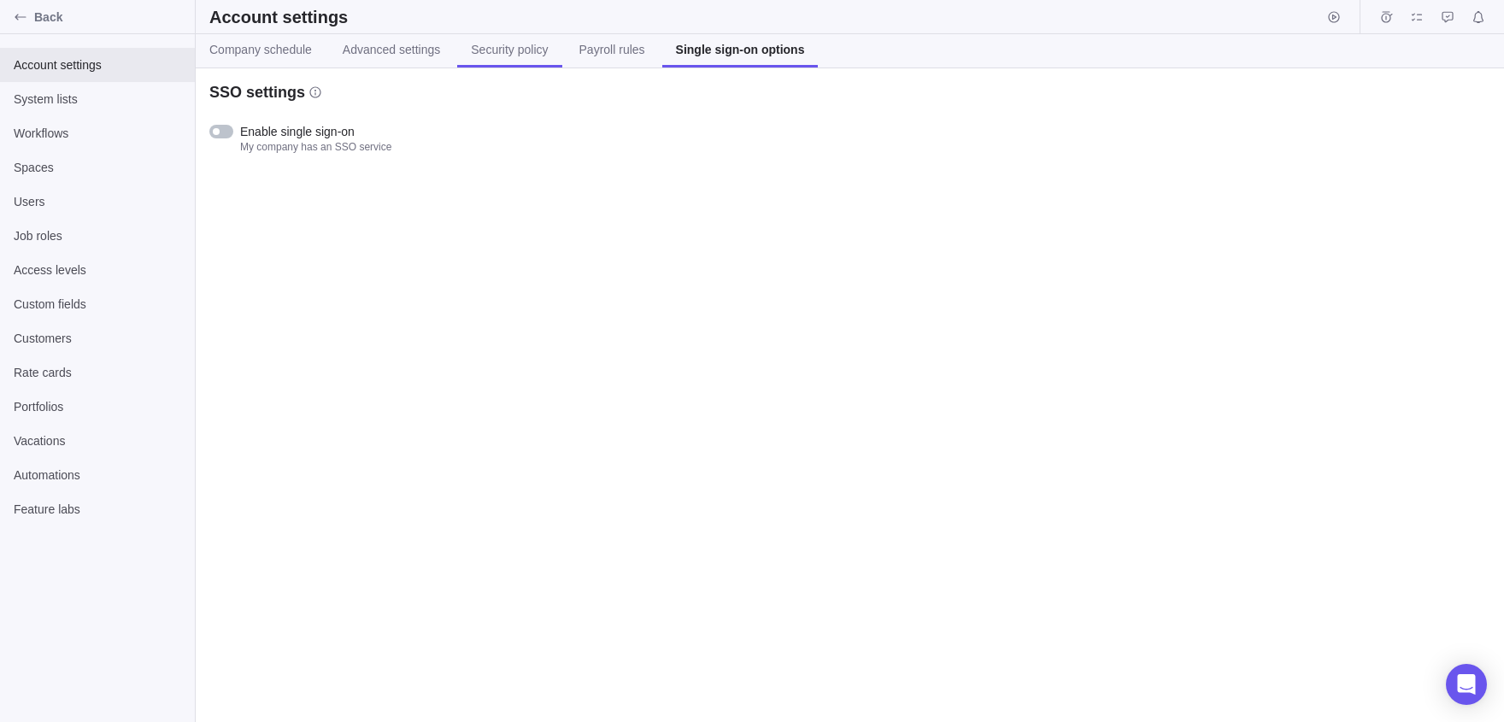
click at [484, 63] on link "Security policy" at bounding box center [509, 50] width 104 height 33
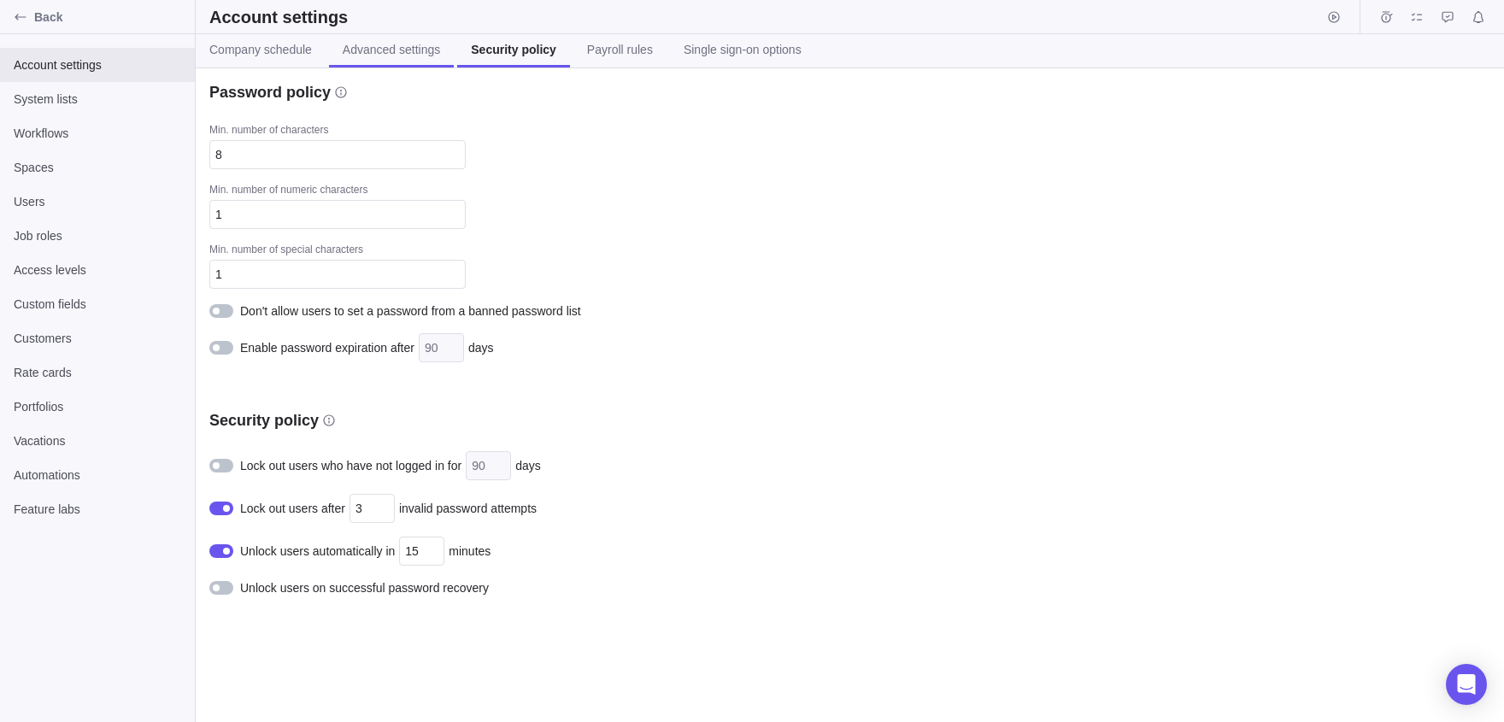
click at [428, 61] on link "Advanced settings" at bounding box center [391, 50] width 125 height 33
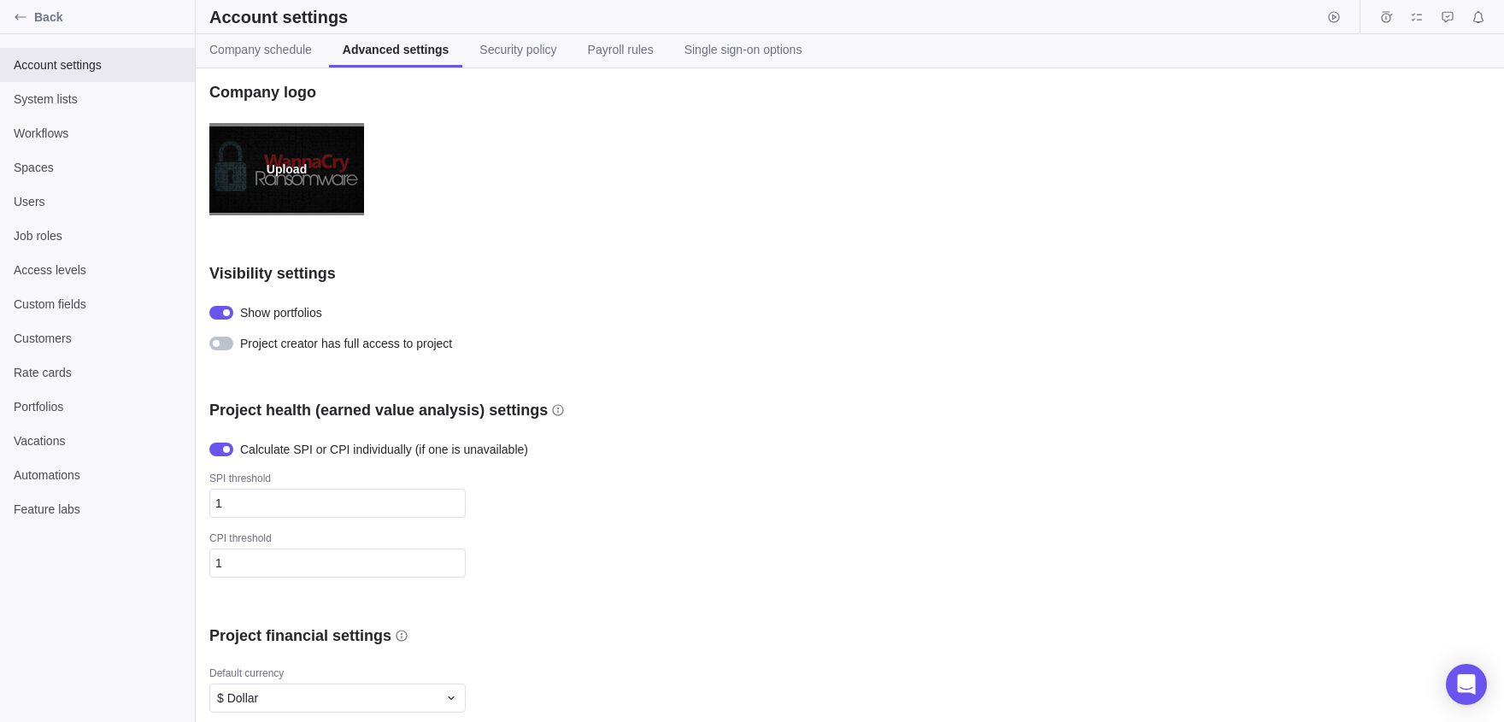
click at [291, 165] on label "Upload" at bounding box center [286, 169] width 155 height 92
click at [0, 0] on input "Upload" at bounding box center [0, 0] width 0 height 0
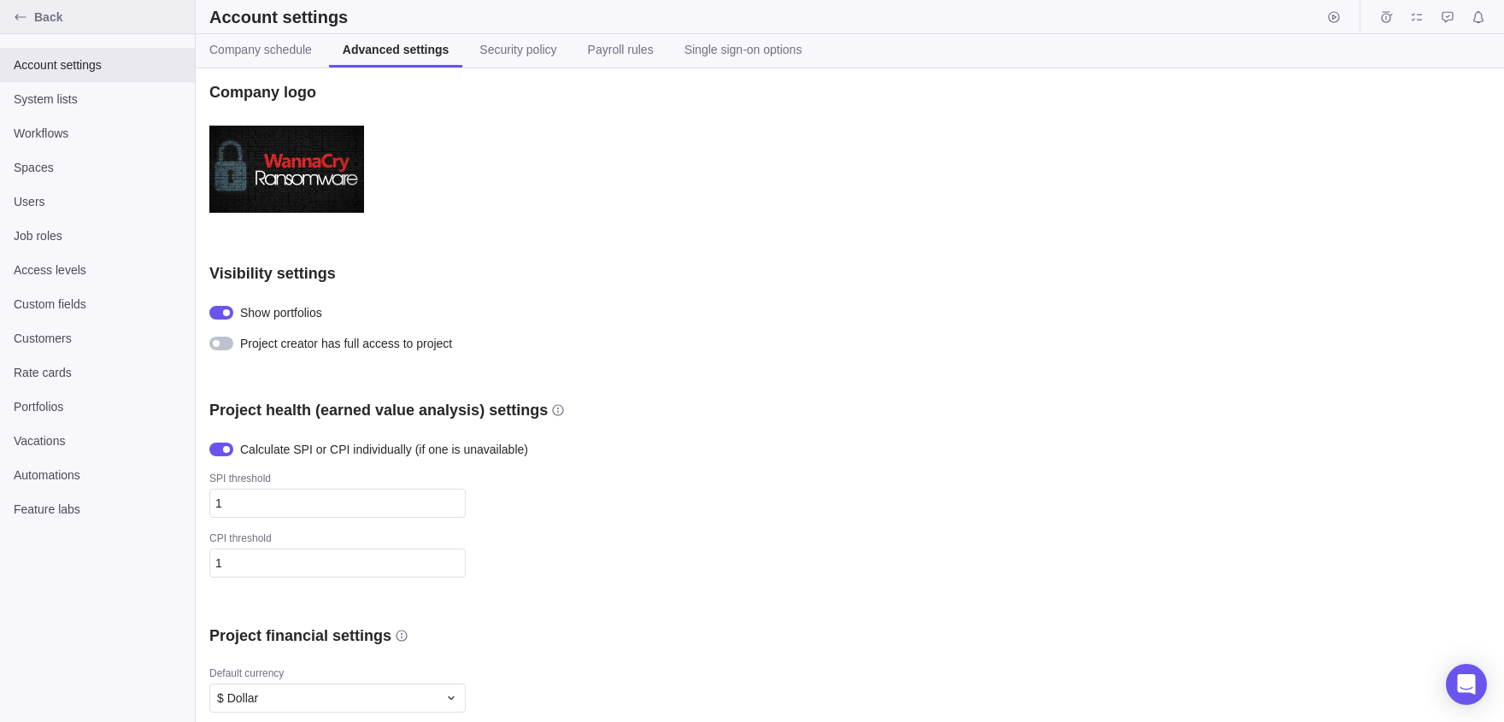
click at [21, 28] on div "Back" at bounding box center [20, 16] width 27 height 27
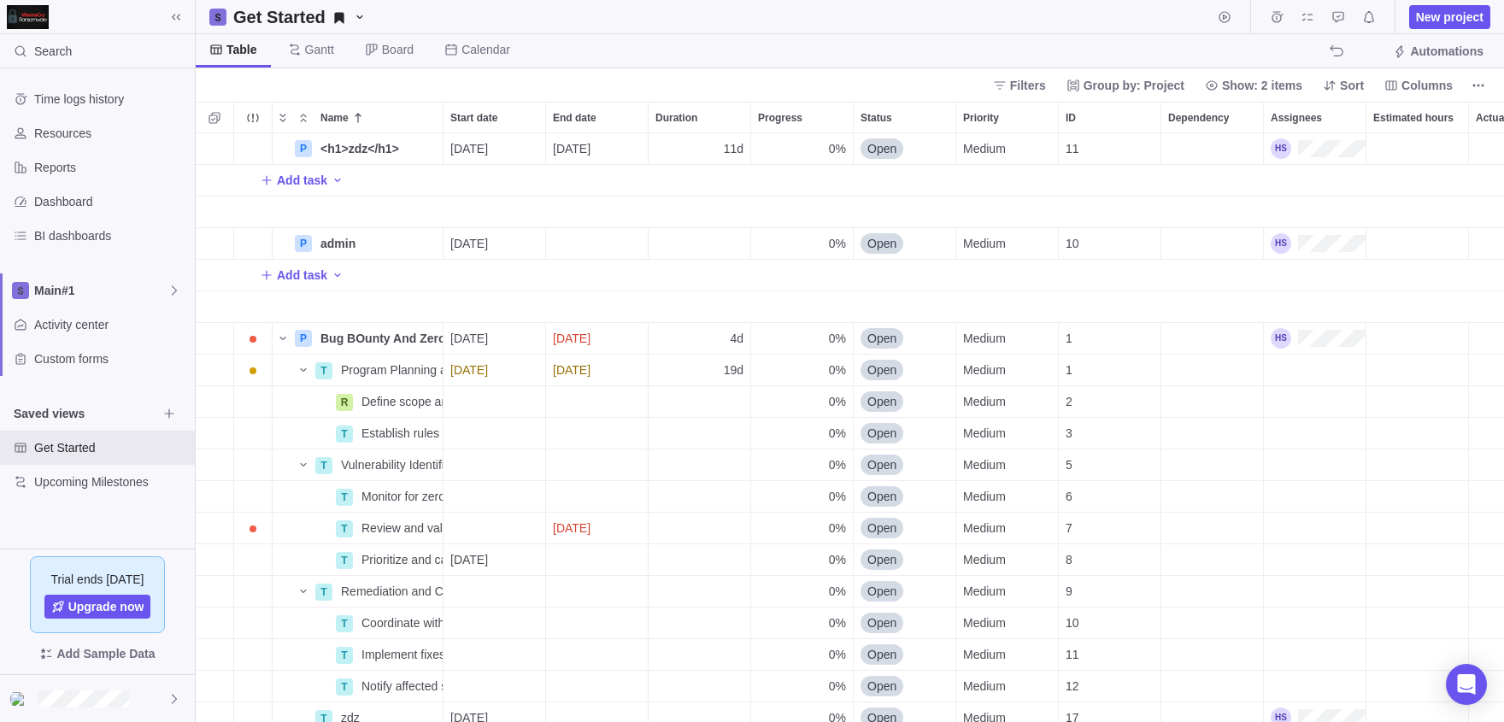
scroll to position [1, 1]
click at [285, 339] on icon "Name" at bounding box center [283, 339] width 14 height 14
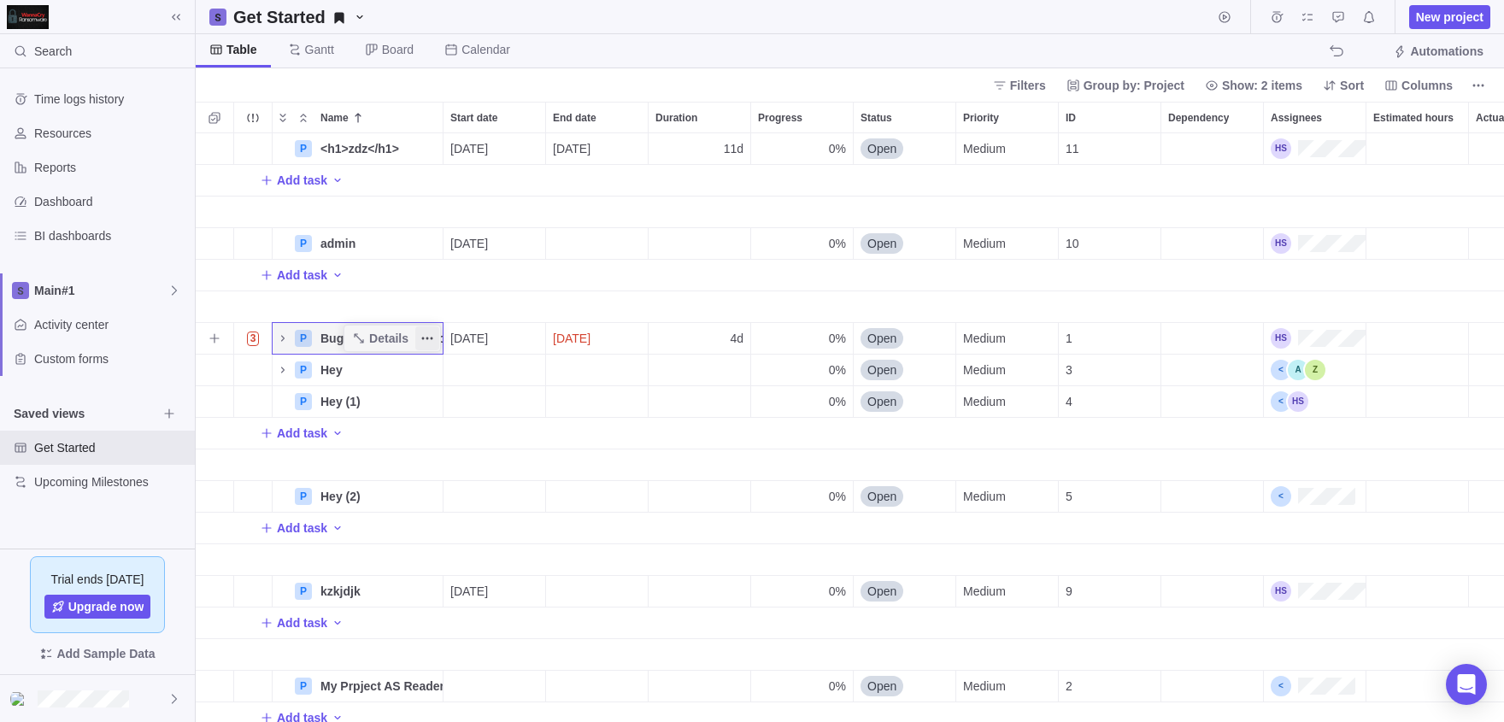
click at [433, 343] on icon "More actions" at bounding box center [427, 339] width 14 height 14
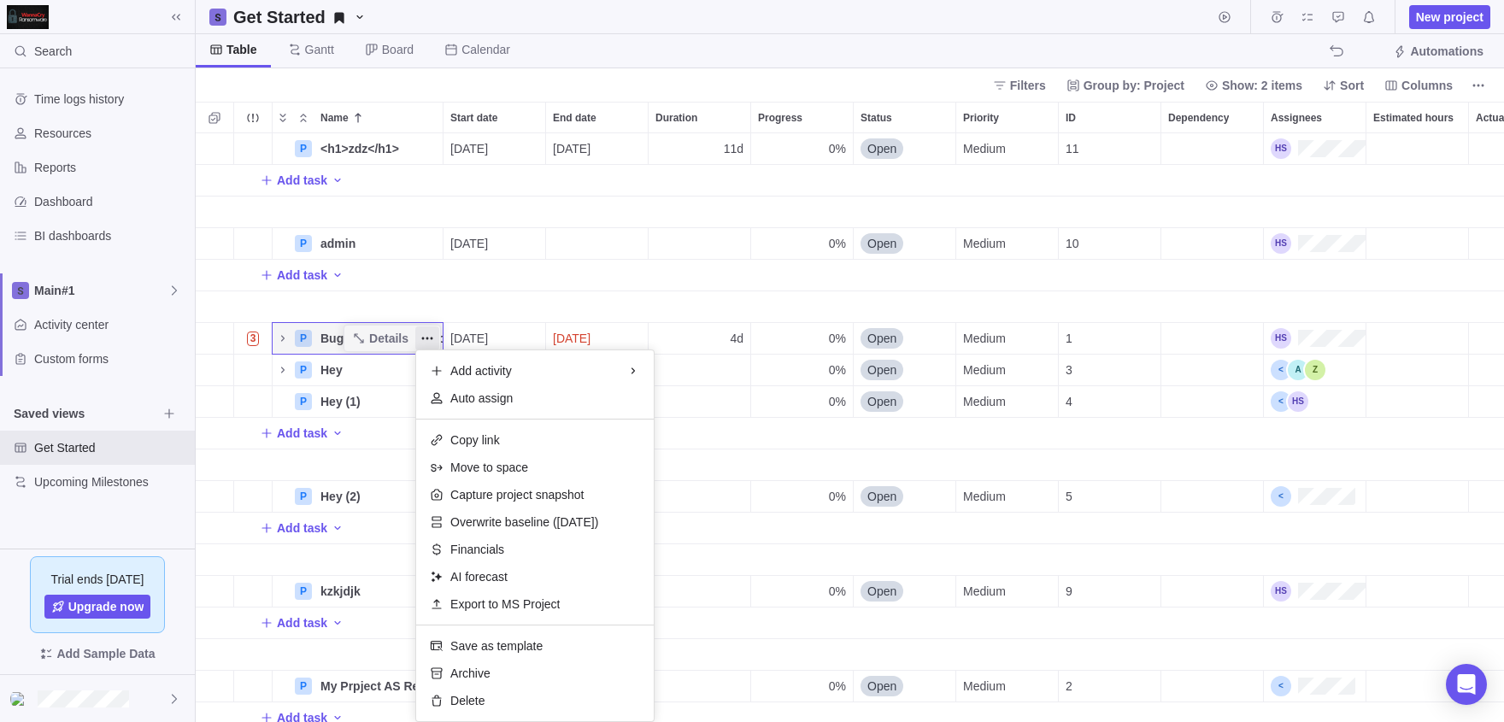
click at [349, 341] on div "P <h1>zdz</h1> Details [DATE] [DATE] 11d 0% Open Medium 11 Add task P admin Det…" at bounding box center [850, 427] width 1308 height 589
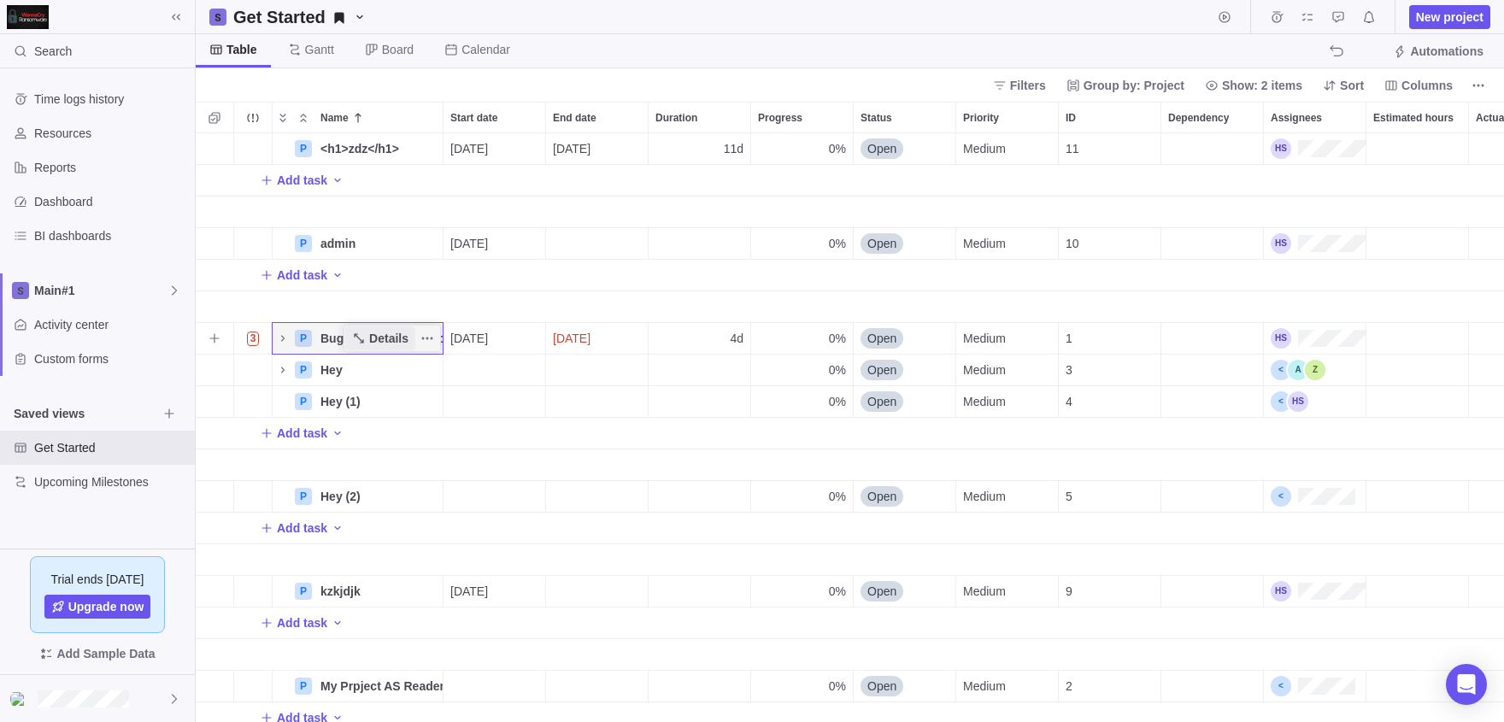
click at [372, 337] on span "Details" at bounding box center [388, 338] width 39 height 17
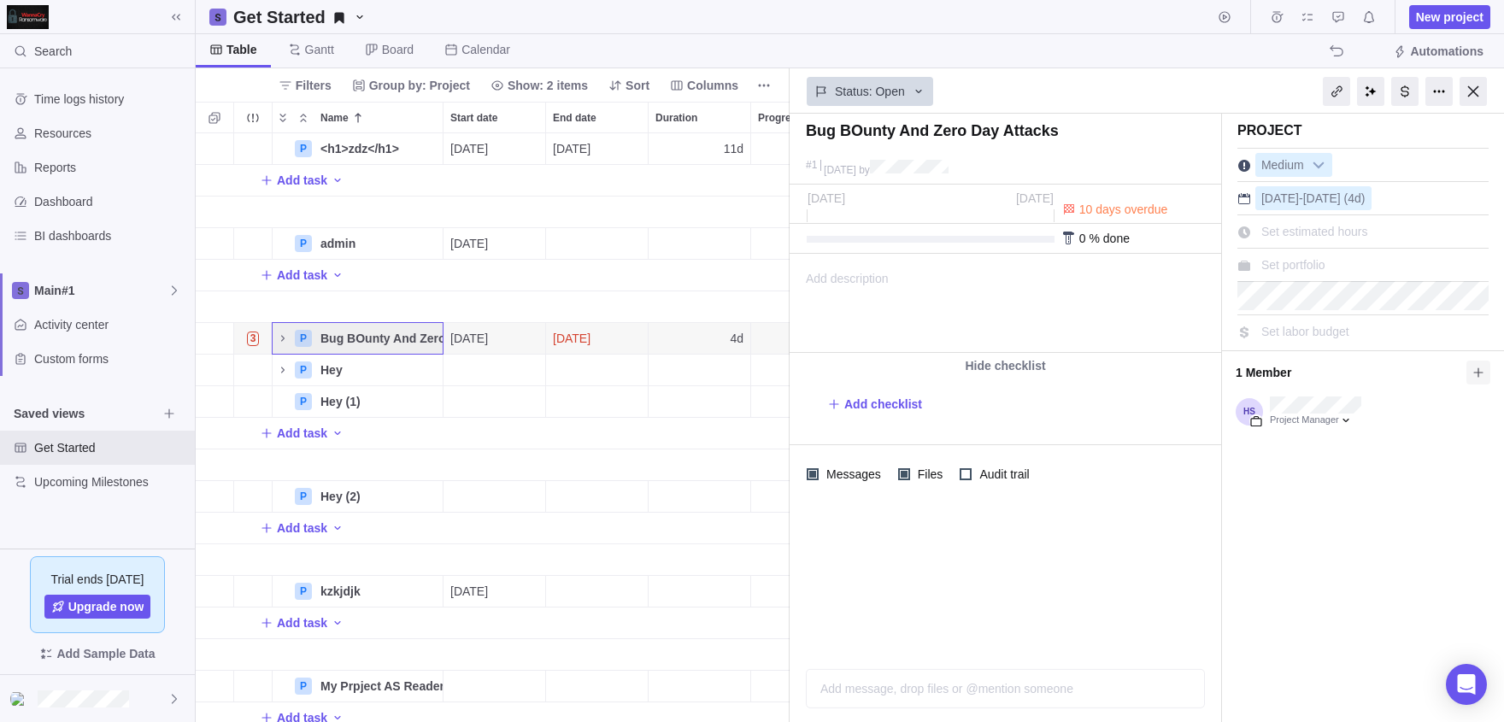
click at [1469, 367] on span at bounding box center [1478, 373] width 24 height 24
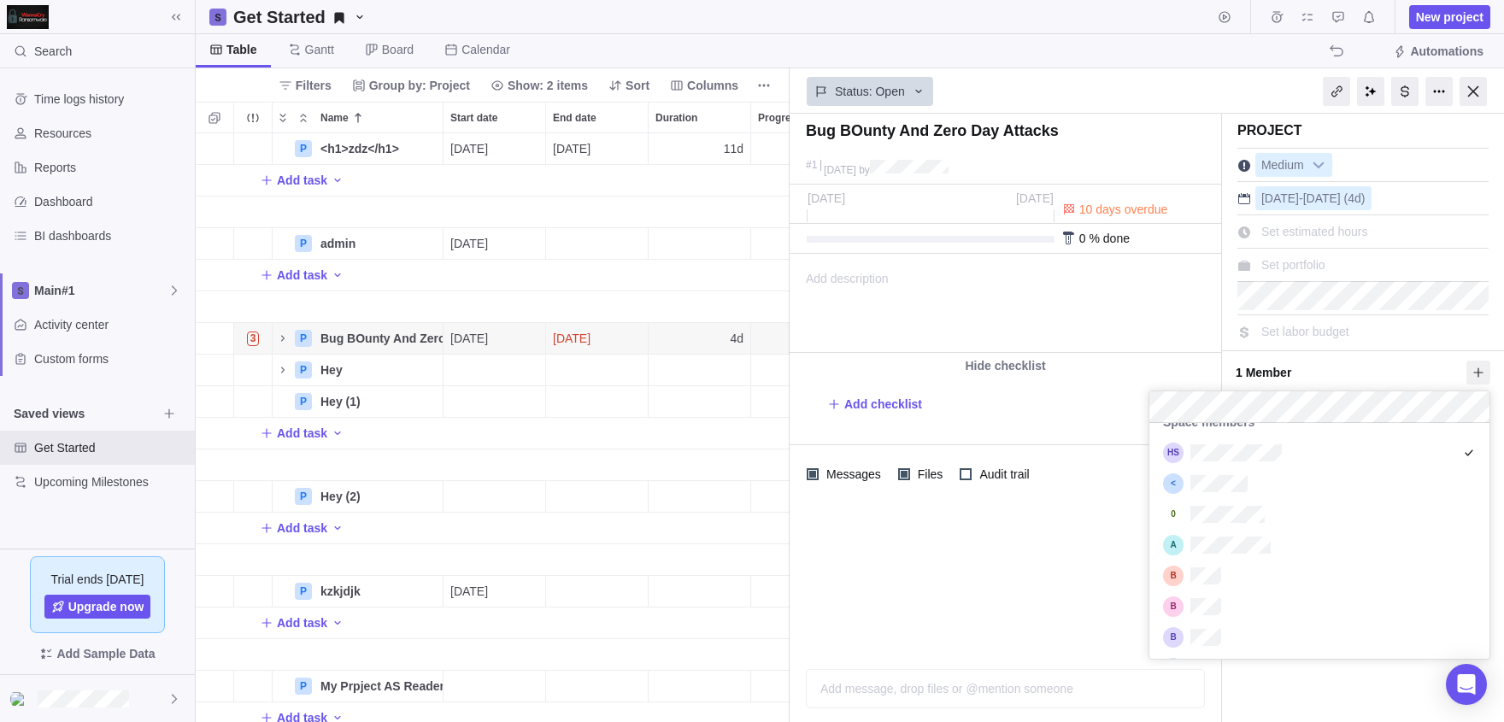
scroll to position [127, 0]
click at [1247, 556] on div "grid" at bounding box center [1319, 546] width 340 height 31
click at [1003, 641] on div "Bug BOunty And Zero Day Attacks #[DATE] by Project was completed on its planned…" at bounding box center [1146, 418] width 714 height 608
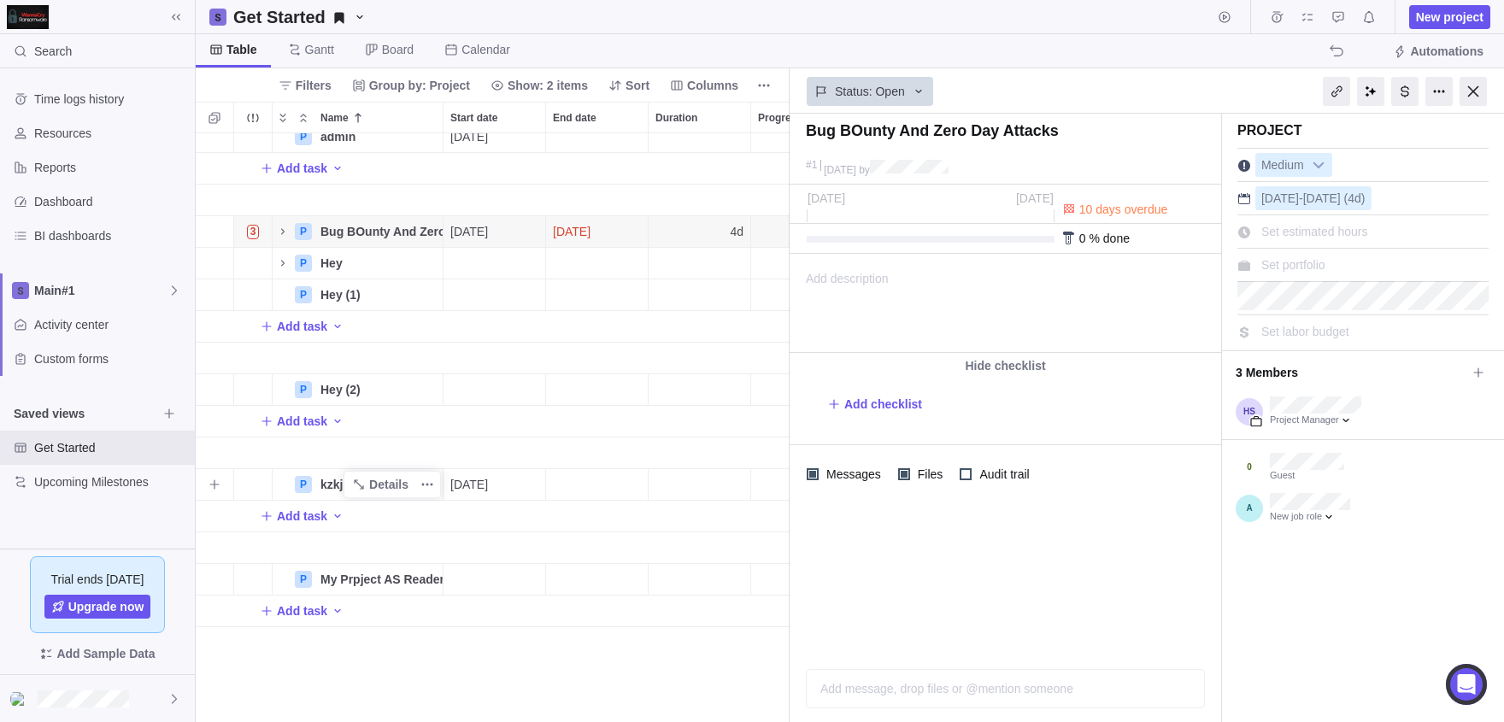
scroll to position [0, 0]
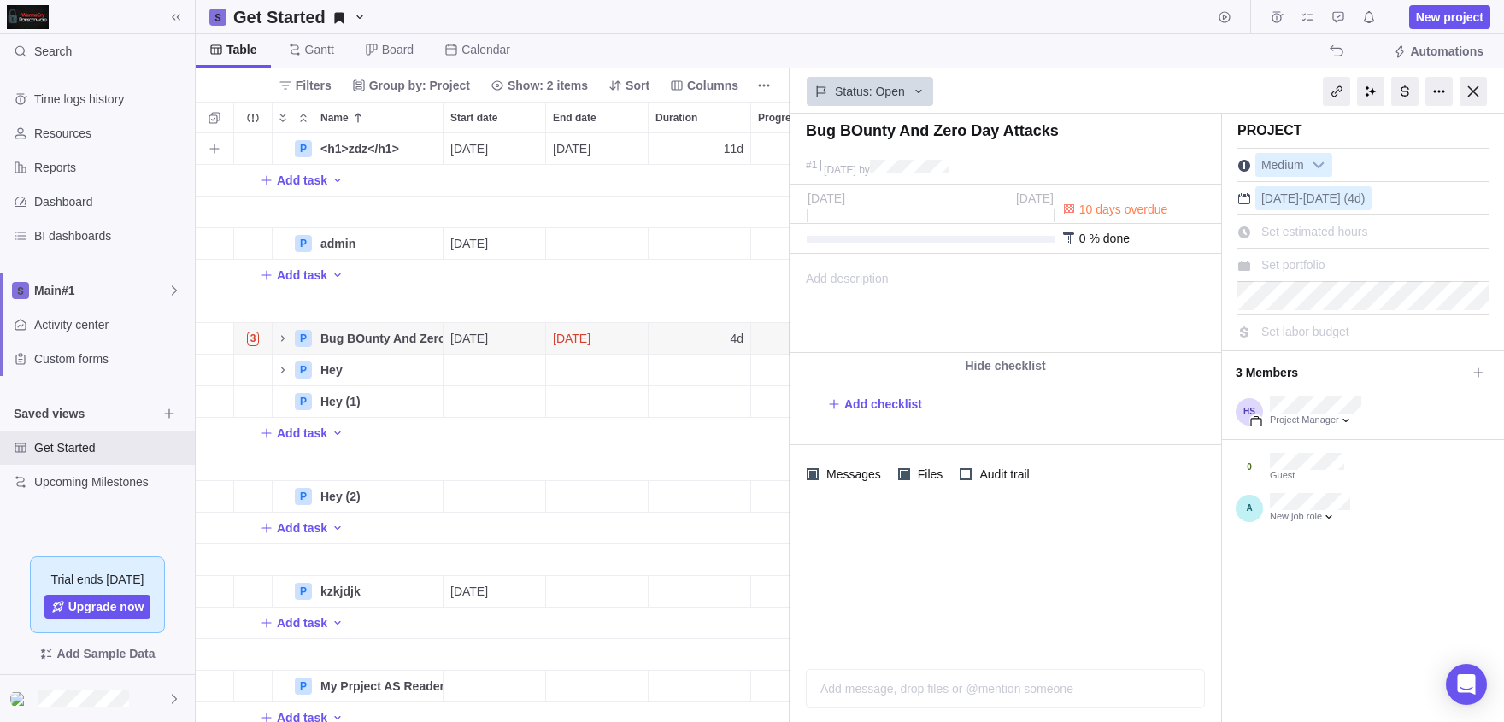
click at [261, 150] on div "Trouble indication" at bounding box center [253, 148] width 38 height 31
click at [353, 147] on icon "Name" at bounding box center [359, 149] width 14 height 14
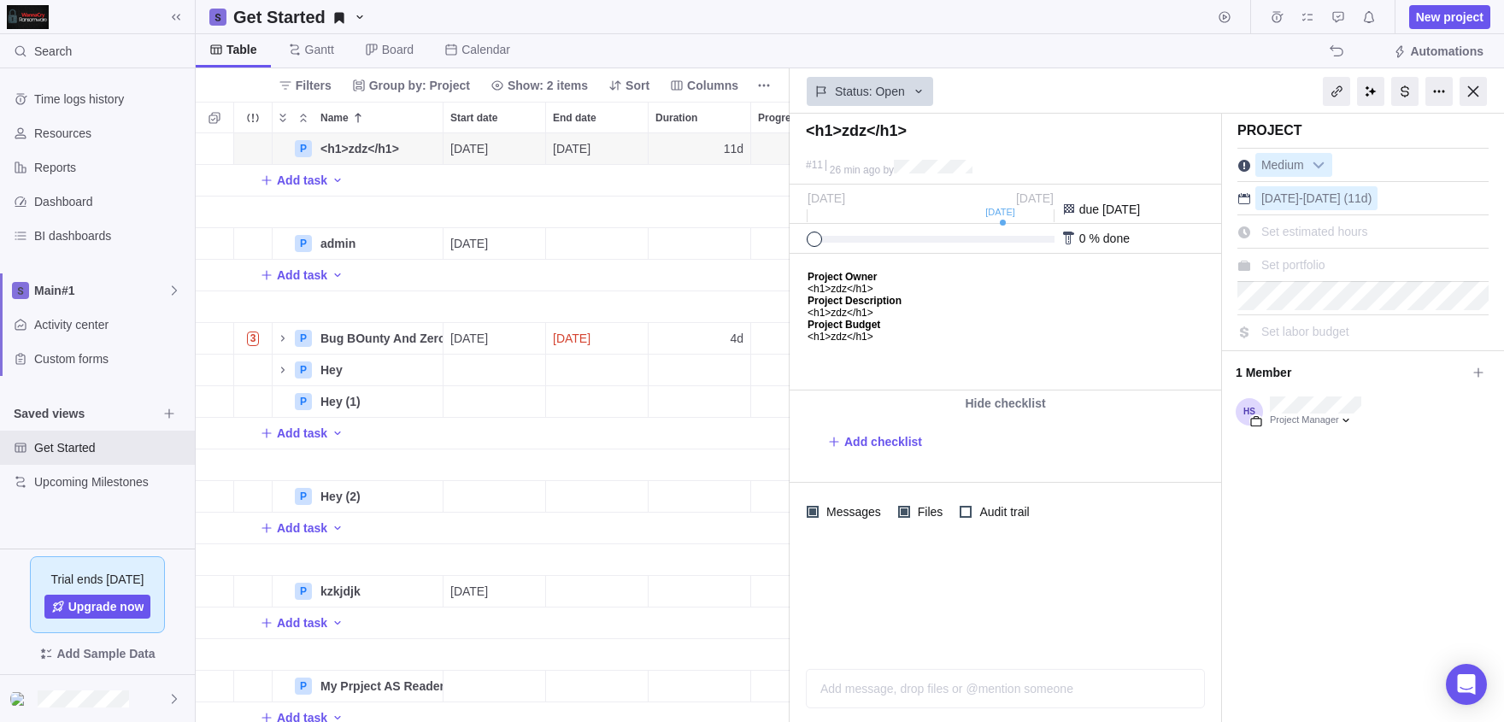
click at [1313, 437] on div "Project Medium [DATE] - [DATE] (11d) Set estimated hours Set portfolio Set labo…" at bounding box center [1363, 418] width 282 height 608
click at [1345, 420] on div at bounding box center [1311, 421] width 90 height 14
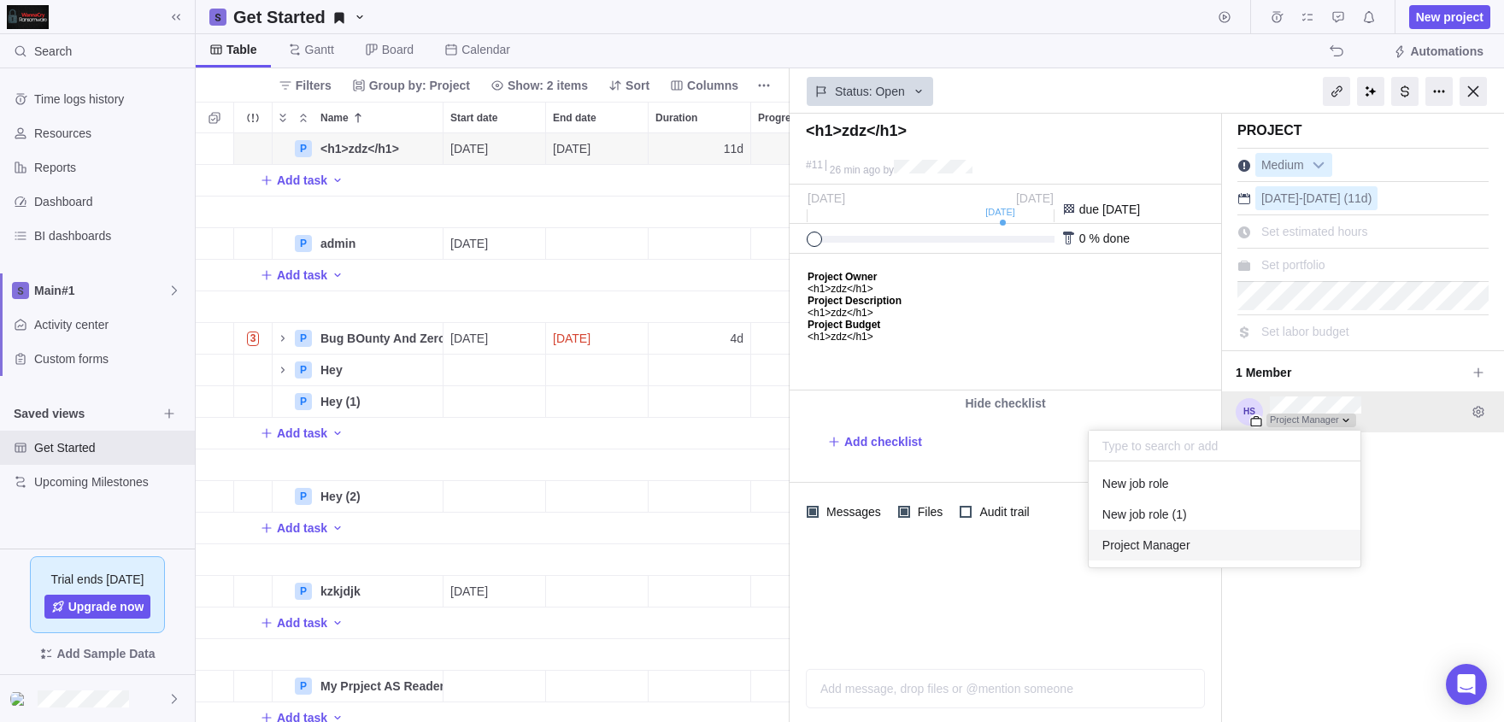
scroll to position [106, 272]
click at [1471, 425] on div "Project Manager" at bounding box center [1363, 411] width 282 height 41
click at [1480, 414] on icon "Edit access level and permissions" at bounding box center [1477, 411] width 11 height 11
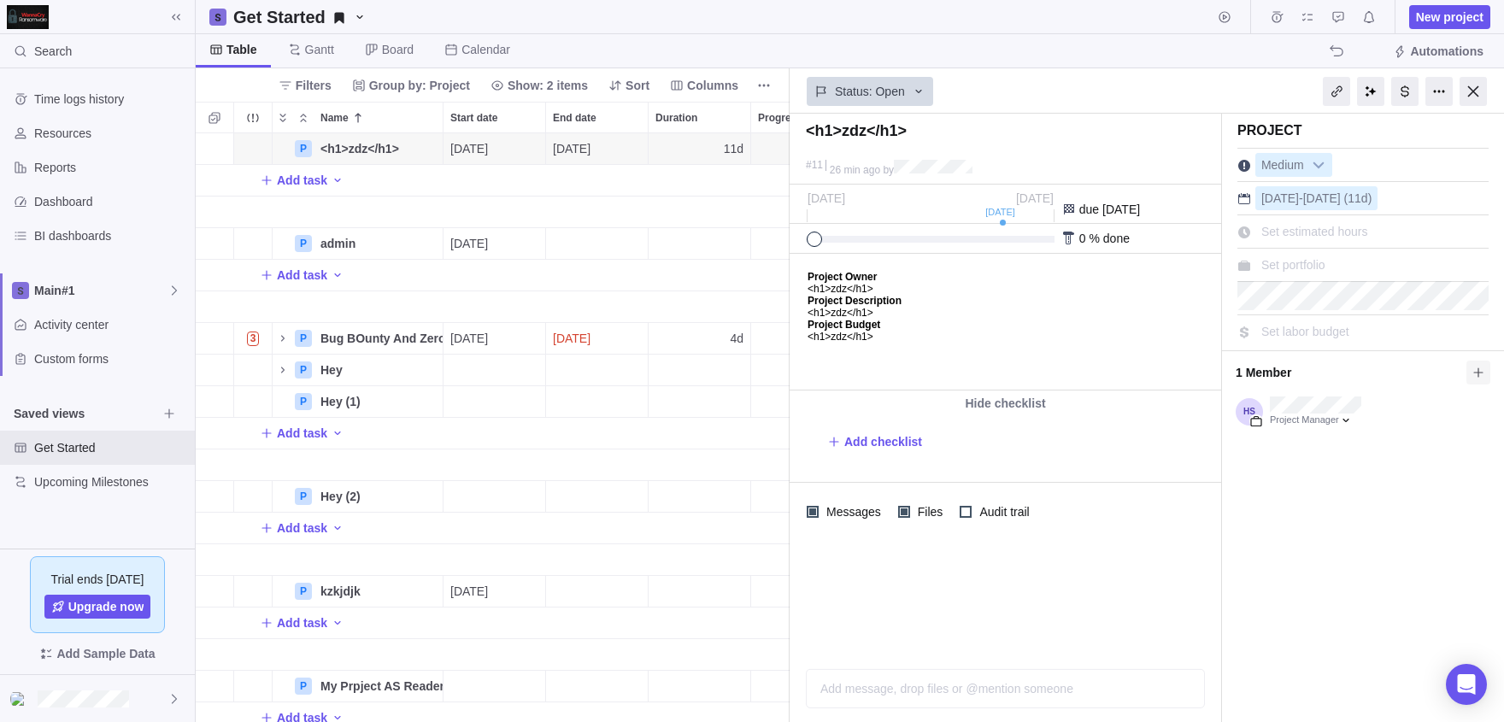
click at [1475, 372] on icon at bounding box center [1477, 371] width 9 height 9
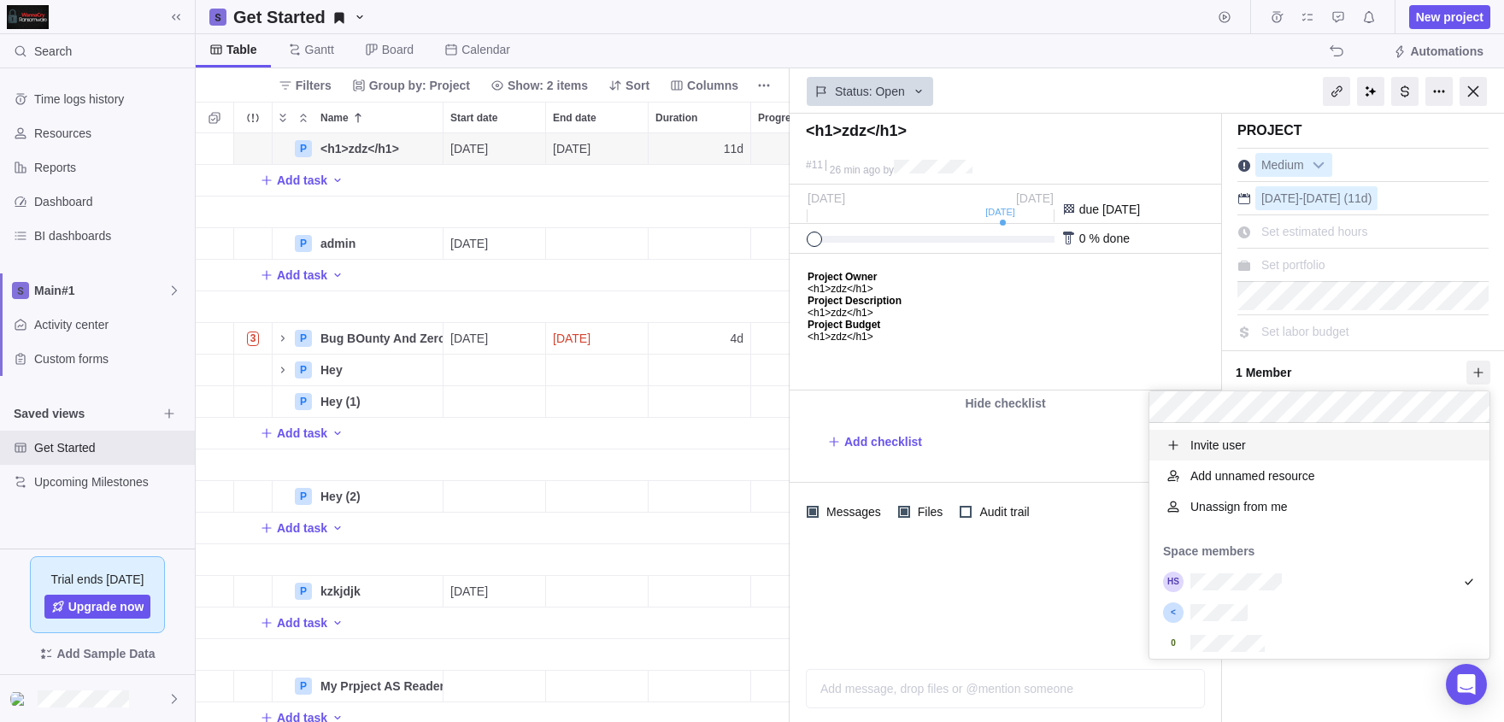
scroll to position [236, 341]
click at [1261, 607] on div "grid" at bounding box center [1319, 612] width 340 height 31
click at [983, 578] on div "<h1>zdz</h1> #11 26 min ago by Project was completed on its planned end date [D…" at bounding box center [1146, 418] width 714 height 608
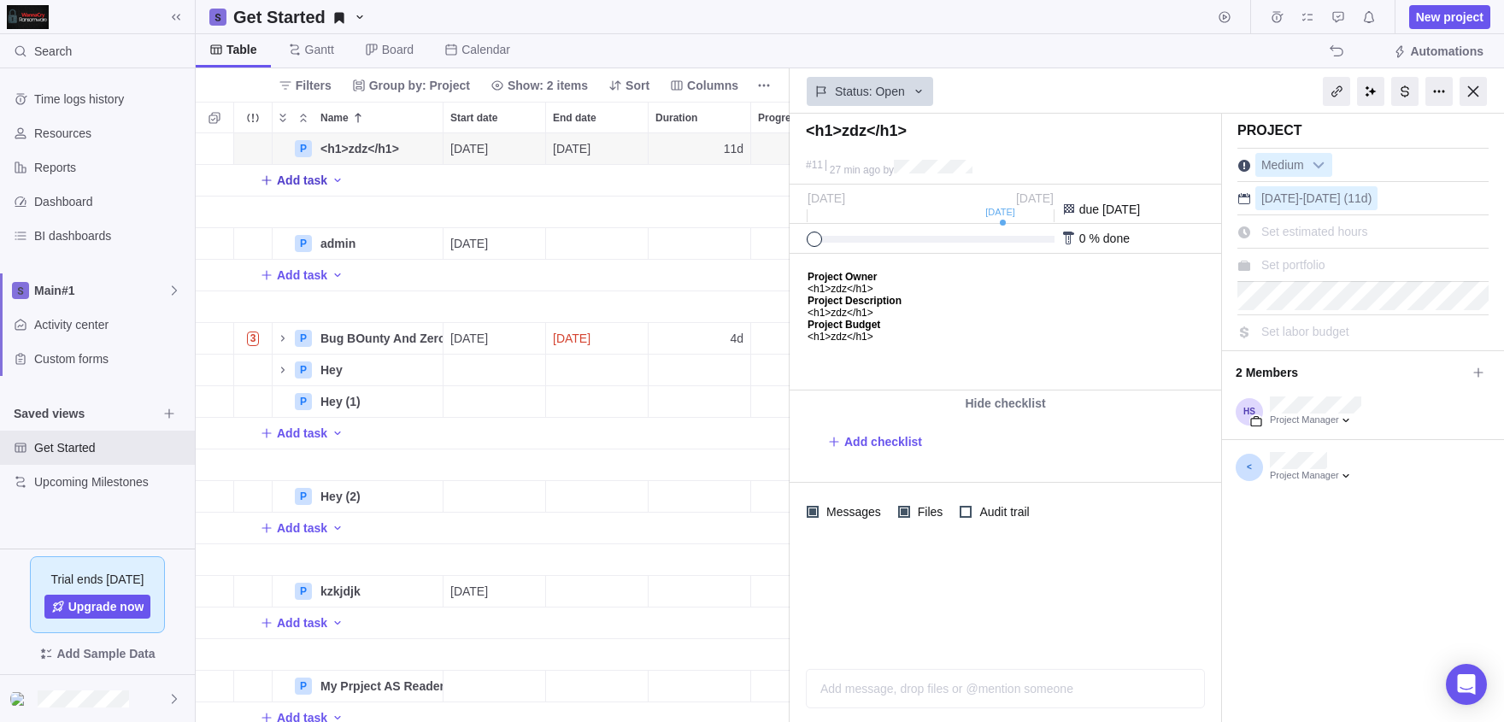
click at [295, 187] on span "Add task" at bounding box center [302, 180] width 50 height 17
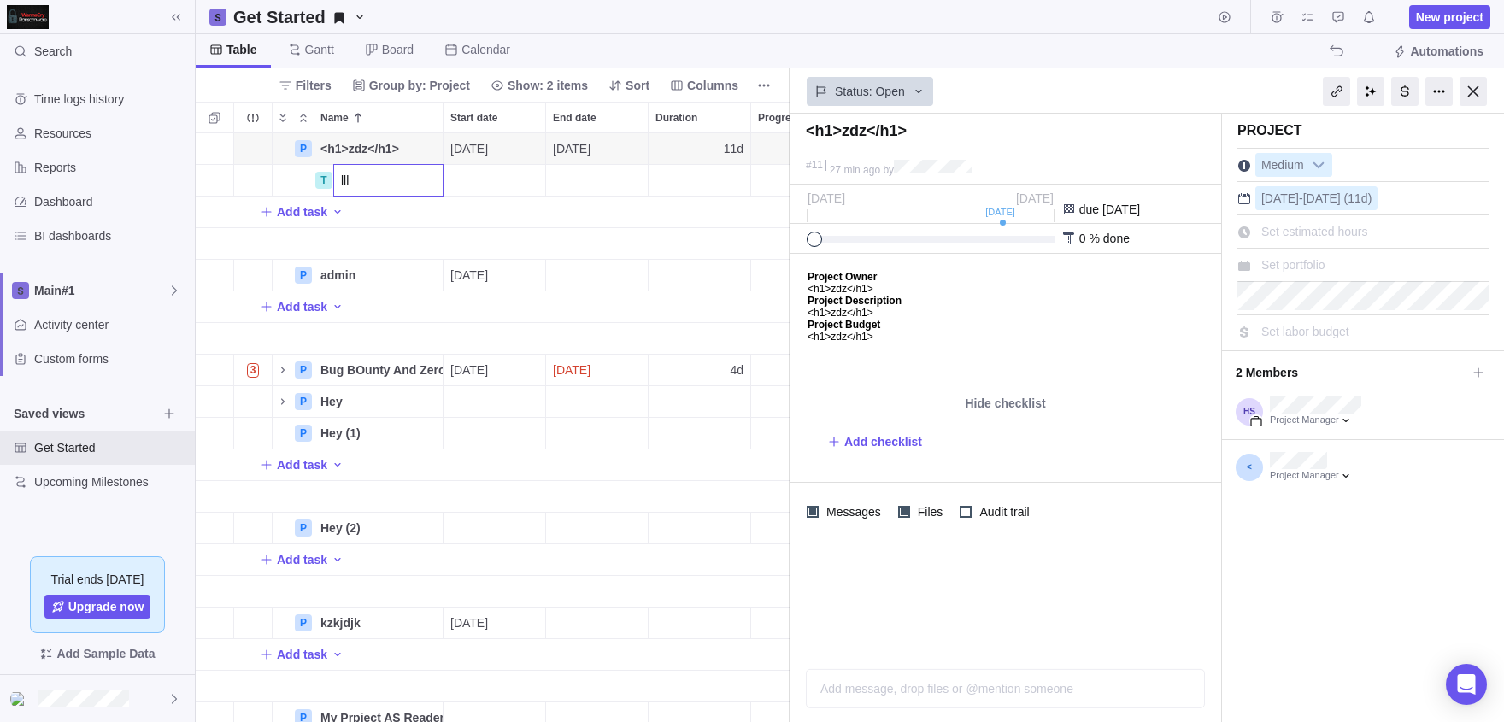
type input "llll"
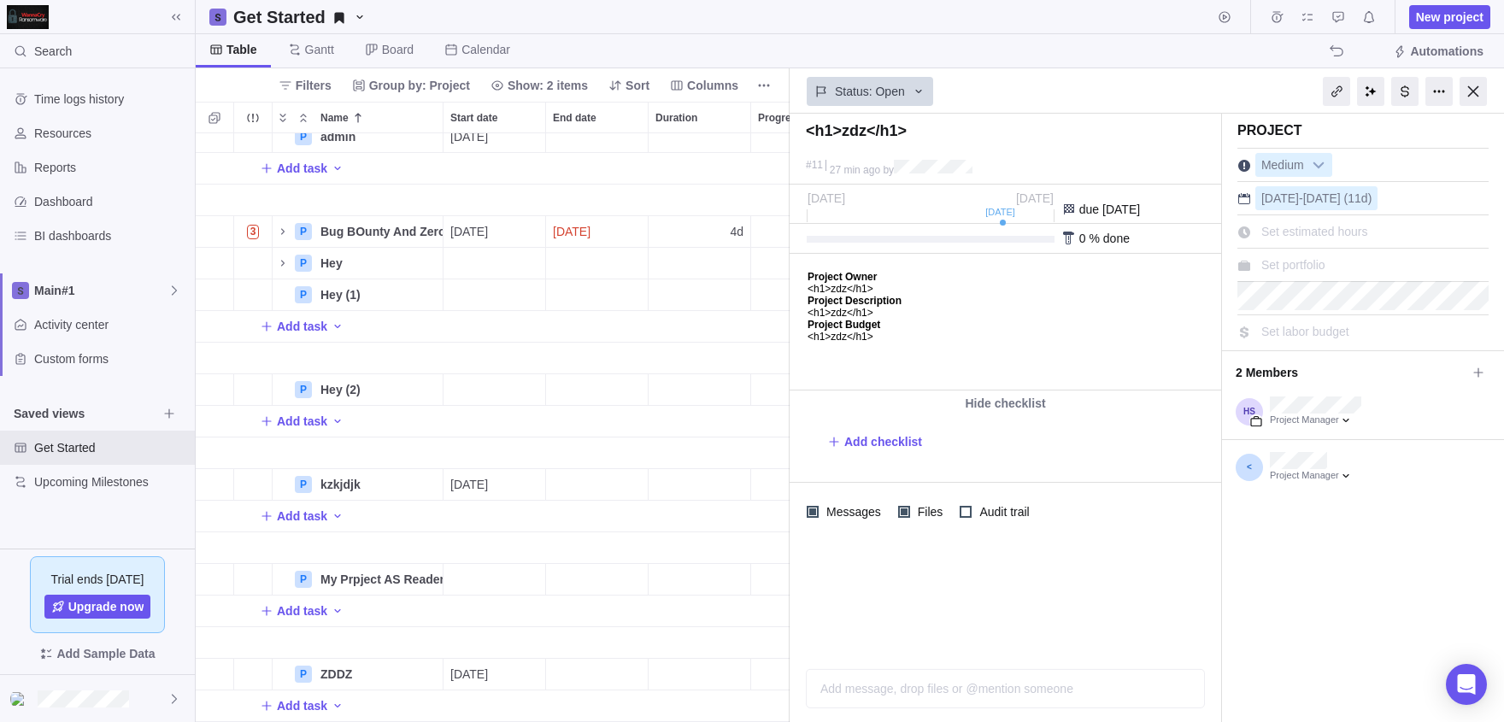
scroll to position [0, 0]
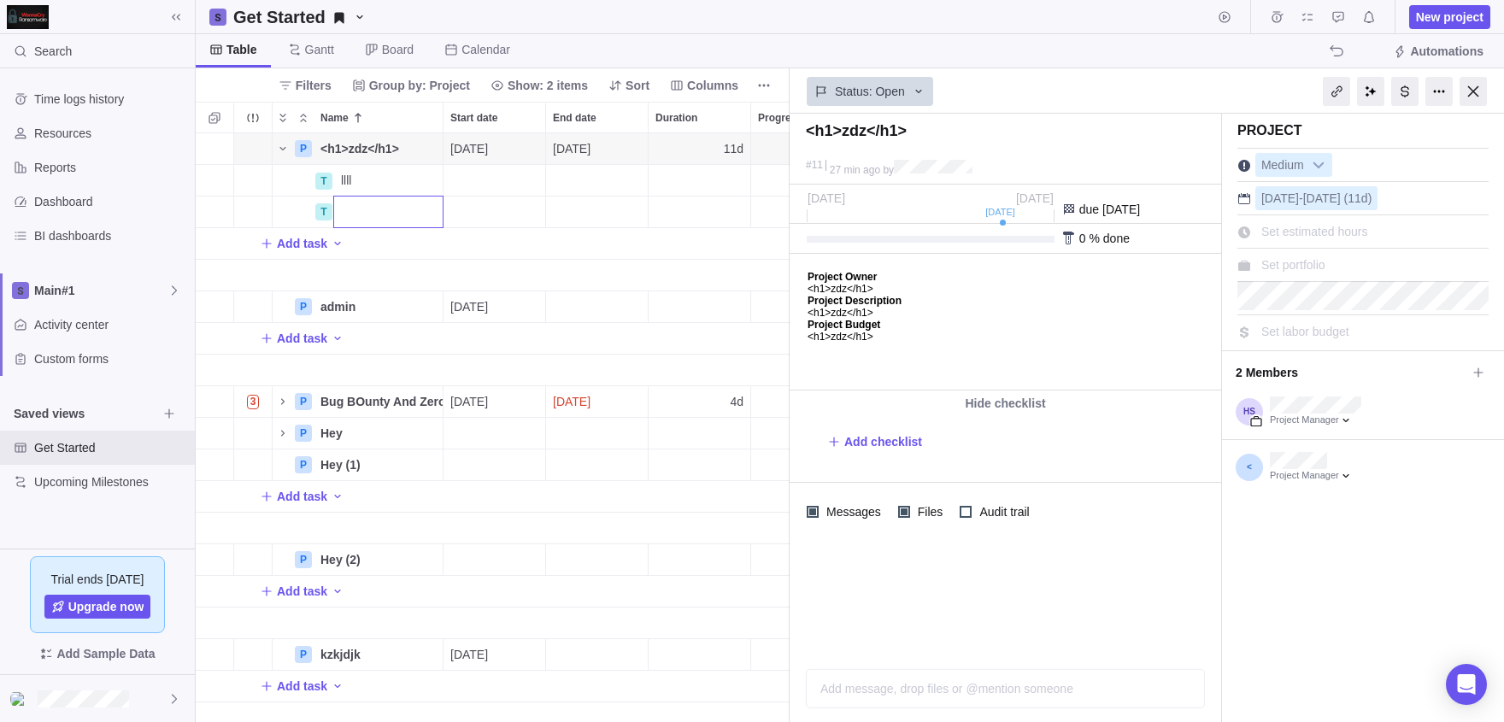
click at [1441, 90] on body "Search Time logs history Resources Reports Dashboard BI dashboards Main#1 Activ…" at bounding box center [752, 361] width 1504 height 722
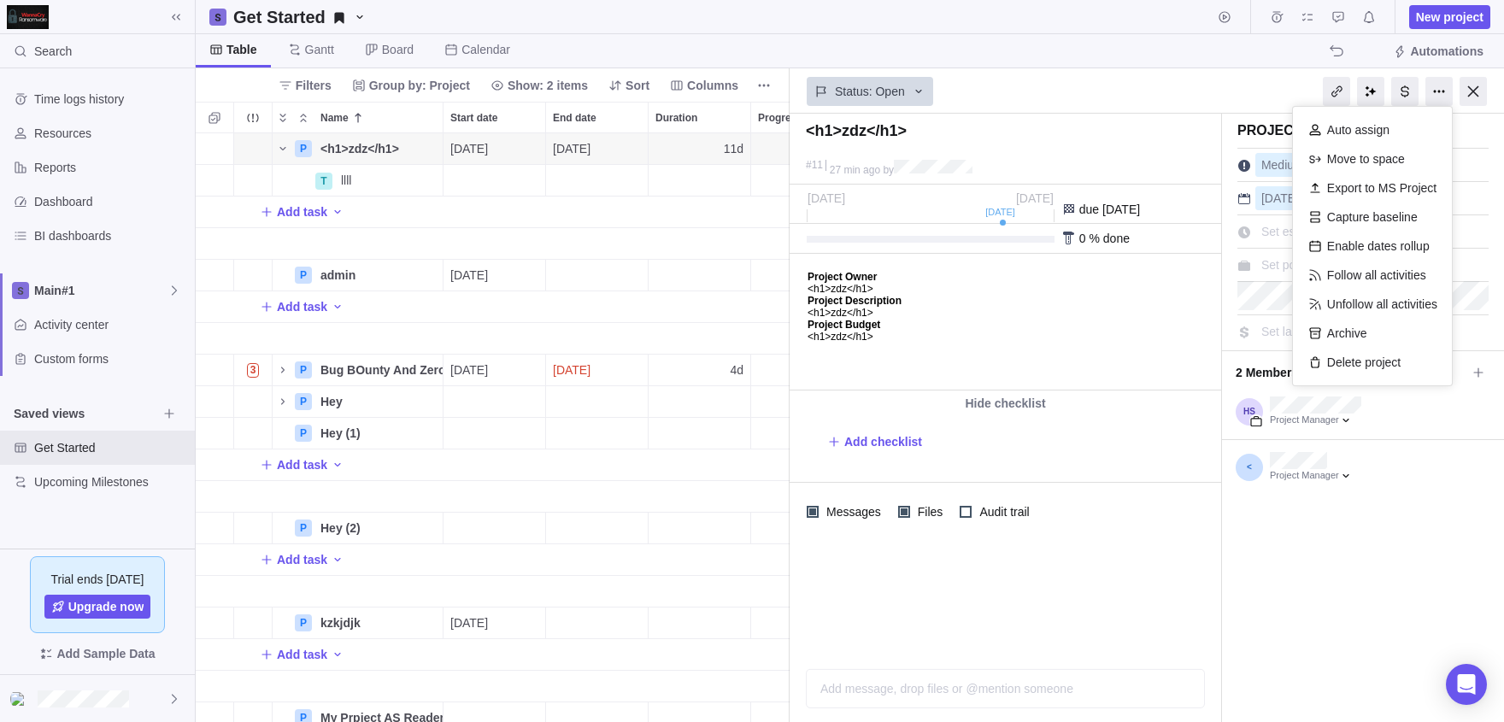
click at [1441, 90] on div at bounding box center [1438, 91] width 27 height 29
click at [1352, 353] on div "Delete project" at bounding box center [1372, 362] width 142 height 29
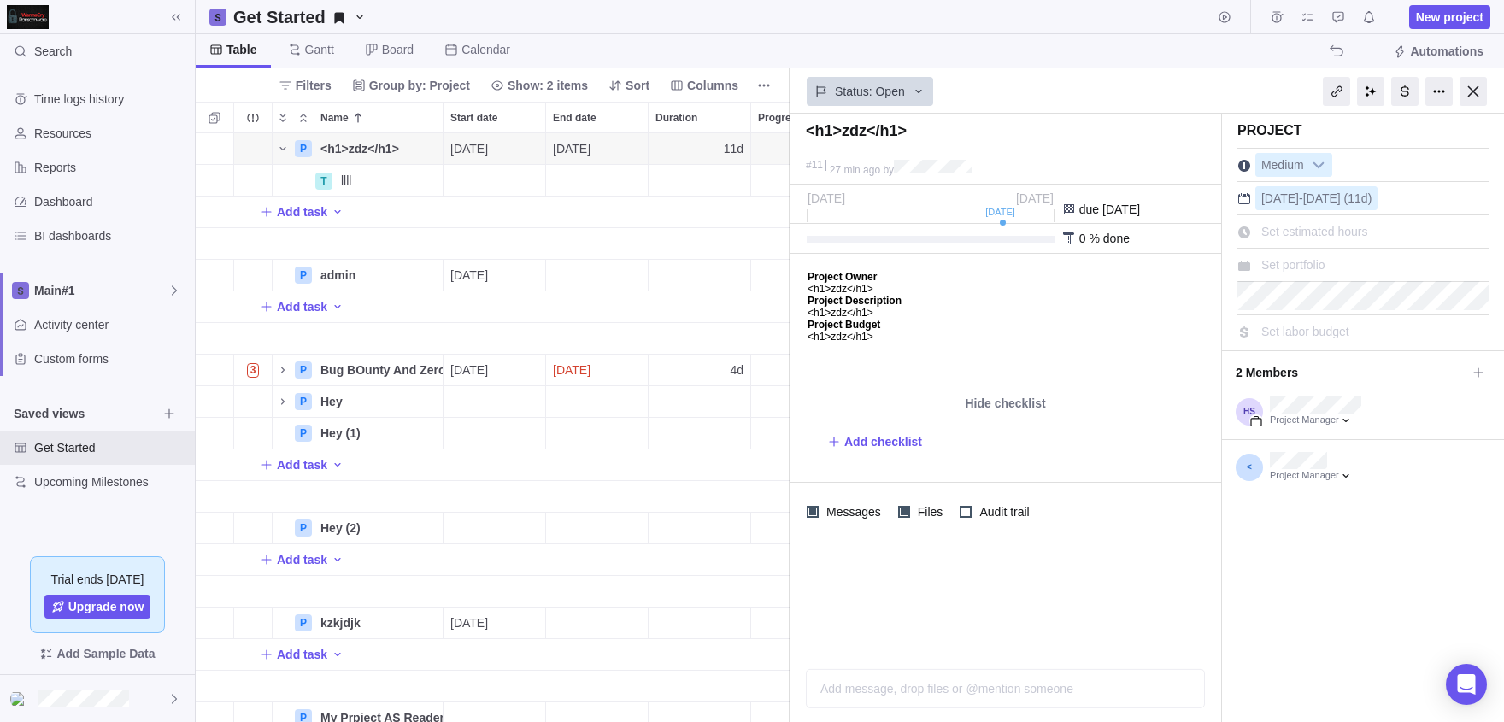
click at [1282, 502] on div "Project Medium [DATE] - [DATE] (11d) Set estimated hours Set portfolio Set labo…" at bounding box center [1363, 418] width 282 height 608
click at [259, 377] on span "3" at bounding box center [253, 370] width 26 height 24
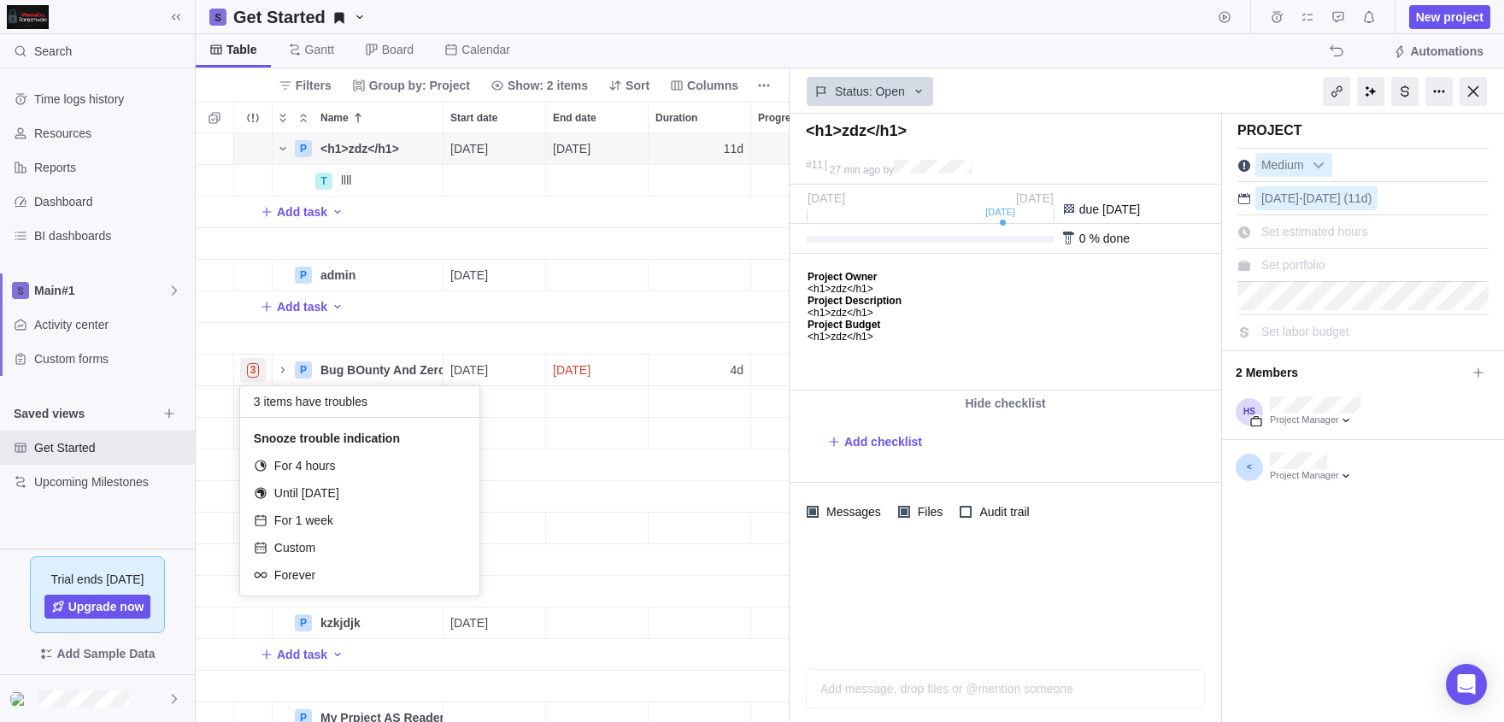
click at [365, 372] on div "P <h1>zdz</h1> Details [DATE] [DATE] 11d 0% Open Medium 11 T llll Details 0% Op…" at bounding box center [493, 427] width 594 height 589
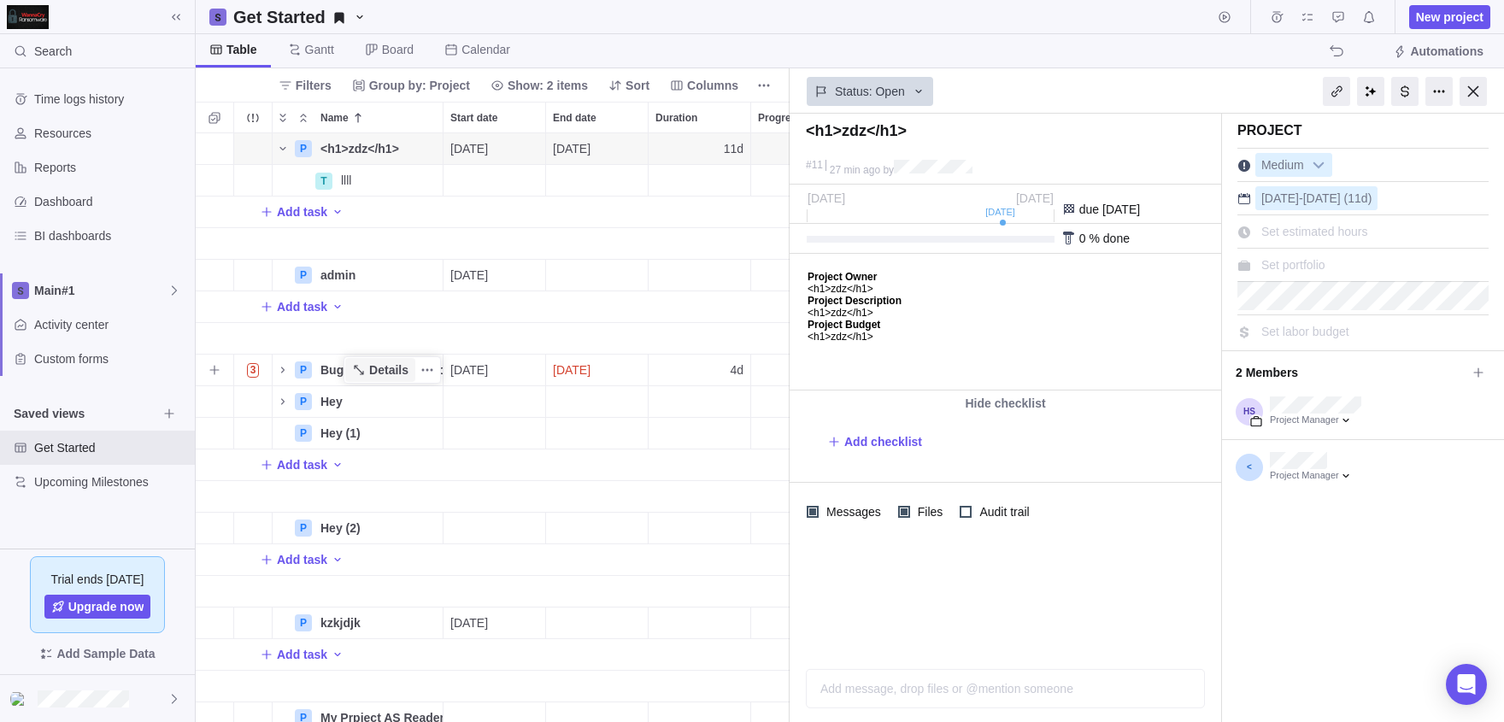
click at [407, 361] on span "Details" at bounding box center [380, 370] width 70 height 24
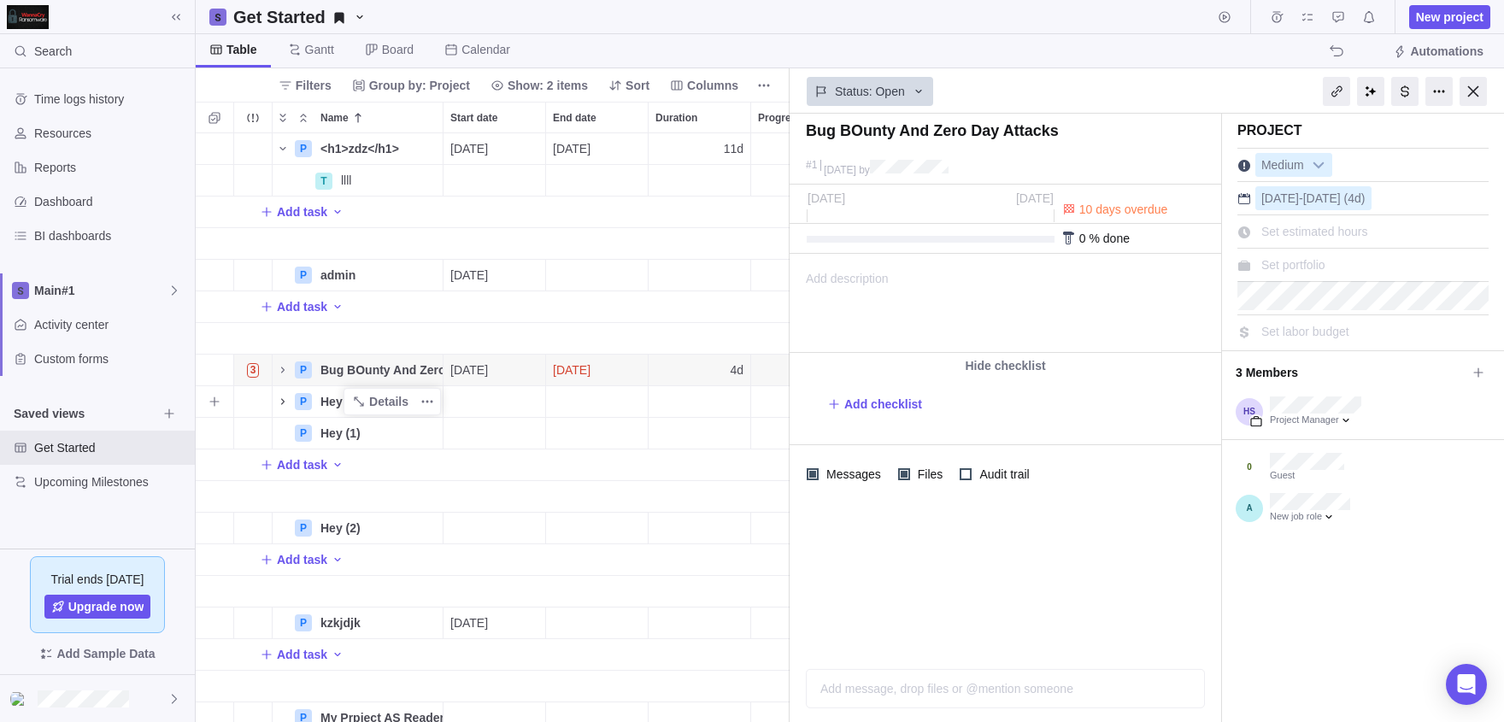
click at [283, 401] on icon "Name" at bounding box center [283, 402] width 14 height 14
click at [283, 401] on icon "Name" at bounding box center [283, 401] width 10 height 10
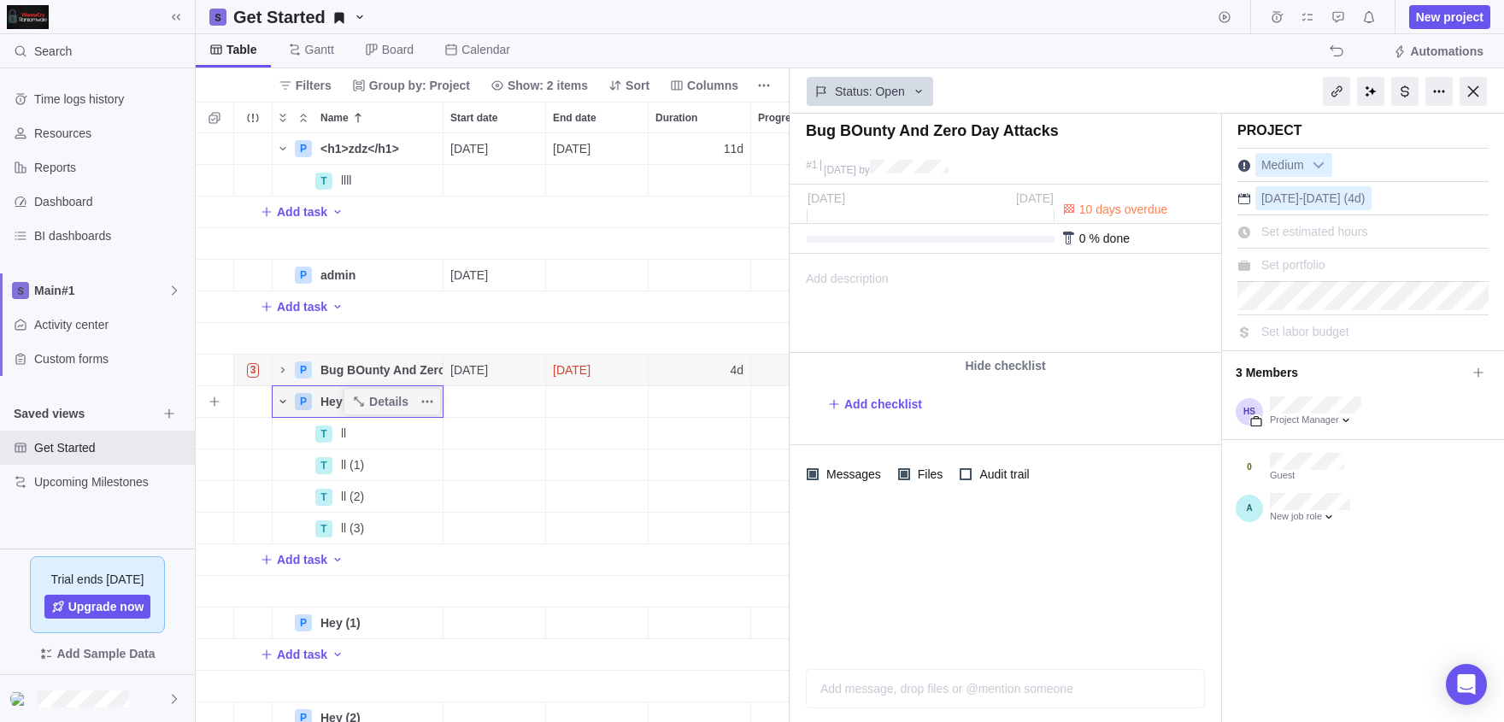
click at [283, 401] on icon "Name" at bounding box center [283, 402] width 14 height 14
click at [242, 372] on span "3" at bounding box center [253, 370] width 26 height 24
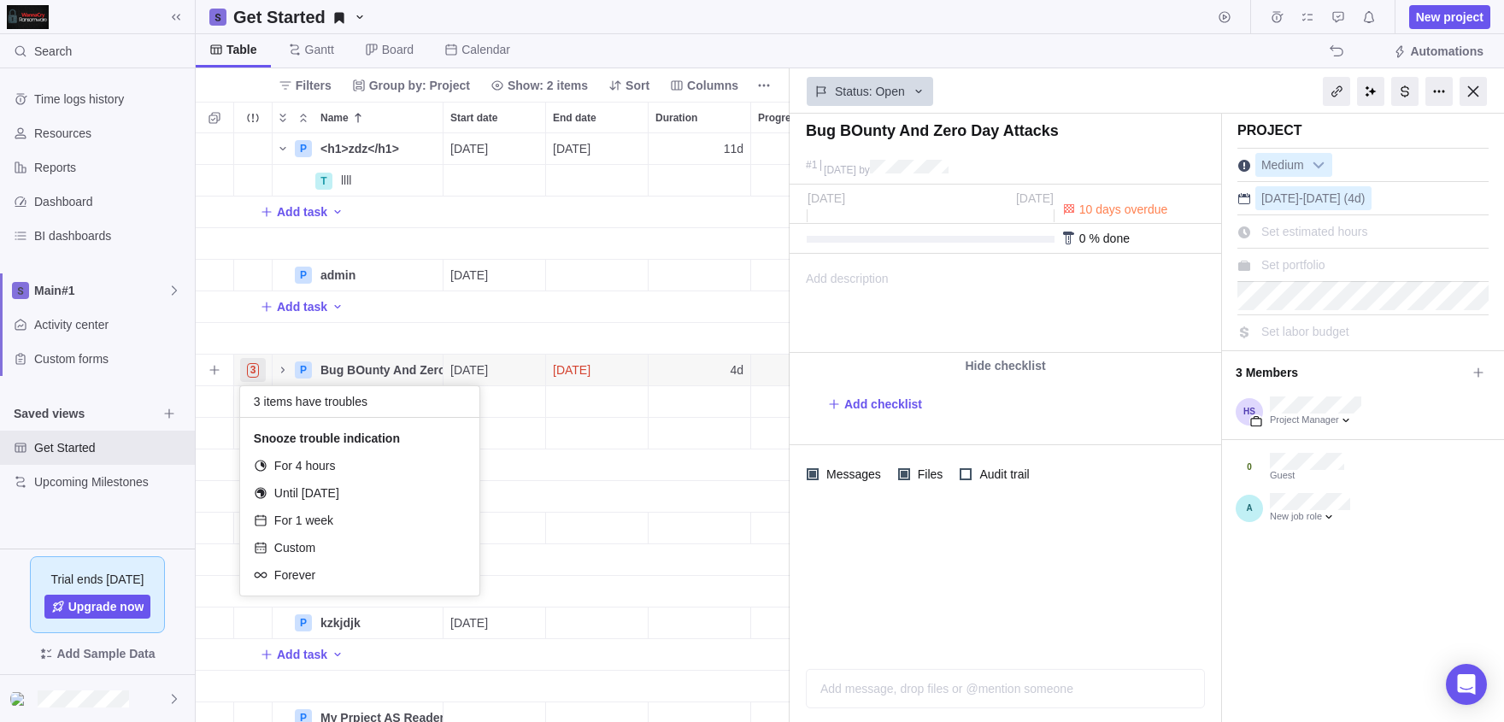
click at [315, 388] on div "3 items have troubles Snooze trouble indication For 4 hours Until [DATE] For 1 …" at bounding box center [359, 490] width 239 height 209
click at [642, 360] on div "P <h1>zdz</h1> Details [DATE] [DATE] 11d 0% Open Medium 11 T llll Details 0% Op…" at bounding box center [493, 427] width 594 height 589
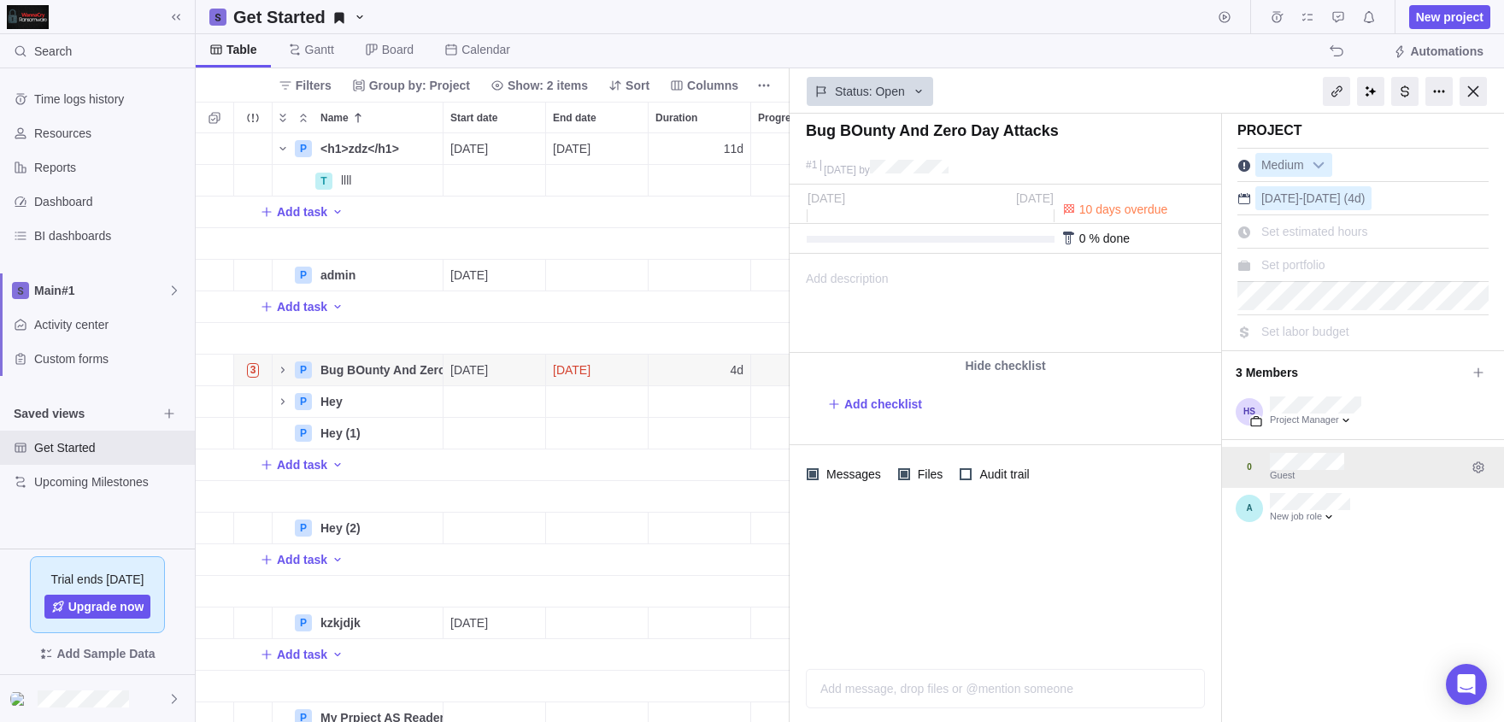
click at [1269, 465] on div "Guest" at bounding box center [1363, 467] width 282 height 41
click at [1475, 464] on icon "Edit access level and permissions" at bounding box center [1477, 466] width 11 height 11
click at [285, 368] on icon "Name" at bounding box center [283, 370] width 14 height 14
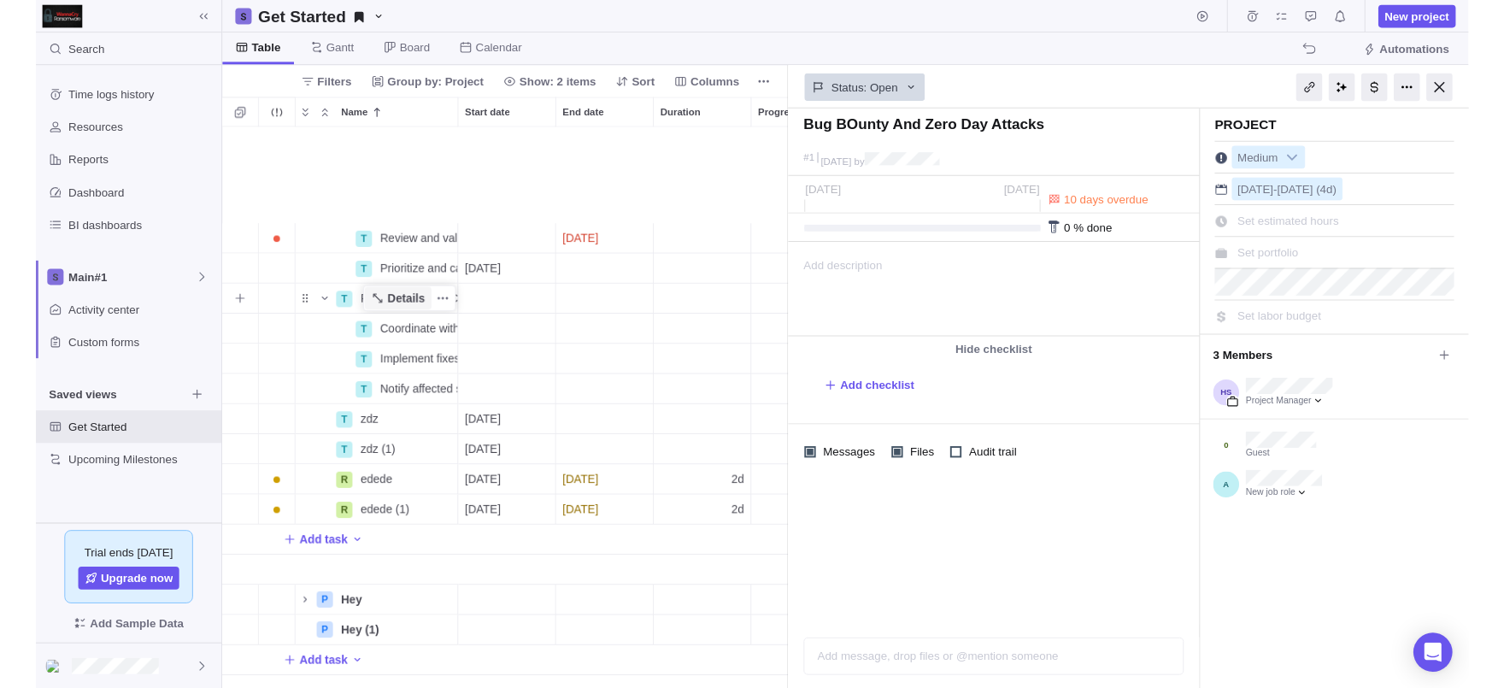
scroll to position [437, 0]
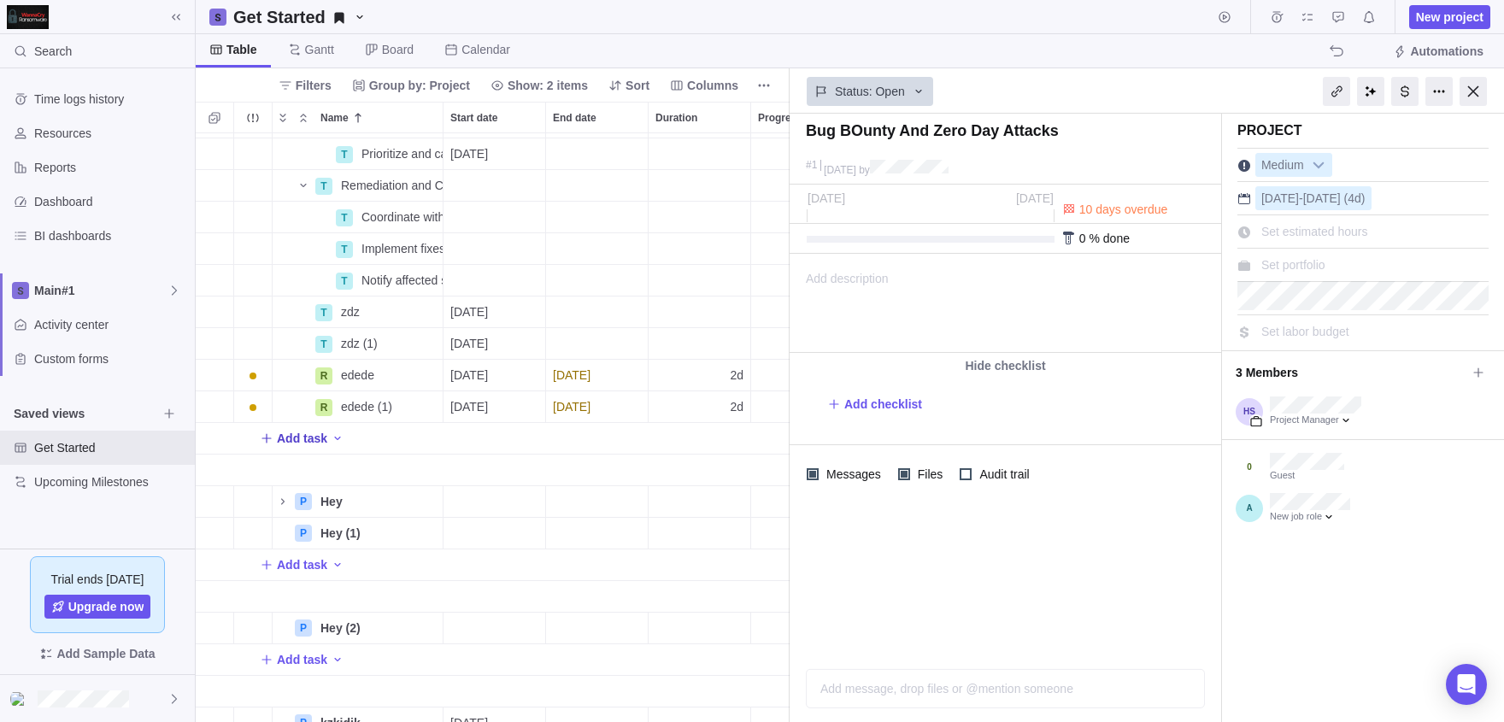
click at [311, 426] on span "Add task" at bounding box center [293, 438] width 67 height 24
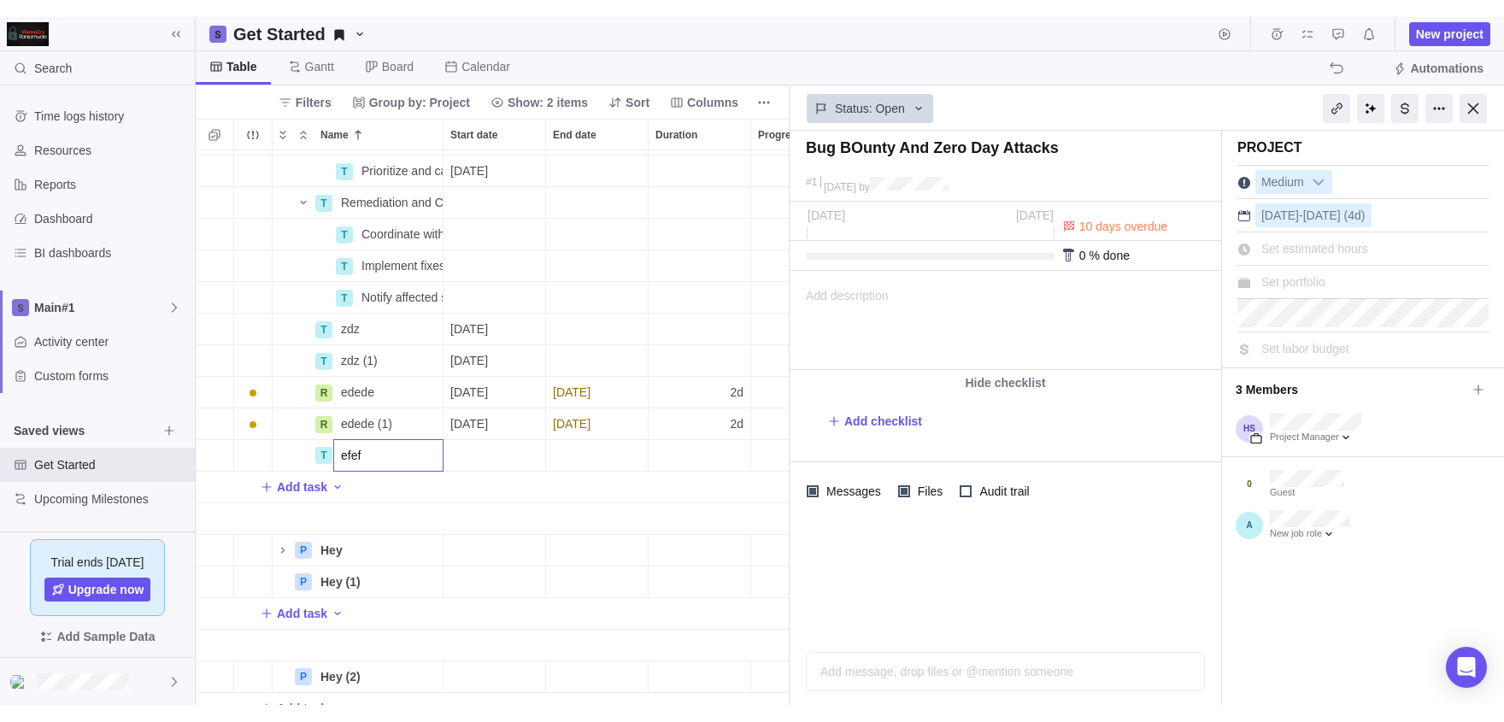
scroll to position [555, 594]
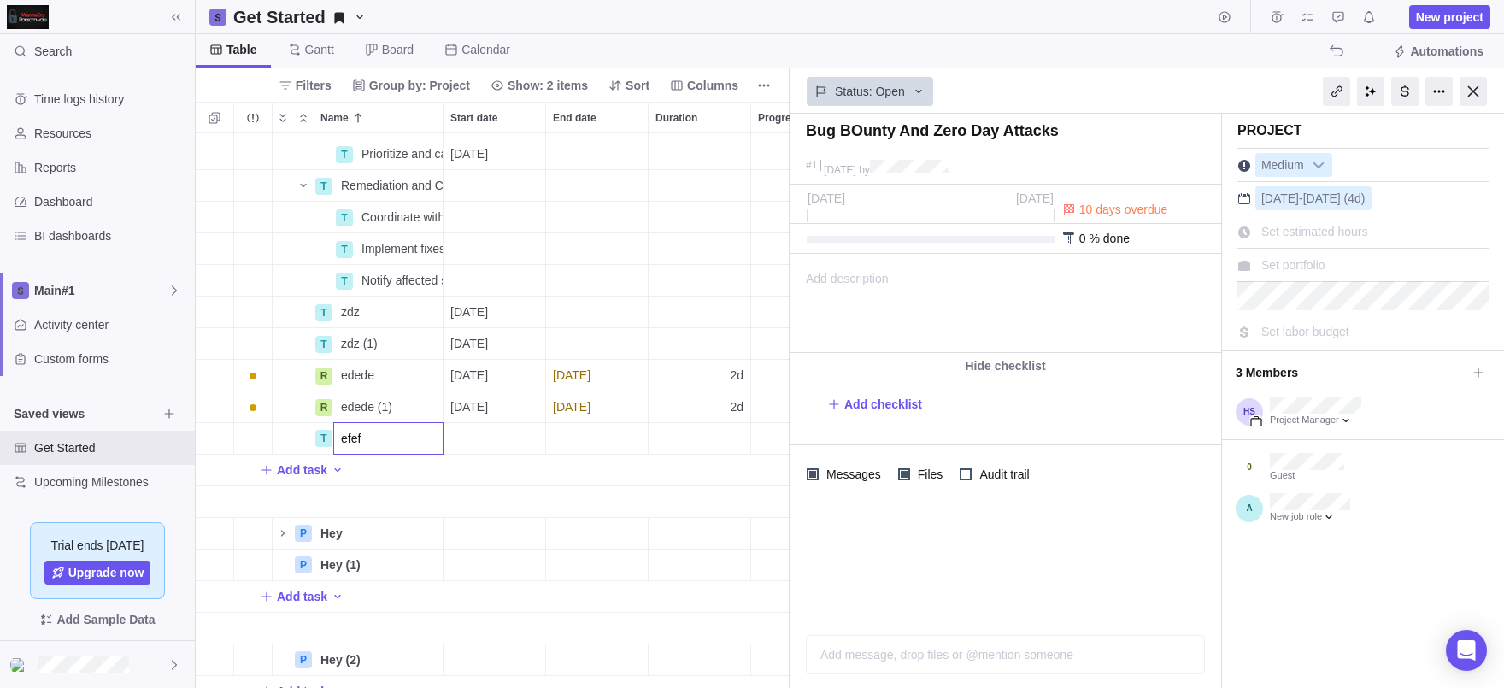
type input "efef"
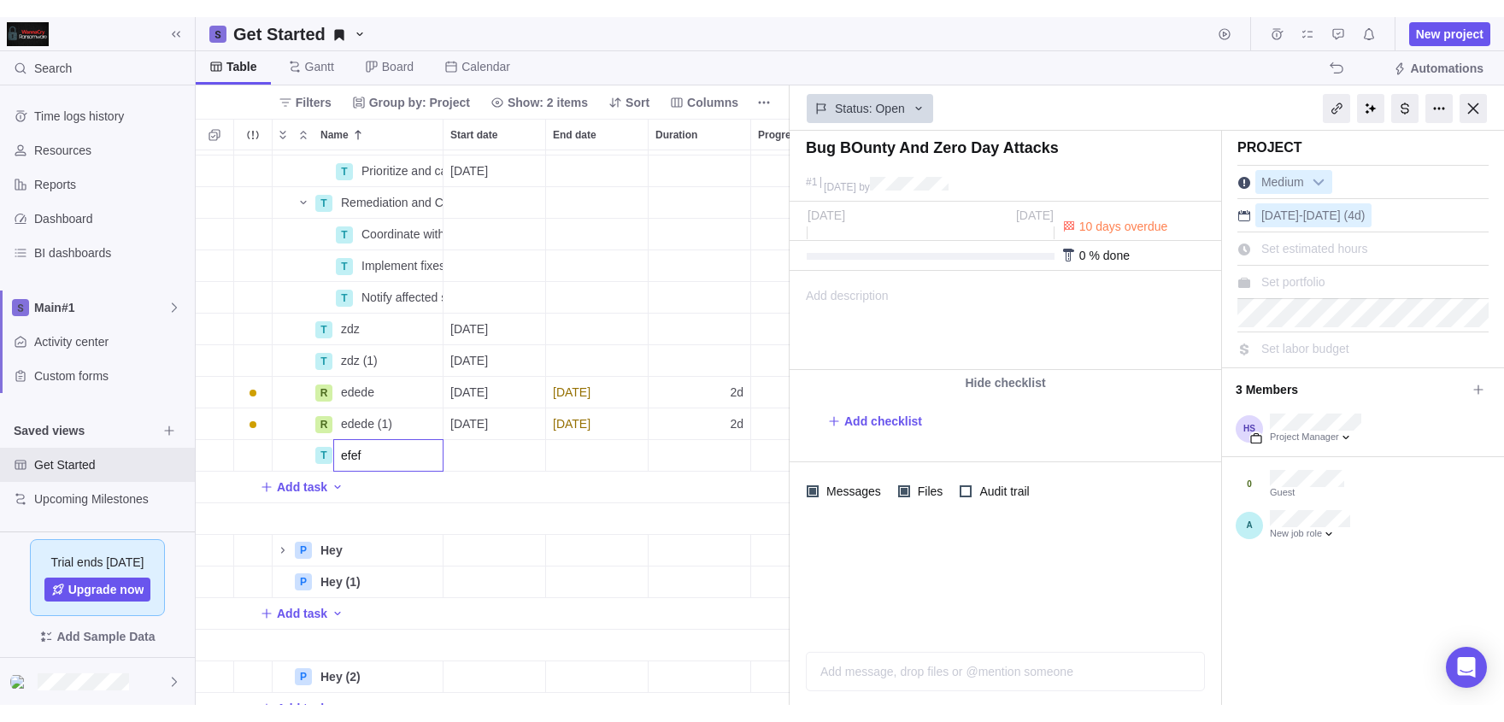
scroll to position [589, 594]
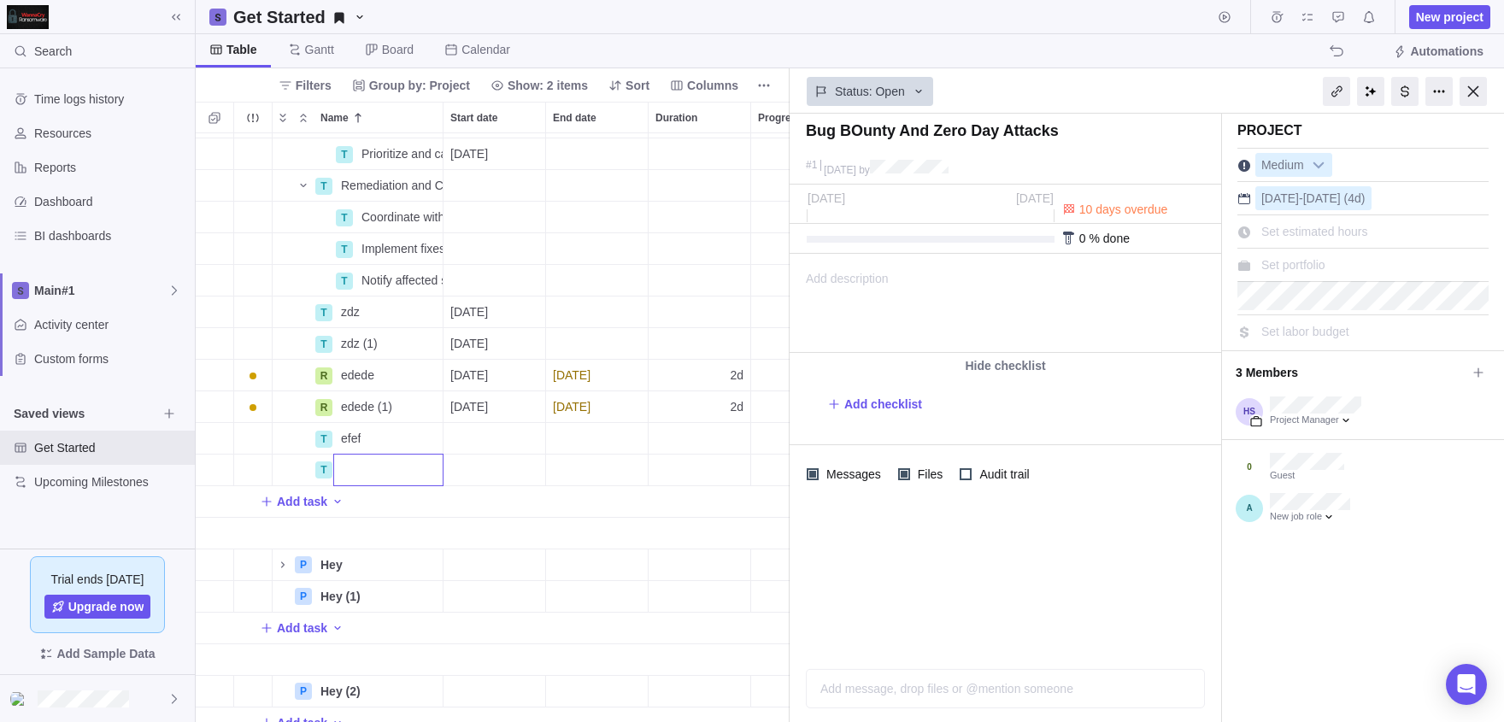
click at [86, 462] on body "Search Time logs history Resources Reports Dashboard BI dashboards Main#1 Activ…" at bounding box center [752, 361] width 1504 height 722
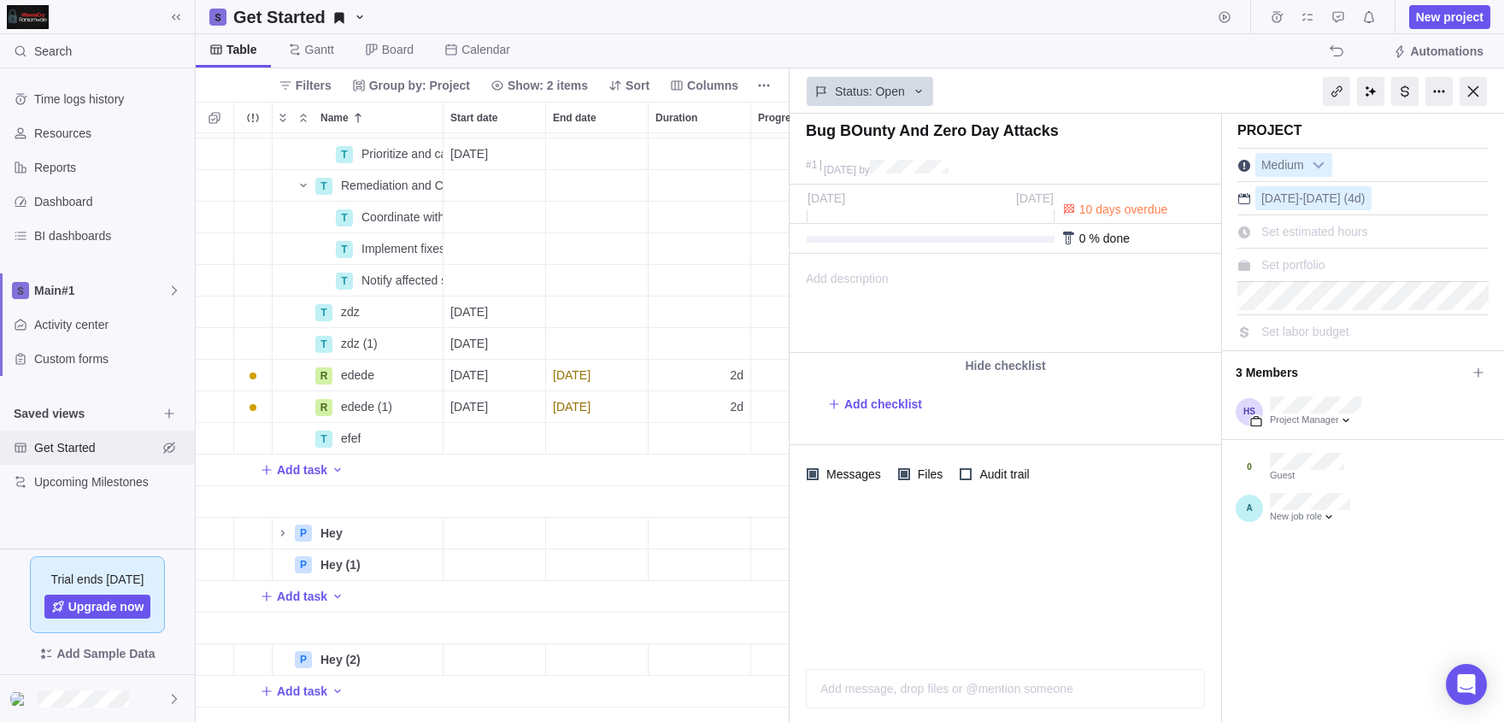
click at [48, 456] on span "Get Started" at bounding box center [95, 447] width 123 height 17
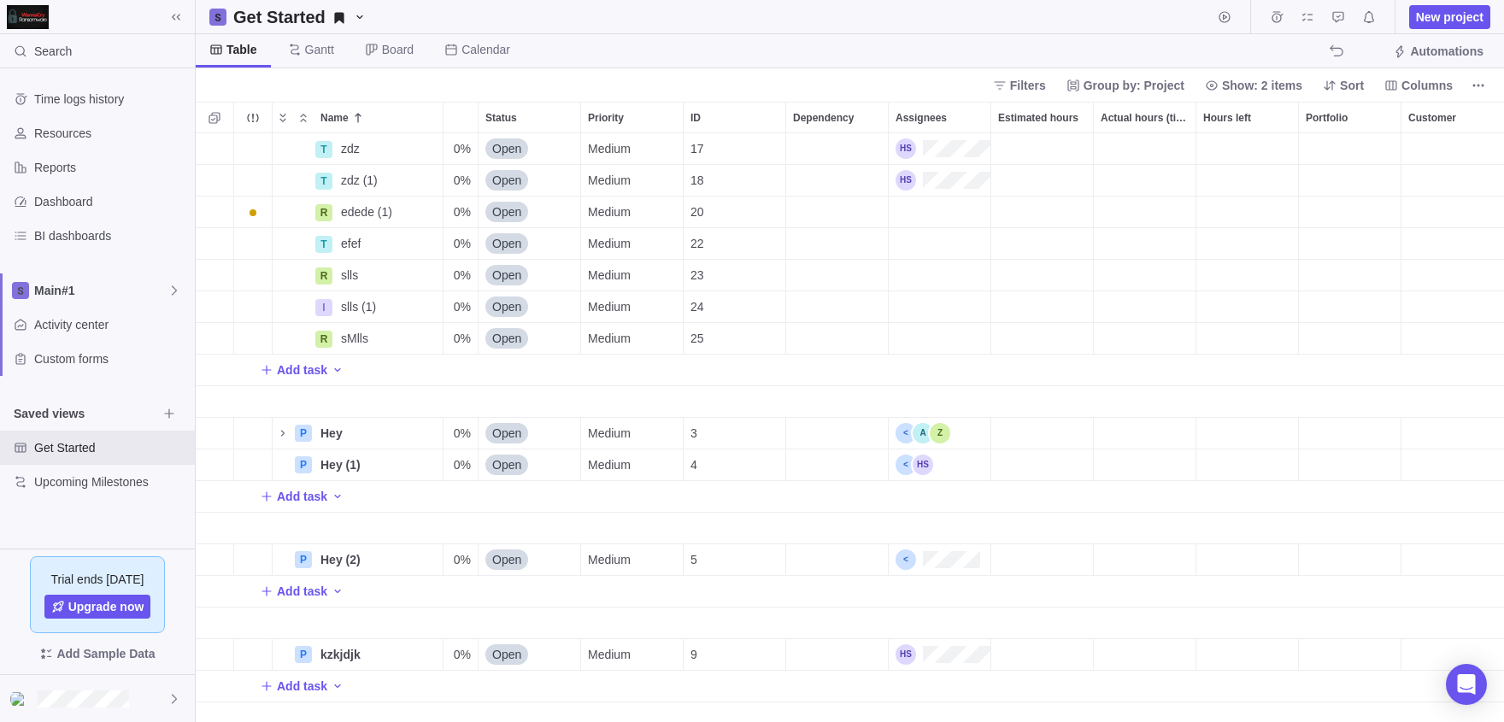
scroll to position [602, 375]
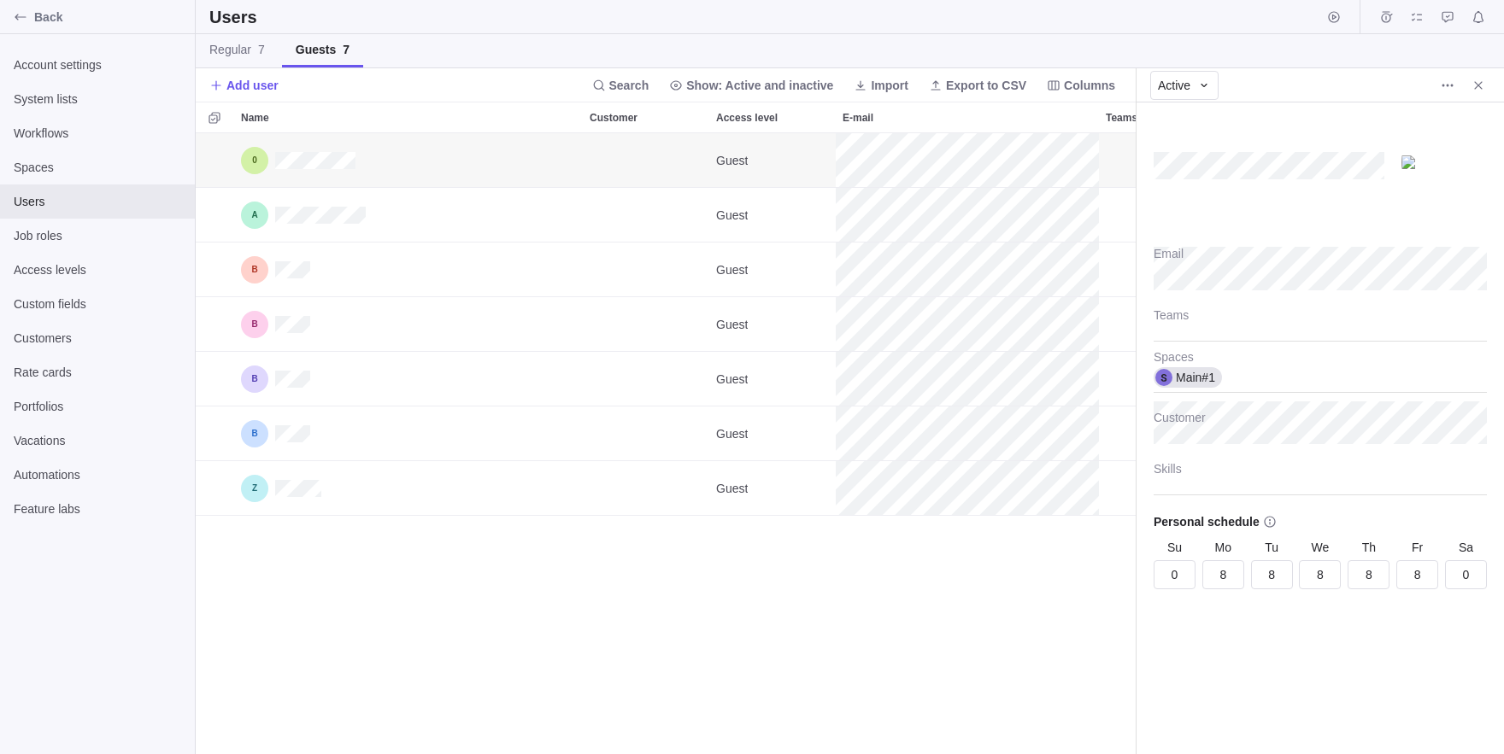
scroll to position [621, 940]
